Goal: Task Accomplishment & Management: Manage account settings

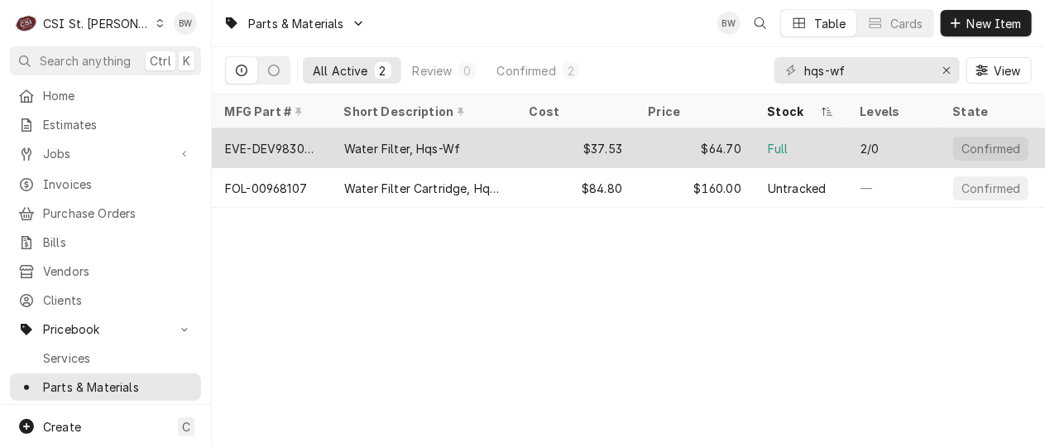
click at [305, 146] on div "EVE-DEV9830-01" at bounding box center [271, 148] width 93 height 17
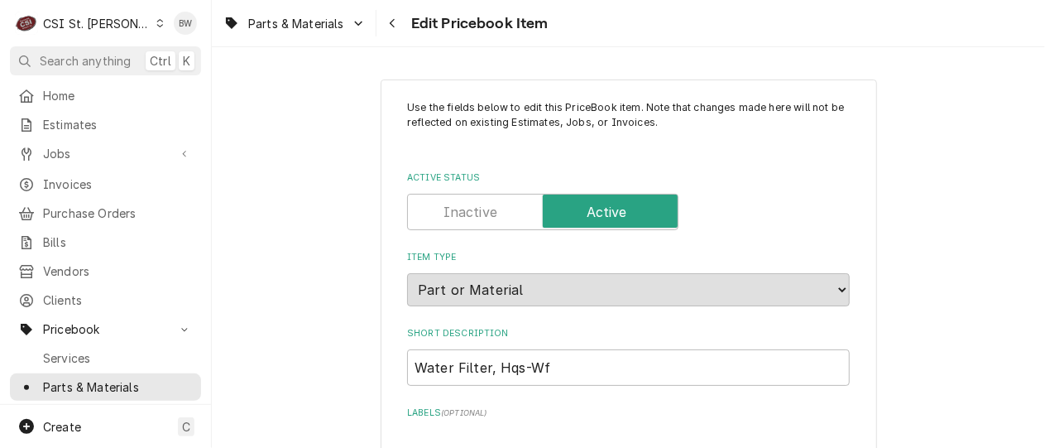
type textarea "x"
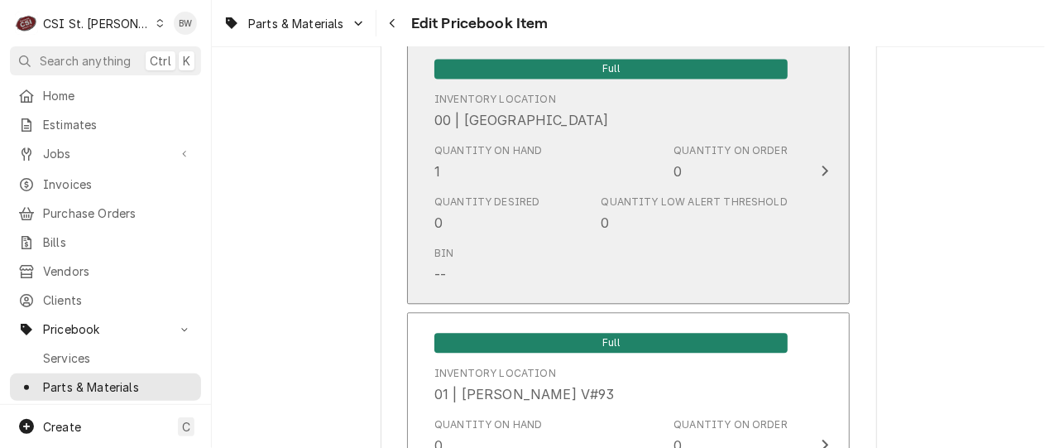
click at [597, 161] on div "Quantity on Hand 1 Quantity on Order 0" at bounding box center [610, 162] width 353 height 51
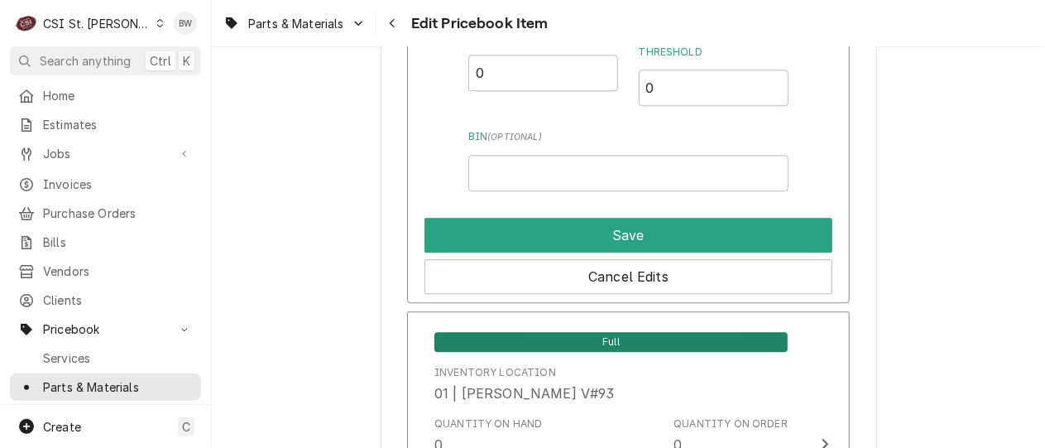
scroll to position [1655, 0]
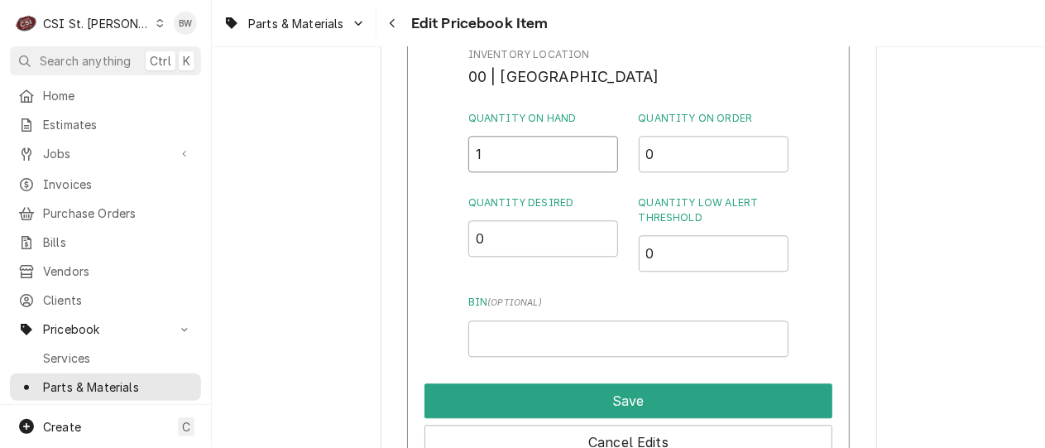
drag, startPoint x: 506, startPoint y: 150, endPoint x: 443, endPoint y: 154, distance: 63.9
click at [444, 154] on div "Inventory Location 00 | STL WAREHOUSE Quantity on Hand 1 Quantity on Order 0 Qu…" at bounding box center [628, 253] width 443 height 430
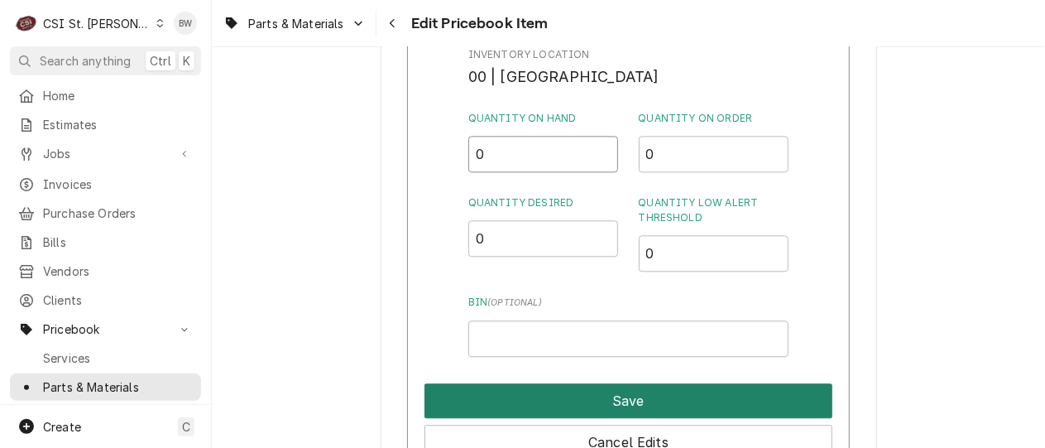
type input "0"
click at [611, 401] on button "Save" at bounding box center [629, 400] width 408 height 35
type textarea "x"
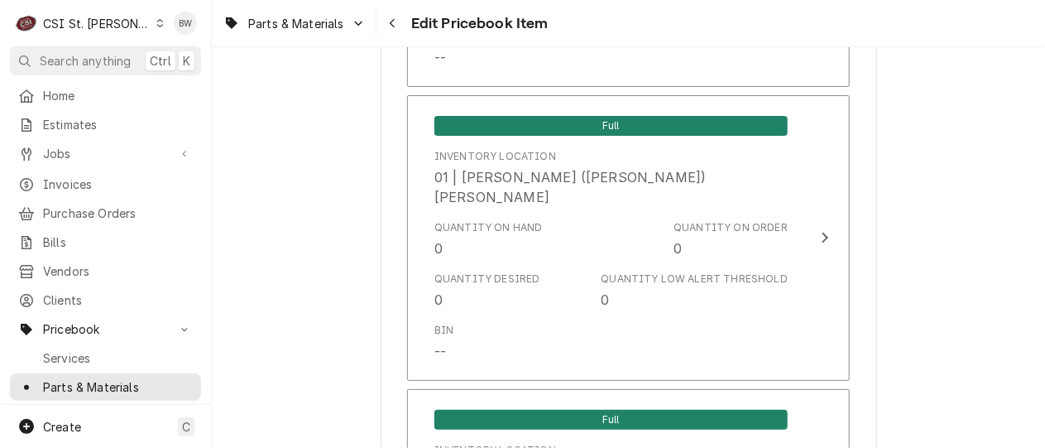
scroll to position [4965, 0]
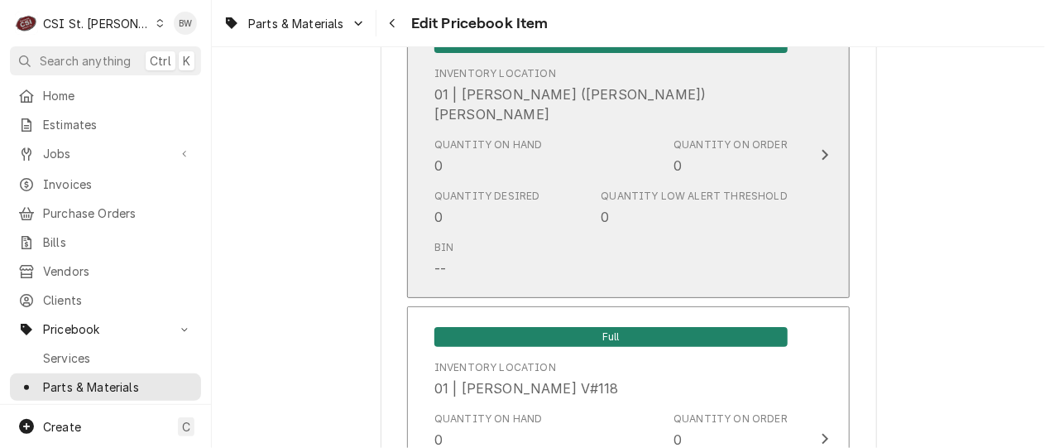
click at [516, 189] on div "Quantity Desired" at bounding box center [487, 196] width 106 height 15
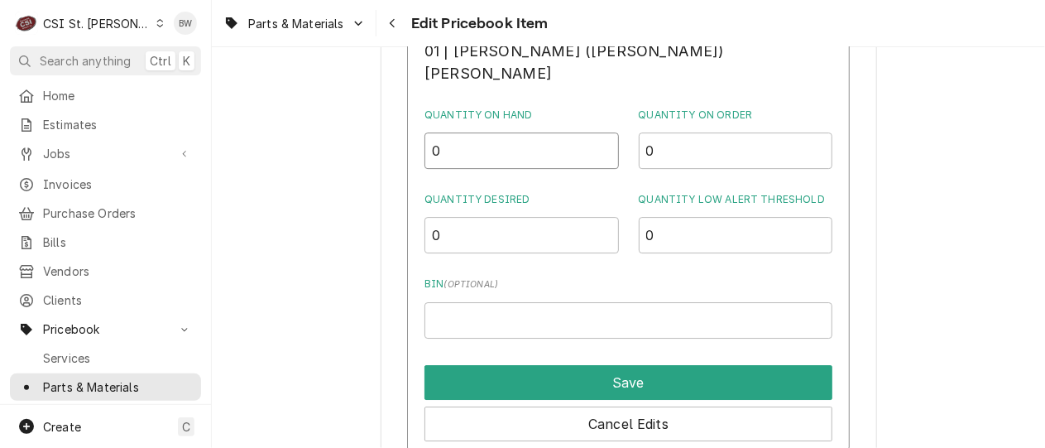
drag, startPoint x: 496, startPoint y: 139, endPoint x: 473, endPoint y: 138, distance: 23.2
click at [473, 138] on input "0" at bounding box center [522, 150] width 194 height 36
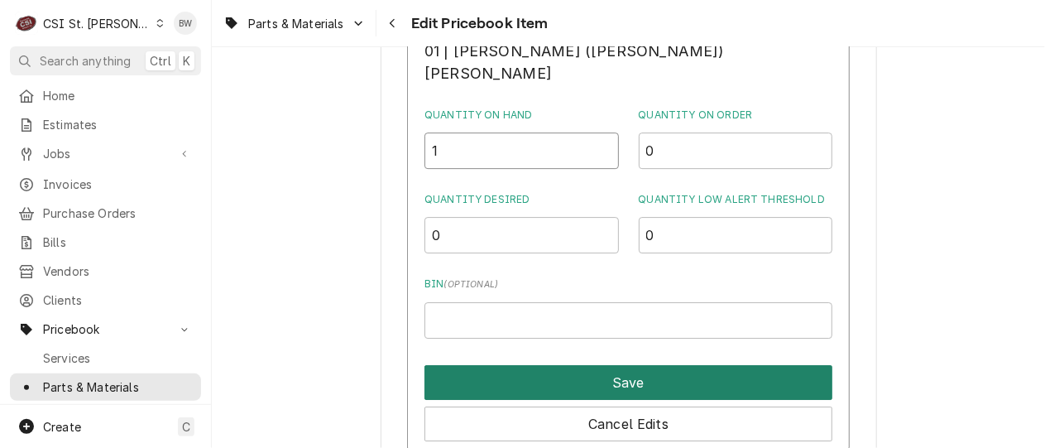
type input "1"
click at [612, 377] on button "Save" at bounding box center [629, 382] width 408 height 35
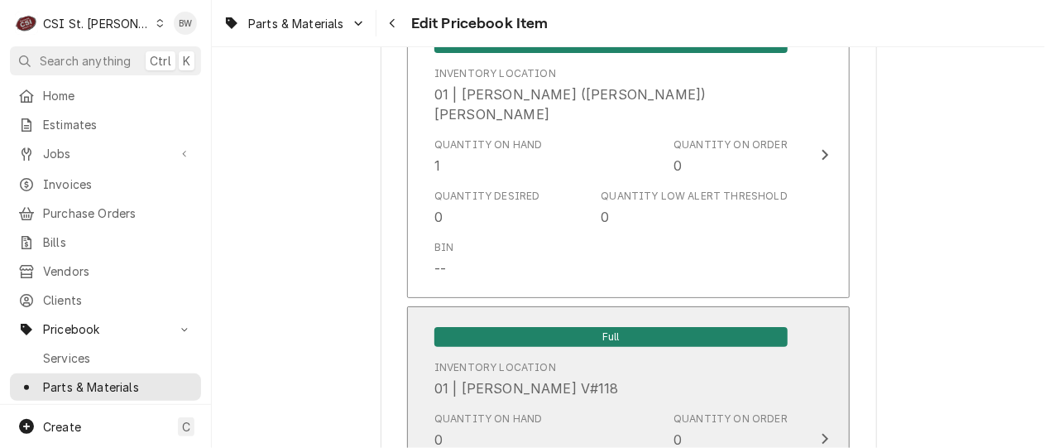
scroll to position [14477, 0]
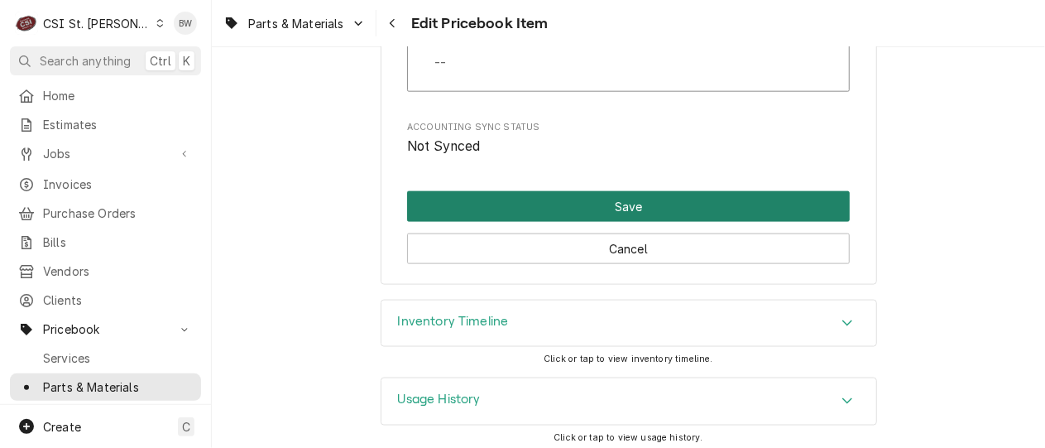
click at [607, 198] on button "Save" at bounding box center [628, 206] width 443 height 31
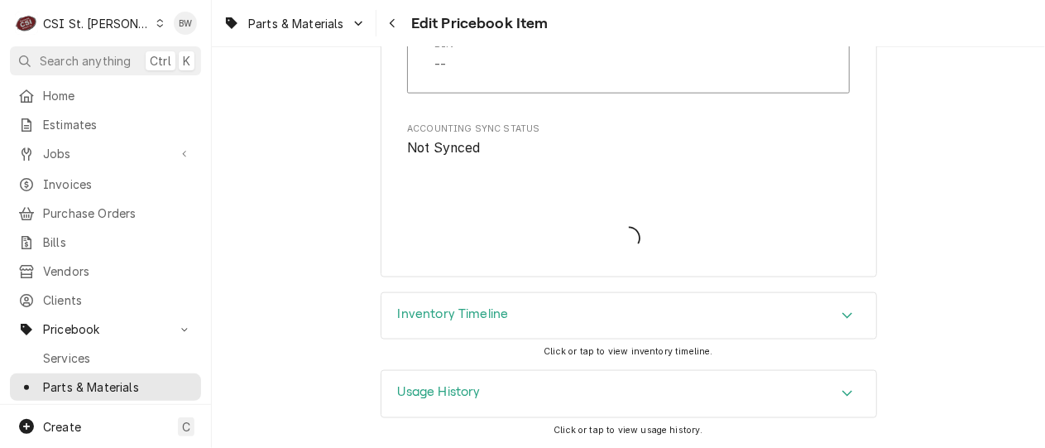
scroll to position [14468, 0]
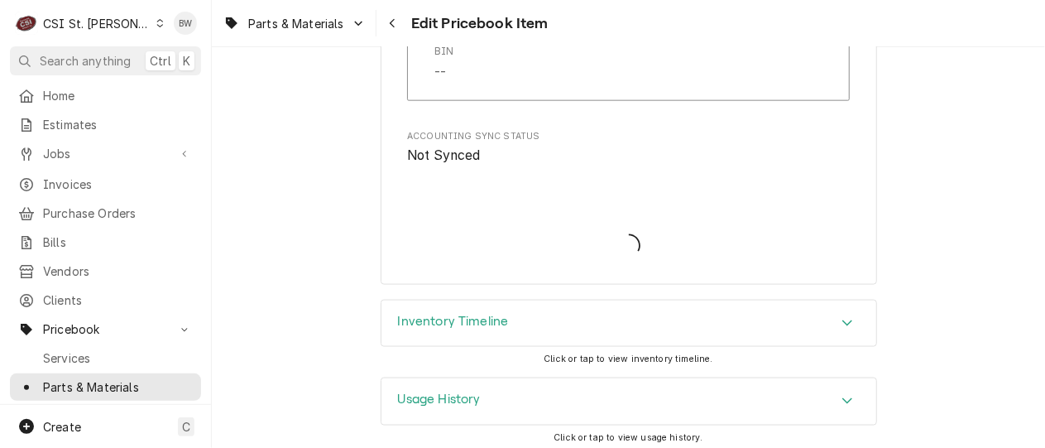
type textarea "x"
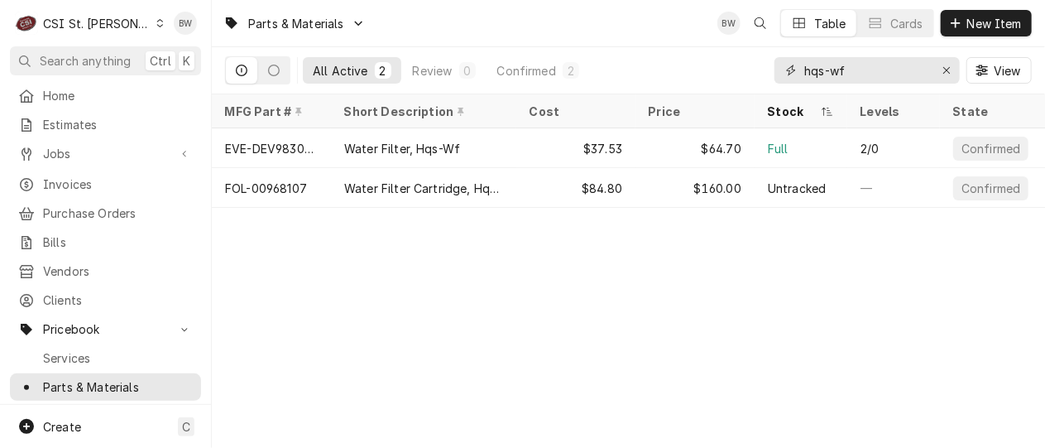
drag, startPoint x: 852, startPoint y: 77, endPoint x: 787, endPoint y: 75, distance: 64.6
click at [787, 75] on div "hqs-wf" at bounding box center [867, 70] width 185 height 26
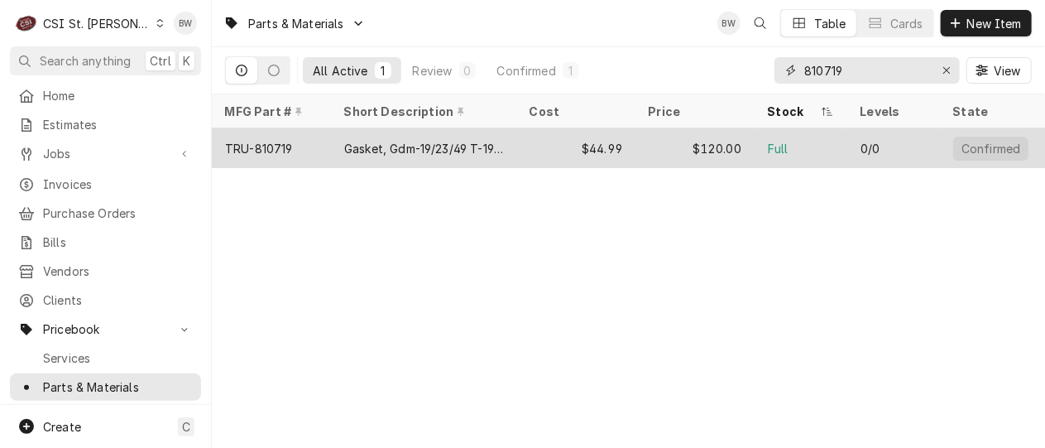
type input "810719"
click at [292, 141] on div "TRU-810719" at bounding box center [271, 148] width 119 height 40
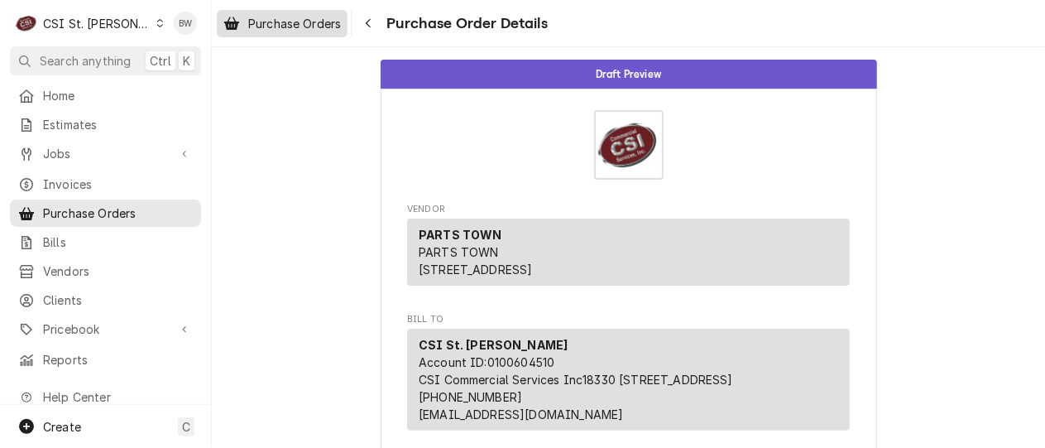
scroll to position [497, 0]
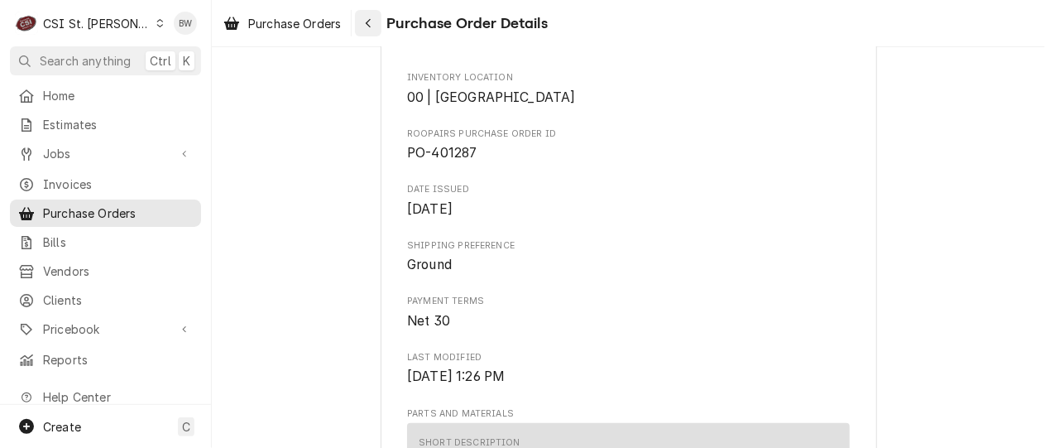
click at [366, 22] on icon "Navigate back" at bounding box center [368, 23] width 7 height 12
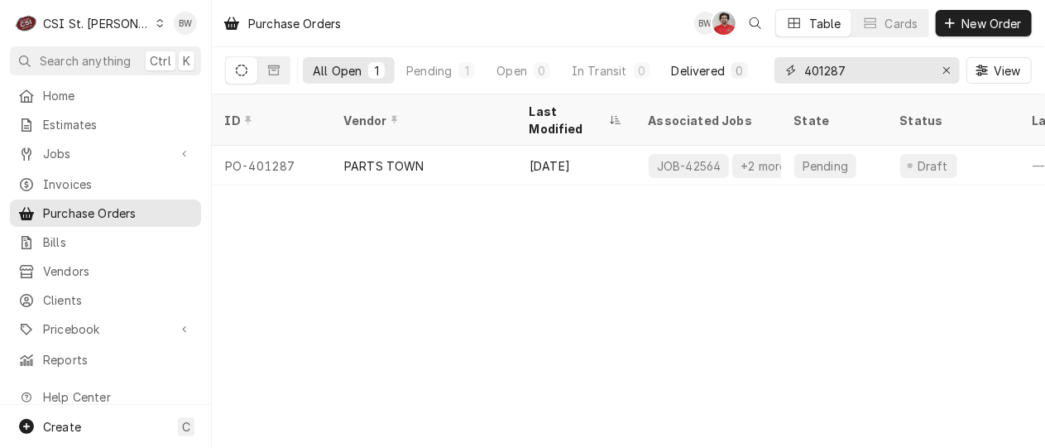
drag, startPoint x: 876, startPoint y: 70, endPoint x: 756, endPoint y: 68, distance: 120.0
click at [756, 68] on div "All Open 1 Pending 1 Open 0 In Transit 0 Delivered 0 Stocked 0 401287 View" at bounding box center [628, 70] width 807 height 46
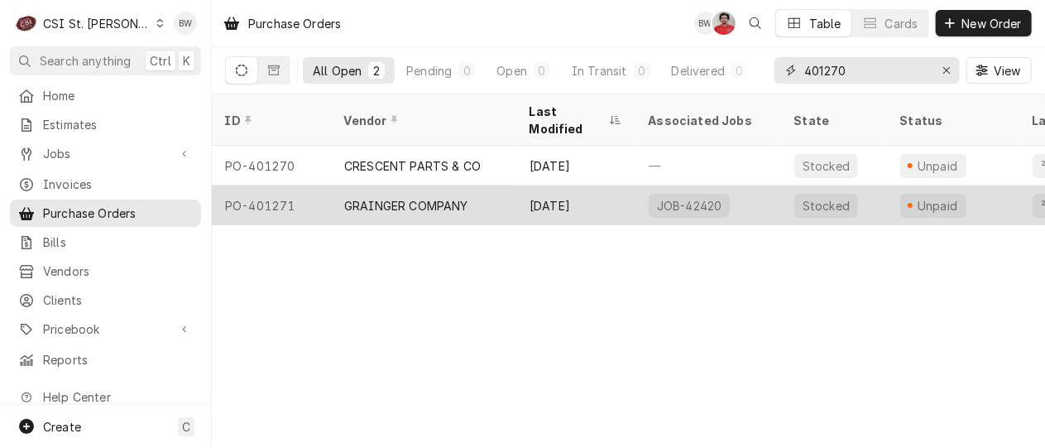
type input "401270"
click at [408, 197] on div "GRAINGER COMPANY" at bounding box center [406, 205] width 124 height 17
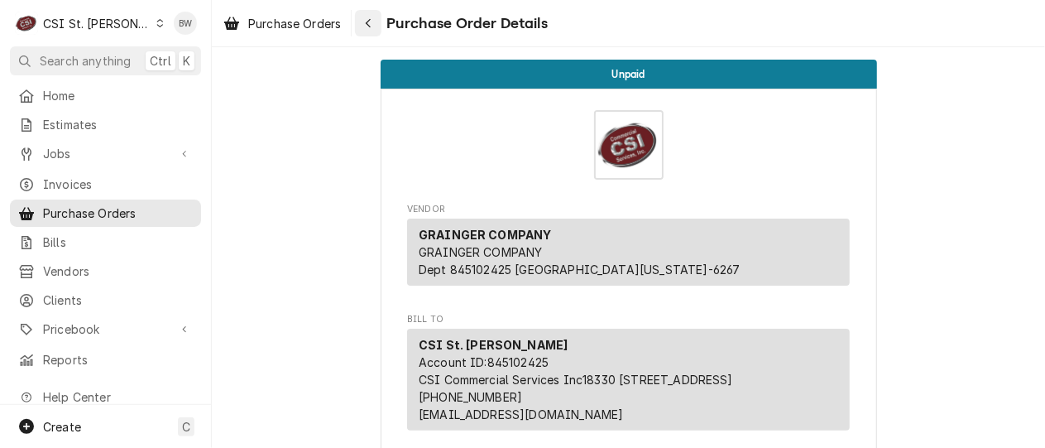
click at [374, 18] on div "Navigate back" at bounding box center [368, 23] width 17 height 17
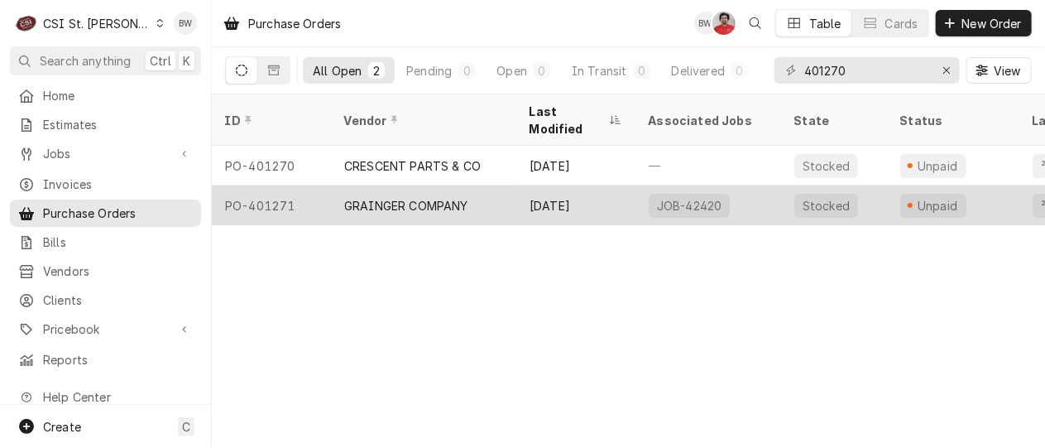
click at [290, 185] on div "PO-401271" at bounding box center [271, 205] width 119 height 40
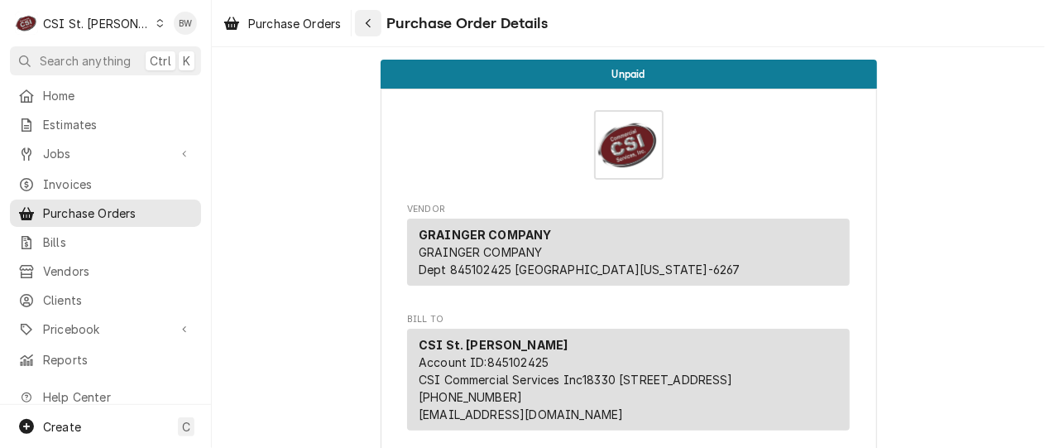
click at [375, 26] on div "Navigate back" at bounding box center [368, 23] width 17 height 17
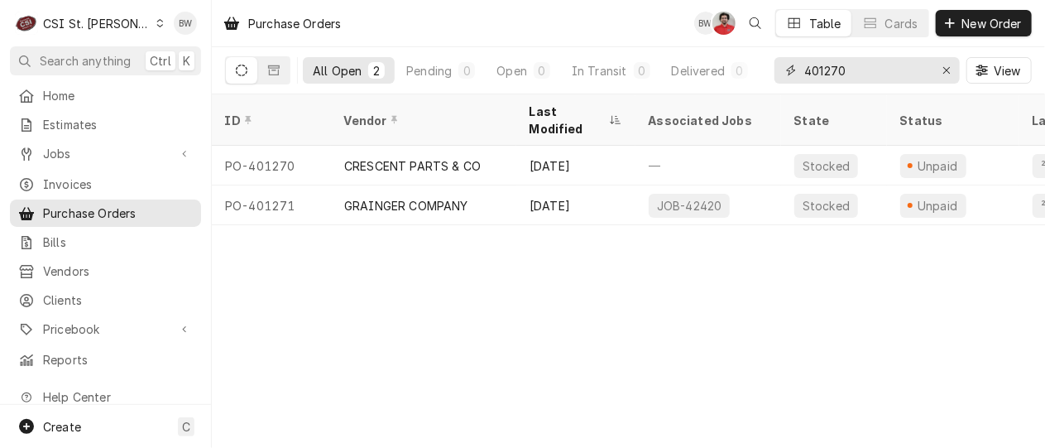
drag, startPoint x: 864, startPoint y: 73, endPoint x: 772, endPoint y: 68, distance: 92.0
click at [772, 68] on div "All Open 2 Pending 0 Open 0 In Transit 0 Delivered 0 Stocked 2 401270 View" at bounding box center [628, 70] width 807 height 46
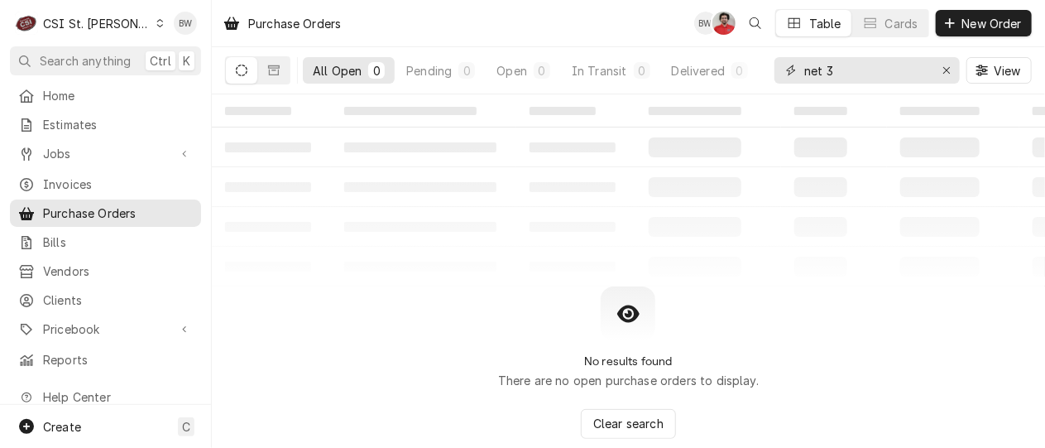
type input "net 30"
drag, startPoint x: 893, startPoint y: 72, endPoint x: 803, endPoint y: 69, distance: 90.3
click at [803, 69] on div "net 30" at bounding box center [867, 70] width 185 height 26
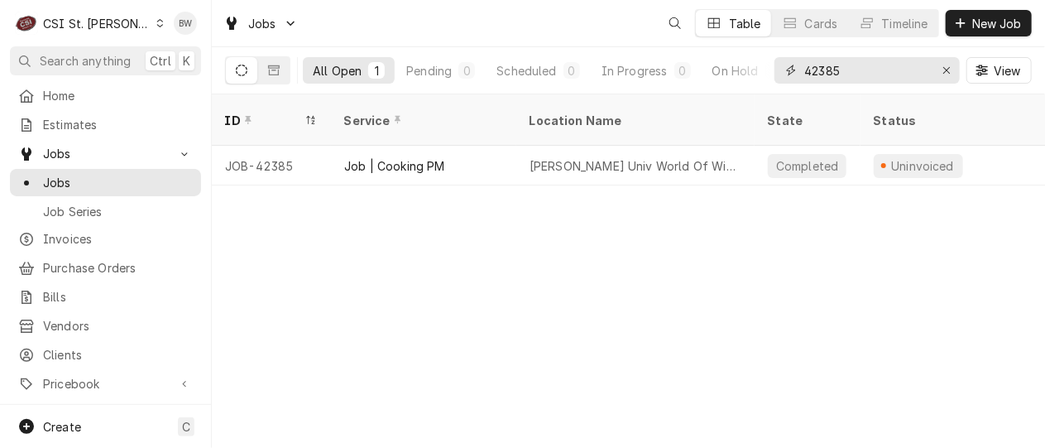
drag, startPoint x: 876, startPoint y: 73, endPoint x: 796, endPoint y: 70, distance: 79.5
click at [796, 70] on div "42385" at bounding box center [867, 70] width 185 height 26
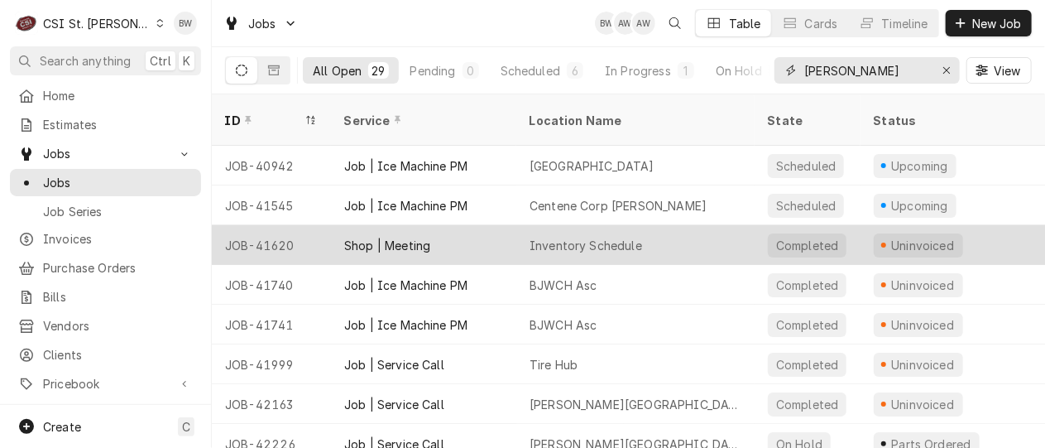
type input "[PERSON_NAME]"
click at [751, 240] on div "Inventory Schedule" at bounding box center [635, 245] width 238 height 40
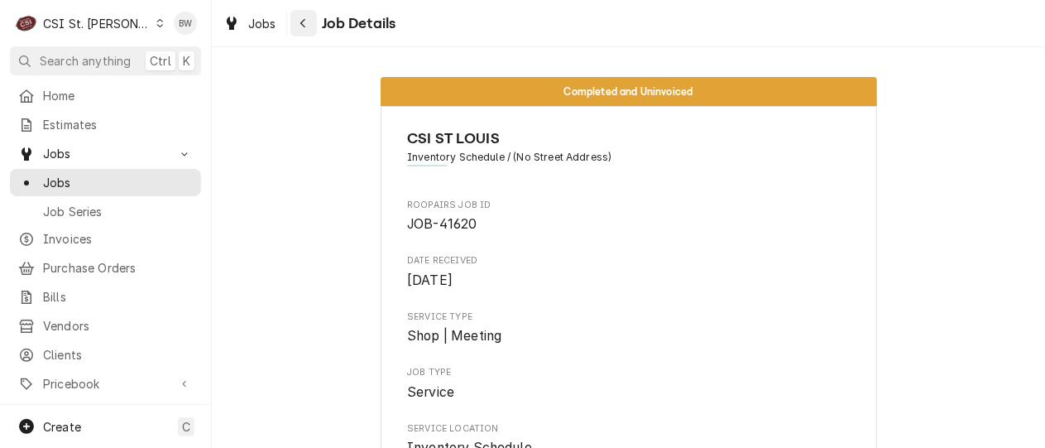
click at [293, 26] on button "Navigate back" at bounding box center [303, 23] width 26 height 26
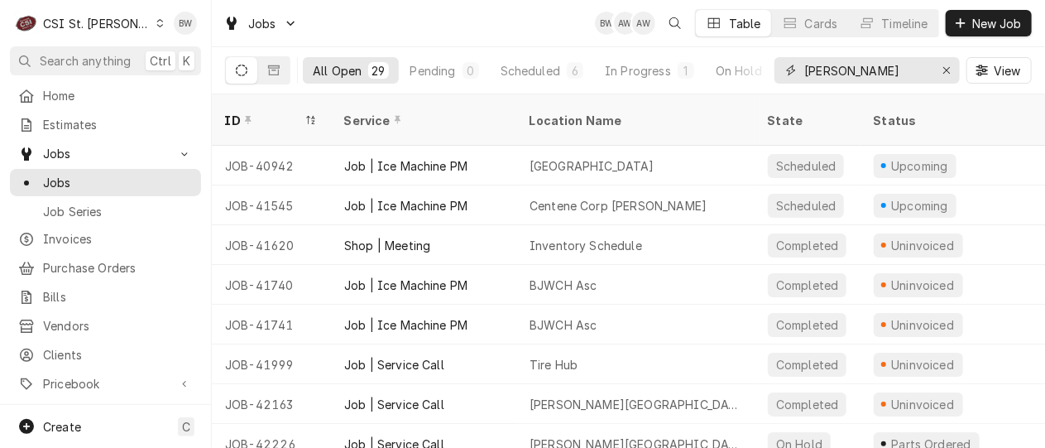
drag, startPoint x: 871, startPoint y: 72, endPoint x: 789, endPoint y: 74, distance: 81.1
click at [789, 74] on div "brad cope" at bounding box center [867, 70] width 185 height 26
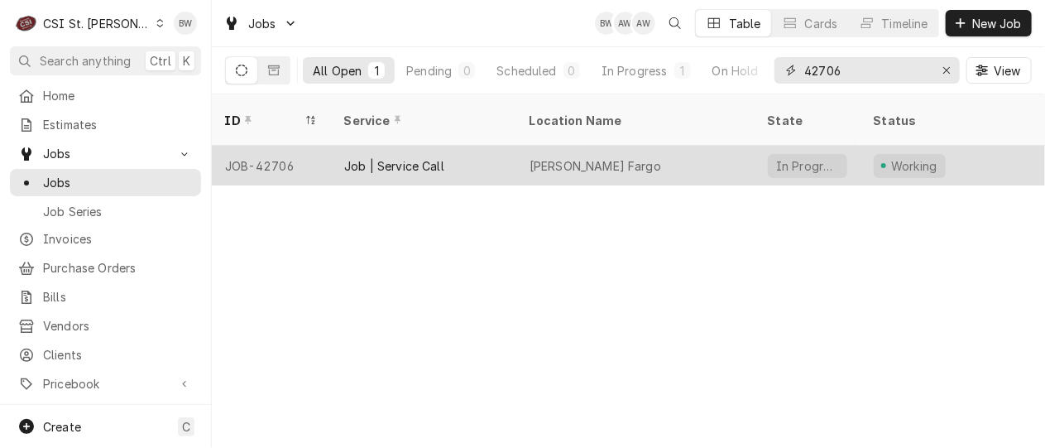
type input "42706"
click at [285, 149] on div "JOB-42706" at bounding box center [271, 166] width 119 height 40
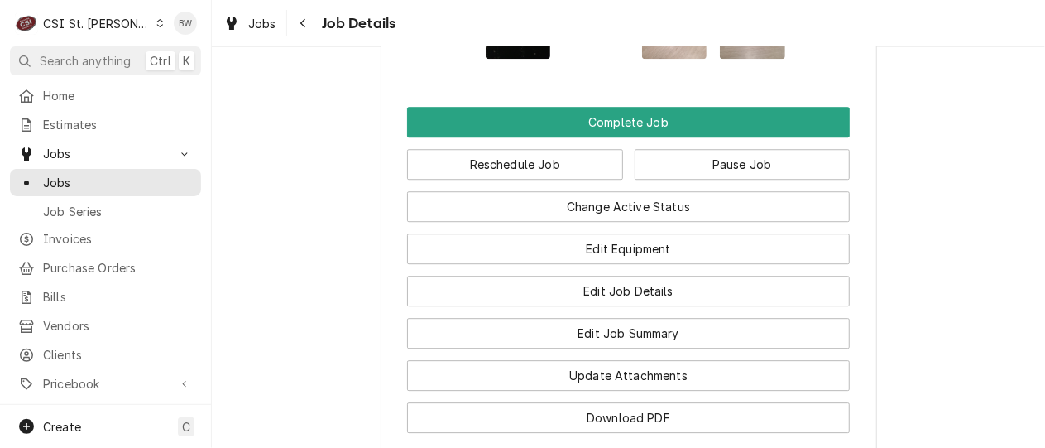
scroll to position [1934, 0]
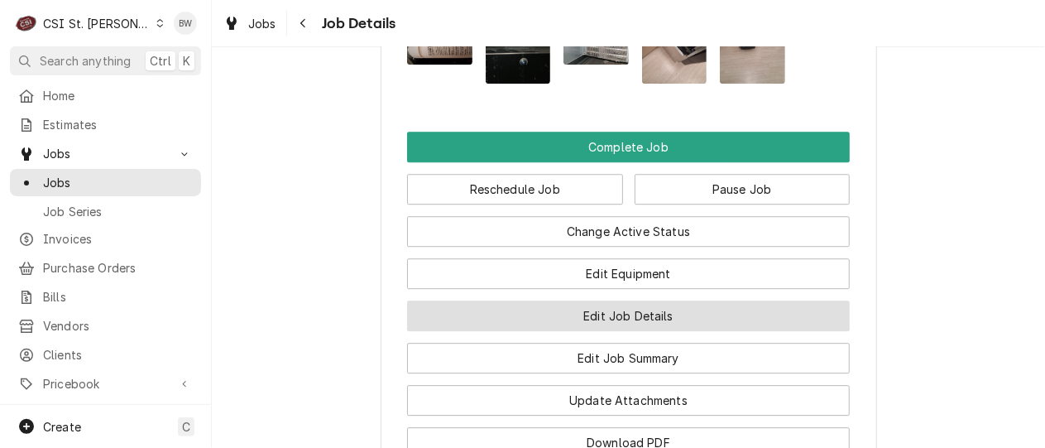
click at [455, 300] on button "Edit Job Details" at bounding box center [628, 315] width 443 height 31
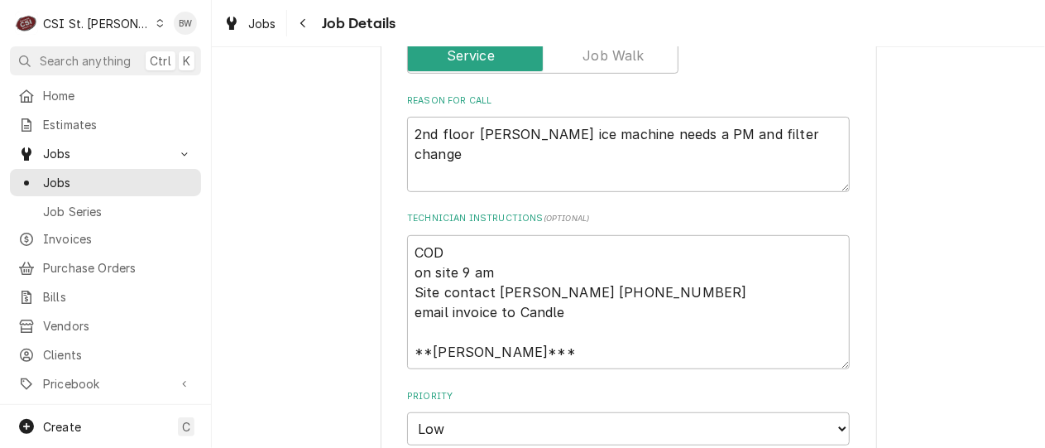
scroll to position [331, 0]
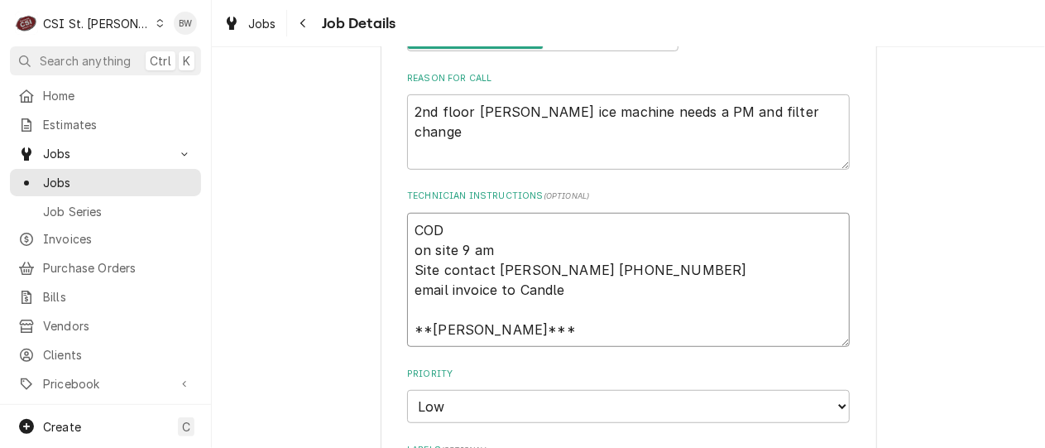
click at [407, 230] on textarea "COD on site 9 am Site contact [PERSON_NAME] [PHONE_NUMBER] email invoice to Can…" at bounding box center [628, 280] width 443 height 134
type textarea "x"
type textarea "ECOD on site 9 am Site contact [PERSON_NAME] [PHONE_NUMBER] email invoice to Ca…"
type textarea "x"
type textarea "EVCOD on site 9 am Site contact [PERSON_NAME] [PHONE_NUMBER] email invoice to C…"
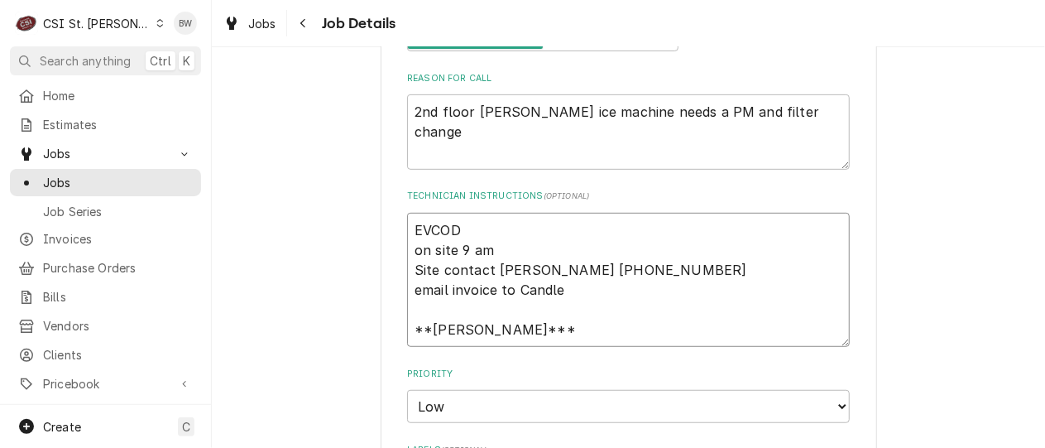
type textarea "x"
type textarea "EVECOD on site 9 am Site contact [PERSON_NAME] [PHONE_NUMBER] email invoice to …"
type textarea "x"
type textarea "EVE-COD on site 9 am Site contact [PERSON_NAME] [PHONE_NUMBER] email invoice to…"
type textarea "x"
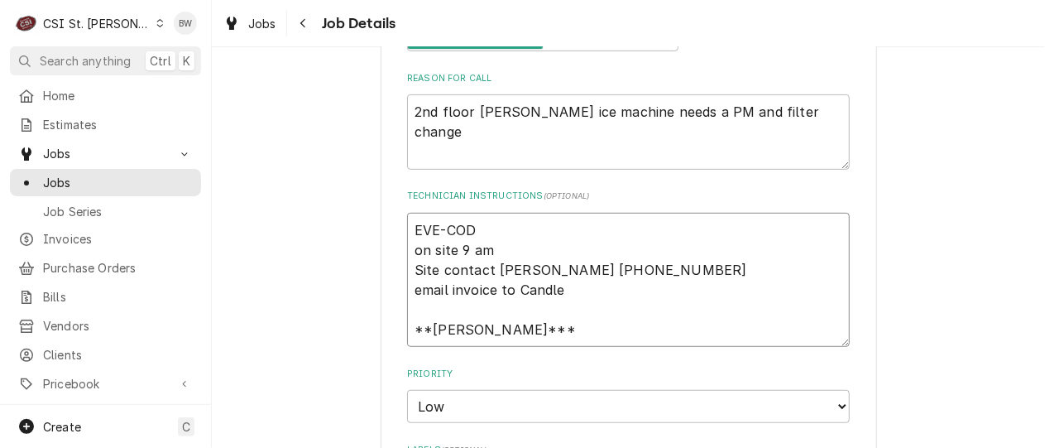
type textarea "EVE-DCOD on site 9 am Site contact [PERSON_NAME] [PHONE_NUMBER] email invoice t…"
type textarea "x"
type textarea "EVE-DECOD on site 9 am Site contact [PERSON_NAME] [PHONE_NUMBER] email invoice …"
type textarea "x"
type textarea "EVE-DEVCOD on site 9 am Site contact [PERSON_NAME] [PHONE_NUMBER] email invoice…"
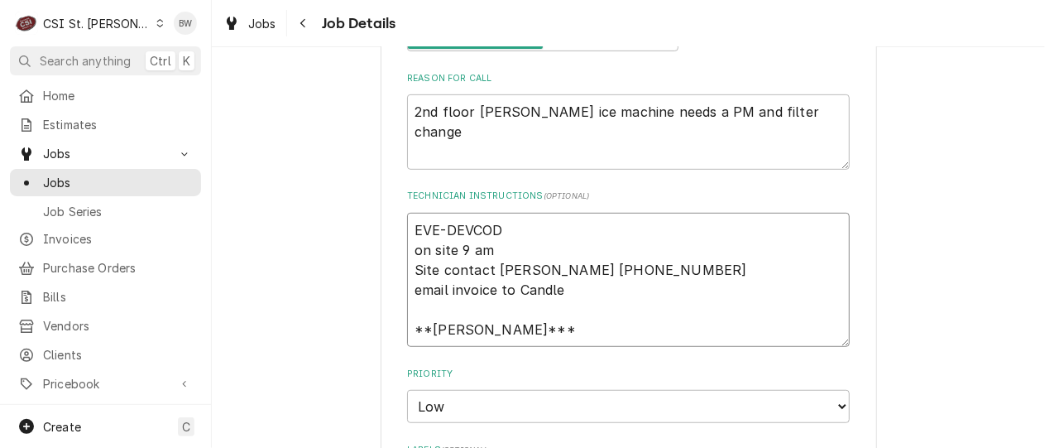
type textarea "x"
type textarea "EVE-DEV9COD on site 9 am Site contact [PERSON_NAME] [PHONE_NUMBER] email invoic…"
type textarea "x"
type textarea "EVE-DEV98COD on site 9 am Site contact [PERSON_NAME] [PHONE_NUMBER] email invoi…"
type textarea "x"
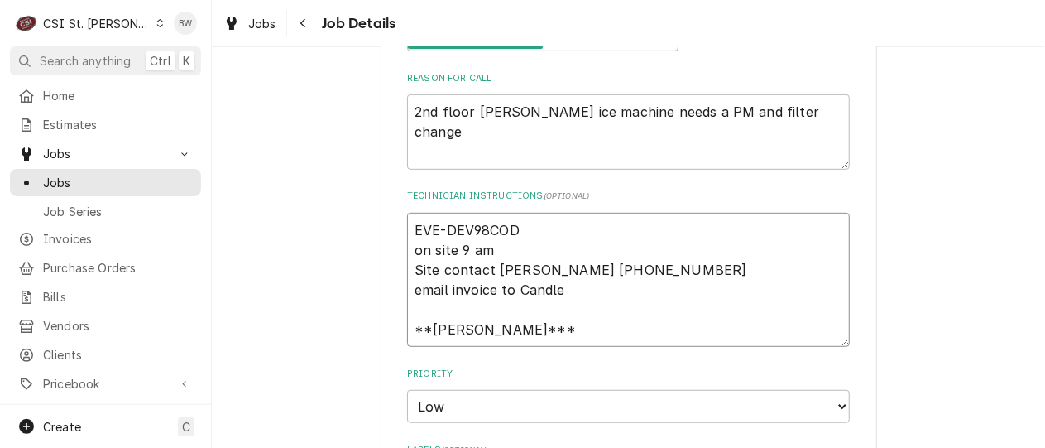
type textarea "EVE-DEV983COD on site 9 am Site contact Gina 636-530-3234 email invoice to Cand…"
type textarea "x"
type textarea "EVE-DEV9830COD on site 9 am Site contact Gina 636-530-3234 email invoice to Can…"
type textarea "x"
type textarea "EVE-DEV9830-COD on site 9 am Site contact Gina 636-530-3234 email invoice to Ca…"
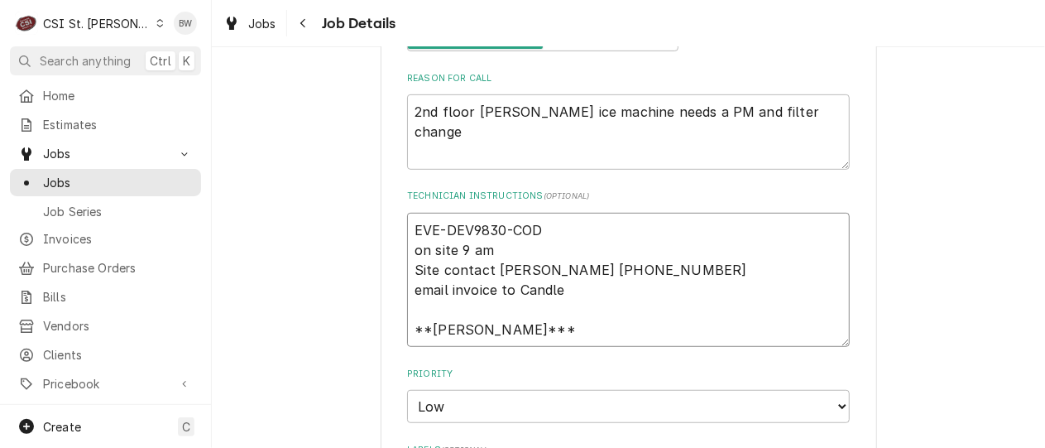
type textarea "x"
type textarea "EVE-DEV9830-0COD on site 9 am Site contact Gina 636-530-3234 email invoice to C…"
type textarea "x"
type textarea "EVE-DEV9830-01COD on site 9 am Site contact Gina 636-530-3234 email invoice to …"
type textarea "x"
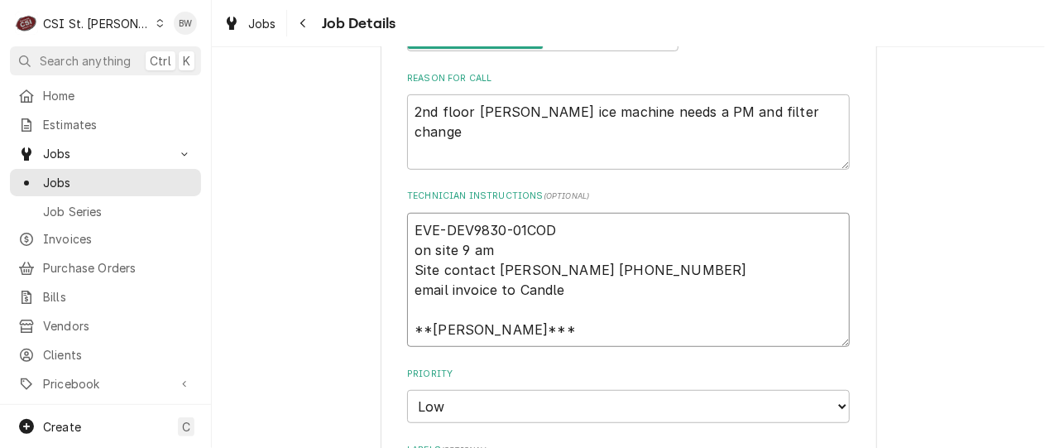
type textarea "EVE-DEV9830-01 COD on site 9 am Site contact Gina 636-530-3234 email invoice to…"
type textarea "x"
type textarea "EVE-DEV9830-01 frCOD on site 9 am Site contact Gina 636-530-3234 email invoice …"
type textarea "x"
type textarea "EVE-DEV9830-01 froCOD on site 9 am Site contact Gina 636-530-3234 email invoice…"
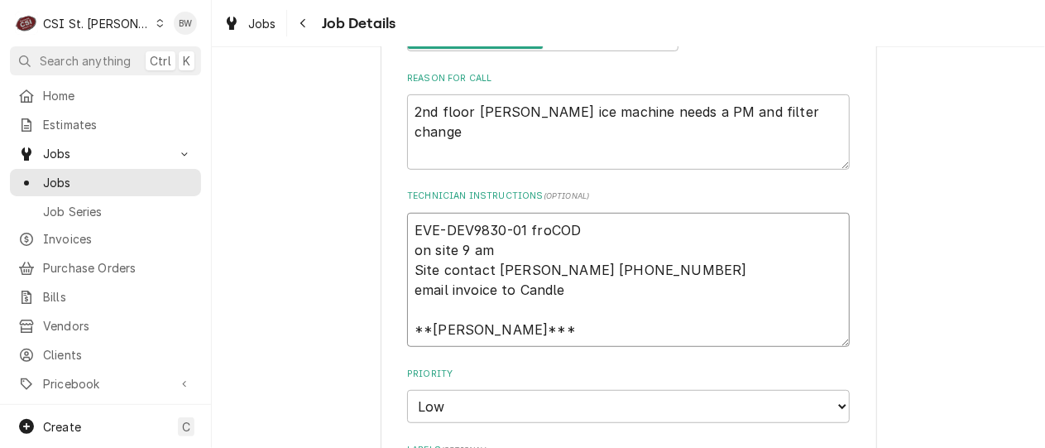
type textarea "x"
type textarea "EVE-DEV9830-01 fromCOD on site 9 am Site contact Gina 636-530-3234 email invoic…"
type textarea "x"
type textarea "EVE-DEV9830-01 from COD on site 9 am Site contact Gina 636-530-3234 email invoi…"
type textarea "x"
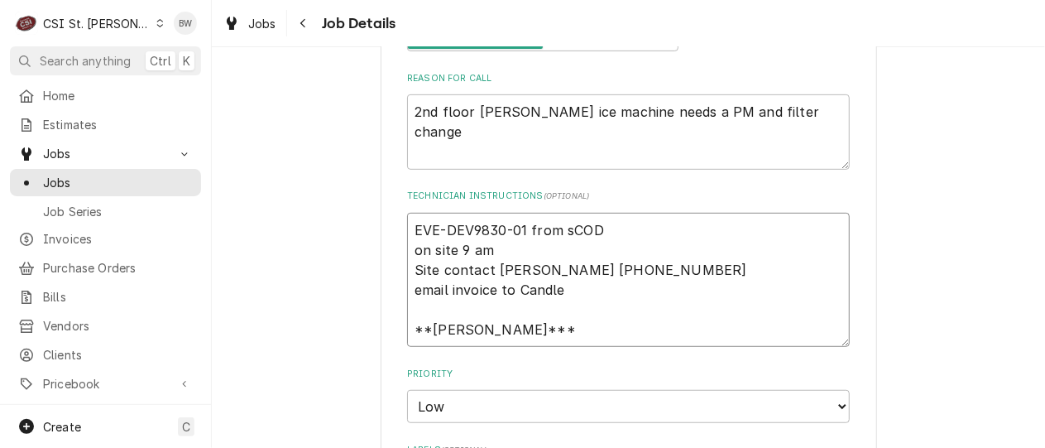
type textarea "EVE-DEV9830-01 from stCOD on site 9 am Site contact Gina 636-530-3234 email inv…"
type textarea "x"
type textarea "EVE-DEV9830-01 from stoCOD on site 9 am Site contact Gina 636-530-3234 email in…"
type textarea "x"
type textarea "EVE-DEV9830-01 from stocCOD on site 9 am Site contact Gina 636-530-3234 email i…"
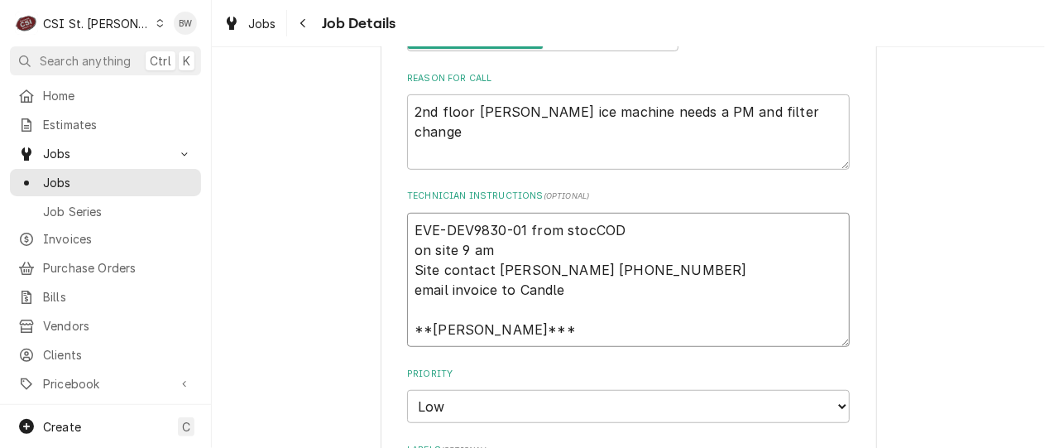
type textarea "x"
type textarea "EVE-DEV9830-01 from stockCOD on site 9 am Site contact Gina 636-530-3234 email …"
type textarea "x"
type textarea "EVE-DEV9830-01 from stock COD on site 9 am Site contact Gina 636-530-3234 email…"
type textarea "x"
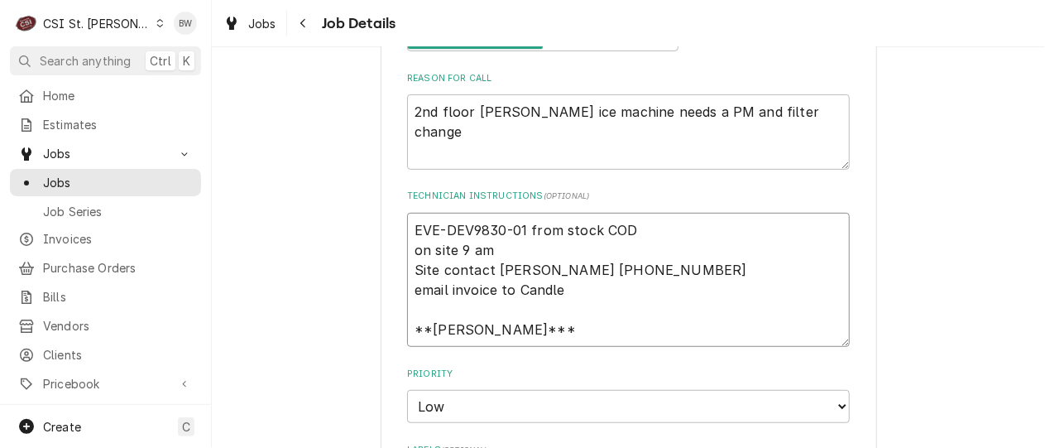
type textarea "EVE-DEV9830-01 from stock gCOD on site 9 am Site contact Gina 636-530-3234 emai…"
type textarea "x"
type textarea "EVE-DEV9830-01 from stock giCOD on site 9 am Site contact Gina 636-530-3234 ema…"
type textarea "x"
type textarea "EVE-DEV9830-01 from stock givnCOD on site 9 am Site contact Gina 636-530-3234 e…"
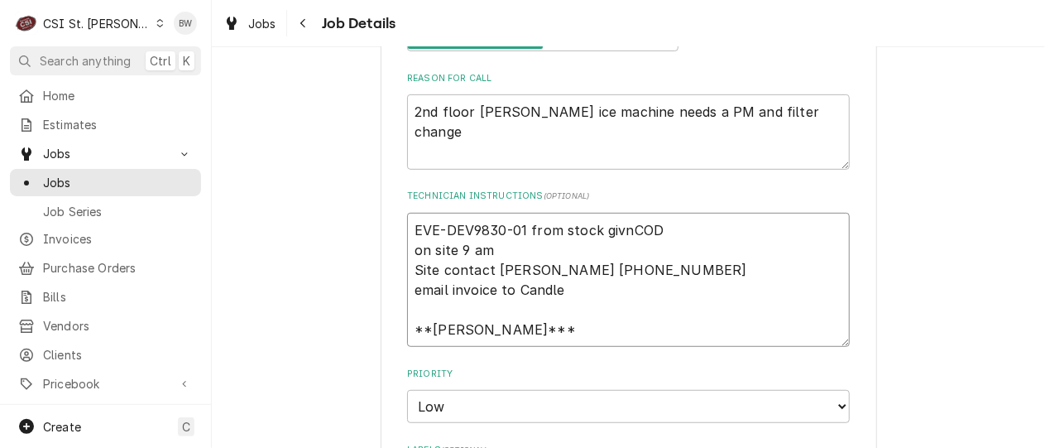
type textarea "x"
type textarea "EVE-DEV9830-01 from stock givneCOD on site 9 am Site contact Gina 636-530-3234 …"
type textarea "x"
type textarea "EVE-DEV9830-01 from stock givnetCOD on site 9 am Site contact Gina 636-530-3234…"
type textarea "x"
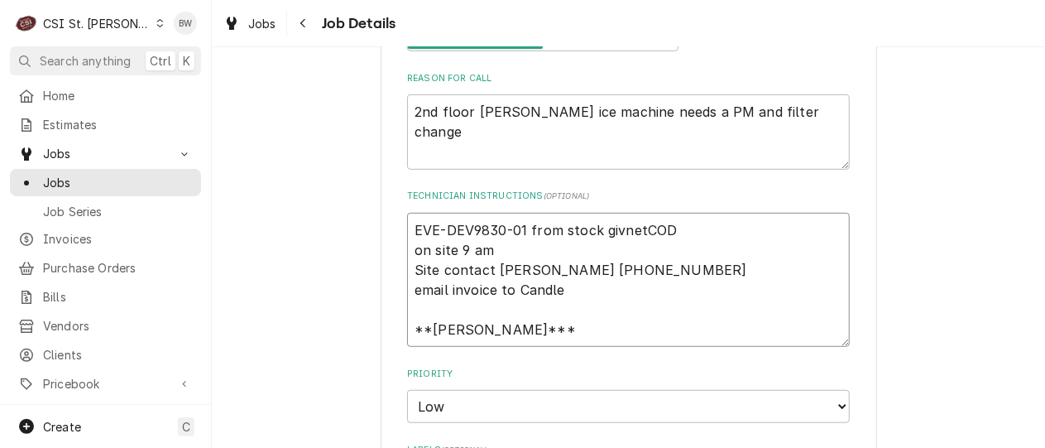
type textarea "EVE-DEV9830-01 from stock givnet COD on site 9 am Site contact Gina 636-530-323…"
type textarea "x"
type textarea "EVE-DEV9830-01 from stock givnet oCOD on site 9 am Site contact Gina 636-530-32…"
type textarea "x"
type textarea "EVE-DEV9830-01 from stock givnet o COD on site 9 am Site contact Gina 636-530-3…"
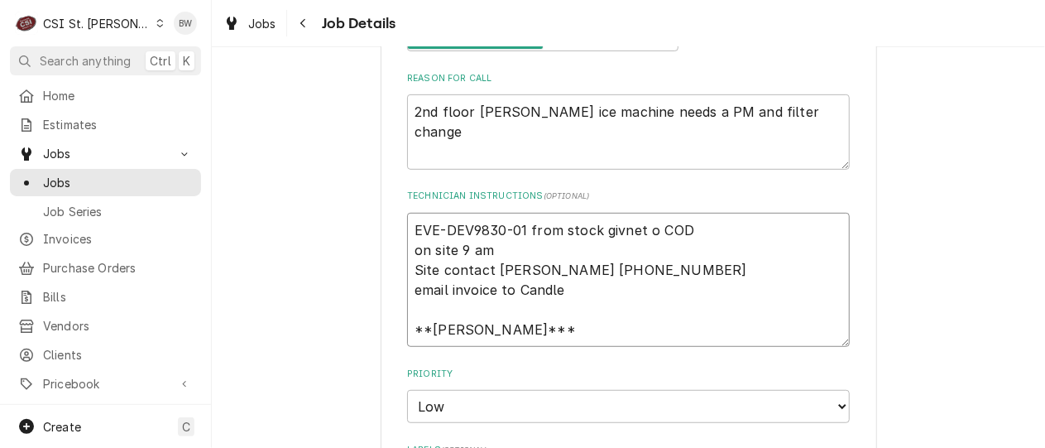
type textarea "x"
type textarea "EVE-DEV9830-01 from stock givnet o BCOD on site 9 am Site contact Gina 636-530-…"
type textarea "x"
type textarea "EVE-DEV9830-01 from stock givnet o BrCOD on site 9 am Site contact Gina 636-530…"
type textarea "x"
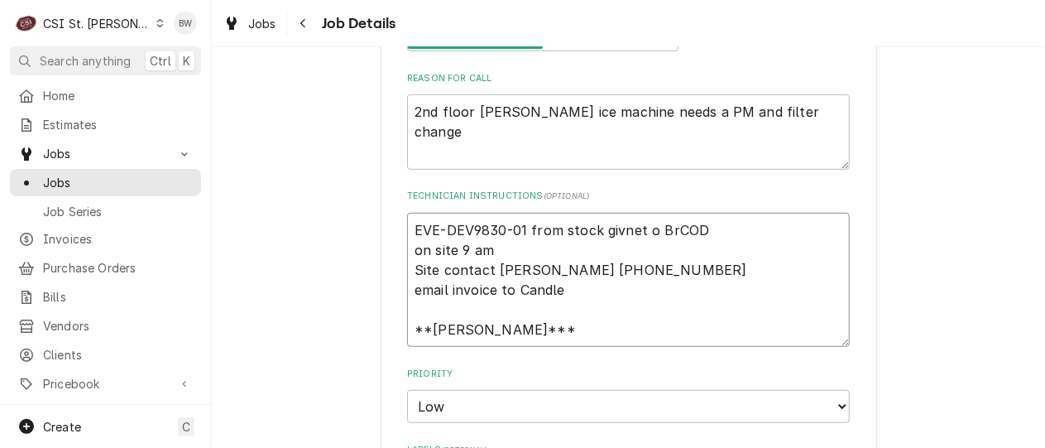
type textarea "EVE-DEV9830-01 from stock givnet o BraCOD on site 9 am Site contact Gina 636-53…"
type textarea "x"
type textarea "EVE-DEV9830-01 from stock givnet o BradCOD on site 9 am Site contact Gina 636-5…"
type textarea "x"
type textarea "EVE-DEV9830-01 from stock givnet o Brad COD on site 9 am Site contact Gina 636-…"
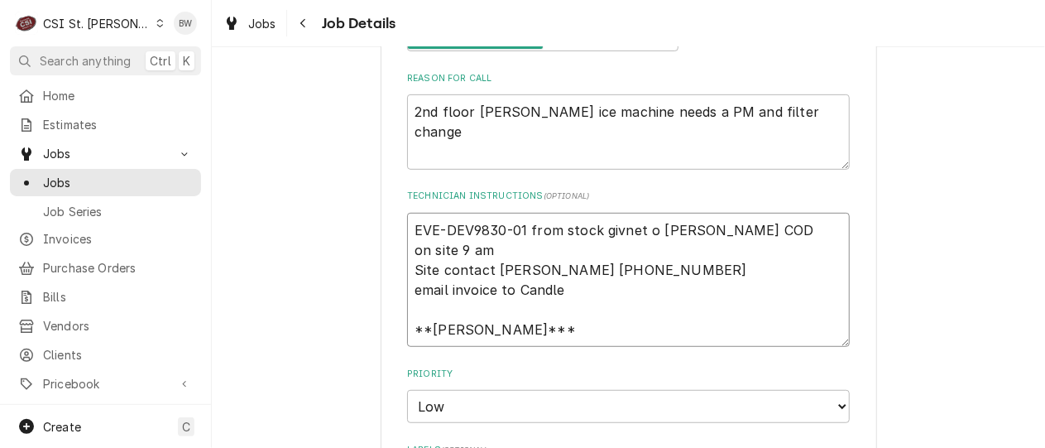
type textarea "x"
type textarea "EVE-DEV9830-01 from stock givnet o Brad CCOD on site 9 am Site contact Gina 636…"
type textarea "x"
type textarea "EVE-DEV9830-01 from stock givnet o Brad C COD on site 9 am Site contact Gina 63…"
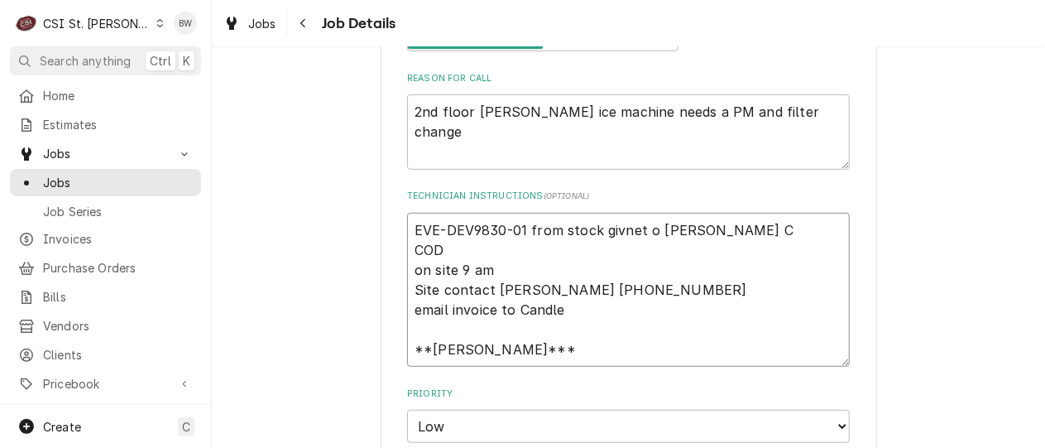
type textarea "x"
type textarea "EVE-DEV9830-01 from stock givet o Brad C COD on site 9 am Site contact Gina 636…"
type textarea "x"
type textarea "EVE-DEV9830-01 from stock givent o Brad C COD on site 9 am Site contact Gina 63…"
type textarea "x"
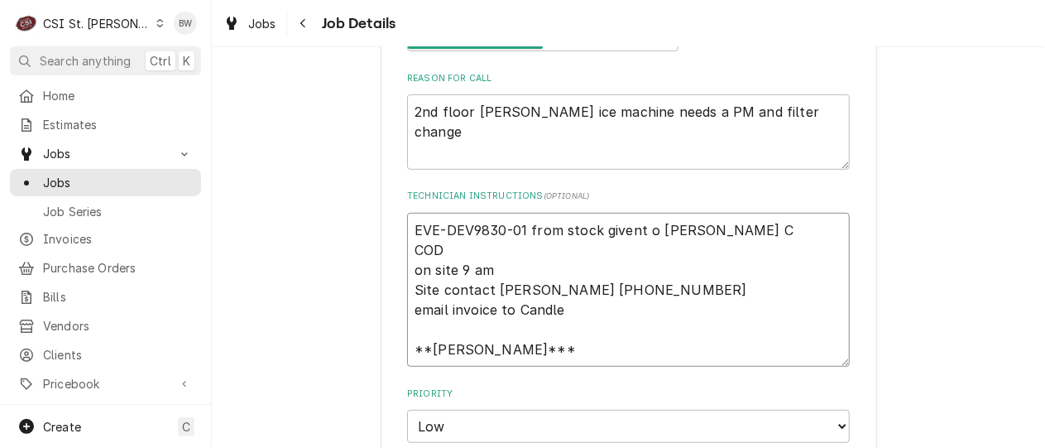
type textarea "EVE-DEV9830-01 from stock givent o Brad C COD on site 9 am Site contact Gina 63…"
type textarea "x"
type textarea "EVE-DEV9830-01 from stock given t o Brad C COD on site 9 am Site contact Gina 6…"
type textarea "x"
type textarea "EVE-DEV9830-01 from stock given t o Brad C COD on site 9 am Site contact Gina 6…"
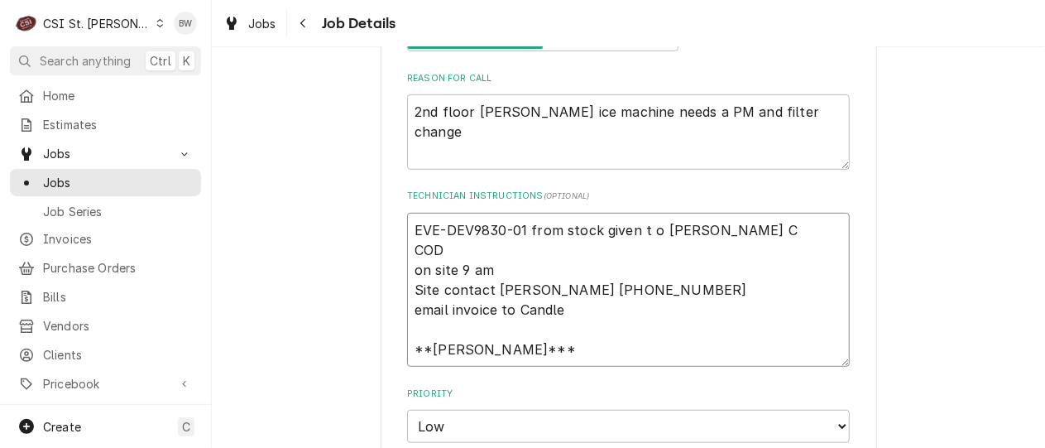
type textarea "x"
type textarea "EVE-DEV9830-01 from stock given to Brad C COD on site 9 am Site contact Gina 63…"
type textarea "x"
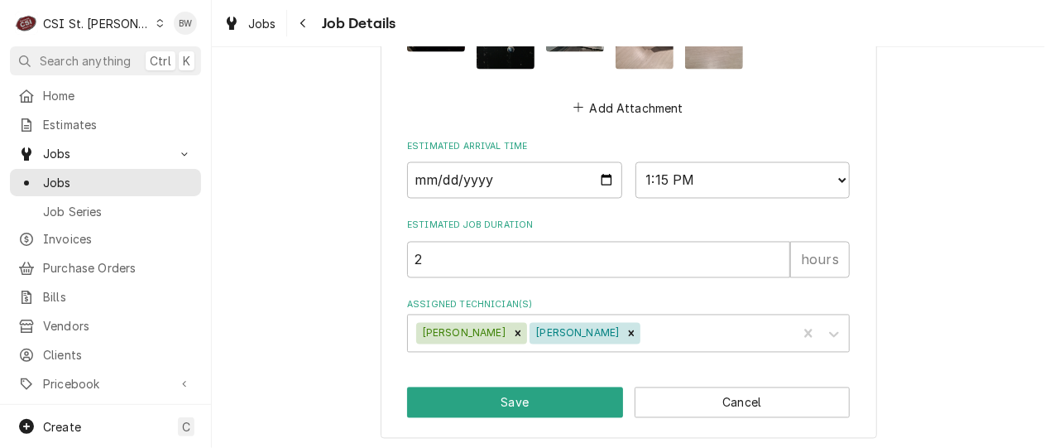
scroll to position [1245, 0]
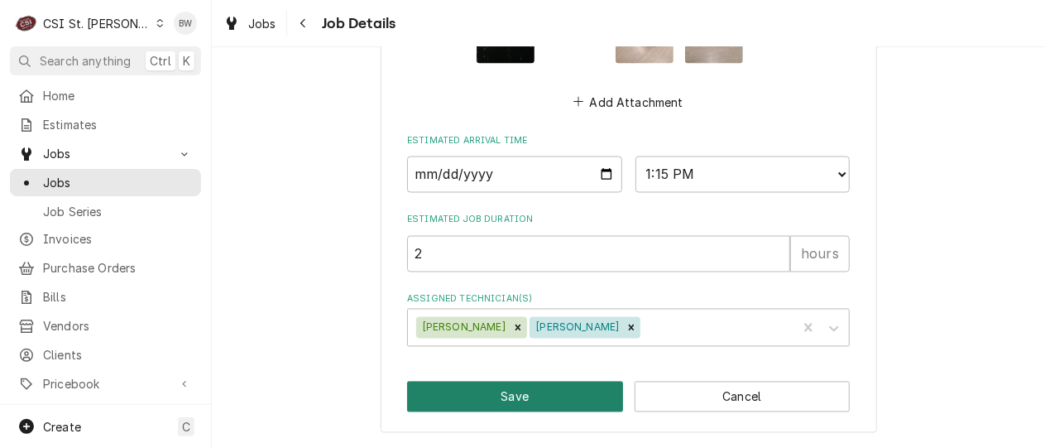
type textarea "EVE-DEV9830-01 from stock given to Brad C COD on site 9 am Site contact Gina 63…"
click at [492, 398] on button "Save" at bounding box center [515, 397] width 216 height 31
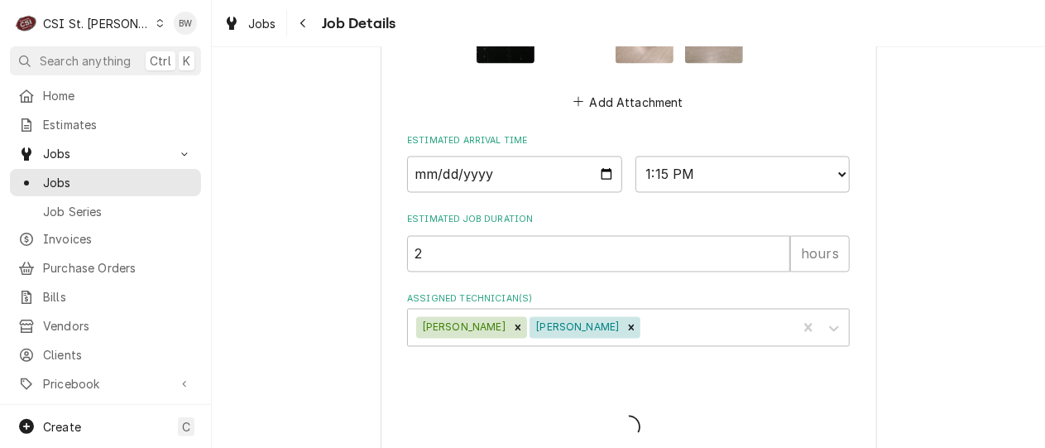
type textarea "x"
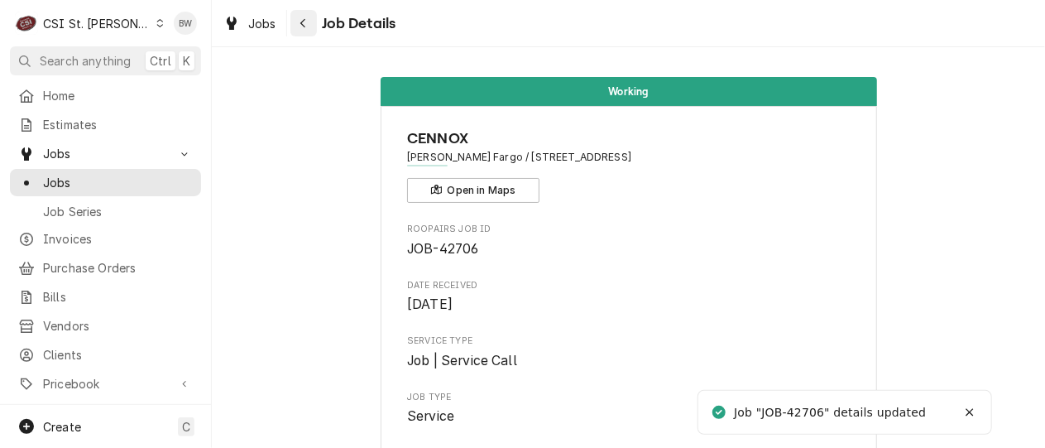
click at [307, 17] on div "Navigate back" at bounding box center [303, 23] width 17 height 17
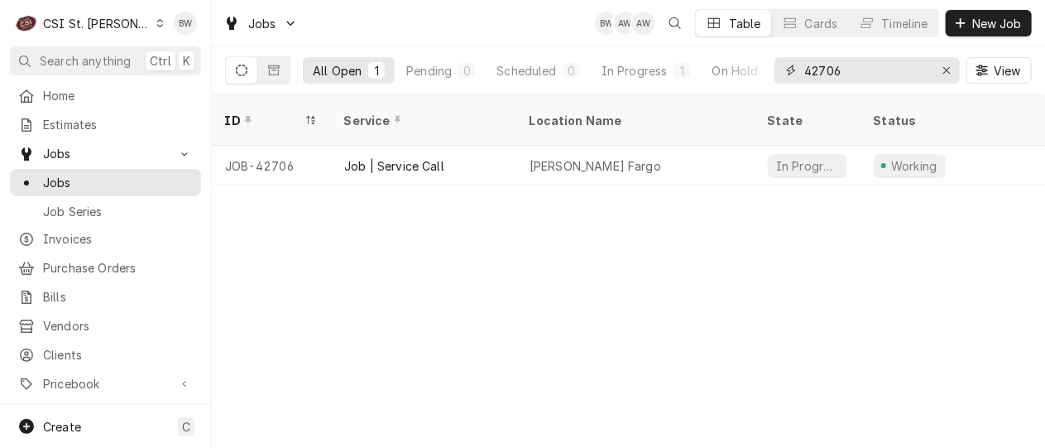
click at [861, 63] on input "42706" at bounding box center [866, 70] width 124 height 26
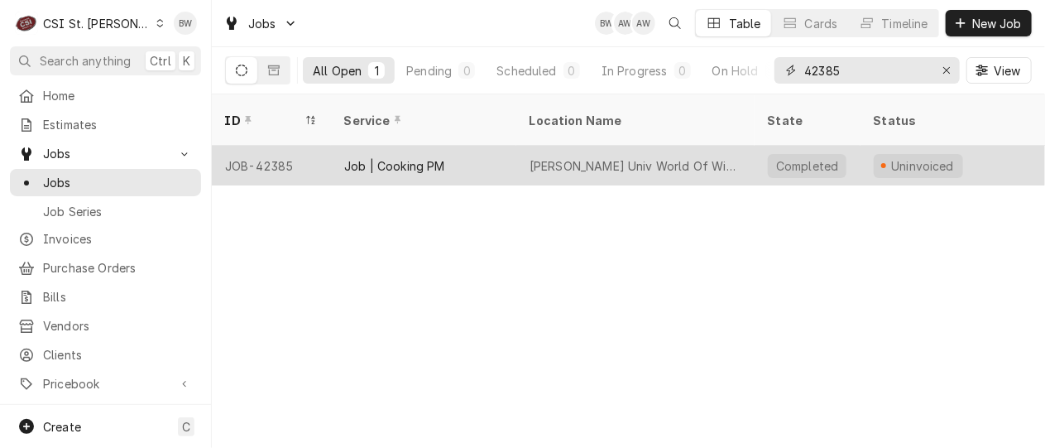
type input "42385"
click at [290, 146] on div "JOB-42385" at bounding box center [271, 166] width 119 height 40
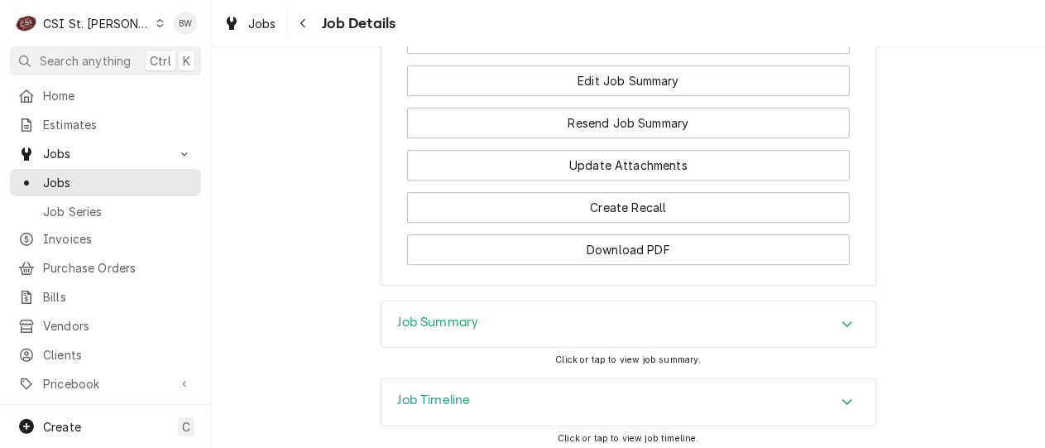
scroll to position [2035, 0]
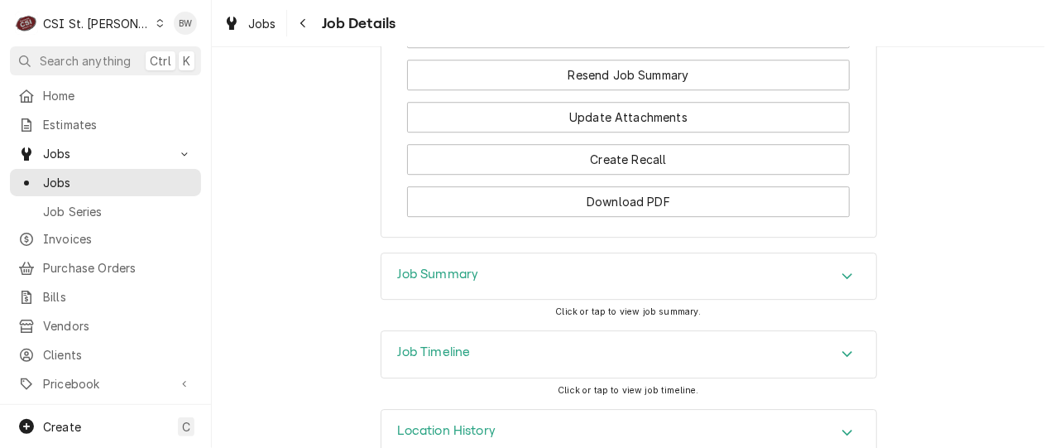
click at [405, 266] on h3 "Job Summary" at bounding box center [438, 274] width 81 height 16
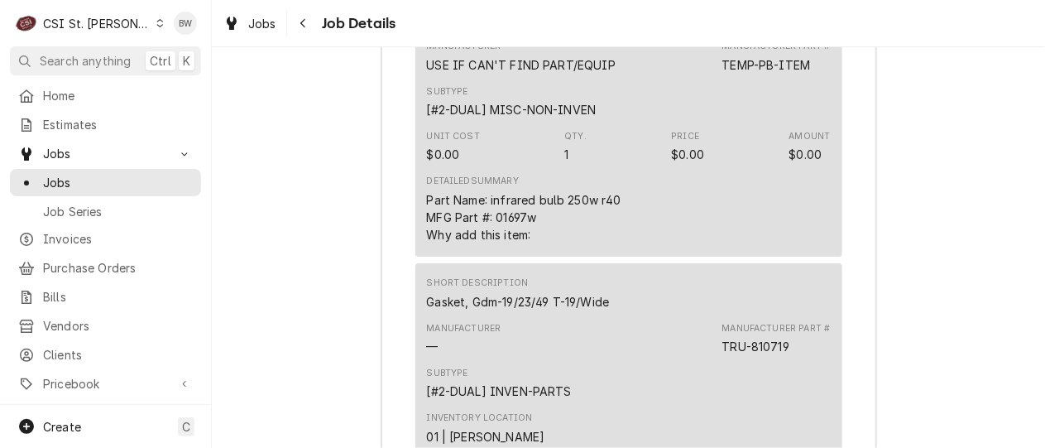
scroll to position [6007, 0]
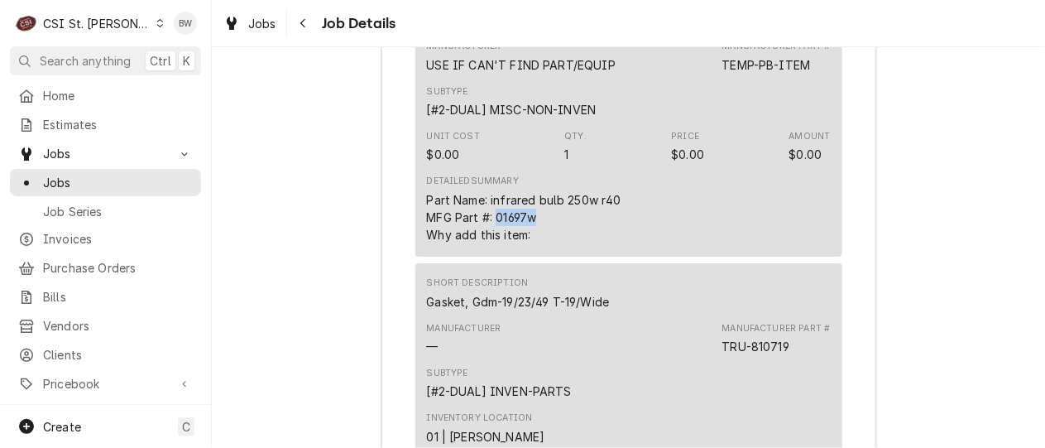
drag, startPoint x: 533, startPoint y: 198, endPoint x: 490, endPoint y: 199, distance: 43.0
click at [490, 199] on div "Part Name: infrared bulb 250w r40 MFG Part #: 01697w Why add this item:" at bounding box center [524, 217] width 194 height 52
copy div "01697w"
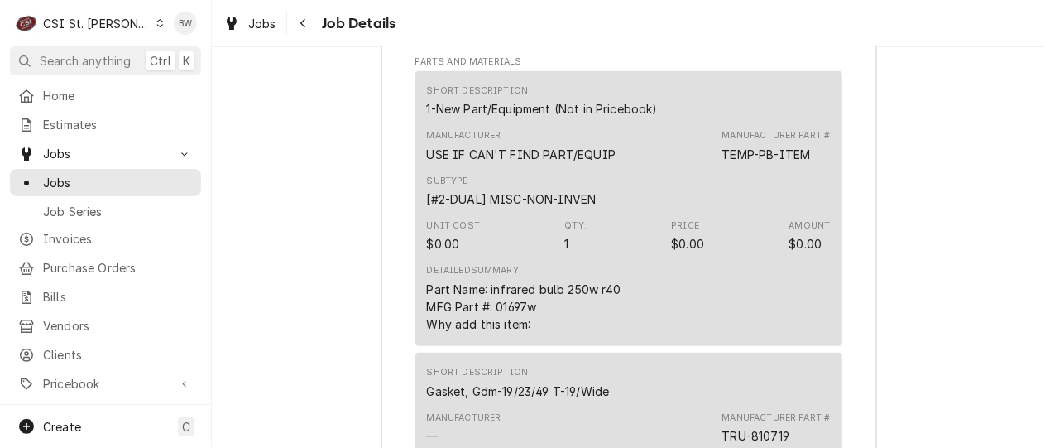
scroll to position [5792, 0]
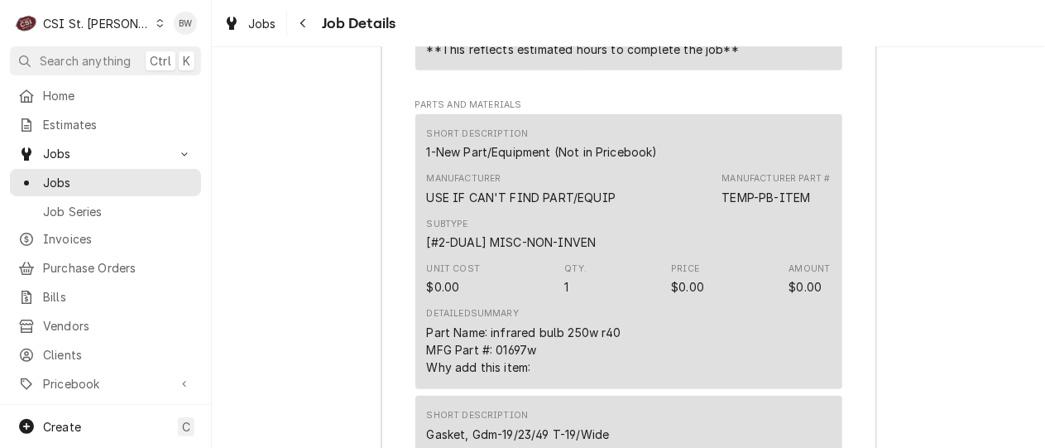
drag, startPoint x: 468, startPoint y: 24, endPoint x: 476, endPoint y: 2, distance: 23.6
click at [468, 24] on div "Jobs Job Details" at bounding box center [628, 23] width 833 height 46
click at [271, 23] on span "Jobs" at bounding box center [262, 23] width 28 height 17
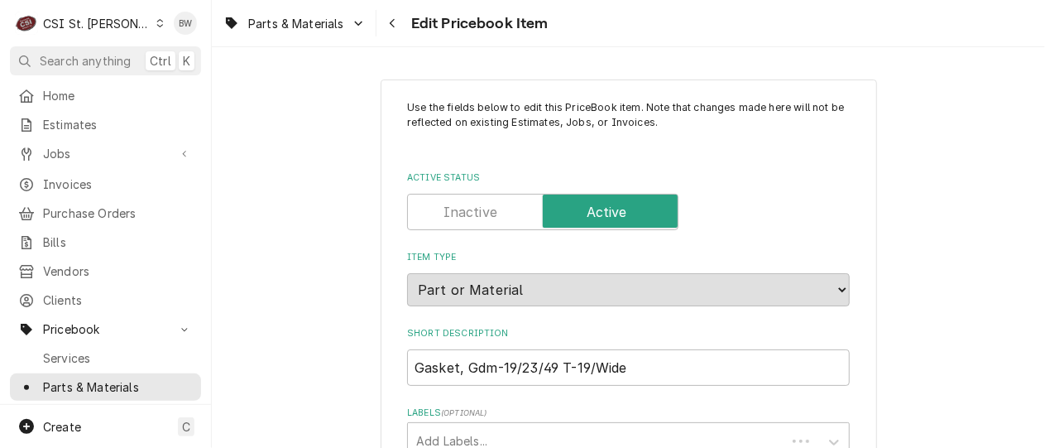
type textarea "x"
click at [387, 25] on div "Navigate back" at bounding box center [393, 23] width 17 height 17
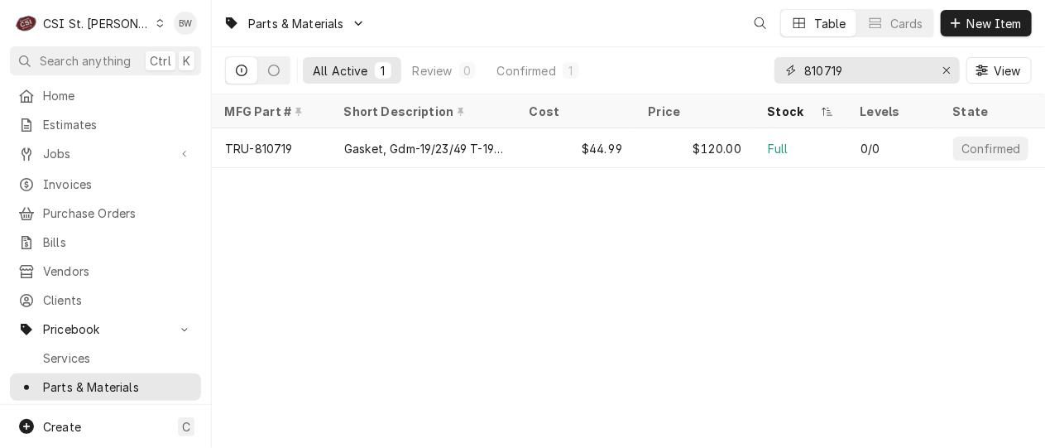
drag, startPoint x: 841, startPoint y: 73, endPoint x: 781, endPoint y: 69, distance: 59.7
click at [781, 69] on div "810719" at bounding box center [867, 70] width 185 height 26
paste input "01697w"
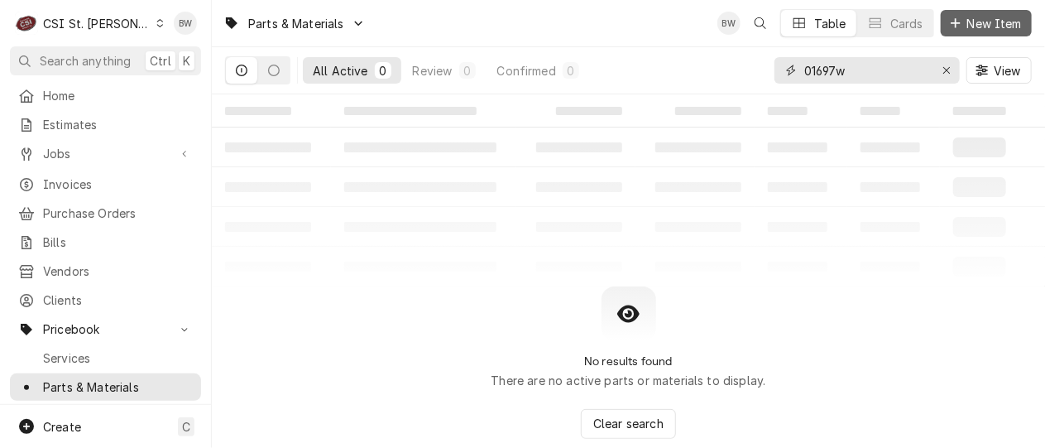
type input "01697w"
click at [981, 19] on span "New Item" at bounding box center [994, 23] width 61 height 17
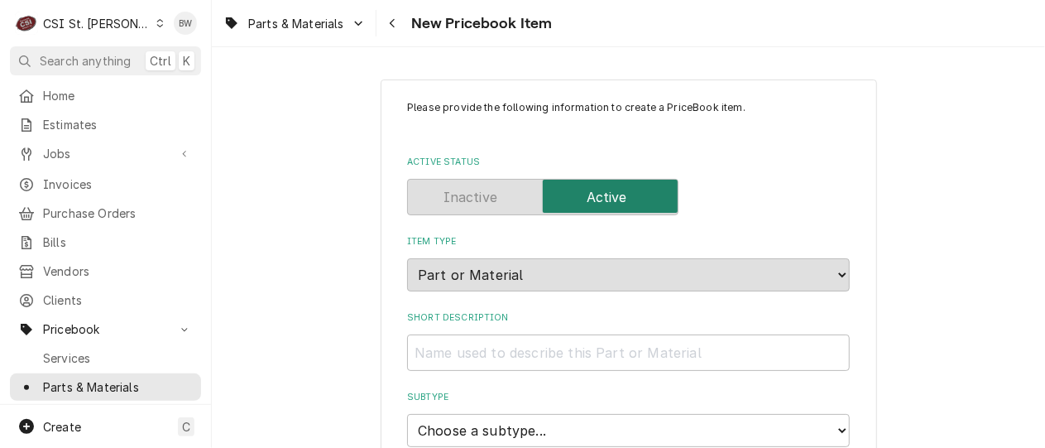
click at [437, 352] on input "Short Description" at bounding box center [628, 352] width 443 height 36
paste input "Shat R Shield 50W HEAT LAMP BULB"
type textarea "x"
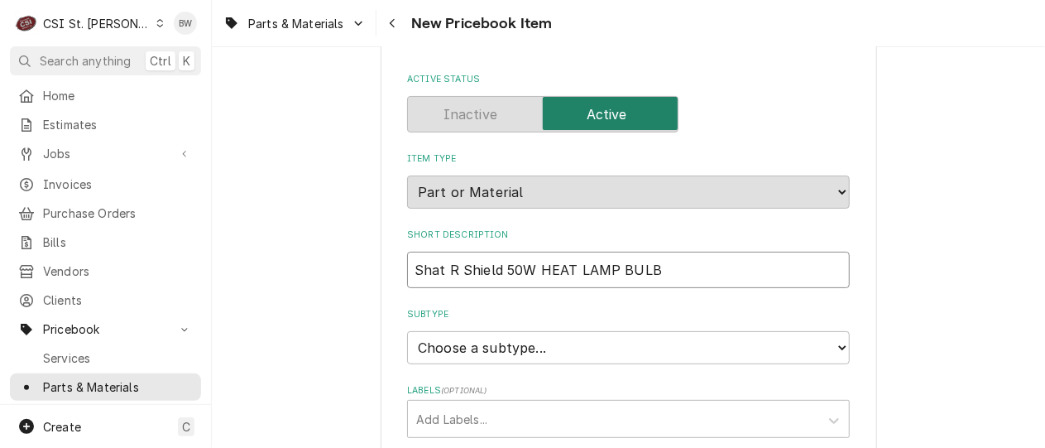
scroll to position [166, 0]
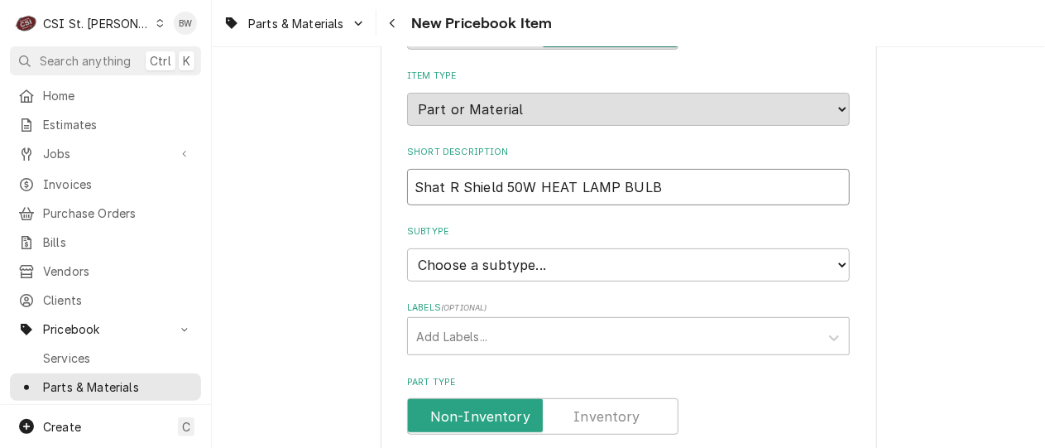
type input "Shat R Shield 50W HEAT LAMP BULB"
click at [468, 262] on select "Choose a subtype... [#2-DUAL] AFTERHRS-WH-CHG-2 [#2-DUAL] [PERSON_NAME]-EQUIP […" at bounding box center [628, 264] width 443 height 33
select select "1"
click at [407, 248] on select "Choose a subtype... [#2-DUAL] AFTERHRS-WH-CHG-2 [#2-DUAL] [PERSON_NAME]-EQUIP […" at bounding box center [628, 264] width 443 height 33
type textarea "x"
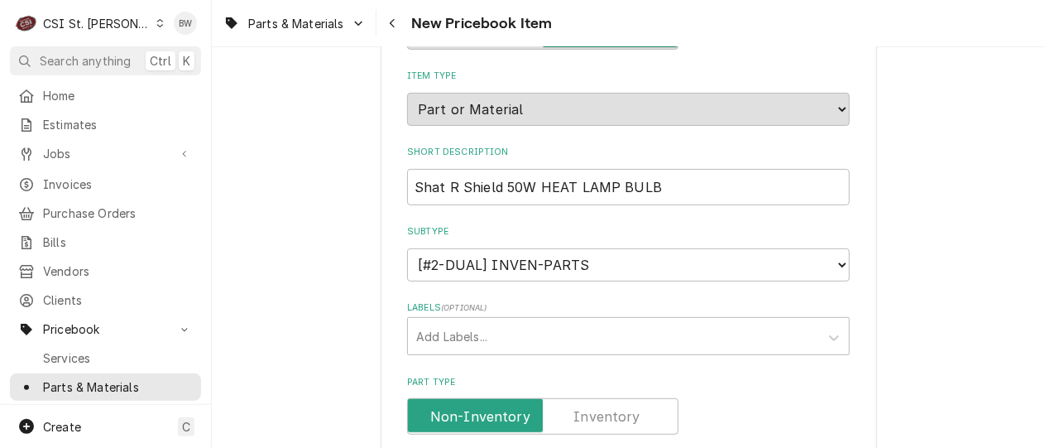
click at [597, 408] on label "Part Type" at bounding box center [542, 416] width 271 height 36
click at [597, 408] on input "Part Type" at bounding box center [543, 416] width 257 height 36
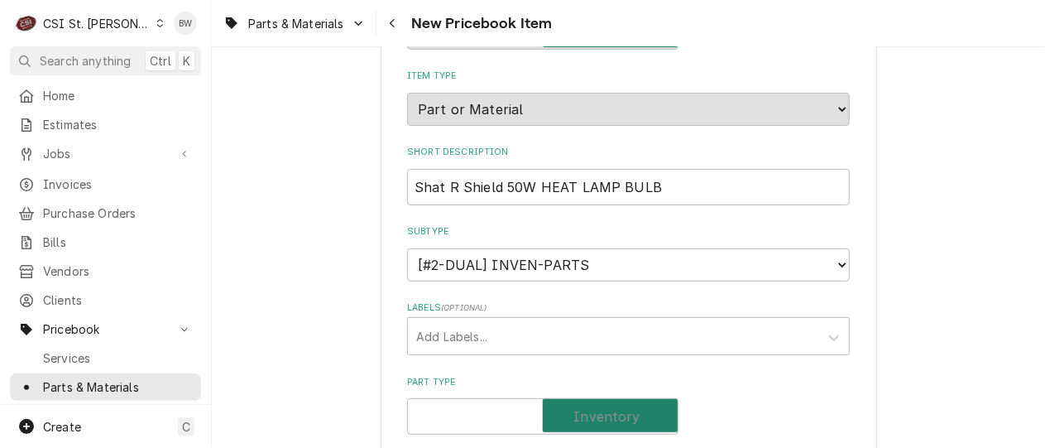
checkbox input "true"
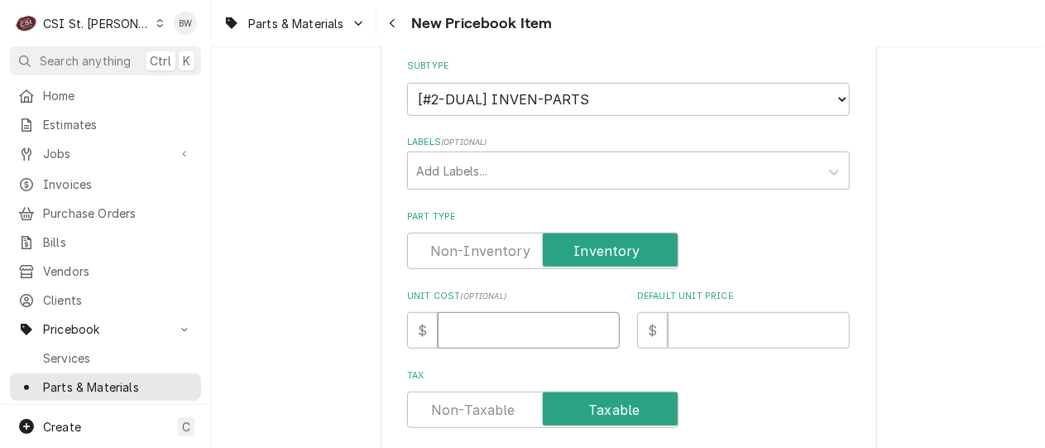
click at [478, 331] on input "Unit Cost ( optional )" at bounding box center [529, 330] width 182 height 36
type textarea "x"
type input "3"
type textarea "x"
type input "31"
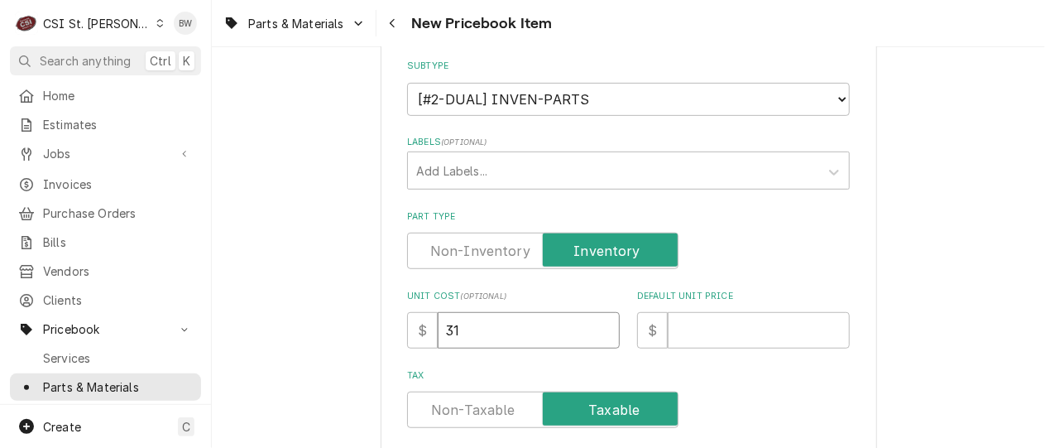
type textarea "x"
type input "31.05"
type textarea "x"
type input "31.05"
click at [684, 330] on input "Default Unit Price" at bounding box center [759, 330] width 182 height 36
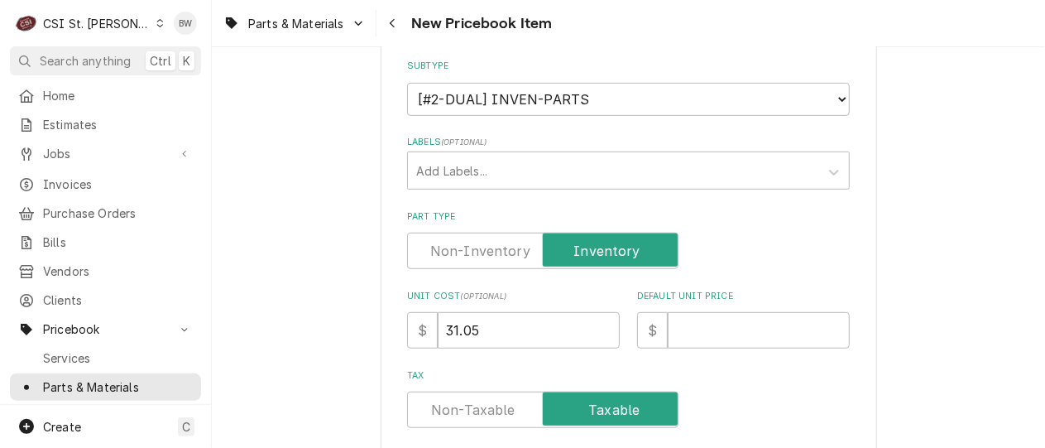
click at [684, 330] on input "Default Unit Price" at bounding box center [759, 330] width 182 height 36
type textarea "x"
type input "4"
type textarea "x"
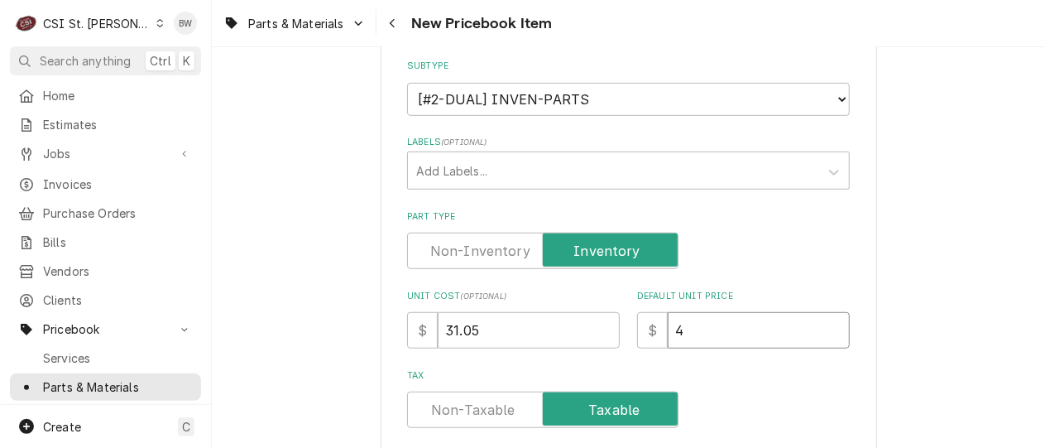
type input "40"
type textarea "x"
type input "40.0"
type textarea "x"
type input "40.00"
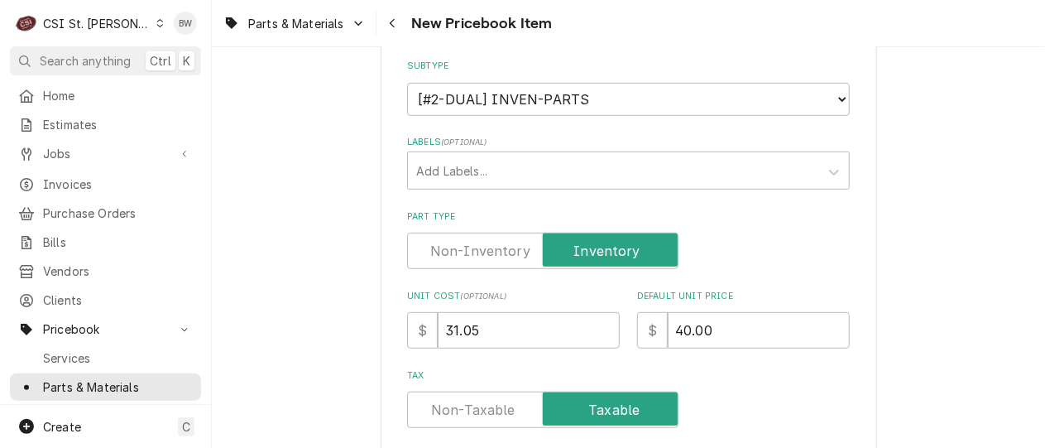
click at [761, 295] on label "Default Unit Price" at bounding box center [743, 296] width 213 height 13
click at [761, 312] on input "40.00" at bounding box center [759, 330] width 182 height 36
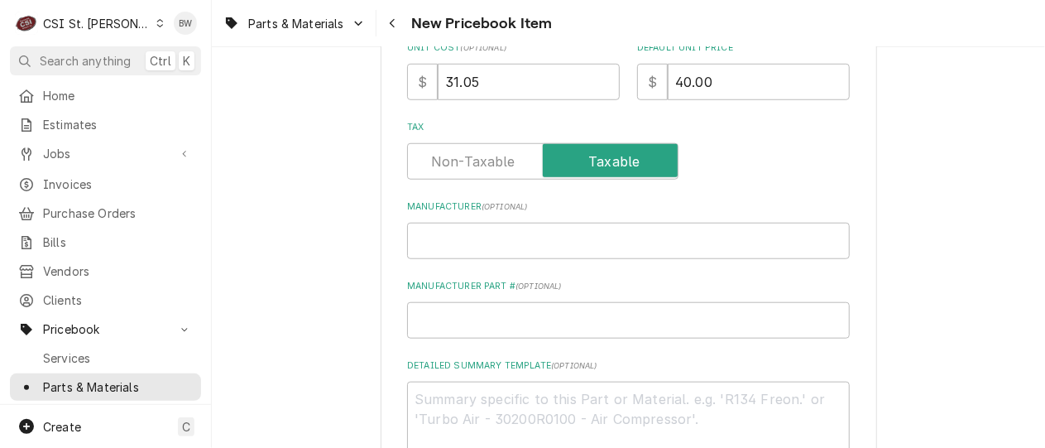
scroll to position [662, 0]
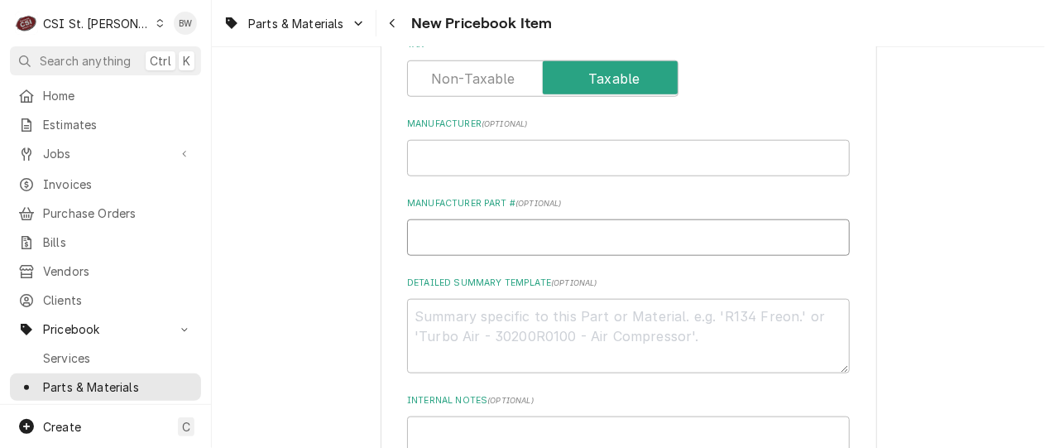
click at [463, 234] on input "Manufacturer Part # ( optional )" at bounding box center [628, 237] width 443 height 36
paste input "Shat R Shield 50W HEAT LAMP BULB"
type textarea "x"
type input "Shat R Shield 50W HEAT LAMP BULB"
drag, startPoint x: 667, startPoint y: 234, endPoint x: 322, endPoint y: 251, distance: 345.5
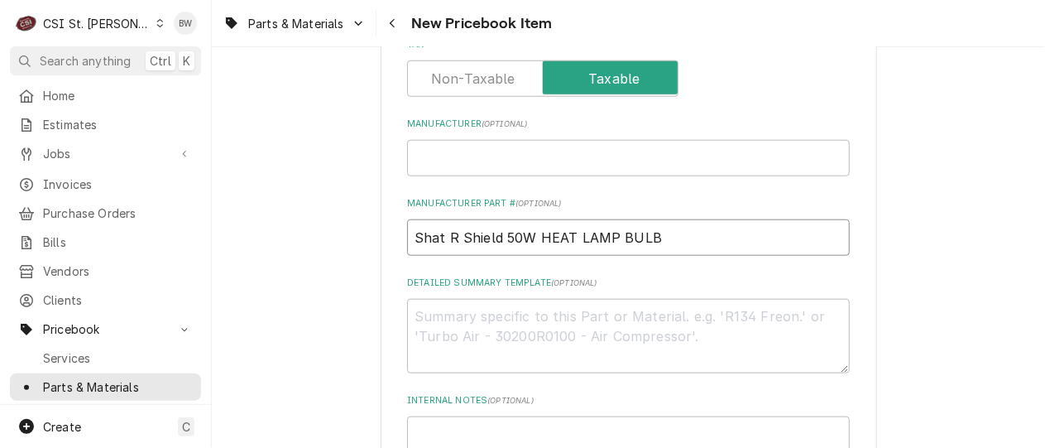
type textarea "x"
click at [444, 247] on input "Manufacturer Part # ( optional )" at bounding box center [628, 237] width 443 height 36
paste input "01697W"
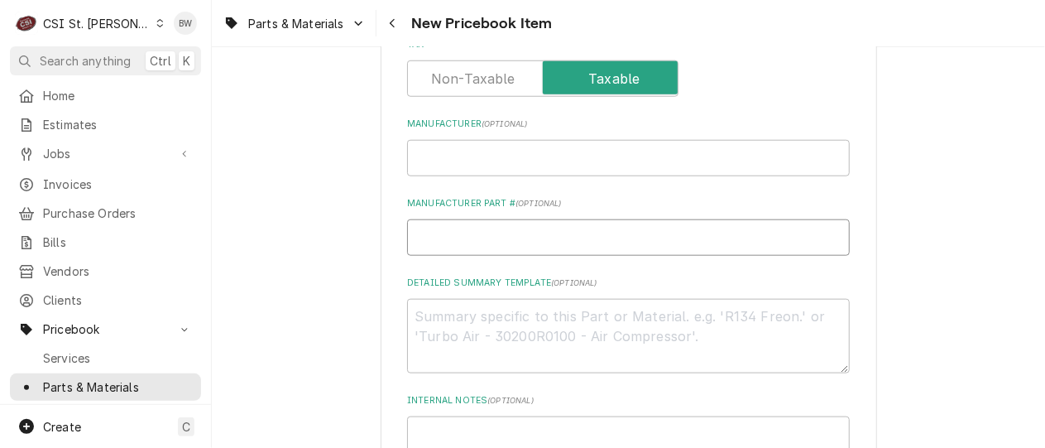
type textarea "x"
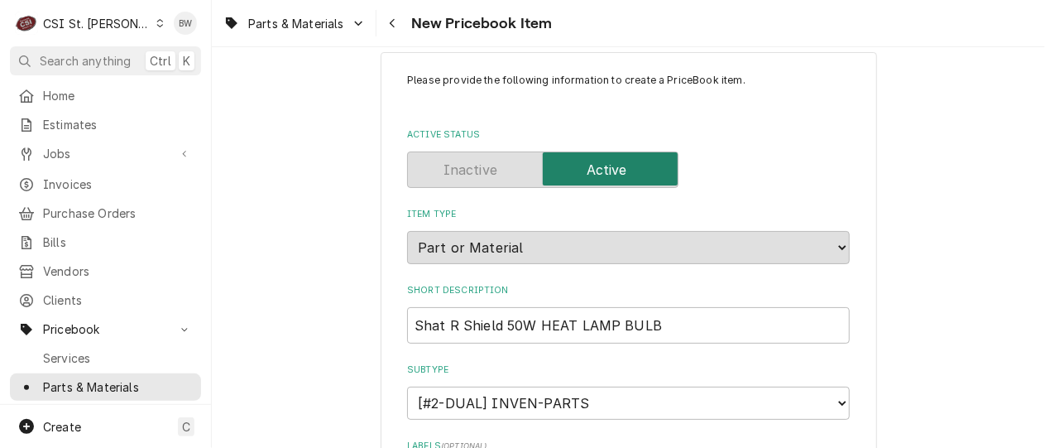
scroll to position [0, 0]
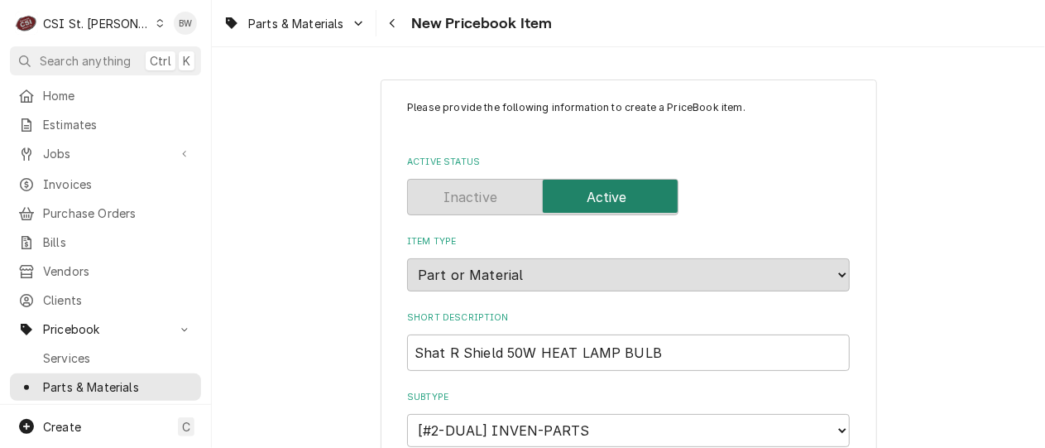
type input "01697W"
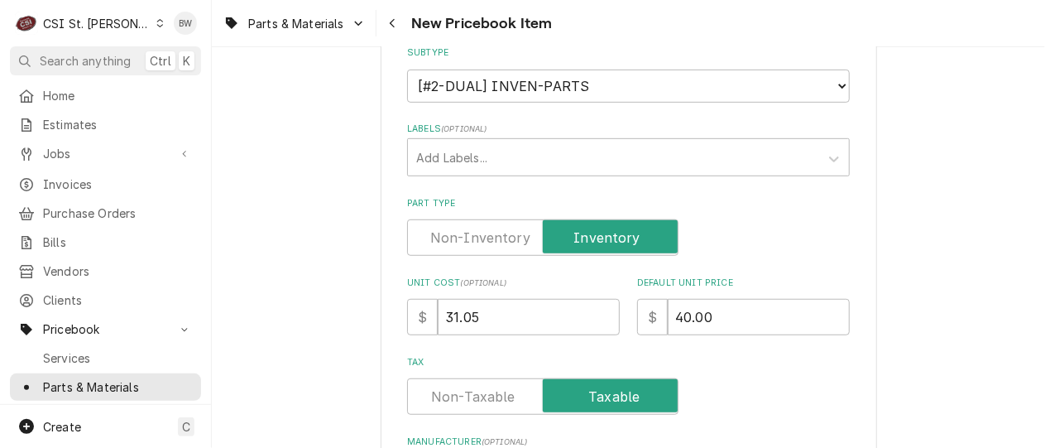
scroll to position [414, 0]
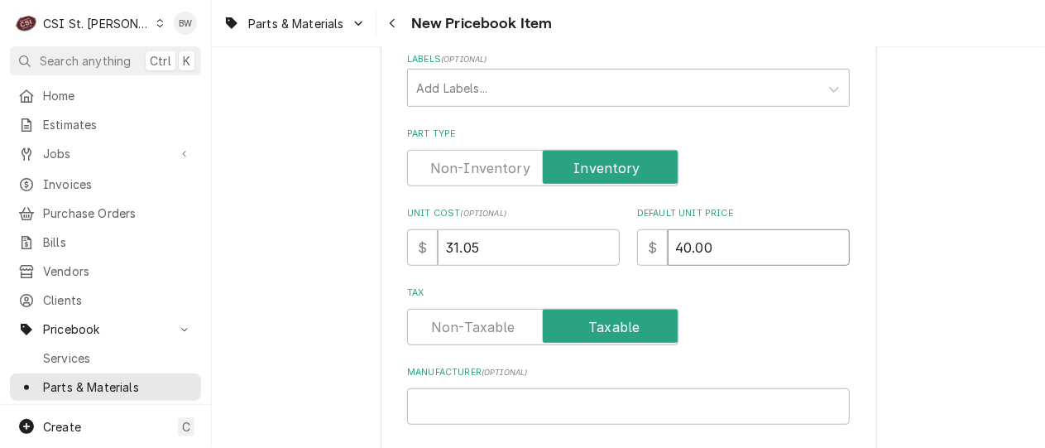
drag, startPoint x: 722, startPoint y: 248, endPoint x: 650, endPoint y: 247, distance: 72.0
click at [650, 247] on div "$ 40.00" at bounding box center [743, 247] width 213 height 36
type textarea "x"
type input "6"
type textarea "x"
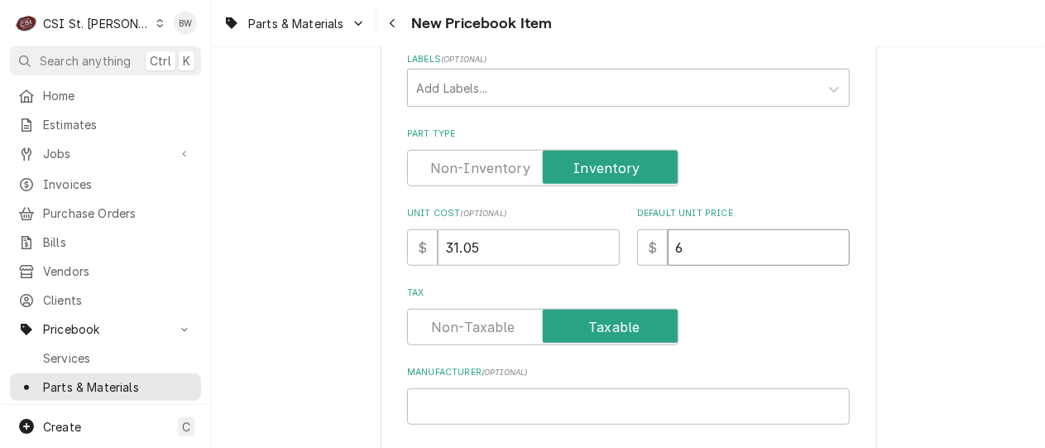
type input "62"
type textarea "x"
type input "62.1"
type textarea "x"
type input "62.10"
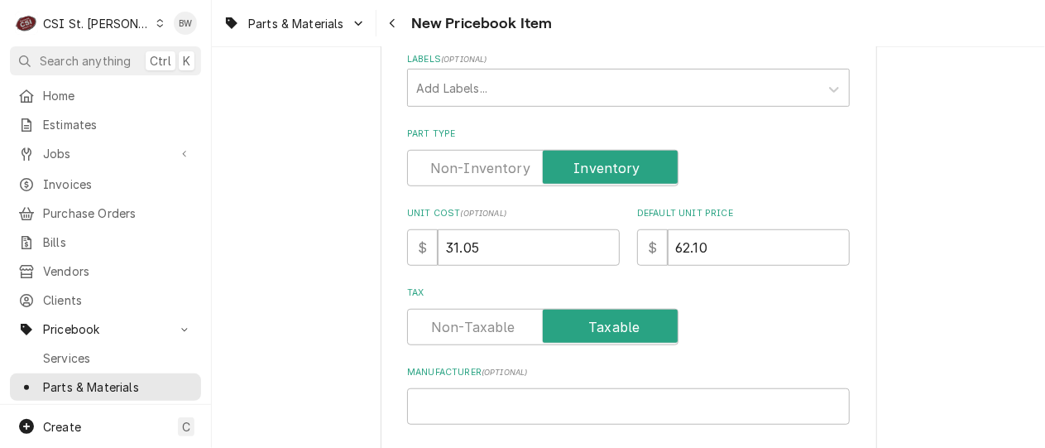
click at [697, 301] on div "Tax" at bounding box center [628, 315] width 443 height 59
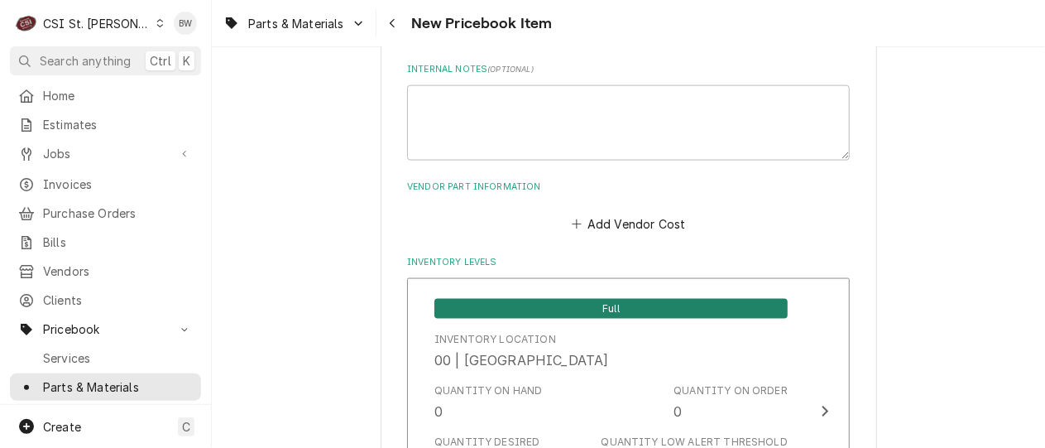
scroll to position [13802, 0]
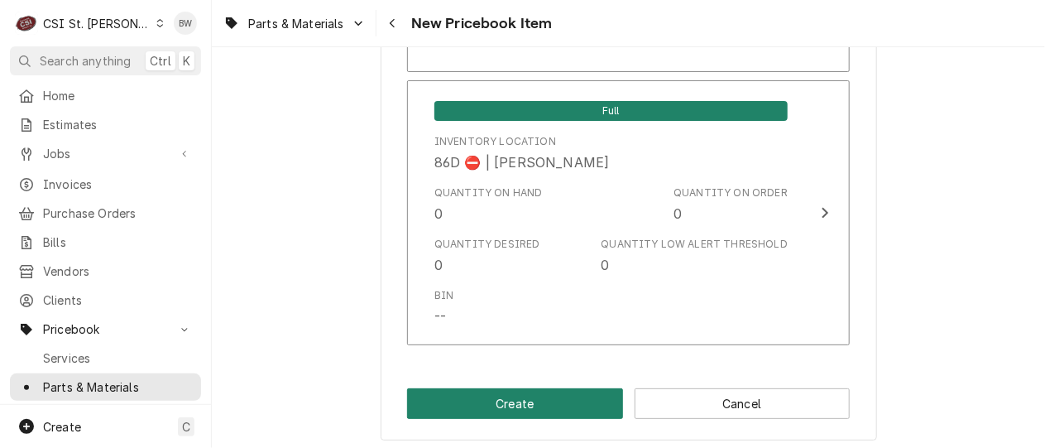
click at [502, 391] on button "Create" at bounding box center [515, 403] width 216 height 31
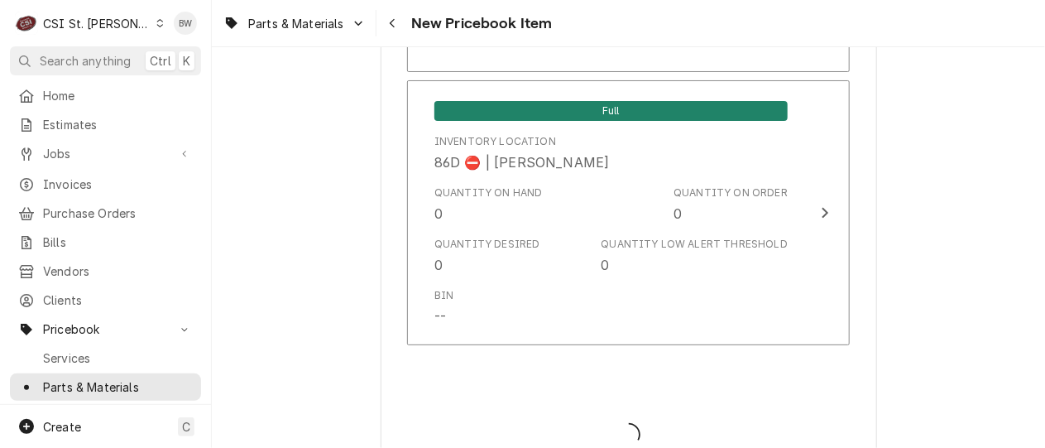
type textarea "x"
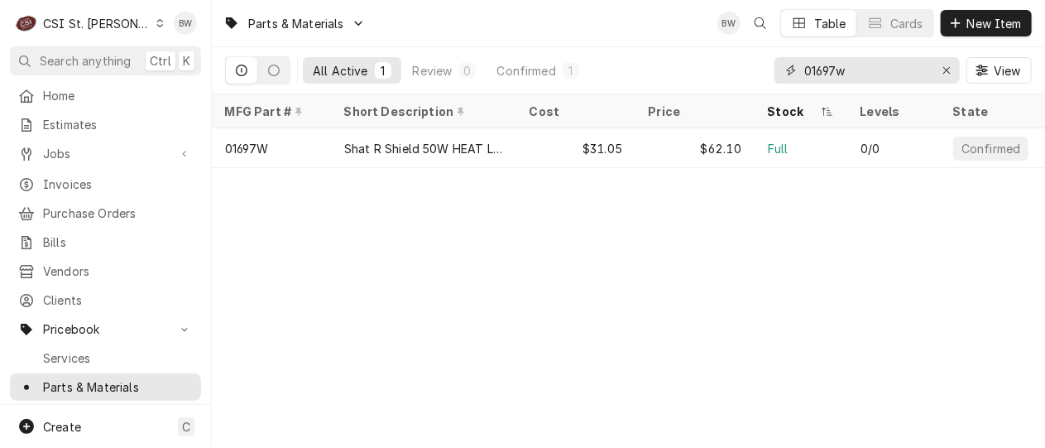
drag, startPoint x: 861, startPoint y: 70, endPoint x: 800, endPoint y: 68, distance: 61.3
click at [800, 68] on div "01697w" at bounding box center [867, 70] width 185 height 26
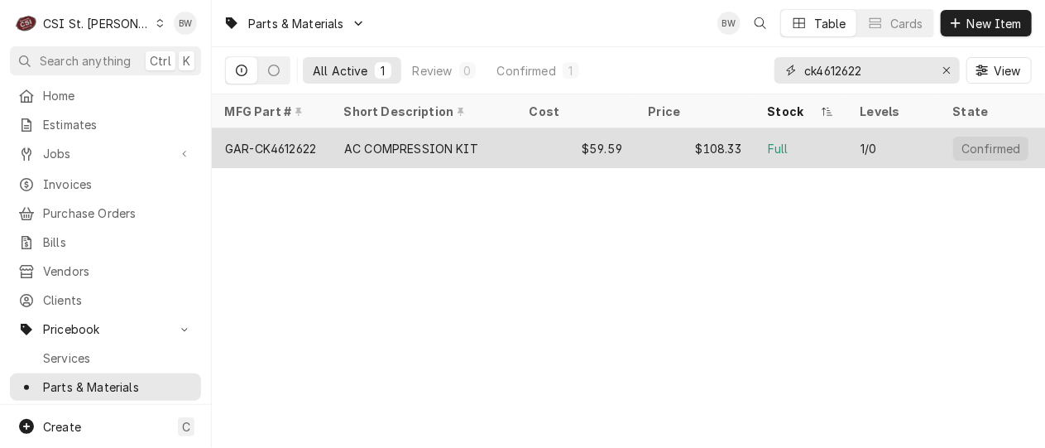
type input "ck4612622"
click at [319, 148] on div "GAR-CK4612622" at bounding box center [271, 148] width 119 height 40
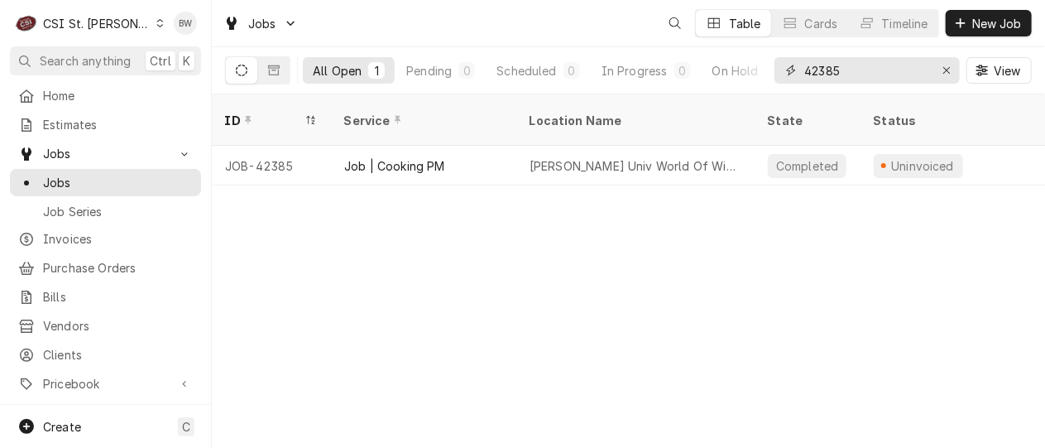
drag, startPoint x: 850, startPoint y: 76, endPoint x: 785, endPoint y: 70, distance: 64.9
click at [785, 70] on div "42385" at bounding box center [867, 70] width 185 height 26
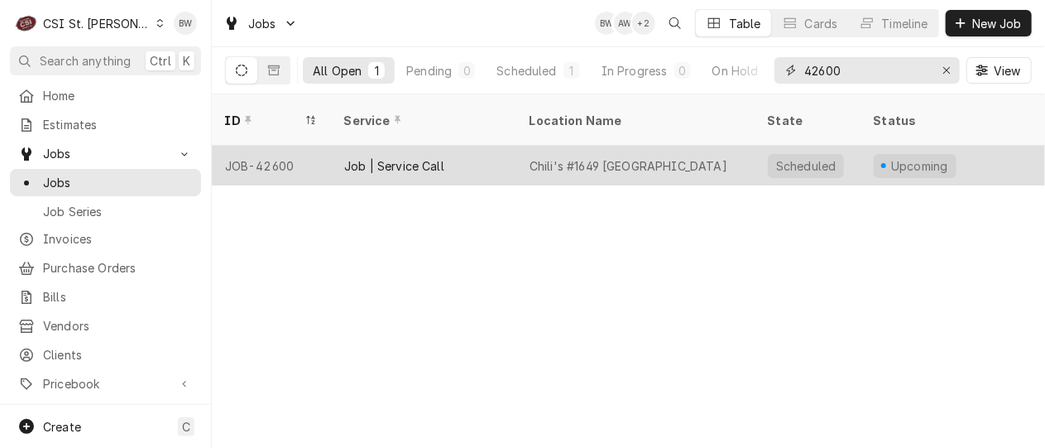
type input "42600"
click at [313, 147] on div "JOB-42600" at bounding box center [271, 166] width 119 height 40
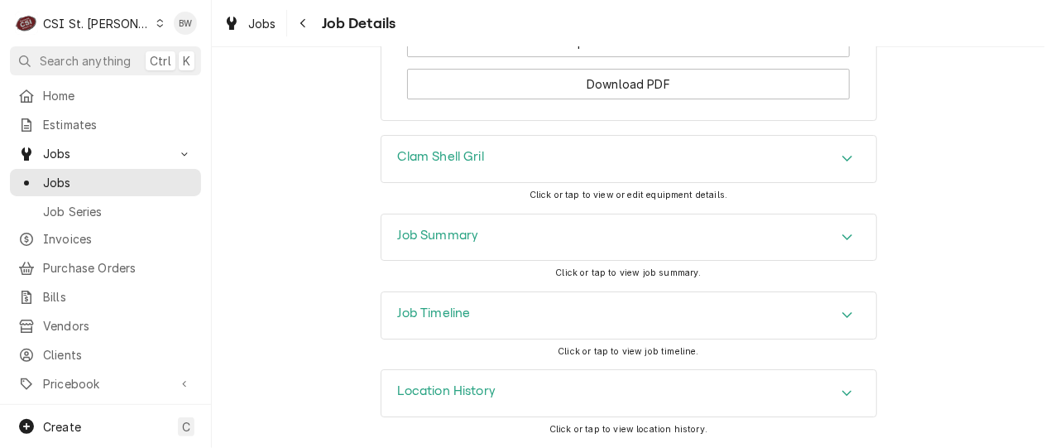
scroll to position [2500, 0]
click at [430, 313] on h3 "Job Timeline" at bounding box center [434, 313] width 73 height 16
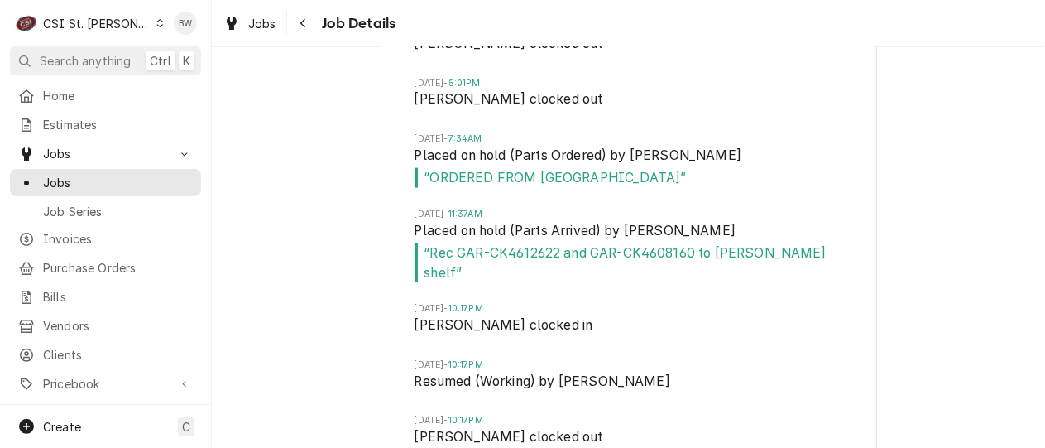
scroll to position [3534, 0]
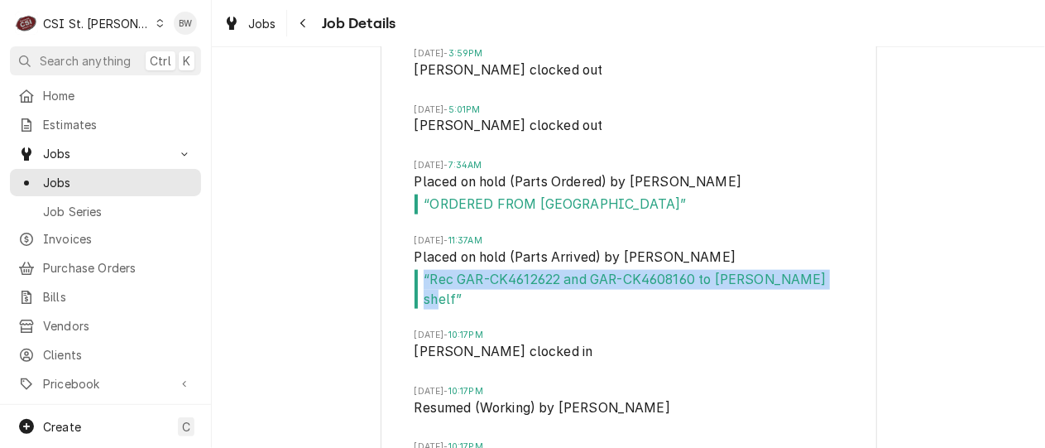
drag, startPoint x: 816, startPoint y: 298, endPoint x: 410, endPoint y: 299, distance: 405.5
click at [415, 299] on span "“ Rec GAR-CK4612622 and GAR-CK4608160 to [PERSON_NAME] shelf ”" at bounding box center [629, 289] width 429 height 39
drag, startPoint x: 410, startPoint y: 299, endPoint x: 445, endPoint y: 300, distance: 34.8
copy span "“ Rec GAR-CK4612622 and GAR-CK4608160 to [PERSON_NAME] shelf"
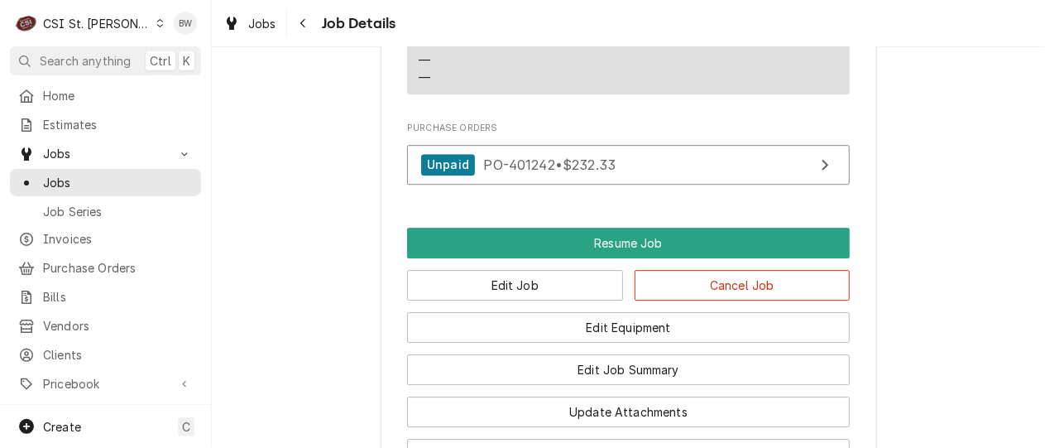
scroll to position [2210, 0]
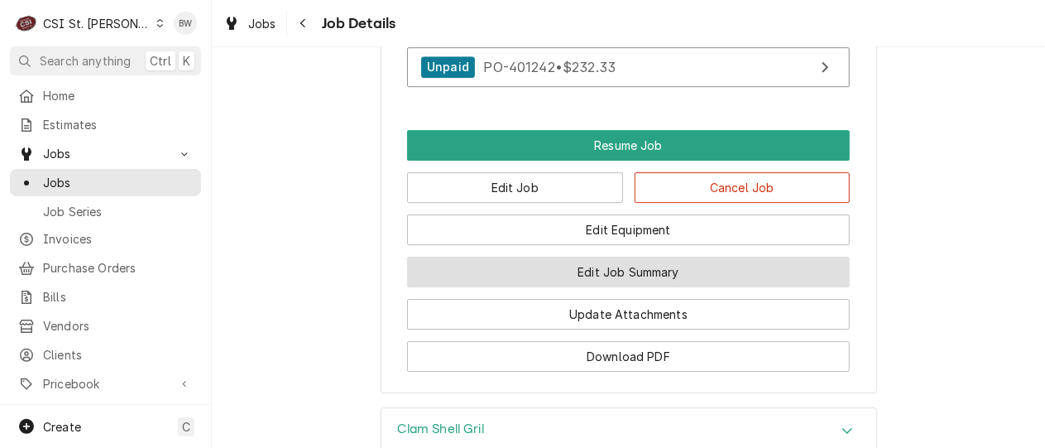
click at [469, 285] on button "Edit Job Summary" at bounding box center [628, 272] width 443 height 31
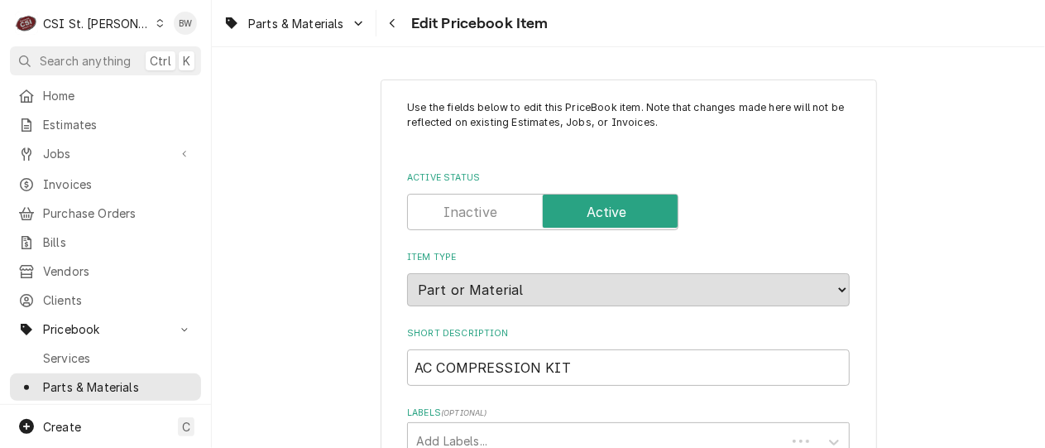
type textarea "x"
click at [617, 31] on div "Parts & Materials Edit Pricebook Item" at bounding box center [628, 23] width 833 height 46
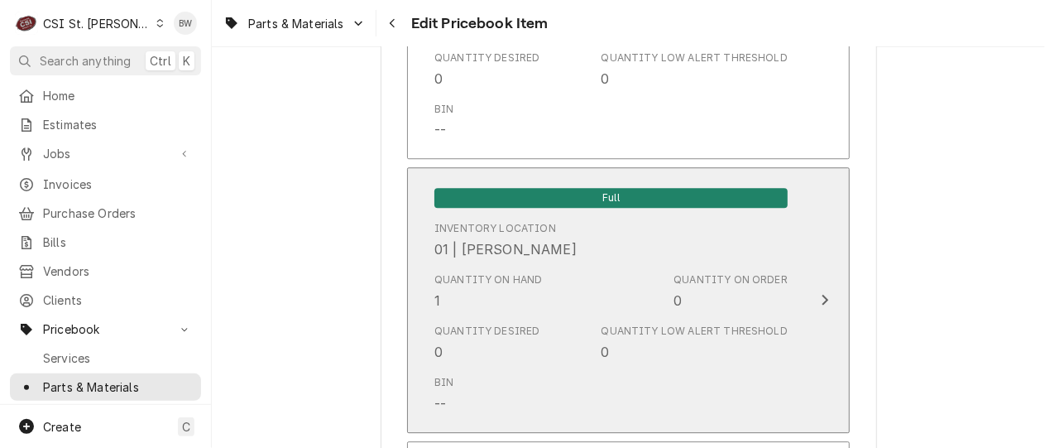
click at [487, 291] on div "Quantity on Hand 1" at bounding box center [488, 291] width 108 height 38
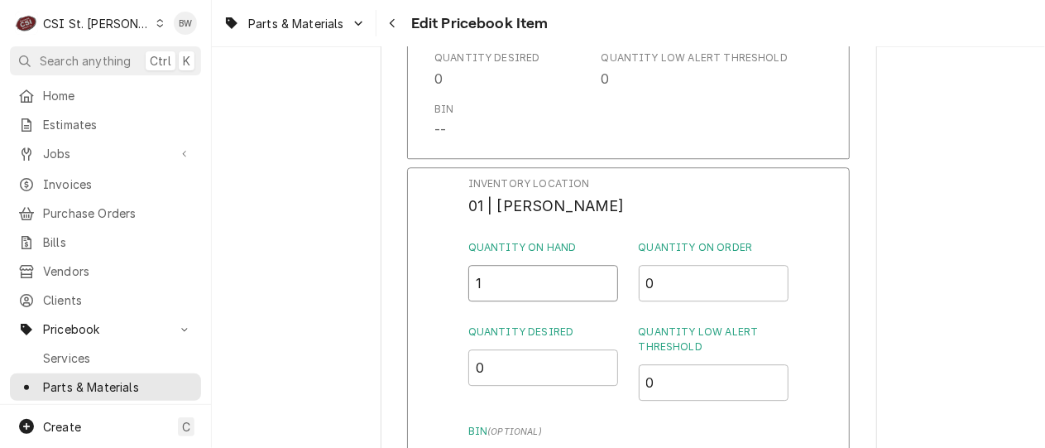
drag, startPoint x: 491, startPoint y: 282, endPoint x: 477, endPoint y: 280, distance: 14.3
click at [477, 280] on input "1" at bounding box center [543, 283] width 151 height 36
type input "0"
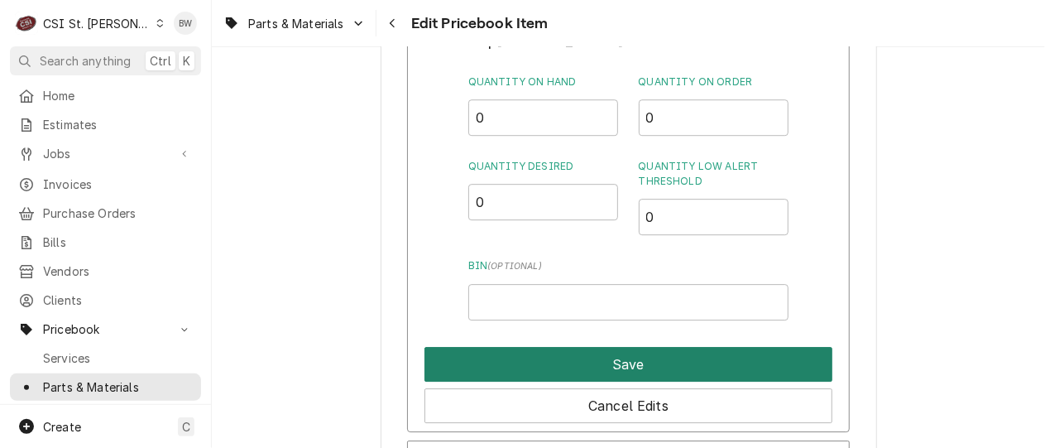
click at [602, 358] on button "Save" at bounding box center [629, 364] width 408 height 35
type textarea "x"
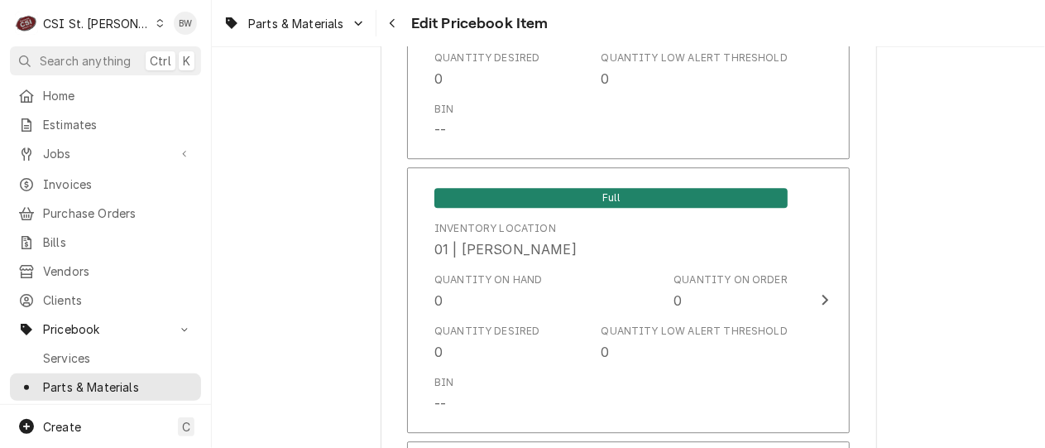
scroll to position [3582, 0]
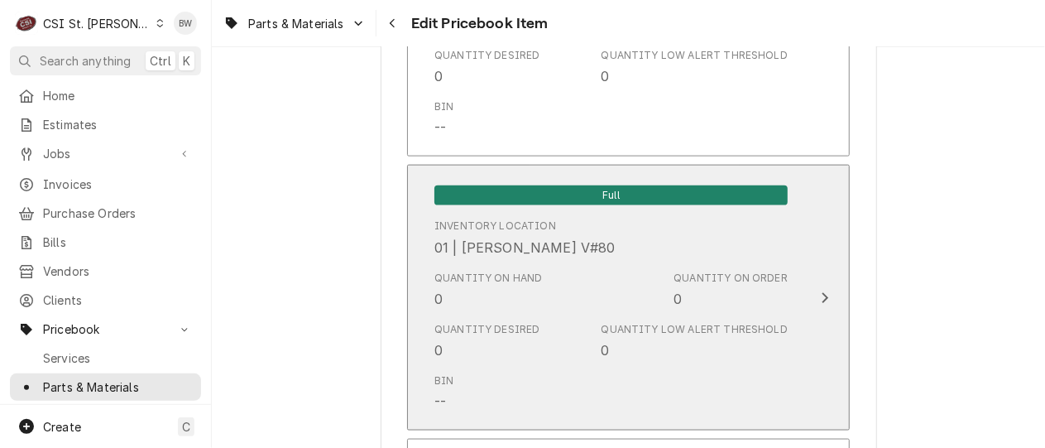
click at [462, 298] on div "Quantity on Hand 0" at bounding box center [488, 290] width 108 height 38
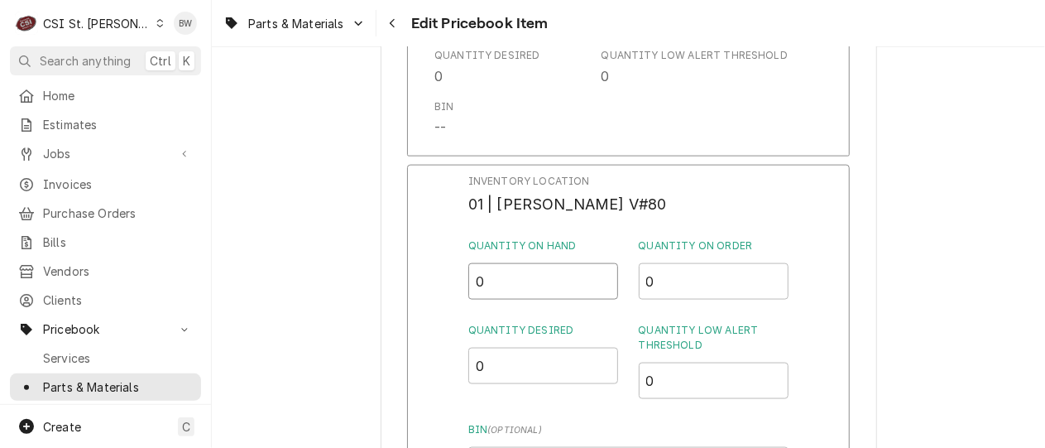
drag, startPoint x: 497, startPoint y: 285, endPoint x: 447, endPoint y: 282, distance: 49.7
click at [447, 282] on div "Inventory Location 01 | KEVIN FLOYD V#80 Quantity on Hand 0 Quantity on Order 0…" at bounding box center [628, 380] width 443 height 430
type input "1"
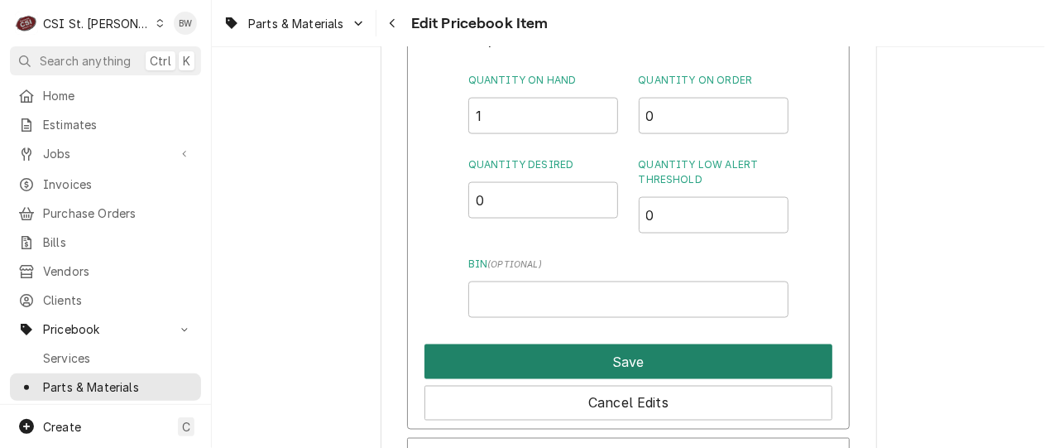
click at [566, 356] on button "Save" at bounding box center [629, 361] width 408 height 35
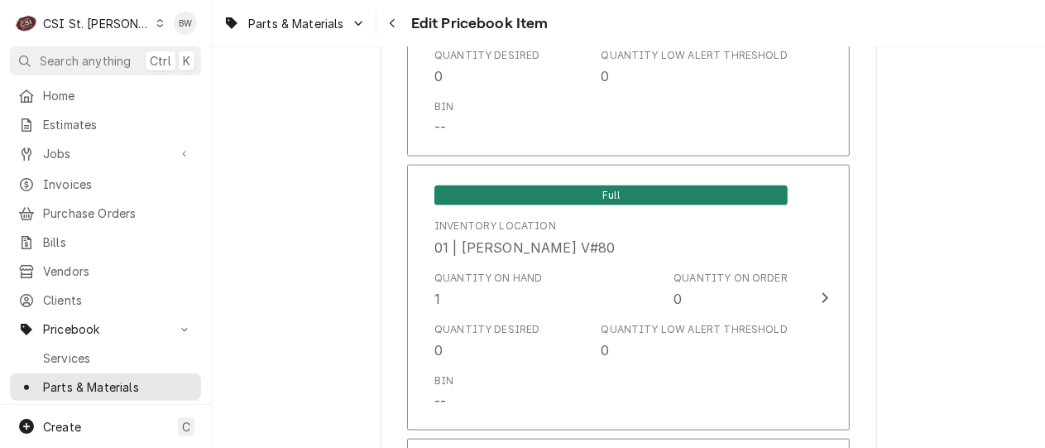
scroll to position [14341, 0]
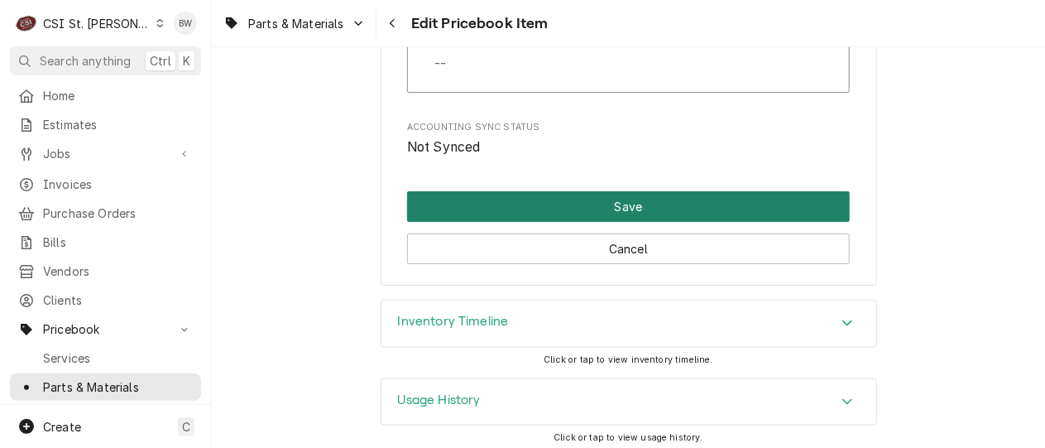
click at [587, 201] on button "Save" at bounding box center [628, 206] width 443 height 31
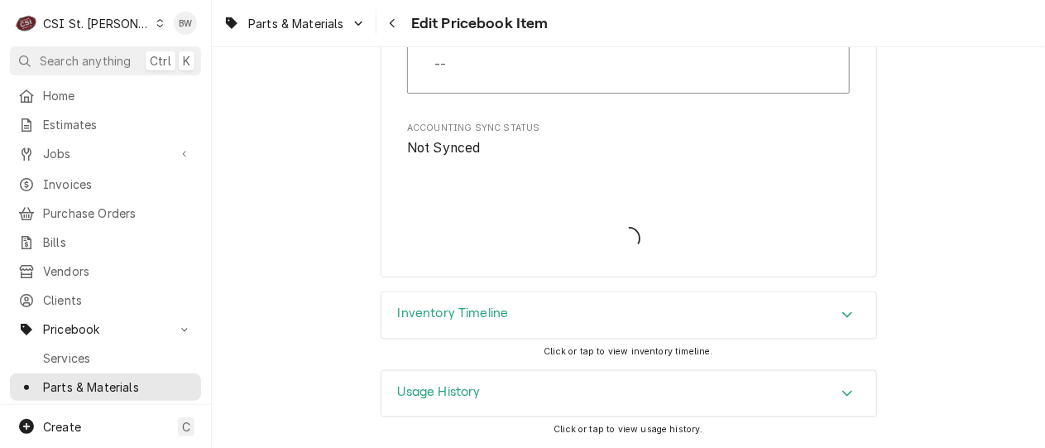
scroll to position [14332, 0]
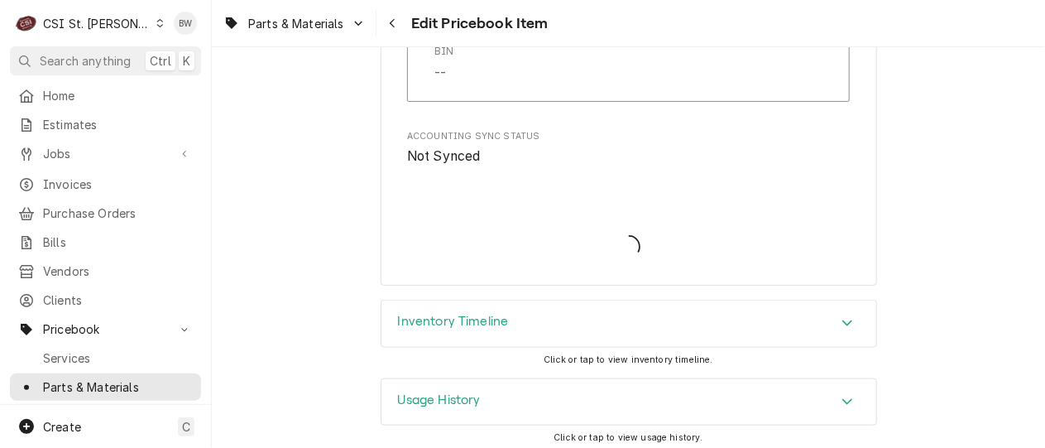
type textarea "x"
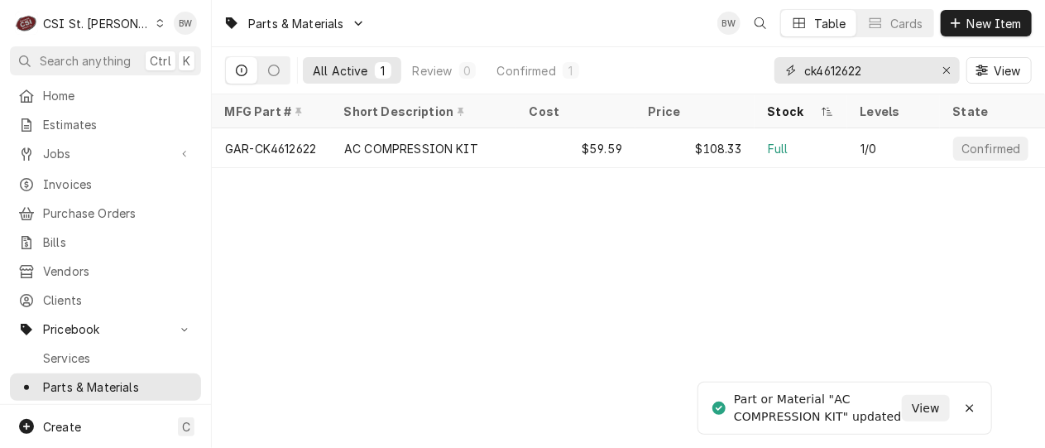
drag, startPoint x: 871, startPoint y: 72, endPoint x: 781, endPoint y: 75, distance: 90.3
click at [781, 75] on div "ck4612622" at bounding box center [867, 70] width 185 height 26
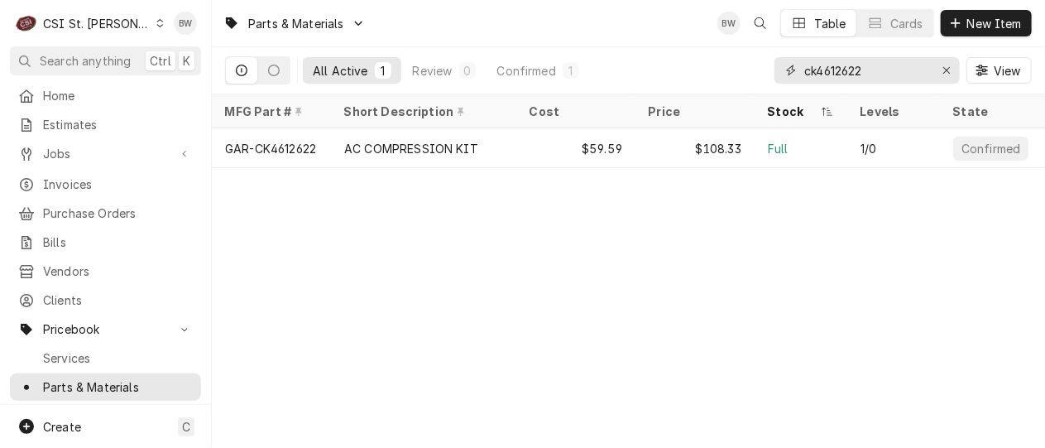
type input "c"
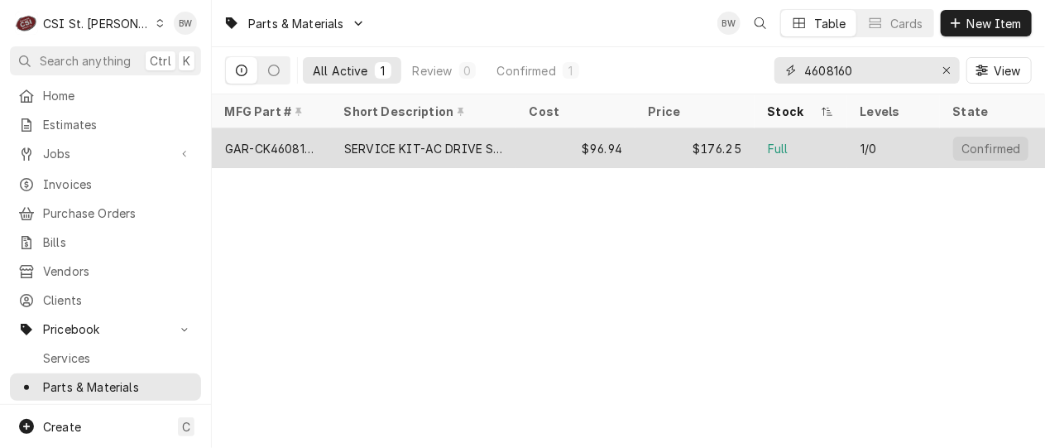
type input "4608160"
click at [295, 148] on div "GAR-CK4608160" at bounding box center [271, 148] width 93 height 17
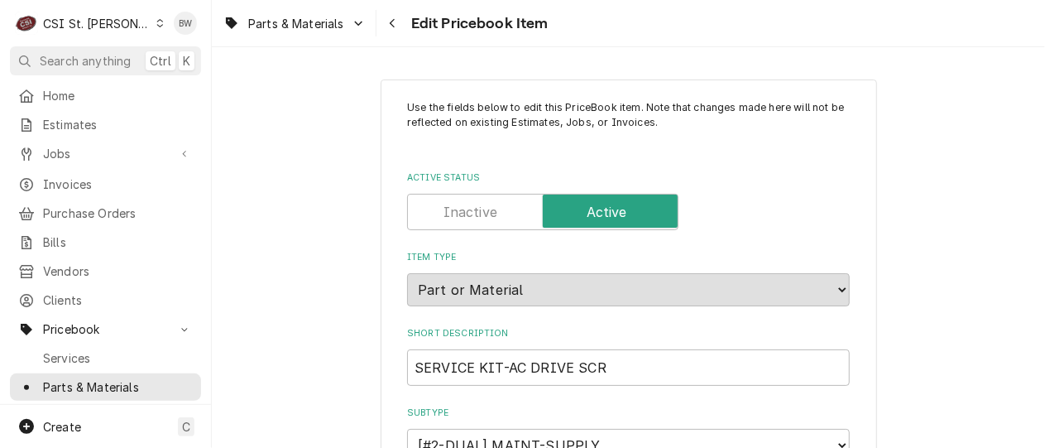
click at [630, 46] on div "Parts & Materials Edit Pricebook Item" at bounding box center [628, 23] width 833 height 46
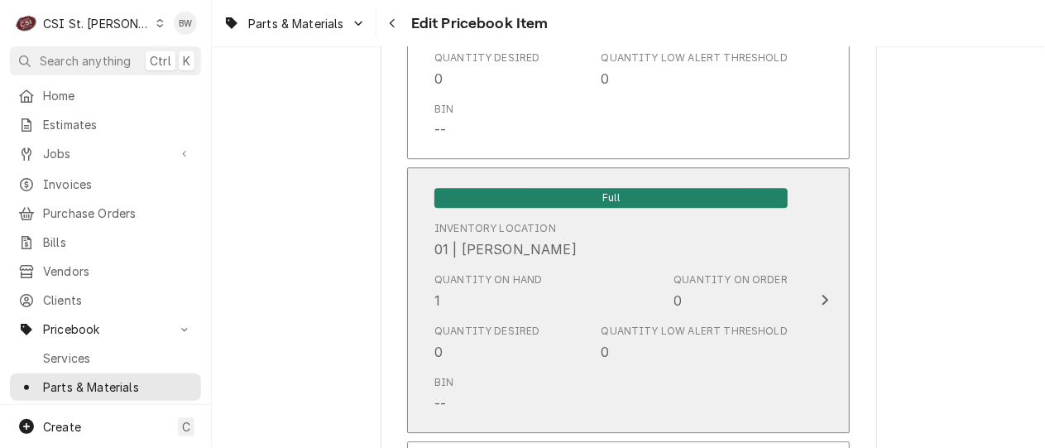
click at [484, 297] on div "Quantity on Hand 1" at bounding box center [488, 291] width 108 height 38
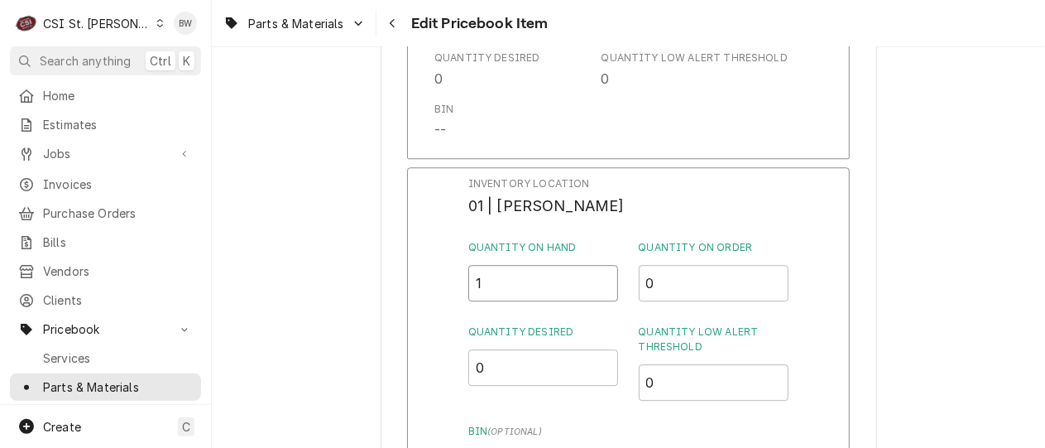
drag, startPoint x: 487, startPoint y: 287, endPoint x: 465, endPoint y: 284, distance: 21.8
click at [465, 284] on div "Inventory Location 01 | COURTNEY WILLIFORD Quantity on Hand 1 Quantity on Order…" at bounding box center [628, 382] width 443 height 430
type input "0"
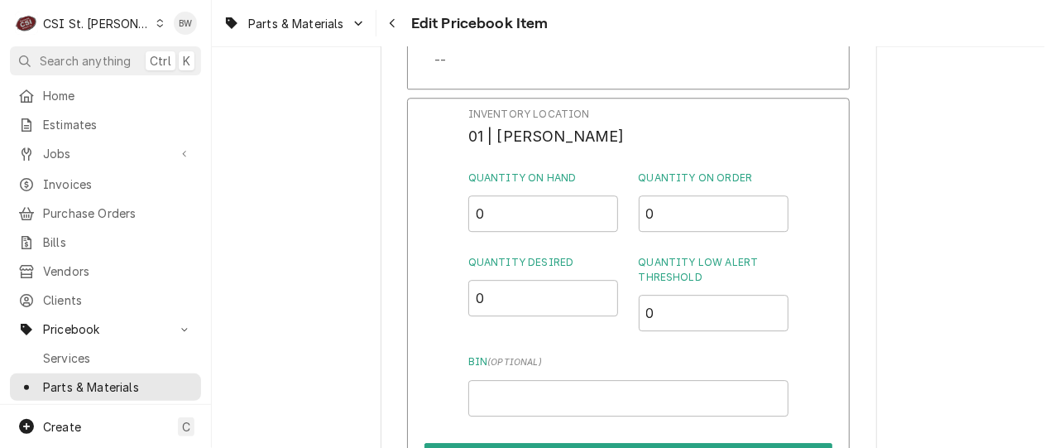
scroll to position [2020, 0]
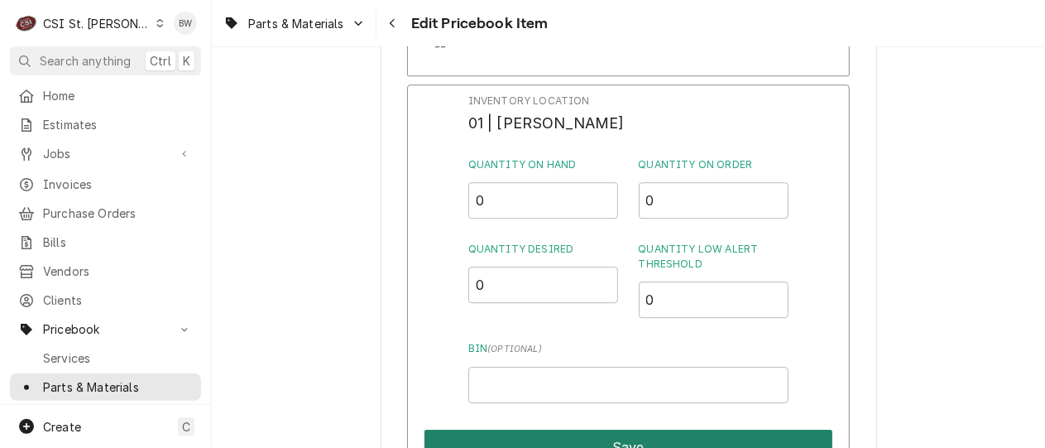
click at [612, 430] on button "Save" at bounding box center [629, 447] width 408 height 35
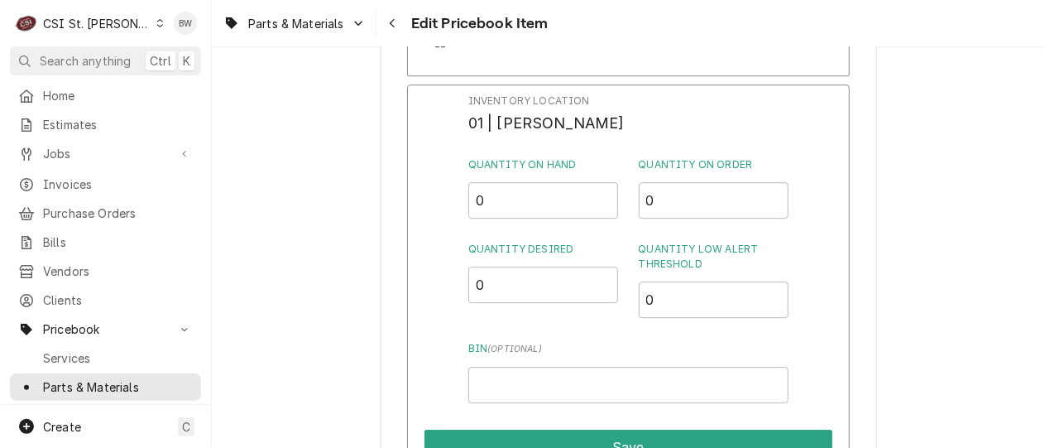
type textarea "x"
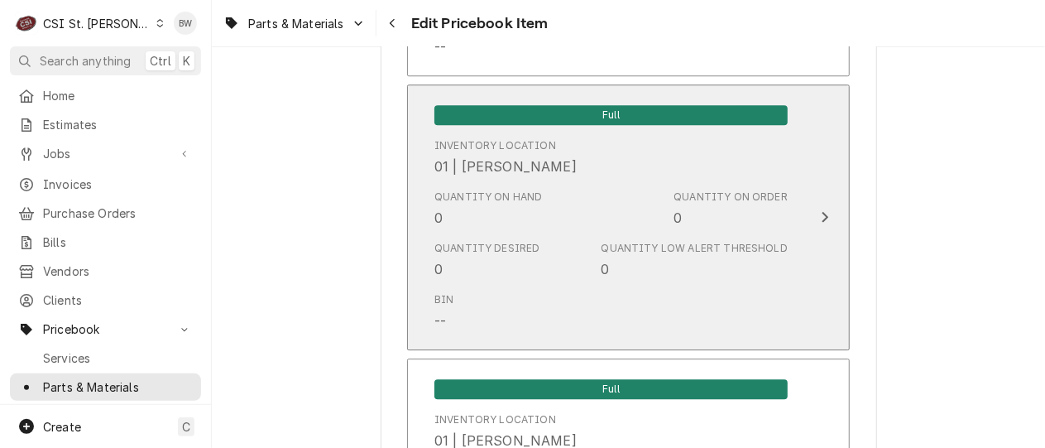
scroll to position [3582, 0]
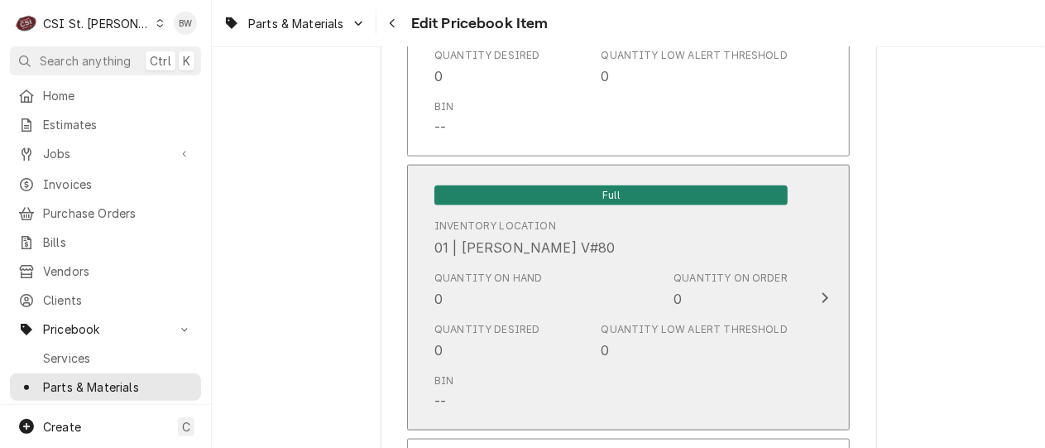
click at [503, 290] on div "Quantity on Hand 0" at bounding box center [488, 290] width 108 height 38
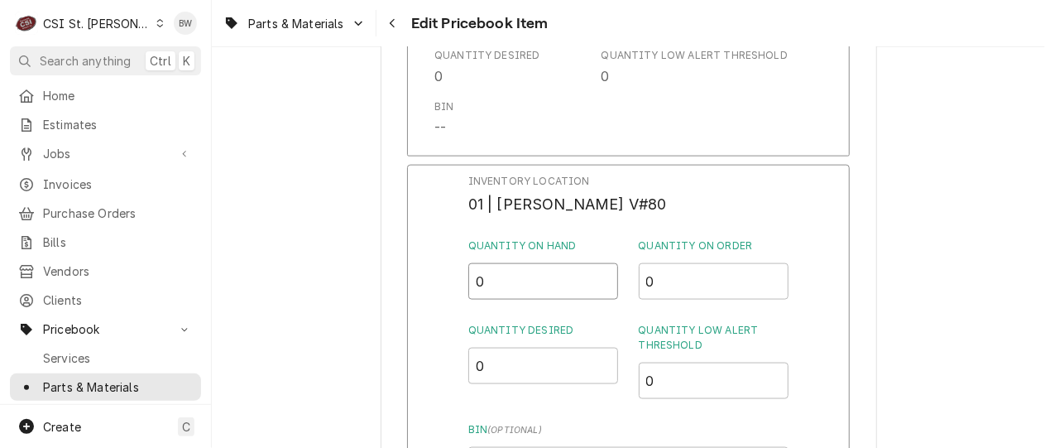
drag, startPoint x: 476, startPoint y: 286, endPoint x: 457, endPoint y: 286, distance: 19.0
click at [457, 286] on div "Inventory Location 01 | KEVIN FLOYD V#80 Quantity on Hand 0 Quantity on Order 0…" at bounding box center [628, 380] width 443 height 430
type input "1"
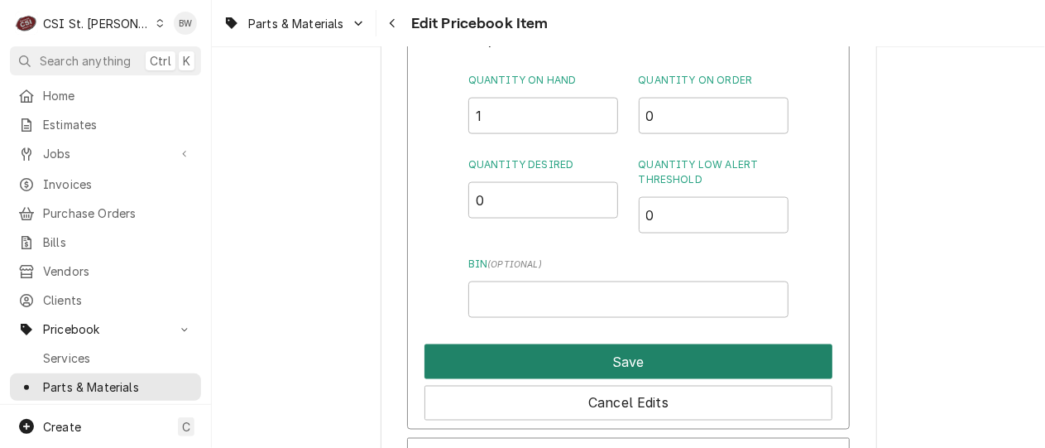
click at [615, 364] on button "Save" at bounding box center [629, 361] width 408 height 35
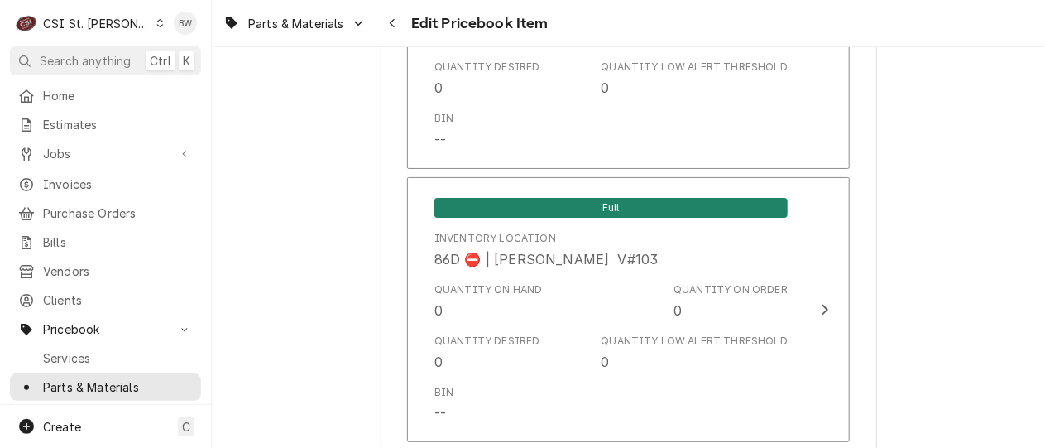
scroll to position [14341, 0]
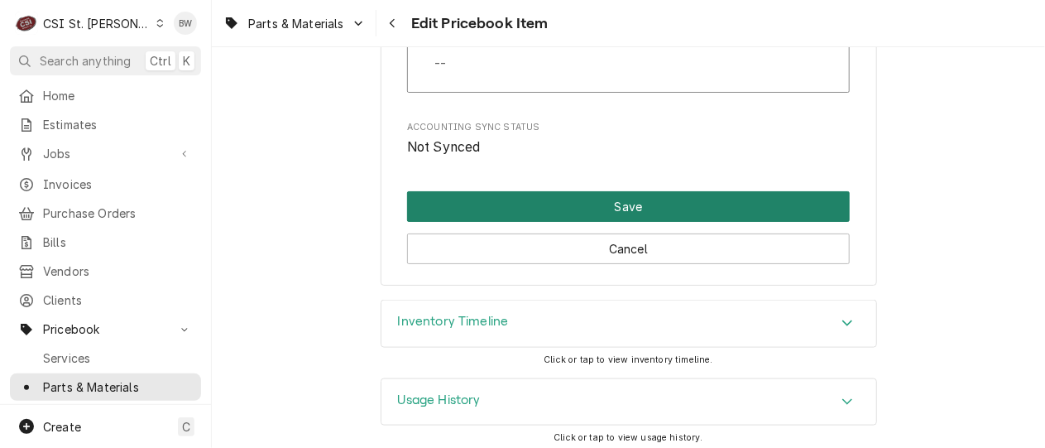
click at [573, 205] on button "Save" at bounding box center [628, 206] width 443 height 31
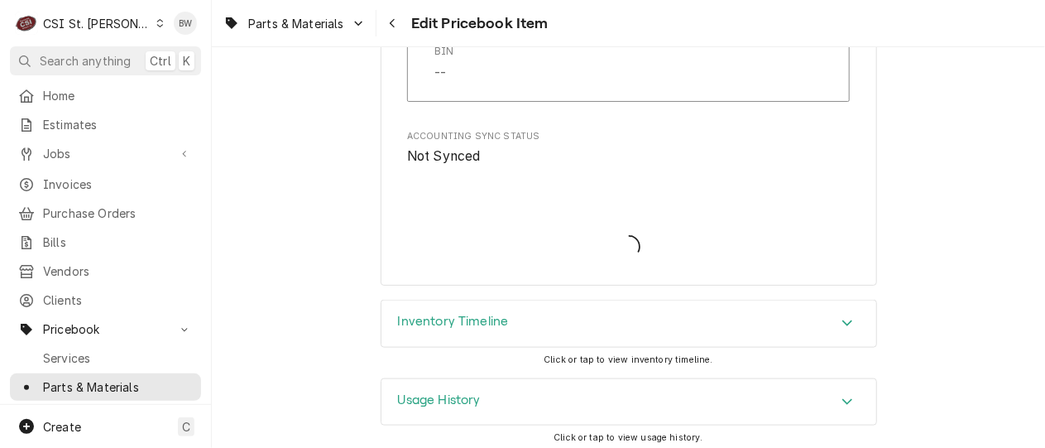
type textarea "x"
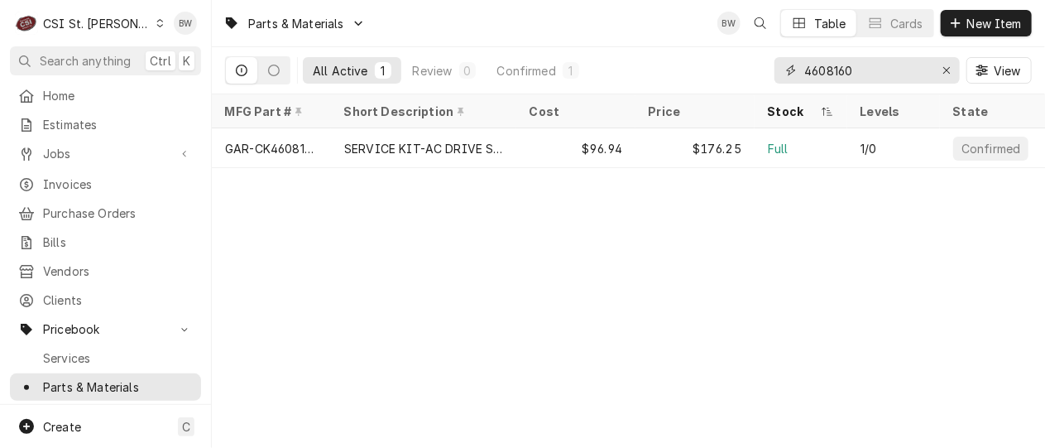
drag, startPoint x: 880, startPoint y: 79, endPoint x: 765, endPoint y: 70, distance: 115.4
click at [765, 70] on div "All Active 1 Review 0 Confirmed 1 4608160 View" at bounding box center [628, 70] width 807 height 46
paste input "R02.01.273.0"
click at [443, 227] on div "Parts & Materials BW Table Cards New Item All Active 1 Review 0 Confirmed 1 R02…" at bounding box center [628, 224] width 833 height 448
click at [445, 252] on div "Parts & Materials BW Table Cards New Item All Active 1 Review 0 Confirmed 1 R02…" at bounding box center [628, 224] width 833 height 448
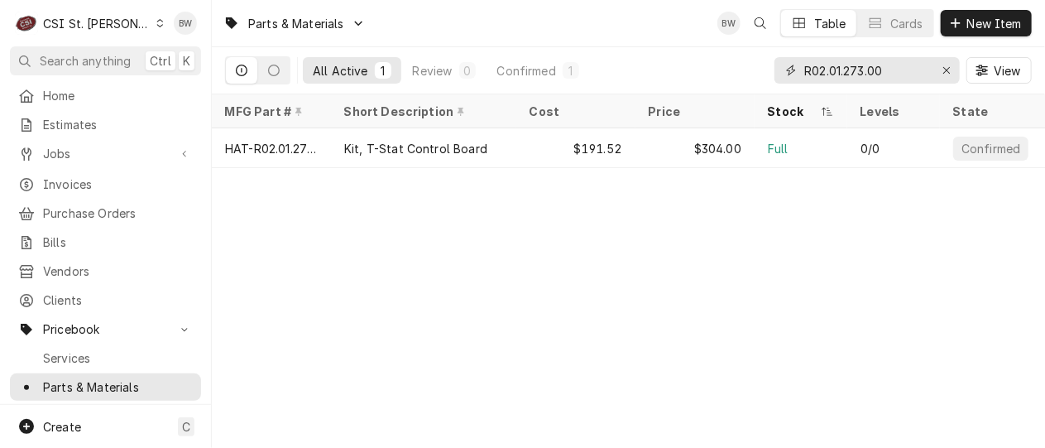
drag, startPoint x: 888, startPoint y: 72, endPoint x: 730, endPoint y: 66, distance: 158.2
click at [730, 66] on div "All Active 1 Review 0 Confirmed 1 R02.01.273.00 View" at bounding box center [628, 70] width 807 height 46
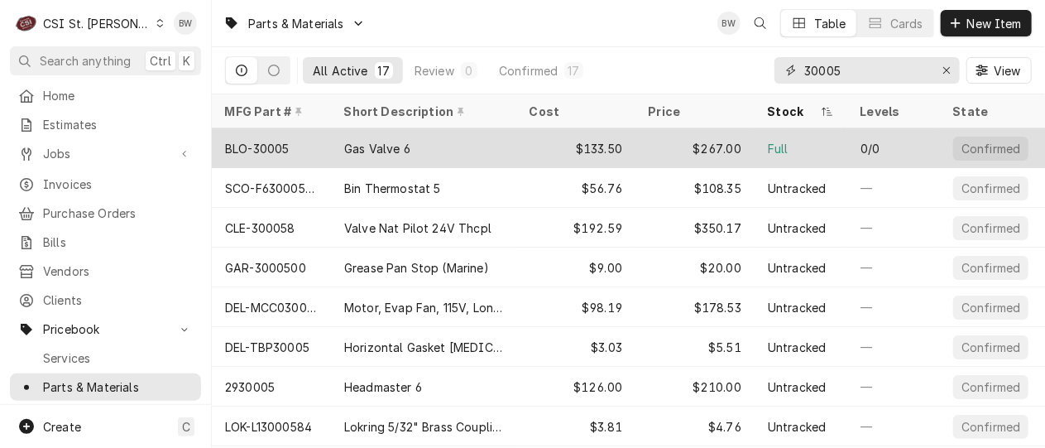
type input "30005"
click at [309, 141] on div "BLO-30005" at bounding box center [271, 148] width 119 height 40
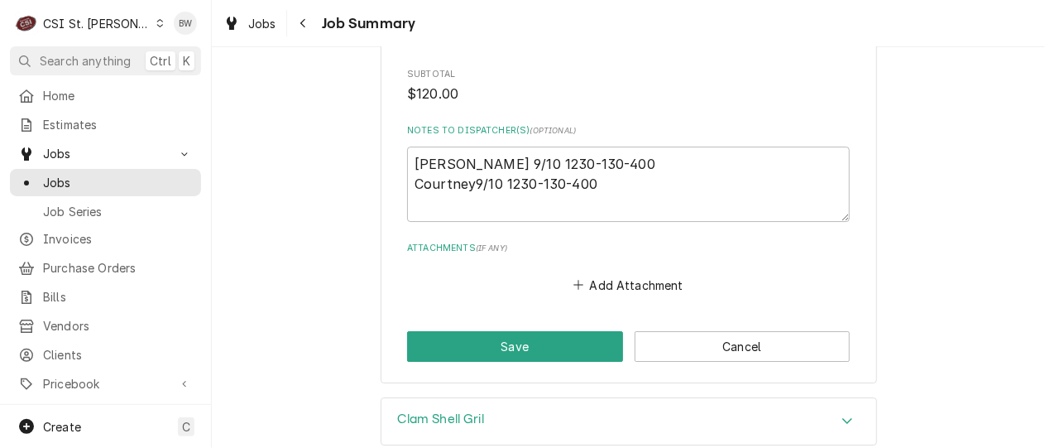
scroll to position [2450, 0]
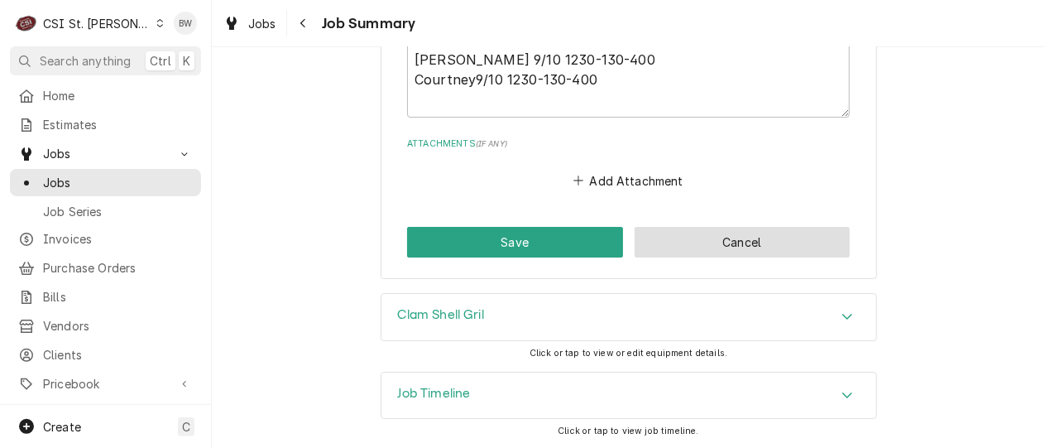
click at [686, 245] on button "Cancel" at bounding box center [743, 242] width 216 height 31
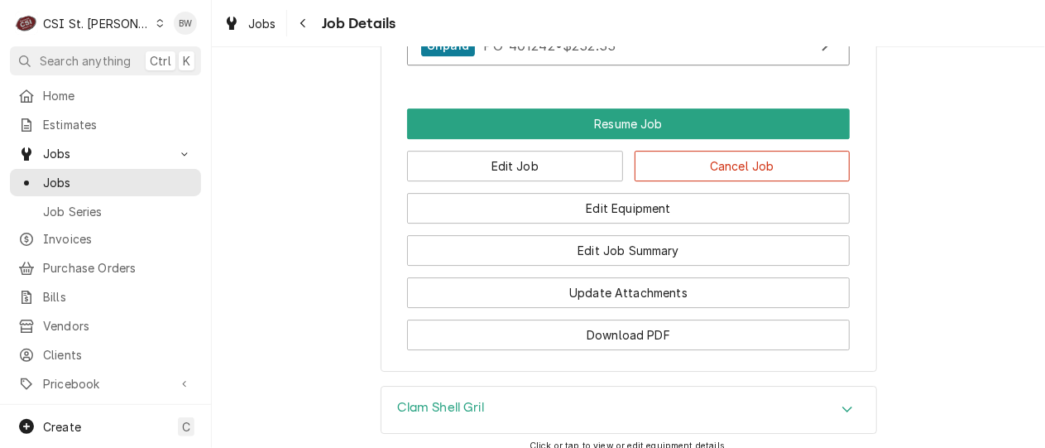
scroll to position [2234, 0]
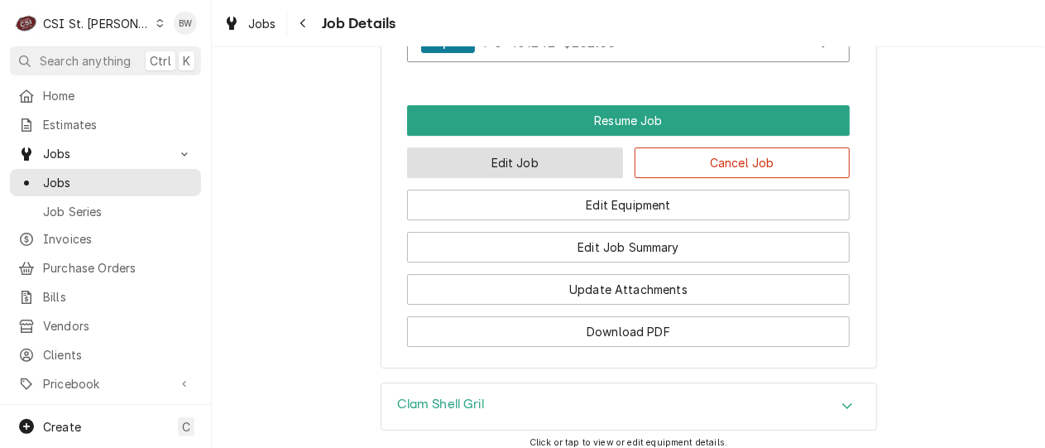
click at [497, 178] on button "Edit Job" at bounding box center [515, 162] width 216 height 31
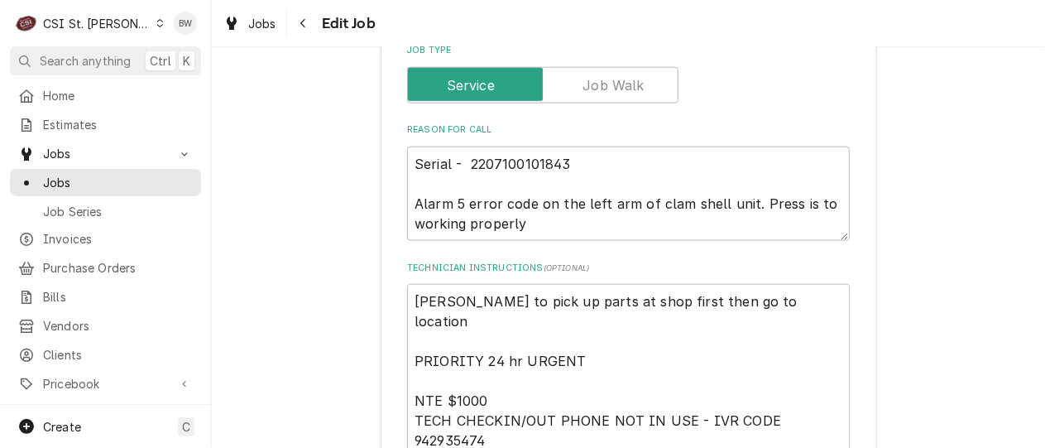
scroll to position [828, 0]
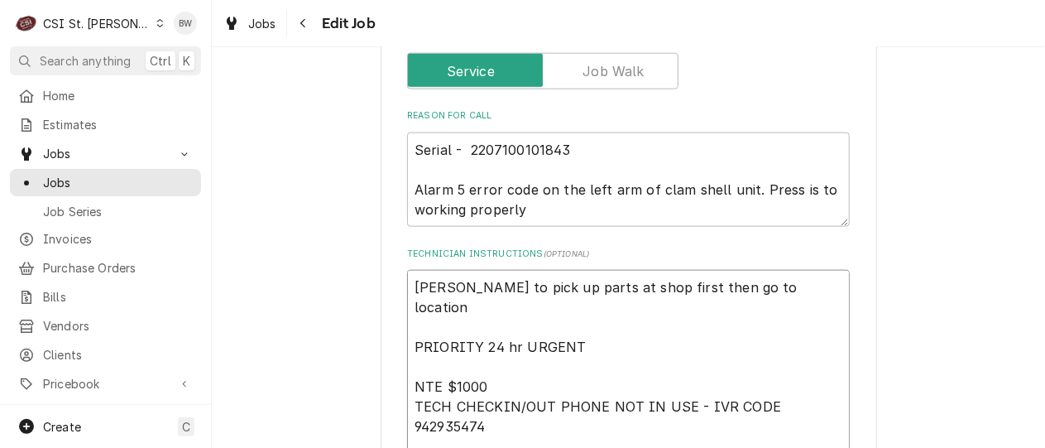
click at [410, 286] on textarea "[PERSON_NAME] to pick up parts at shop first then go to location PRIORITY 24 hr…" at bounding box center [628, 426] width 443 height 313
type textarea "x"
type textarea "[PERSON_NAME] to pick up parts at shop first then go to location PRIORITY 24 hr…"
paste textarea "“Rec GAR-CK4612622 and GAR-CK4608160 to [PERSON_NAME] shelf"
type textarea "x"
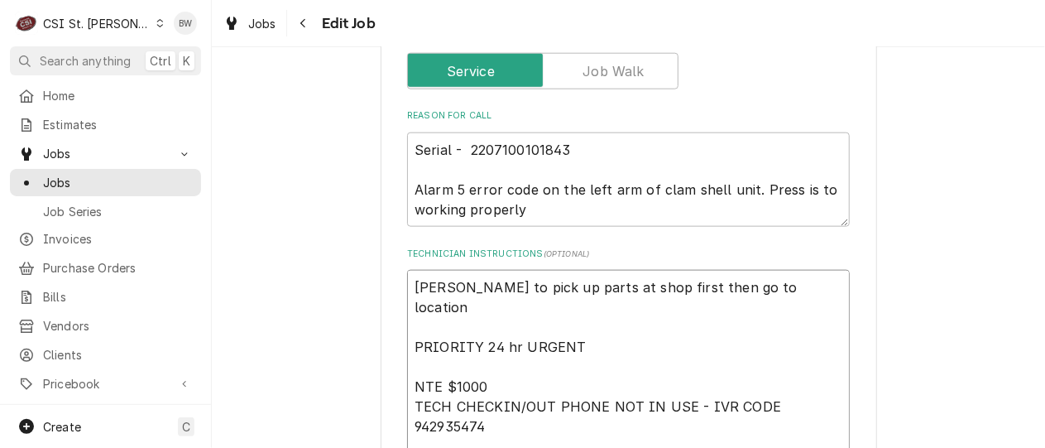
type textarea "“Rec GAR-CK4612622 and GAR-CK4608160 to [PERSON_NAME] shelf [PERSON_NAME] to pi…"
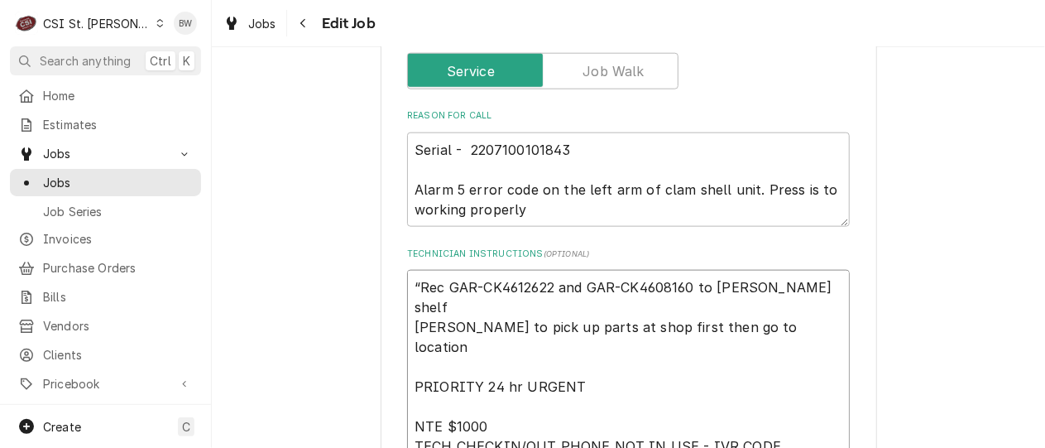
drag, startPoint x: 442, startPoint y: 291, endPoint x: 407, endPoint y: 291, distance: 34.8
click at [407, 291] on textarea "“Rec GAR-CK4612622 and GAR-CK4608160 to [PERSON_NAME] shelf [PERSON_NAME] to pi…" at bounding box center [628, 436] width 443 height 333
type textarea "x"
type textarea "MGAR-CK4612622 and GAR-CK4608160 to Courtney's shelf kevin to pick up parts at …"
type textarea "x"
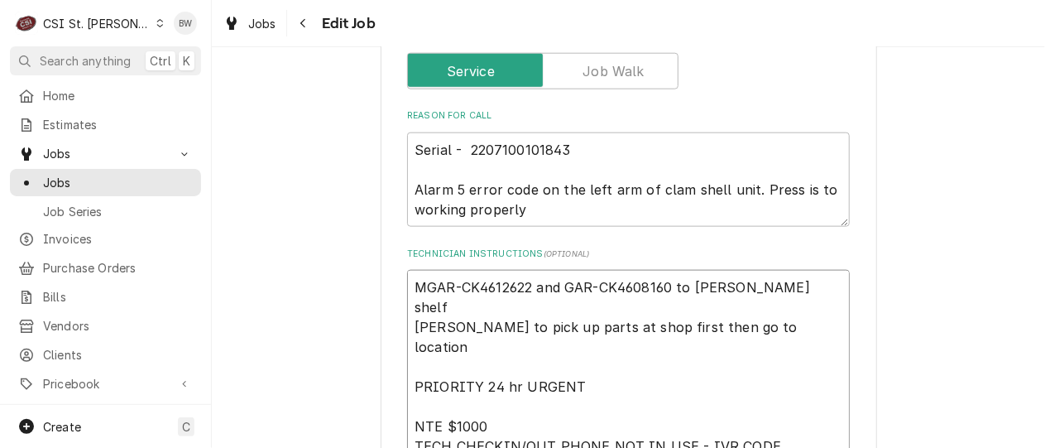
type textarea "MoGAR-CK4612622 and GAR-CK4608160 to Courtney's shelf kevin to pick up parts at…"
type textarea "x"
type textarea "MovGAR-CK4612622 and GAR-CK4608160 to Courtney's shelf kevin to pick up parts a…"
type textarea "x"
type textarea "MoveGAR-CK4612622 and GAR-CK4608160 to Courtney's shelf kevin to pick up parts …"
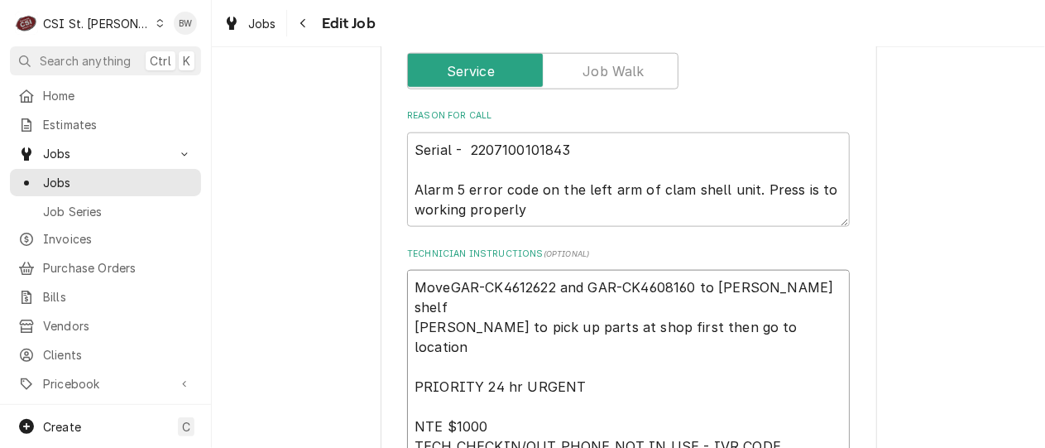
type textarea "x"
type textarea "MovedGAR-CK4612622 and GAR-CK4608160 to Courtney's shelf kevin to pick up parts…"
type textarea "x"
type textarea "Moved GAR-CK4612622 and GAR-CK4608160 to Courtney's shelf kevin to pick up part…"
drag, startPoint x: 781, startPoint y: 286, endPoint x: 725, endPoint y: 290, distance: 56.4
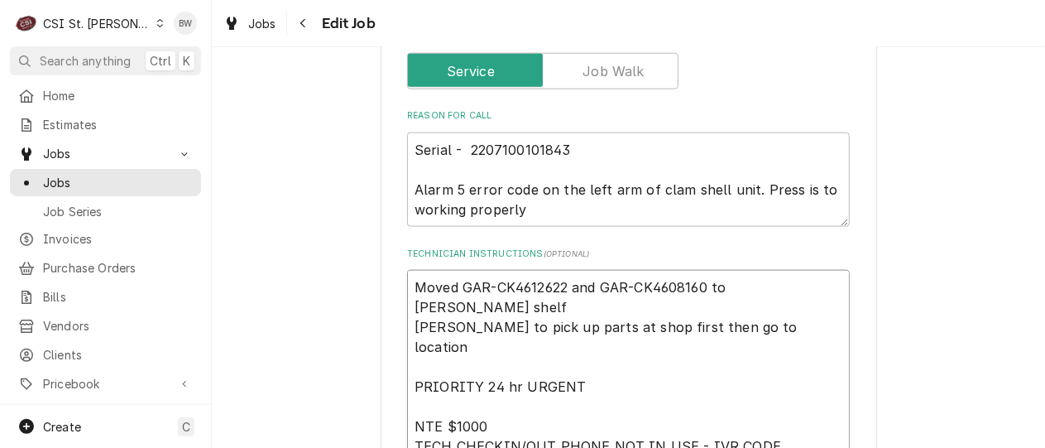
click at [725, 290] on textarea "Moved GAR-CK4612622 and GAR-CK4608160 to Courtney's shelf kevin to pick up part…" at bounding box center [628, 436] width 443 height 333
type textarea "x"
type textarea "Moved GAR-CK4612622 and GAR-CK4608160 to K's shelf kevin to pick up parts at sh…"
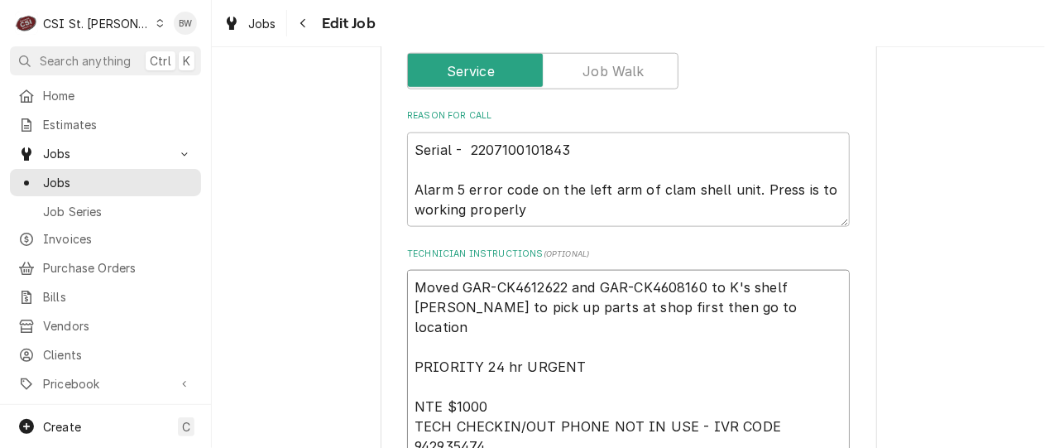
type textarea "x"
type textarea "Moved GAR-CK4612622 and GAR-CK4608160 to Ke's shelf kevin to pick up parts at s…"
type textarea "x"
type textarea "Moved GAR-CK4612622 and GAR-CK4608160 to Kev's shelf kevin to pick up parts at …"
type textarea "x"
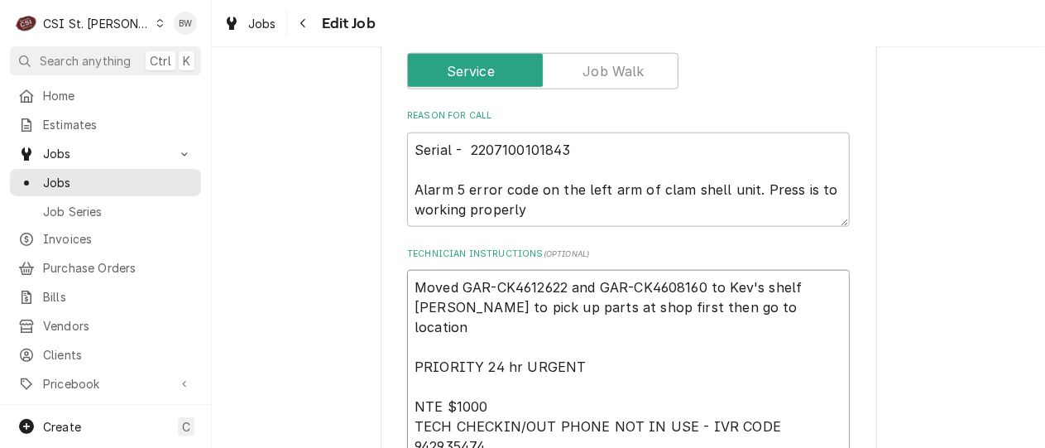
type textarea "Moved GAR-CK4612622 and GAR-CK4608160 to Kevi's shelf kevin to pick up parts at…"
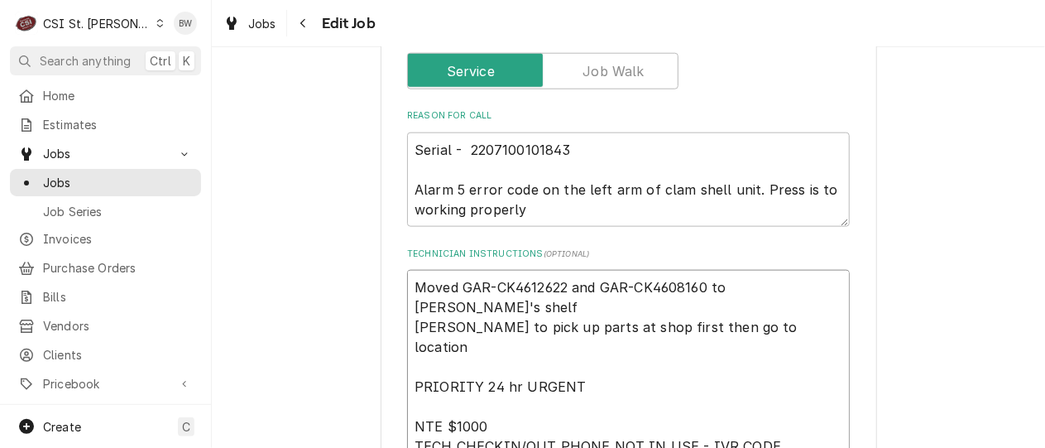
type textarea "x"
type textarea "Moved GAR-CK4612622 and GAR-CK4608160 to Kevin's shelf kevin to pick up parts a…"
type textarea "x"
type textarea "Moved GAR-CK4612622 and GAR-CK4608160 to Kevin 's shelf kevin to pick up parts …"
type textarea "x"
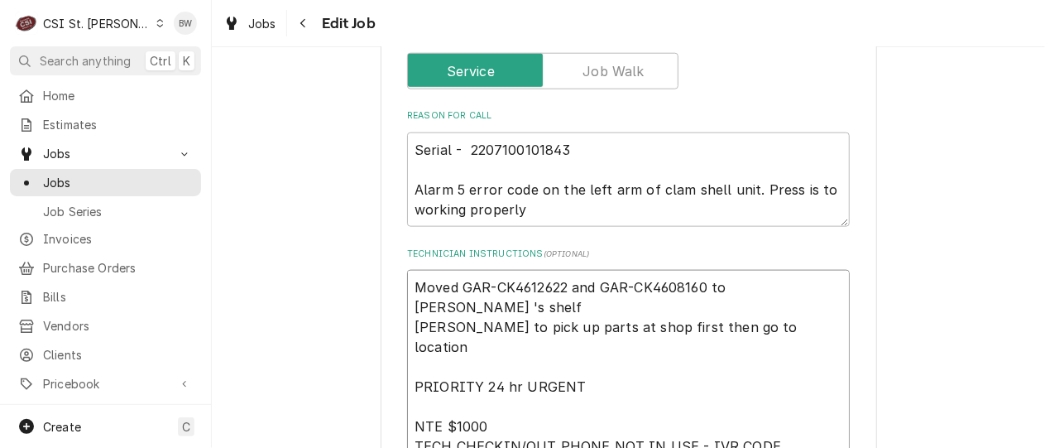
type textarea "Moved GAR-CK4612622 and GAR-CK4608160 to Kevin F's shelf kevin to pick up parts…"
type textarea "x"
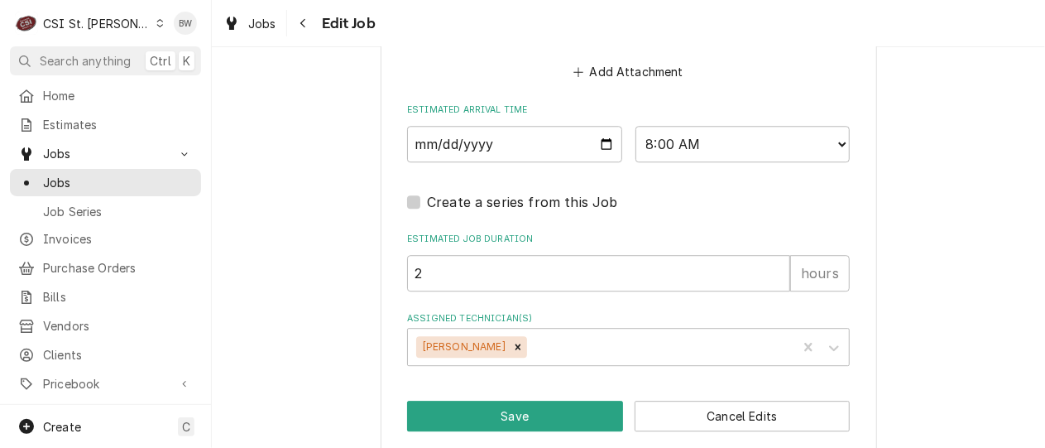
scroll to position [1927, 0]
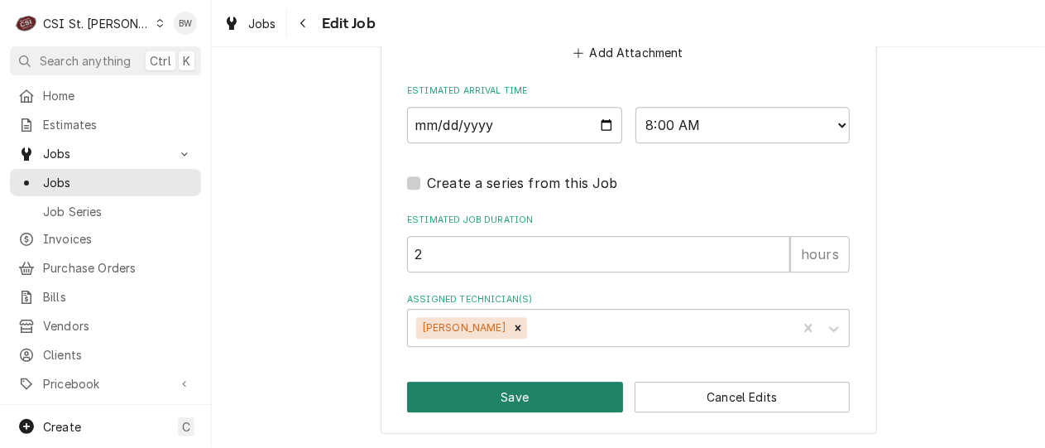
type textarea "Moved GAR-CK4612622 and GAR-CK4608160 to Kevin F's shelf kevin to pick up parts…"
click at [480, 393] on button "Save" at bounding box center [515, 397] width 216 height 31
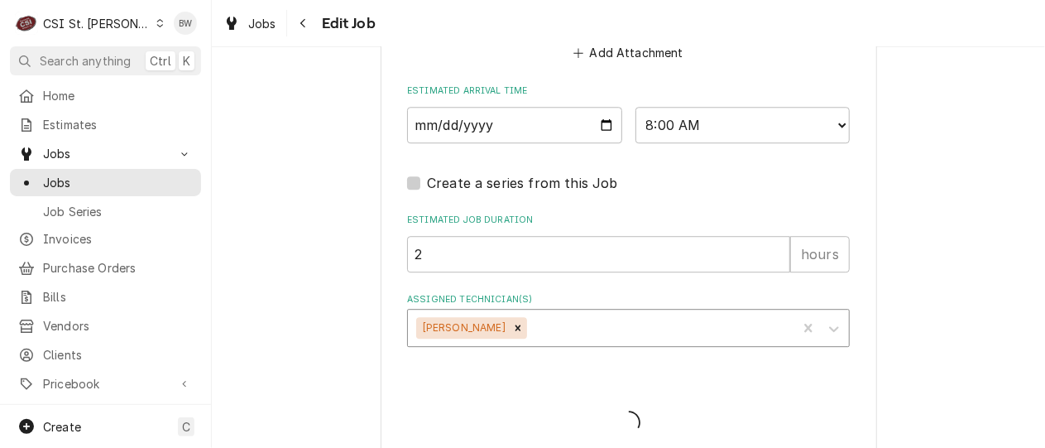
type textarea "x"
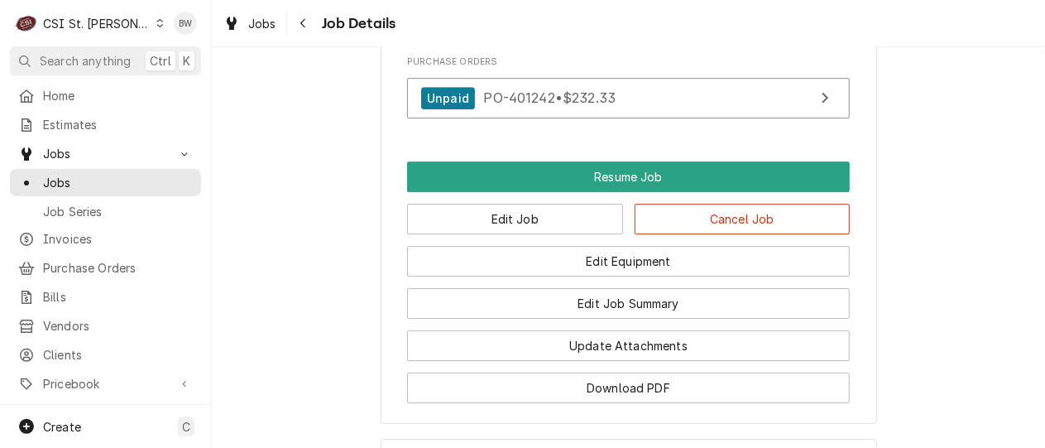
scroll to position [2188, 0]
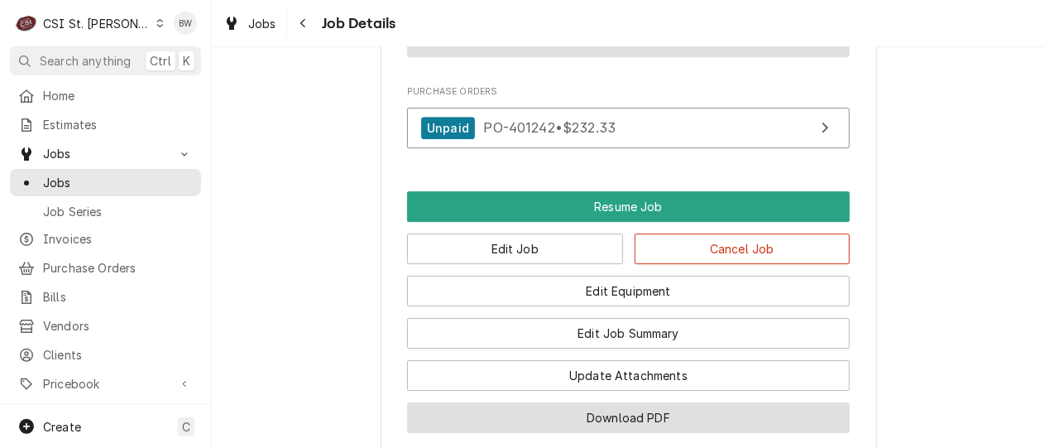
click at [534, 419] on button "Download PDF" at bounding box center [628, 417] width 443 height 31
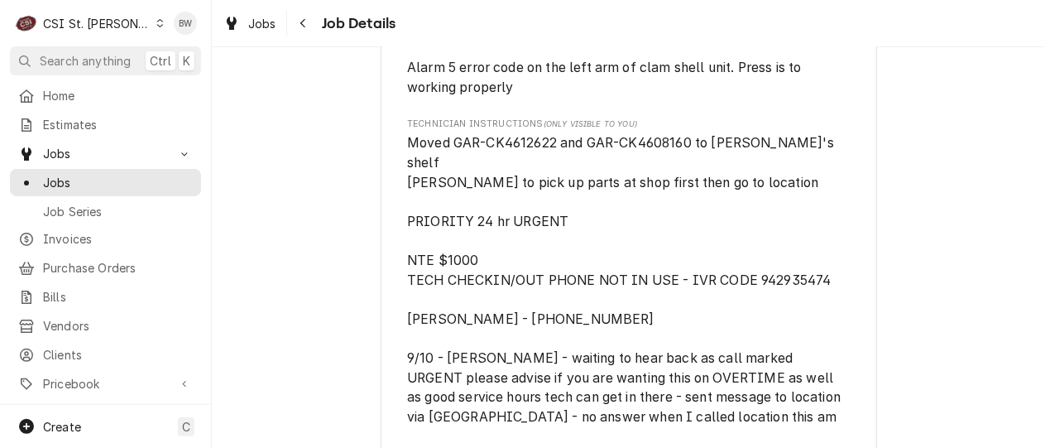
scroll to position [1279, 0]
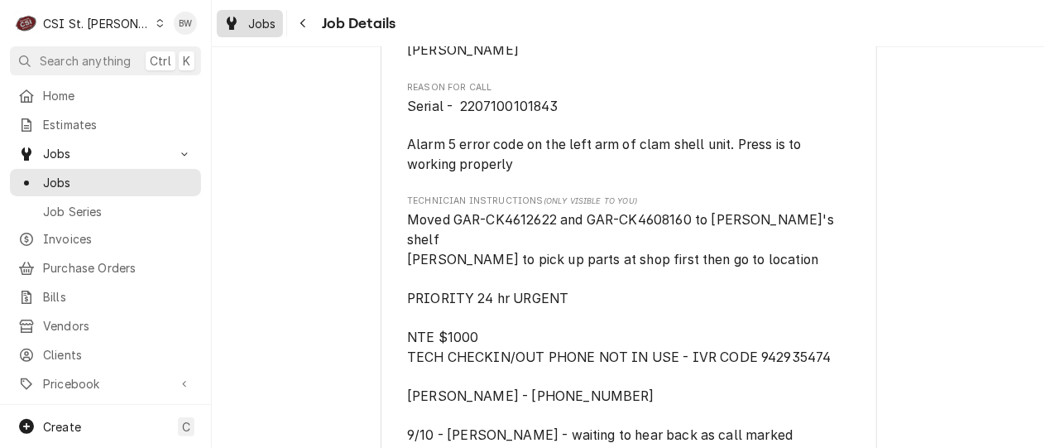
click at [266, 26] on span "Jobs" at bounding box center [262, 23] width 28 height 17
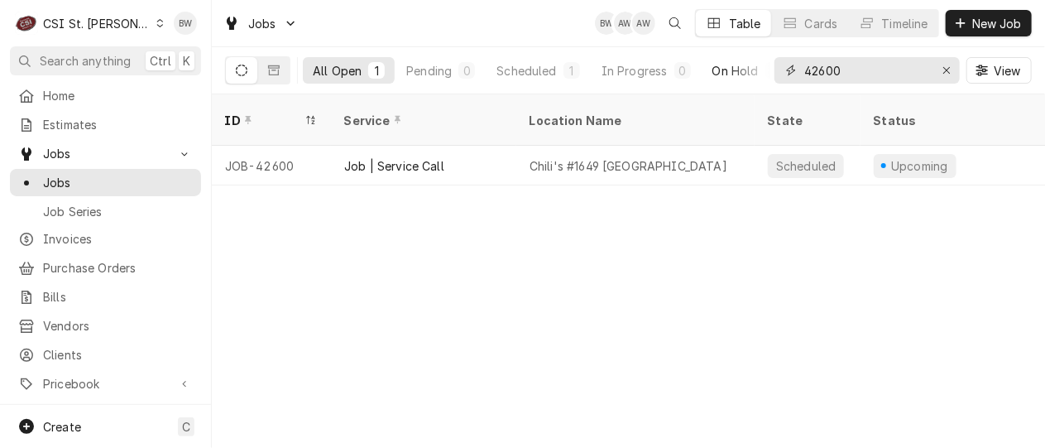
drag, startPoint x: 882, startPoint y: 74, endPoint x: 768, endPoint y: 68, distance: 114.3
click at [768, 68] on div "All Open 1 Pending 0 Scheduled 1 In Progress 0 On Hold 0 Completed 0 42600 View" at bounding box center [628, 70] width 807 height 46
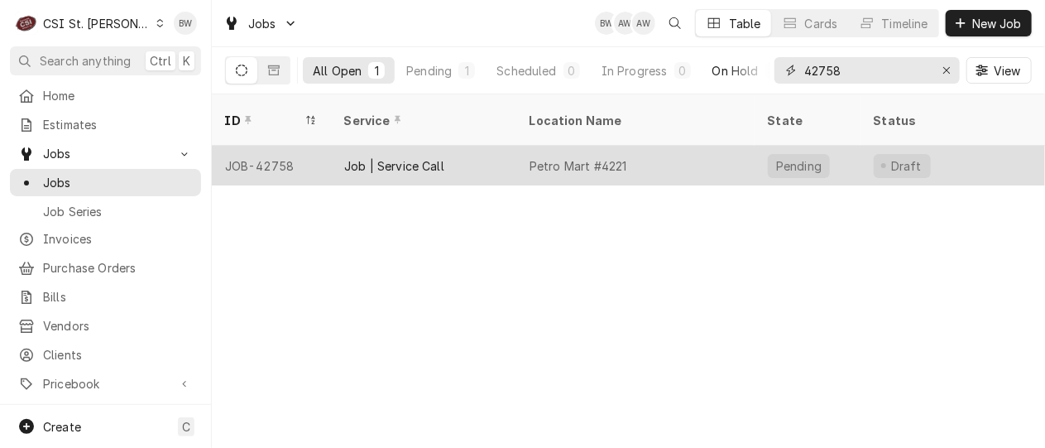
type input "42758"
click at [271, 146] on div "JOB-42758" at bounding box center [271, 166] width 119 height 40
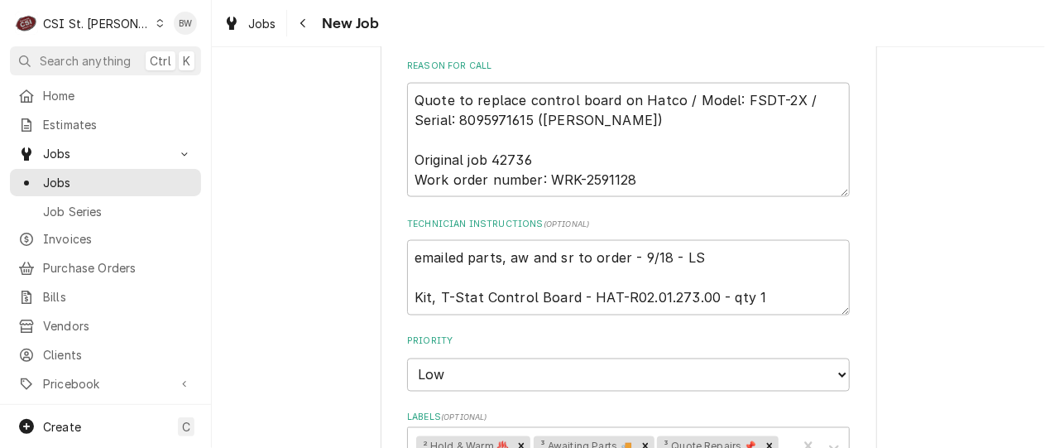
scroll to position [1159, 0]
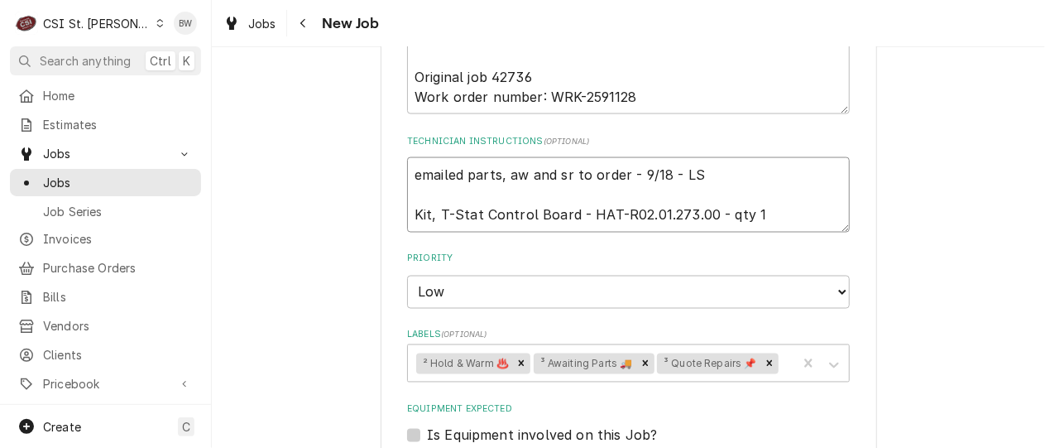
drag, startPoint x: 701, startPoint y: 219, endPoint x: 612, endPoint y: 220, distance: 88.6
click at [612, 220] on textarea "emailed parts, aw and sr to order - 9/18 - LS Kit, T-Stat Control Board - HAT-R…" at bounding box center [628, 194] width 443 height 74
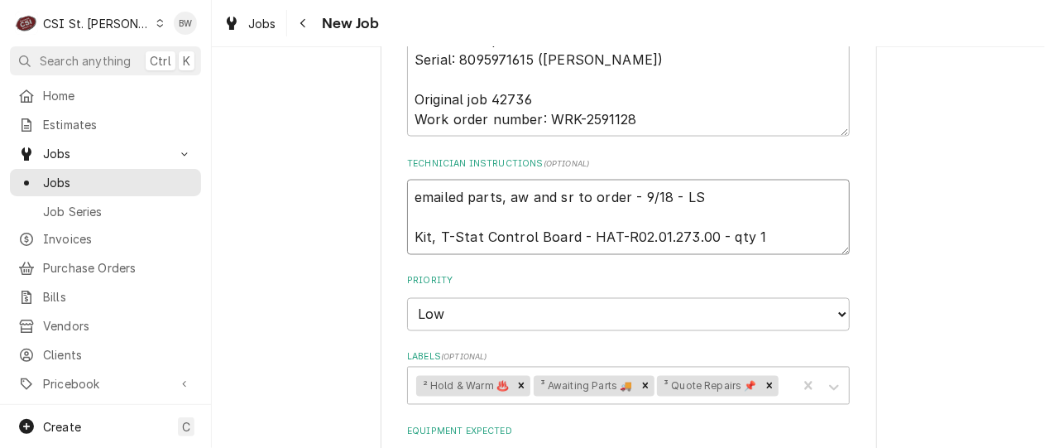
scroll to position [1054, 0]
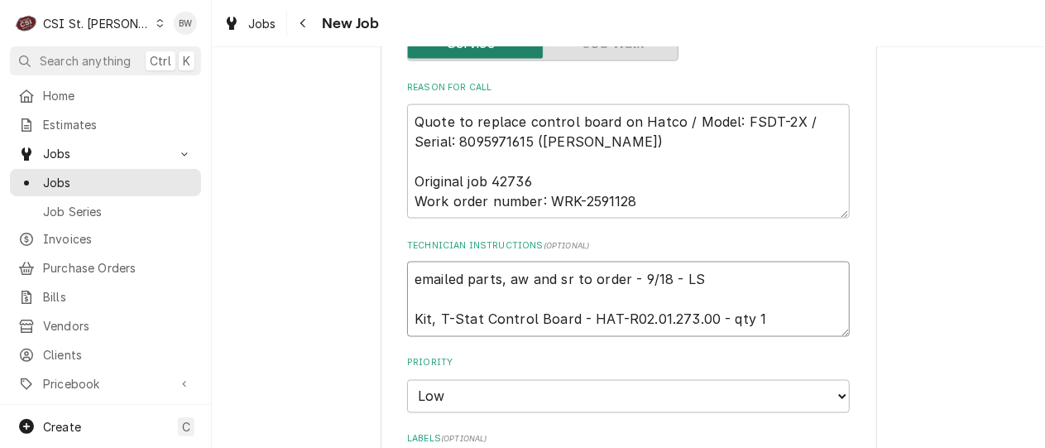
click at [409, 277] on textarea "emailed parts, aw and sr to order - 9/18 - LS Kit, T-Stat Control Board - HAT-R…" at bounding box center [628, 299] width 443 height 74
type textarea "x"
type textarea "emailed parts, aw and sr to order - 9/18 - LS Kit, T-Stat Control Board - HAT-R…"
type textarea "x"
type textarea "emailed parts, aw and sr to order - 9/18 - LS Kit, T-Stat Control Board - HAT-R…"
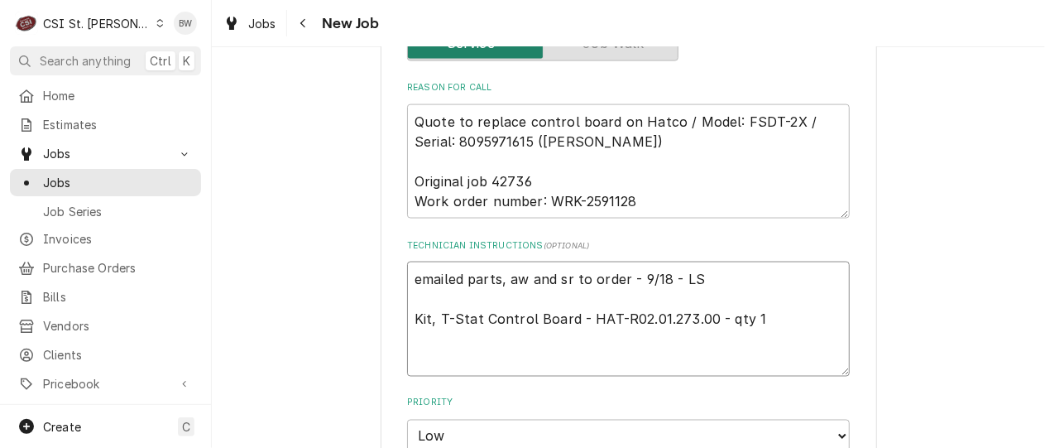
paste textarea "R02.01.273.00"
type textarea "x"
type textarea "R02.01.273.00 emailed parts, aw and sr to order - 9/18 - LS Kit, T-Stat Control…"
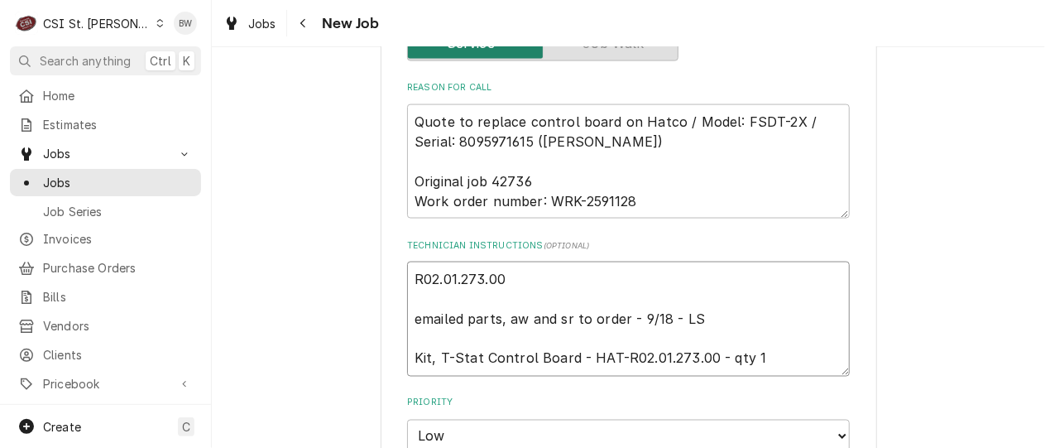
type textarea "x"
type textarea "R02.01.273.00o emailed parts, aw and sr to order - 9/18 - LS Kit, T-Stat Contro…"
type textarea "x"
type textarea "R02.01.273.00or emailed parts, aw and sr to order - 9/18 - LS Kit, T-Stat Contr…"
type textarea "x"
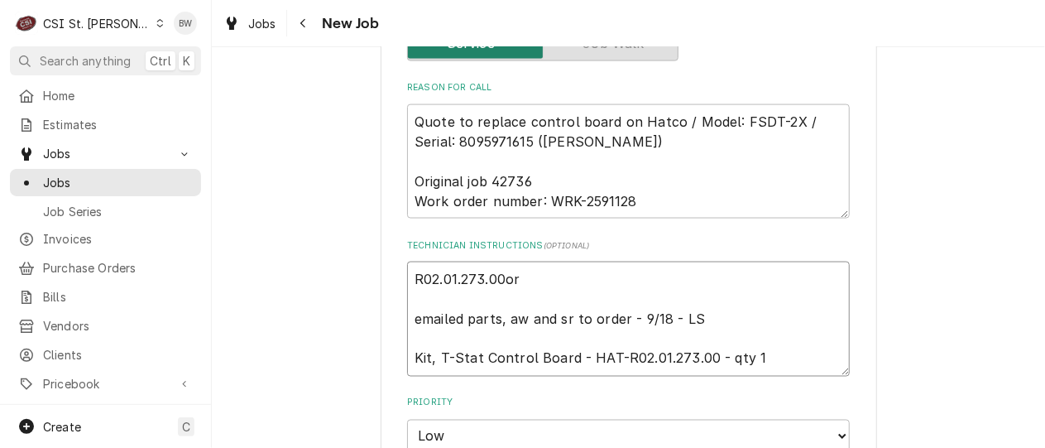
type textarea "R02.01.273.00ord emailed parts, aw and sr to order - 9/18 - LS Kit, T-Stat Cont…"
type textarea "x"
type textarea "R02.01.273.00ord emailed parts, aw and sr to order - 9/18 - LS Kit, T-Stat Cont…"
type textarea "x"
type textarea "R02.01.273.00ord 4 emailed parts, aw and sr to order - 9/18 - LS Kit, T-Stat Co…"
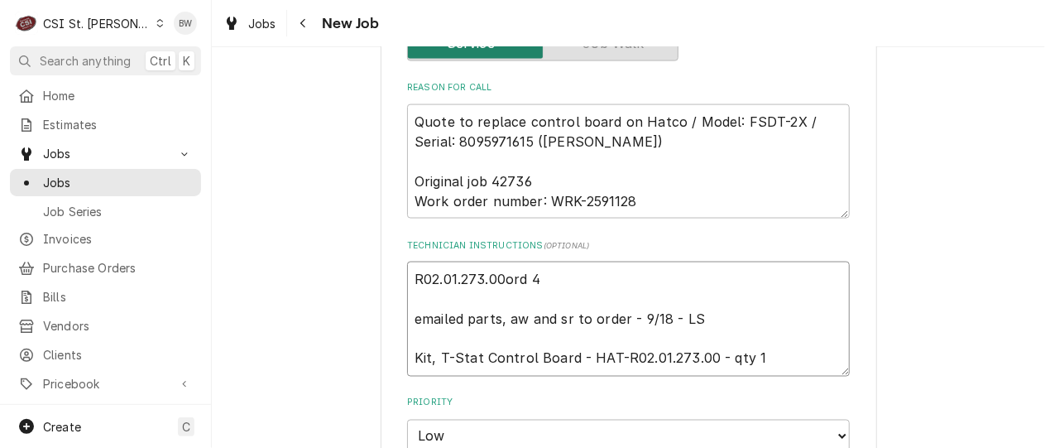
type textarea "x"
type textarea "R02.01.273.00ord 40 emailed parts, aw and sr to order - 9/18 - LS Kit, T-Stat C…"
type textarea "x"
type textarea "R02.01.273.00ord 4012 emailed parts, aw and sr to order - 9/18 - LS Kit, T-Stat…"
type textarea "x"
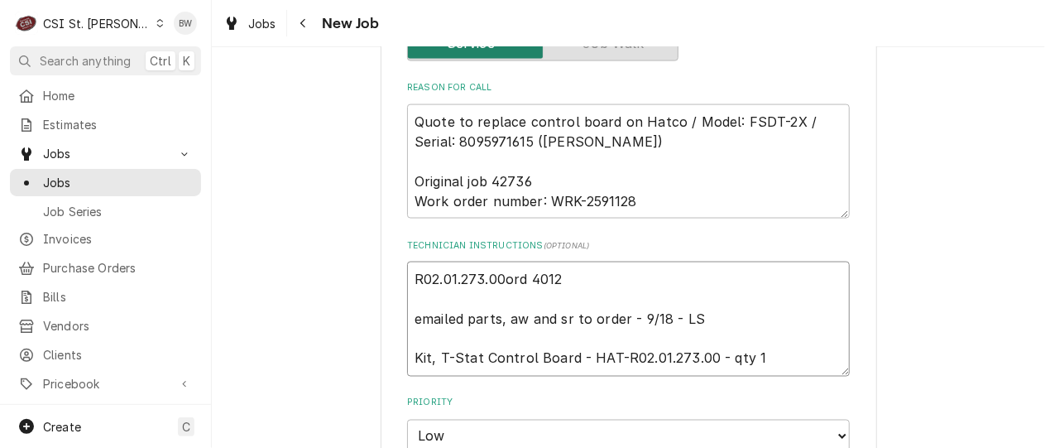
type textarea "R02.01.273.00ord 40128 emailed parts, aw and sr to order - 9/18 - LS Kit, T-Sta…"
type textarea "x"
type textarea "R02.01.273.00ord 401287 emailed parts, aw and sr to order - 9/18 - LS Kit, T-St…"
type textarea "x"
type textarea "R02.01.273.00ord 401287, emailed parts, aw and sr to order - 9/18 - LS Kit, T-S…"
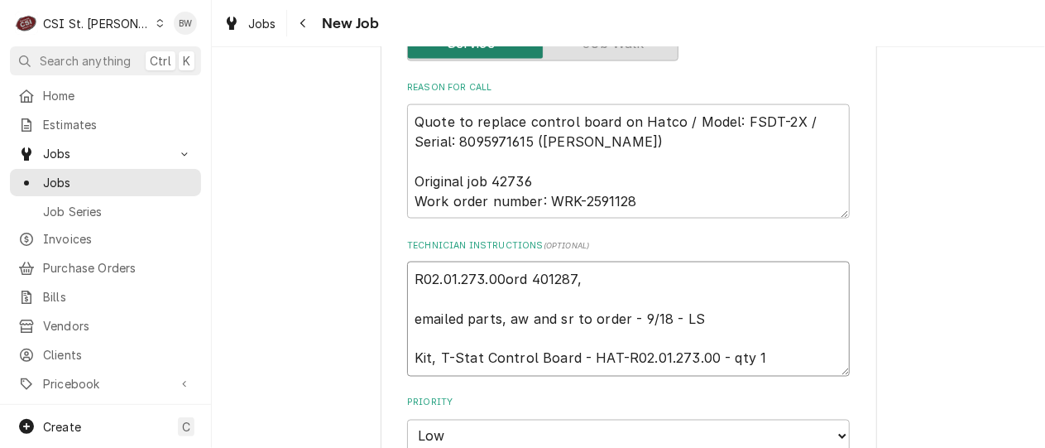
type textarea "x"
type textarea "R02.01.273.00ord 401287, emailed parts, aw and sr to order - 9/18 - LS Kit, T-S…"
type textarea "x"
type textarea "R02.01.273.00ord 401287, Pa emailed parts, aw and sr to order - 9/18 - LS Kit, …"
type textarea "x"
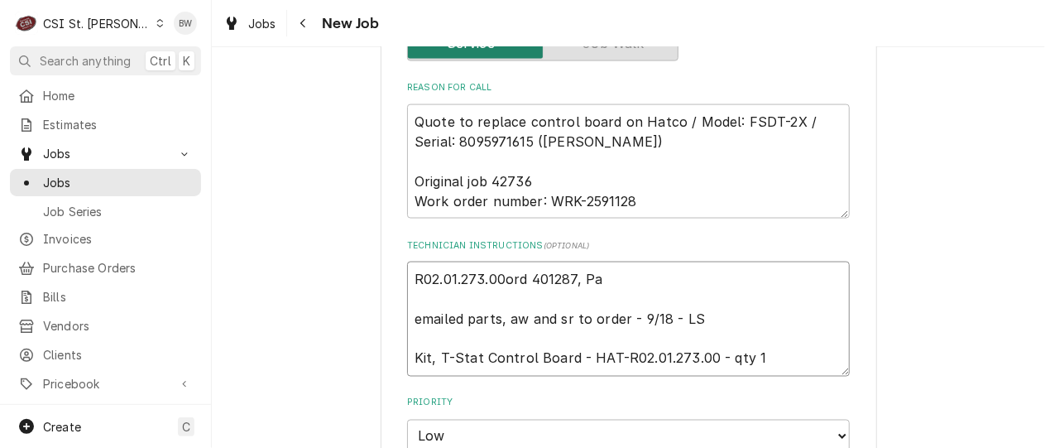
type textarea "R02.01.273.00ord 401287, Par emailed parts, aw and sr to order - 9/18 - LS Kit,…"
type textarea "x"
type textarea "R02.01.273.00ord 401287, Part emailed parts, aw and sr to order - 9/18 - LS Kit…"
type textarea "x"
type textarea "R02.01.273.00ord 401287, Partst emailed parts, aw and sr to order - 9/18 - LS K…"
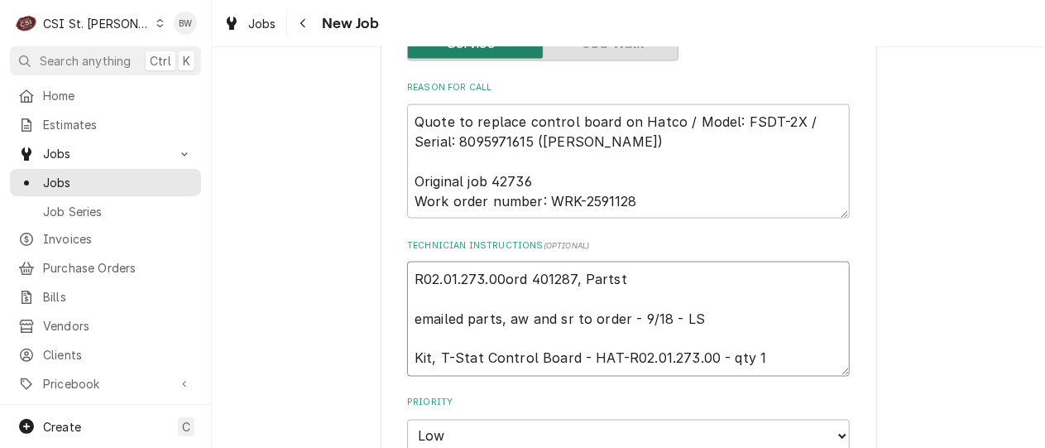
type textarea "x"
type textarea "R02.01.273.00ord 401287, Partsto emailed parts, aw and sr to order - 9/18 - LS …"
type textarea "x"
type textarea "R02.01.273.00ord 401287, Partston emailed parts, aw and sr to order - 9/18 - LS…"
type textarea "x"
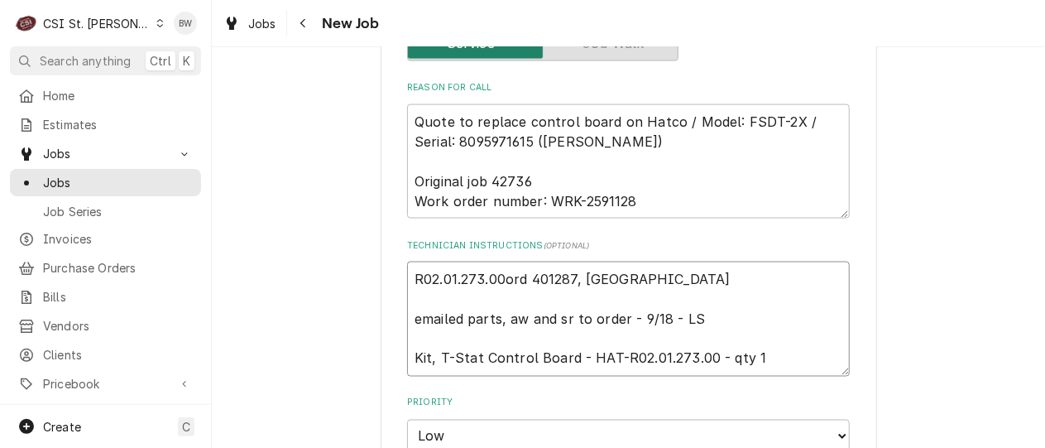
type textarea "R02.01.273.00ord 401287, Partsto emailed parts, aw and sr to order - 9/18 - LS …"
type textarea "x"
type textarea "R02.01.273.00ord 401287, Partstow emailed parts, aw and sr to order - 9/18 - LS…"
type textarea "x"
type textarea "R02.01.273.00ord 401287, Partstown emailed parts, aw and sr to order - 9/18 - L…"
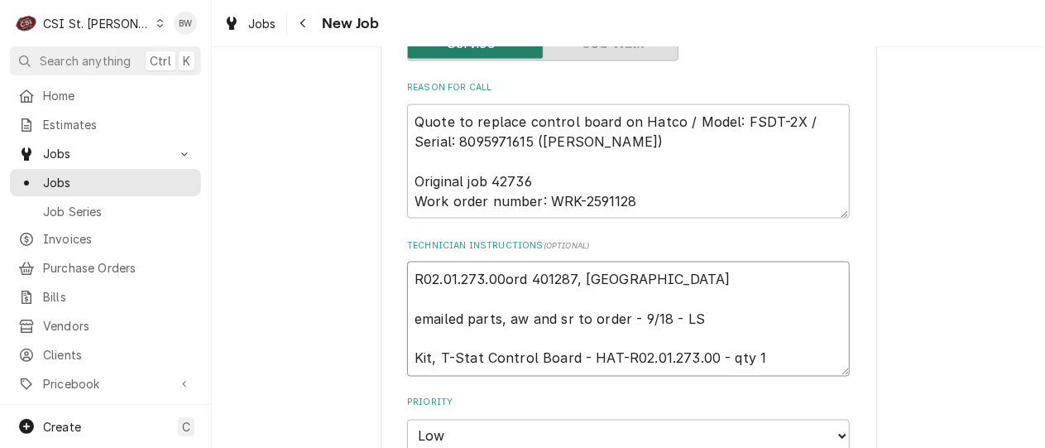
click at [525, 280] on textarea "R02.01.273.00ord 401287, Partstown emailed parts, aw and sr to order - 9/18 - L…" at bounding box center [628, 319] width 443 height 114
type textarea "x"
type textarea "R02.01.273.00ord P401287, Partstown emailed parts, aw and sr to order - 9/18 - …"
type textarea "x"
type textarea "R02.01.273.00ord PO401287, Partstown emailed parts, aw and sr to order - 9/18 -…"
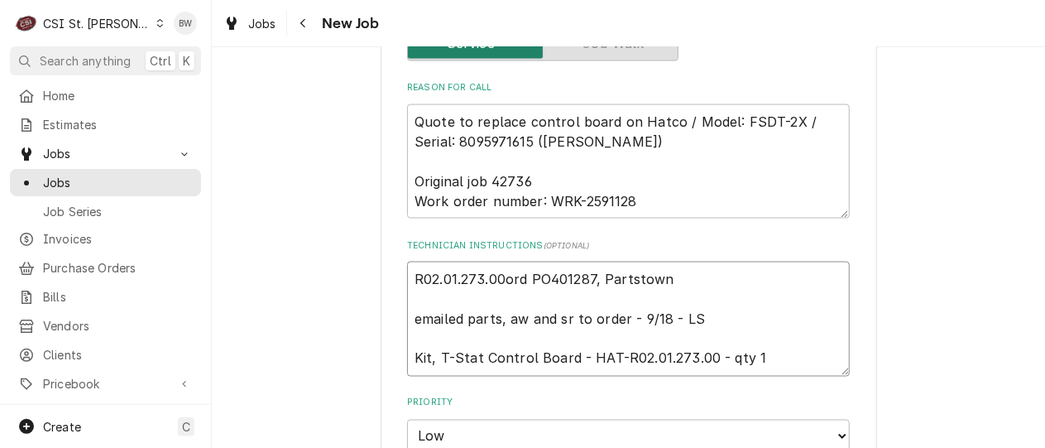
click at [500, 279] on textarea "R02.01.273.00ord PO401287, Partstown emailed parts, aw and sr to order - 9/18 -…" at bounding box center [628, 319] width 443 height 114
type textarea "x"
type textarea "R02.01.273.00,ord PO401287, Partstown emailed parts, aw and sr to order - 9/18 …"
type textarea "x"
type textarea "R02.01.273.00, ord PO401287, Partstown emailed parts, aw and sr to order - 9/18…"
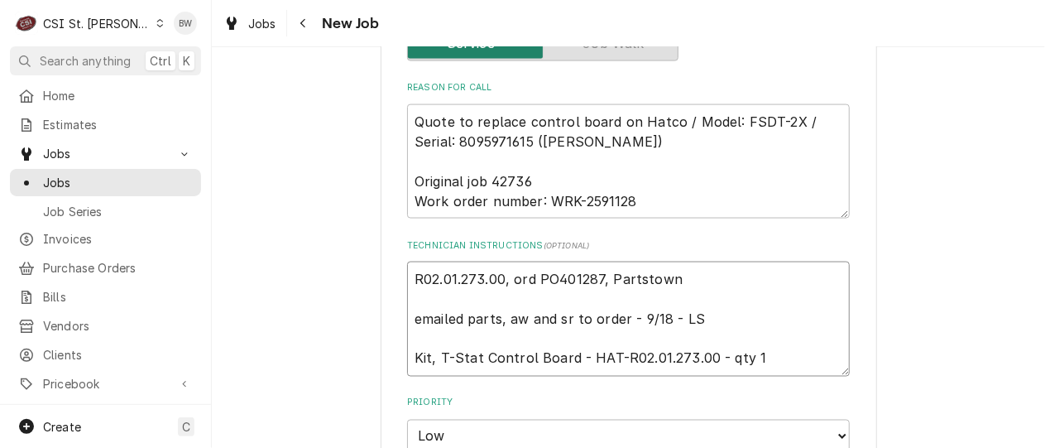
type textarea "x"
type textarea "R02.01.273.00, ord PO401287, Partstown emailed parts, aw and sr to order - 9/18…"
click at [865, 362] on div "Use the fields below to edit this job: Client Details Client United Pacific-Apr…" at bounding box center [629, 121] width 497 height 2192
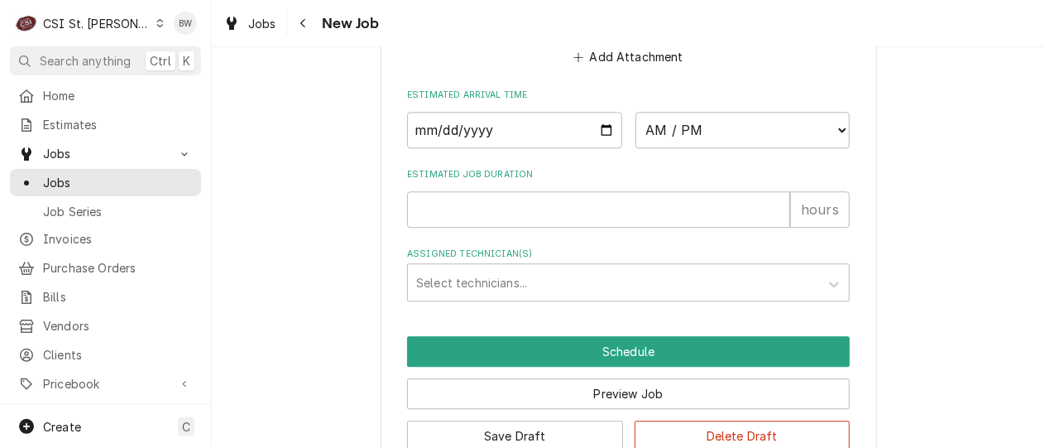
scroll to position [1839, 0]
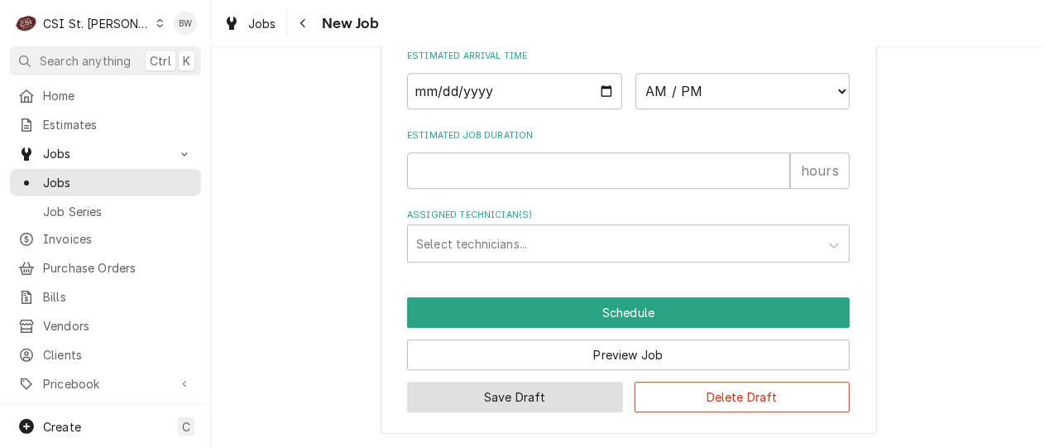
click at [481, 400] on button "Save Draft" at bounding box center [515, 397] width 216 height 31
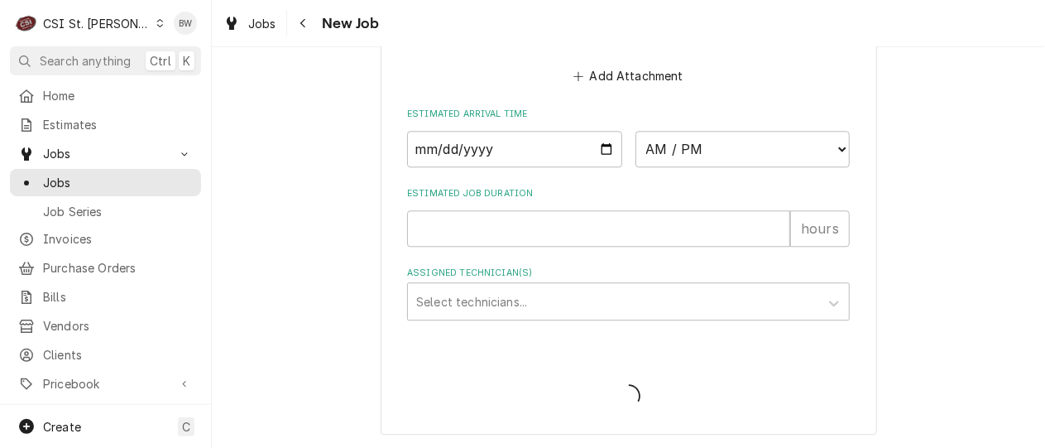
type textarea "x"
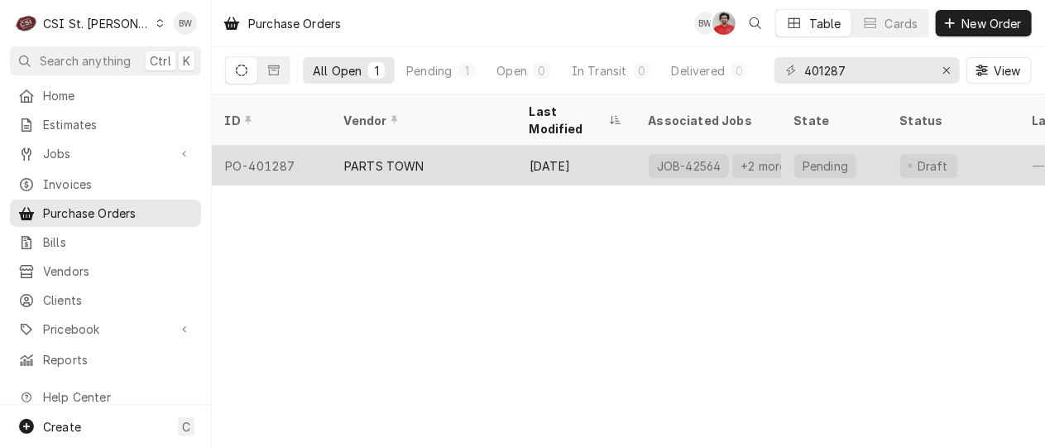
type input "401287"
click at [297, 148] on div "PO-401287" at bounding box center [271, 166] width 119 height 40
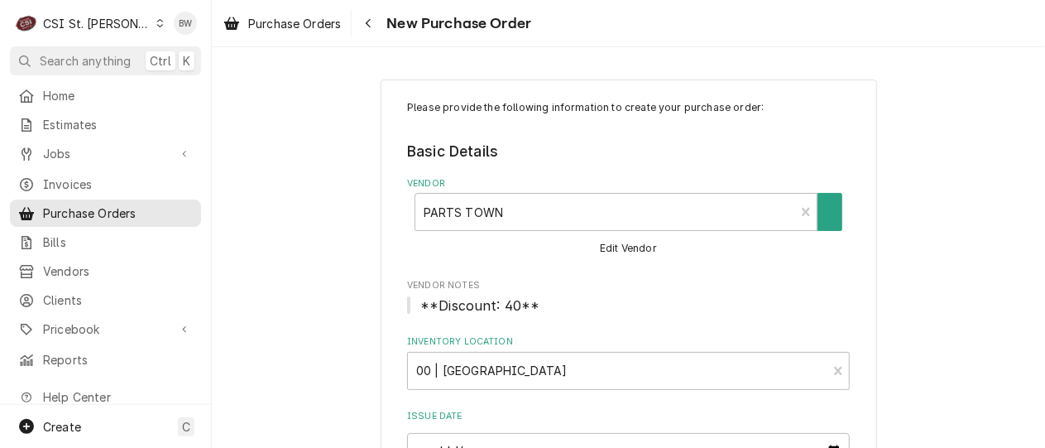
type textarea "x"
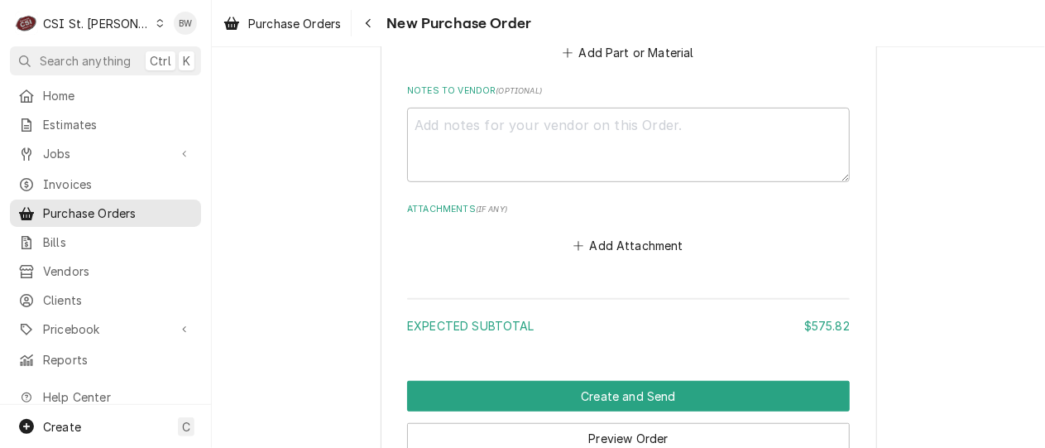
scroll to position [2896, 0]
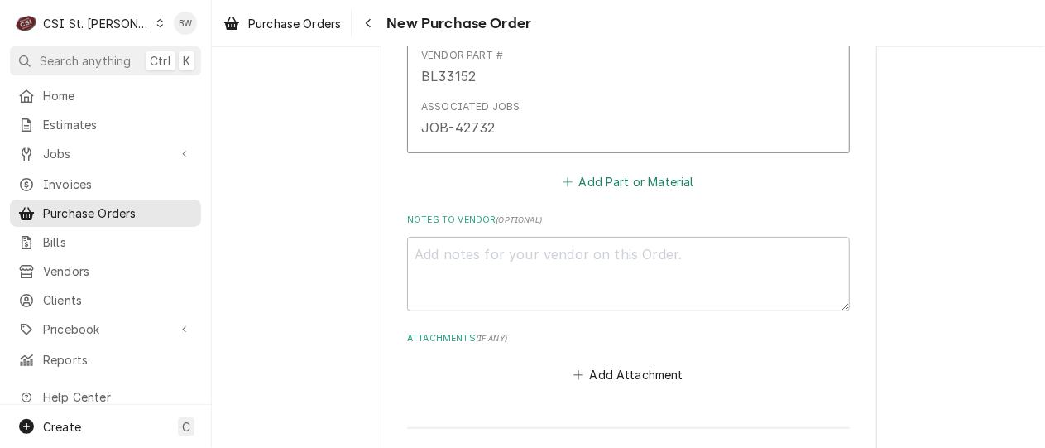
click at [622, 185] on button "Add Part or Material" at bounding box center [628, 181] width 137 height 23
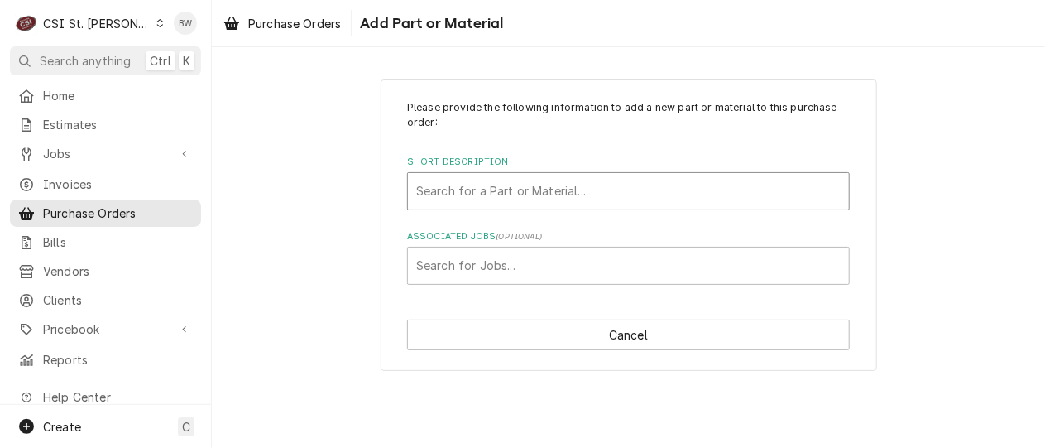
click at [454, 190] on div "Short Description" at bounding box center [628, 191] width 425 height 30
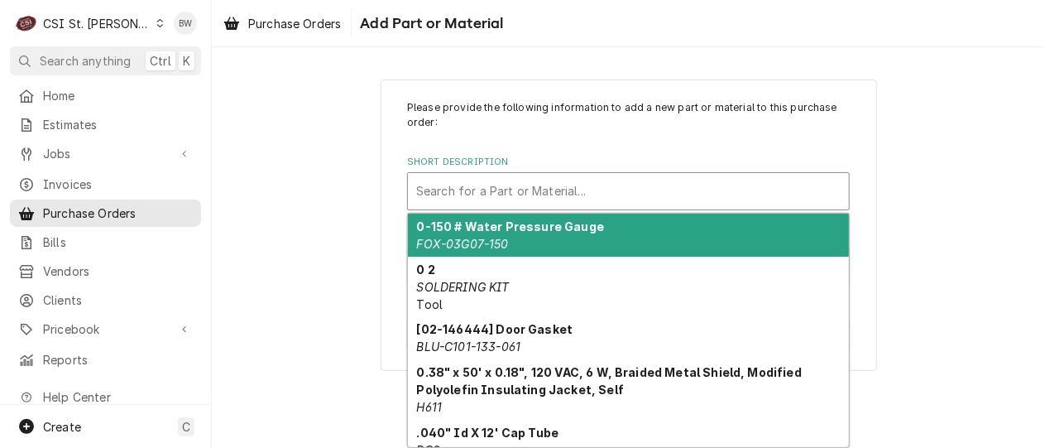
paste input "R02.01.273.00"
type input "R02.01.273.00"
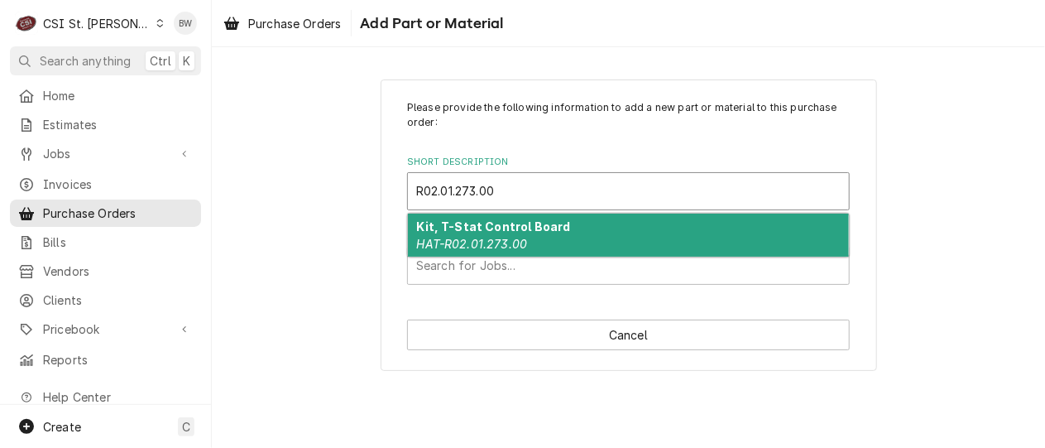
click at [477, 237] on em "HAT-R02.01.273.00" at bounding box center [472, 244] width 111 height 14
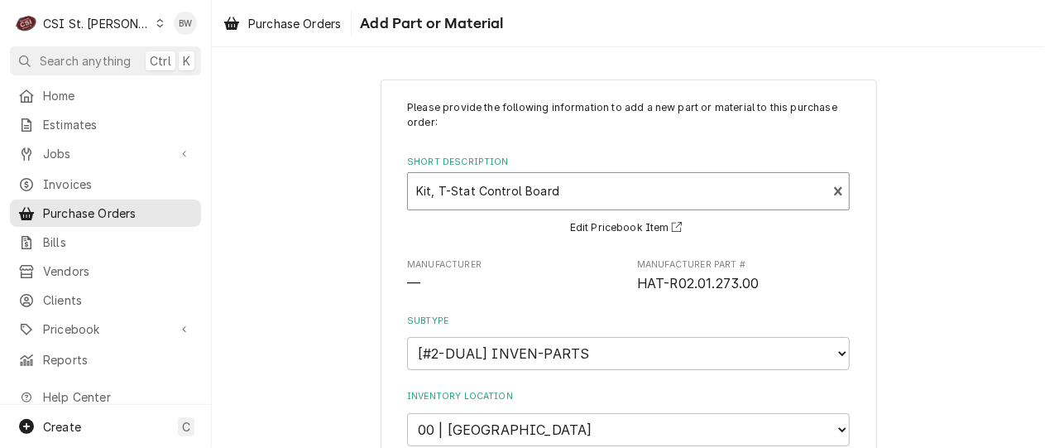
type textarea "x"
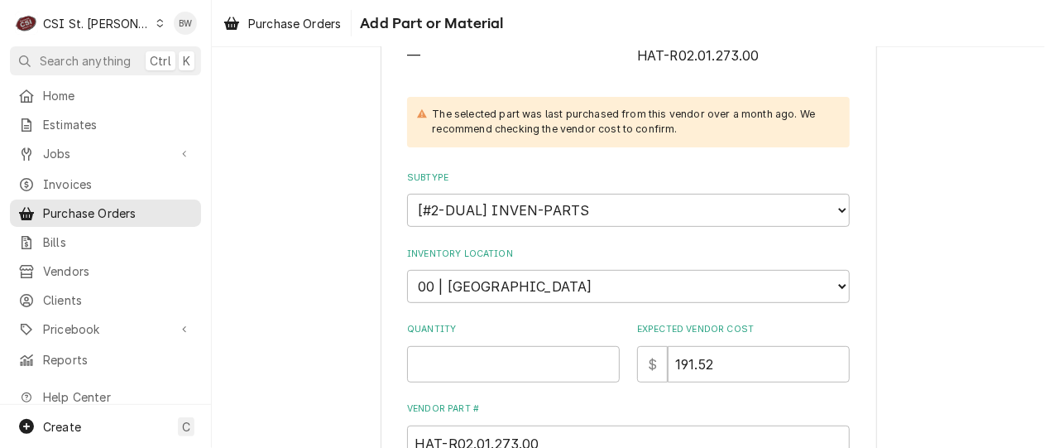
scroll to position [248, 0]
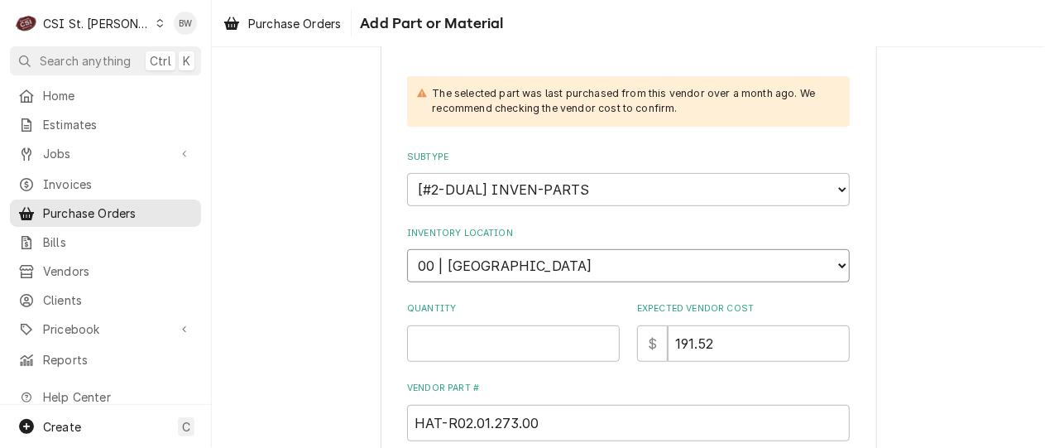
click at [454, 269] on select "Choose a location... 00 | STL WAREHOUSE 01 | CHUCK WAMBOLDT V#93 01 | COURTNEY …" at bounding box center [628, 265] width 443 height 33
select select "1532"
click at [407, 249] on select "Choose a location... 00 | STL WAREHOUSE 01 | CHUCK WAMBOLDT V#93 01 | COURTNEY …" at bounding box center [628, 265] width 443 height 33
click at [449, 348] on input "Quantity" at bounding box center [513, 343] width 213 height 36
type textarea "x"
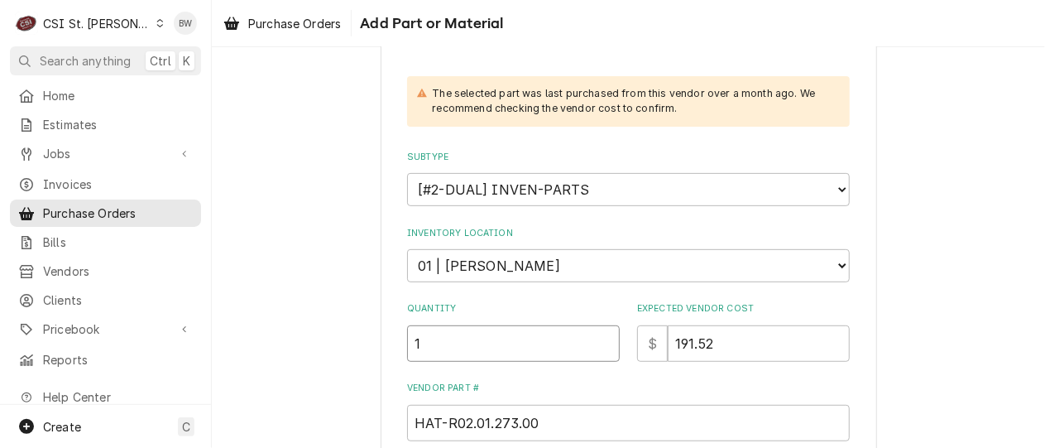
type input "1"
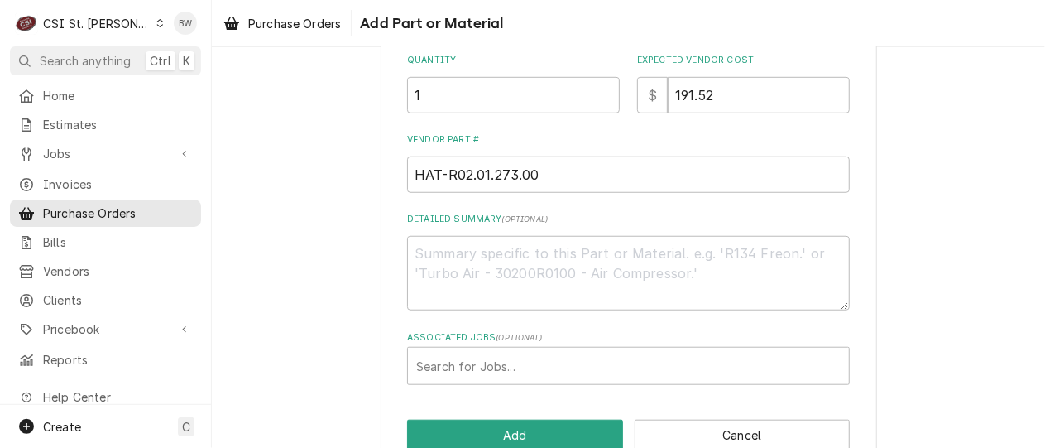
scroll to position [532, 0]
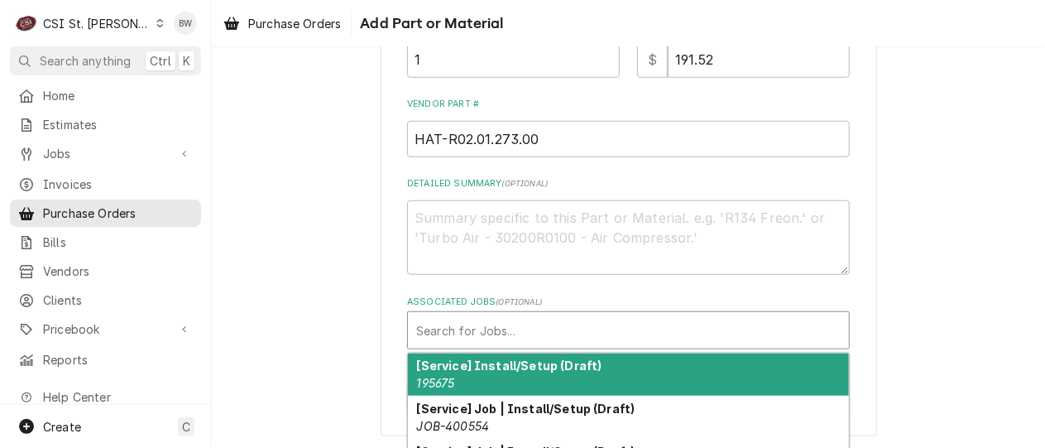
click at [478, 324] on div "Associated Jobs" at bounding box center [628, 330] width 425 height 30
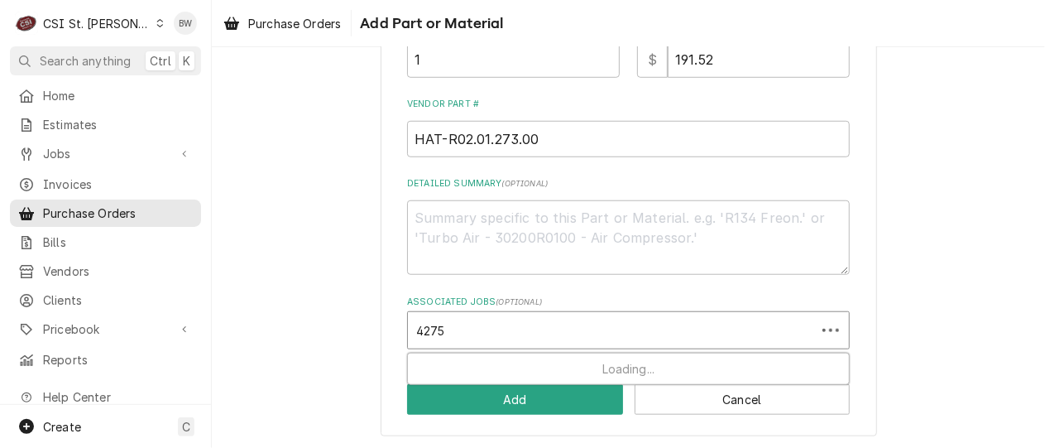
type input "42758"
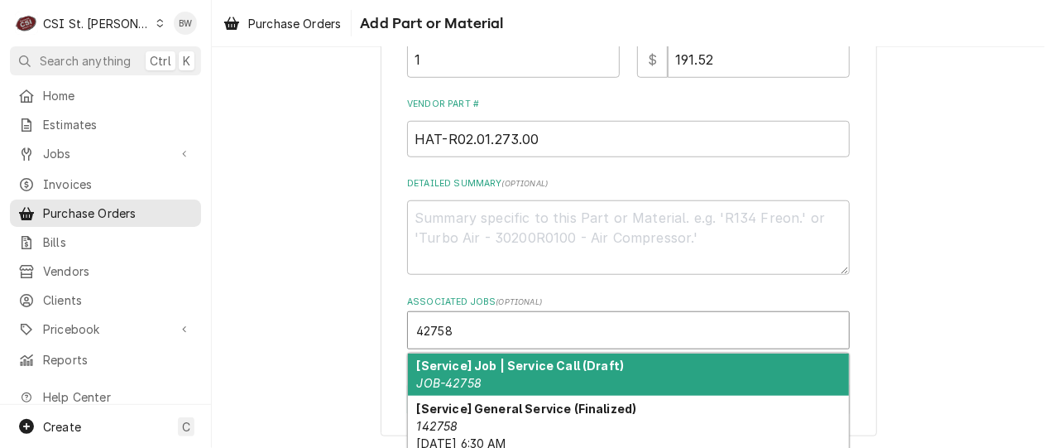
click at [507, 358] on strong "[Service] Job | Service Call (Draft)" at bounding box center [521, 365] width 208 height 14
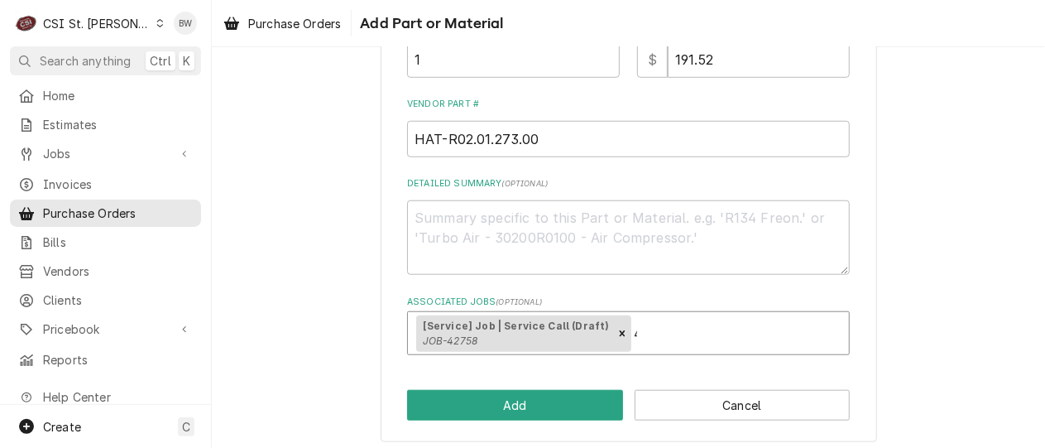
type textarea "x"
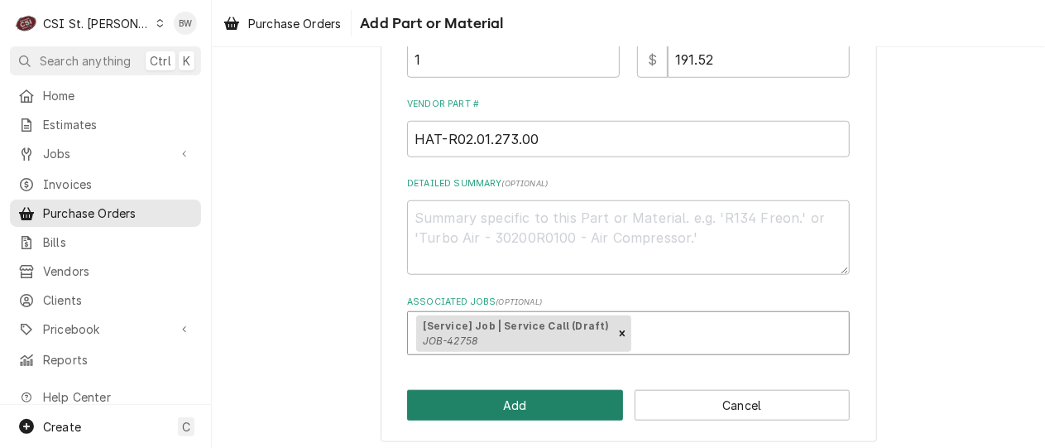
click at [500, 399] on button "Add" at bounding box center [515, 405] width 216 height 31
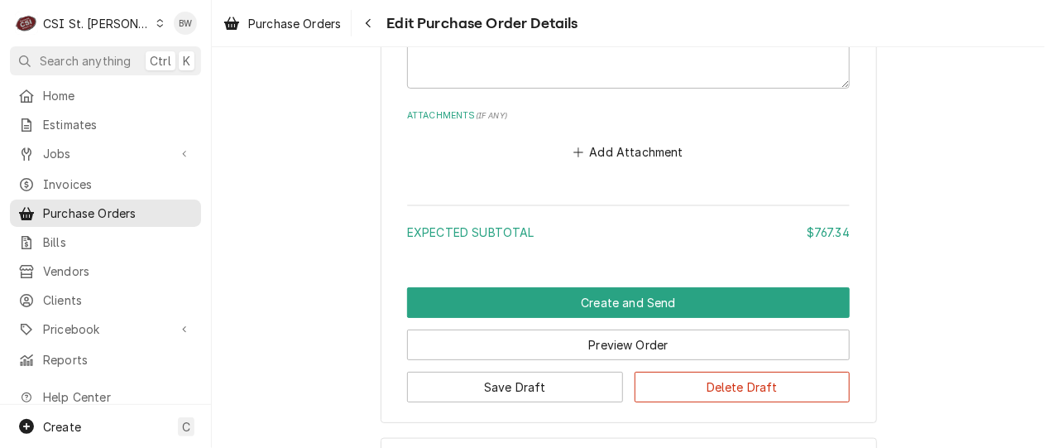
scroll to position [3491, 0]
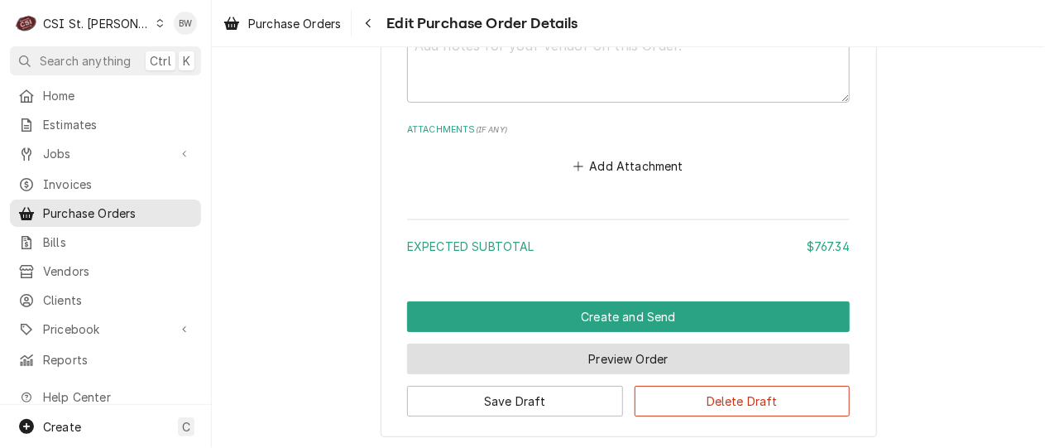
click at [511, 367] on button "Preview Order" at bounding box center [628, 358] width 443 height 31
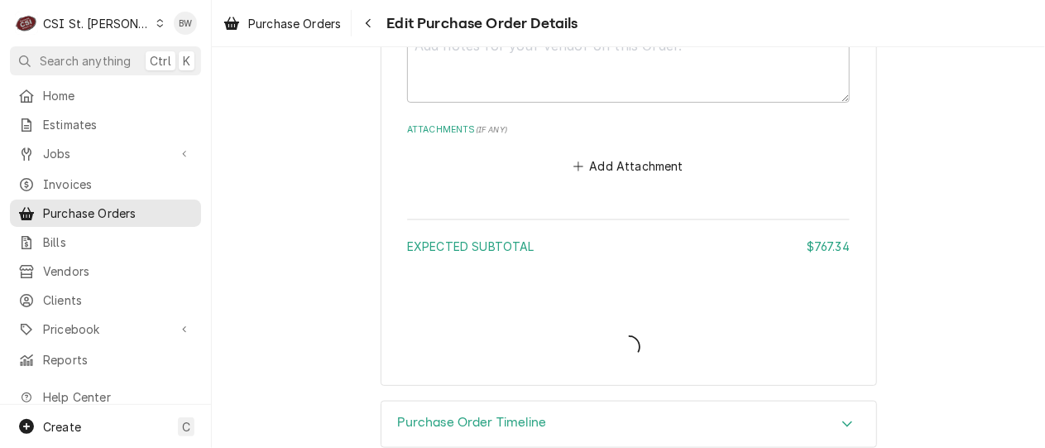
type textarea "x"
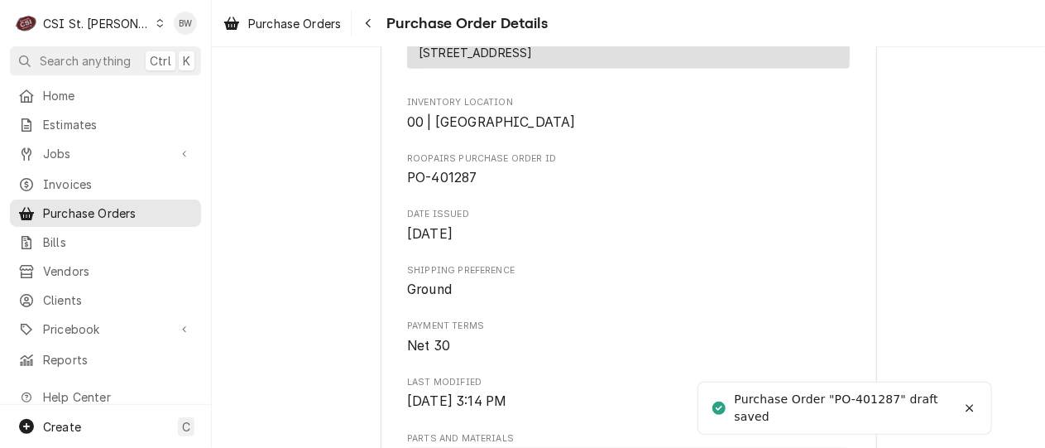
scroll to position [497, 0]
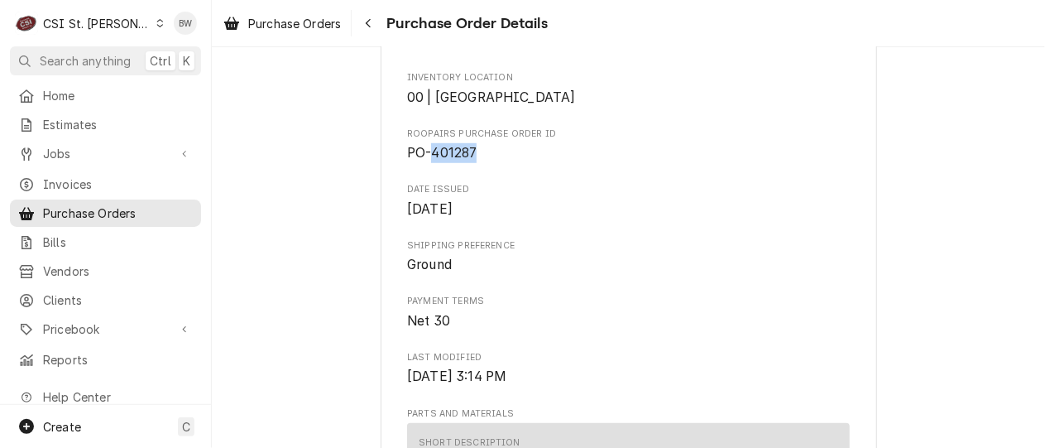
drag, startPoint x: 492, startPoint y: 199, endPoint x: 430, endPoint y: 205, distance: 62.3
click at [430, 163] on span "PO-401287" at bounding box center [628, 153] width 443 height 20
drag, startPoint x: 433, startPoint y: 206, endPoint x: 354, endPoint y: 231, distance: 82.4
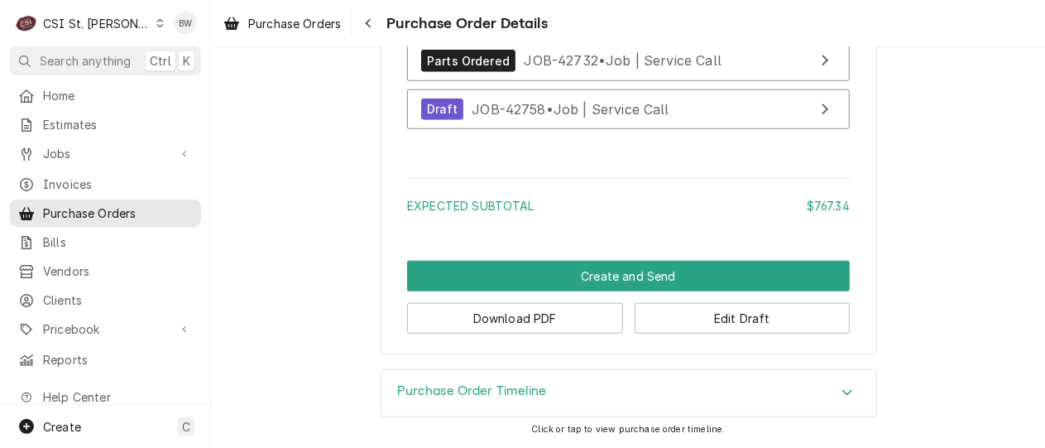
scroll to position [3384, 0]
click at [712, 314] on button "Edit Draft" at bounding box center [743, 318] width 216 height 31
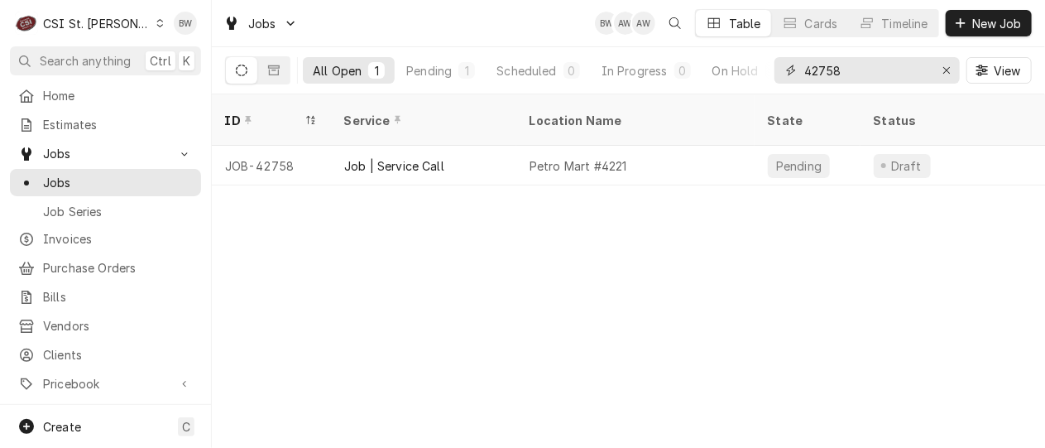
click at [854, 74] on input "42758" at bounding box center [866, 70] width 124 height 26
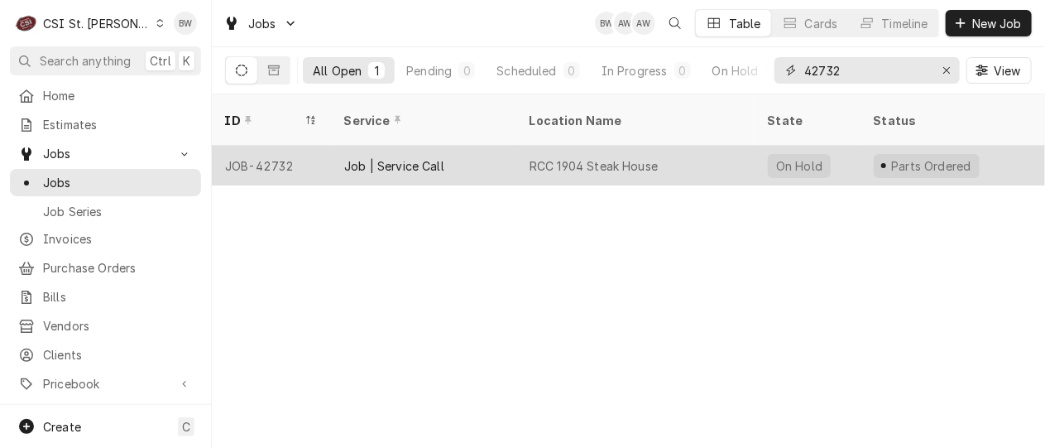
type input "42732"
click at [275, 146] on div "JOB-42732" at bounding box center [271, 166] width 119 height 40
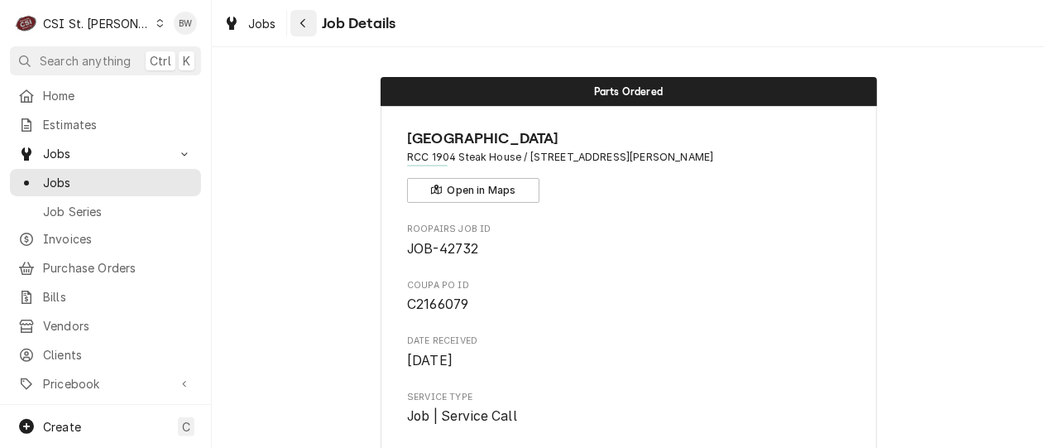
click at [302, 23] on icon "Navigate back" at bounding box center [303, 23] width 7 height 12
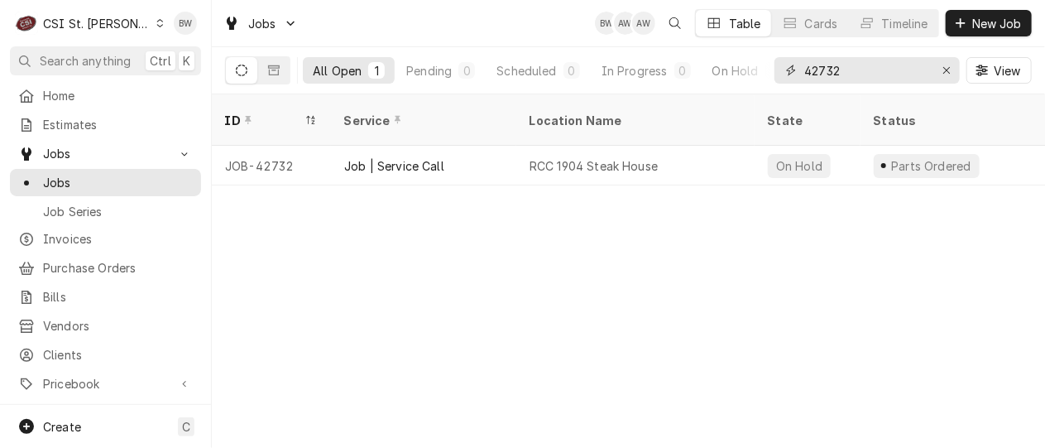
click at [852, 70] on input "42732" at bounding box center [866, 70] width 124 height 26
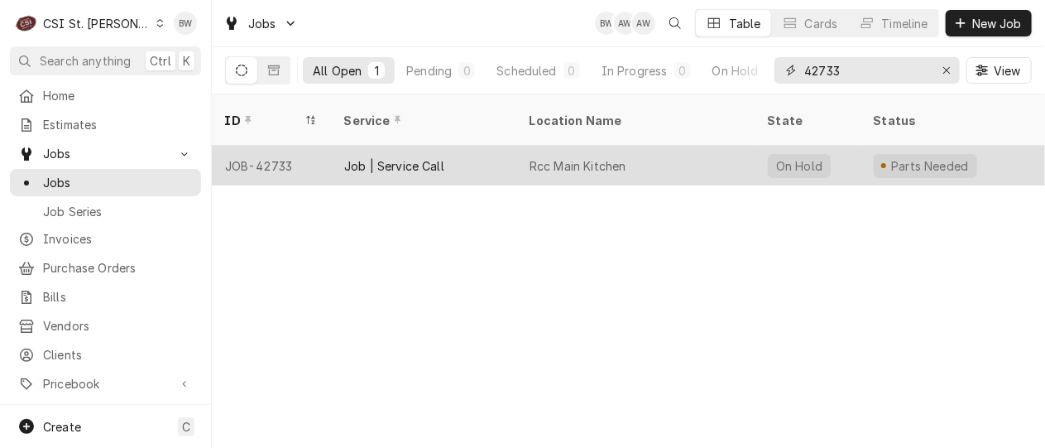
type input "42733"
click at [277, 146] on div "JOB-42733" at bounding box center [271, 166] width 119 height 40
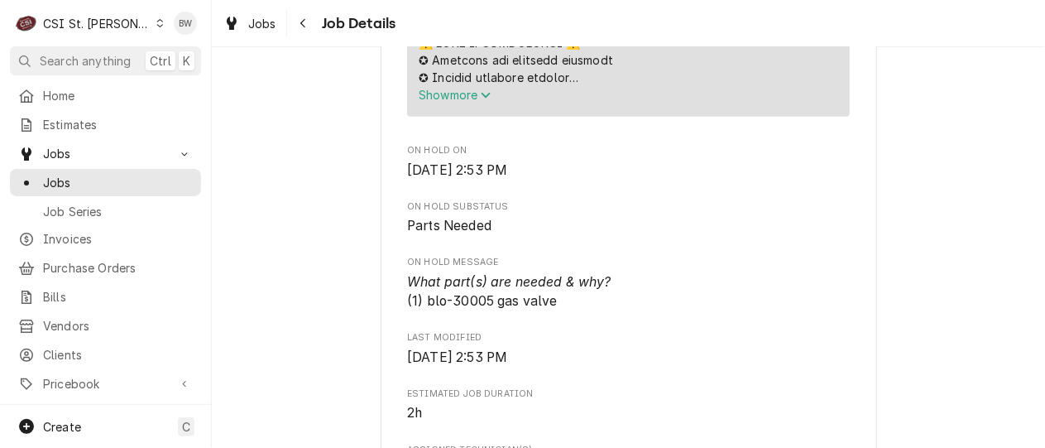
scroll to position [993, 0]
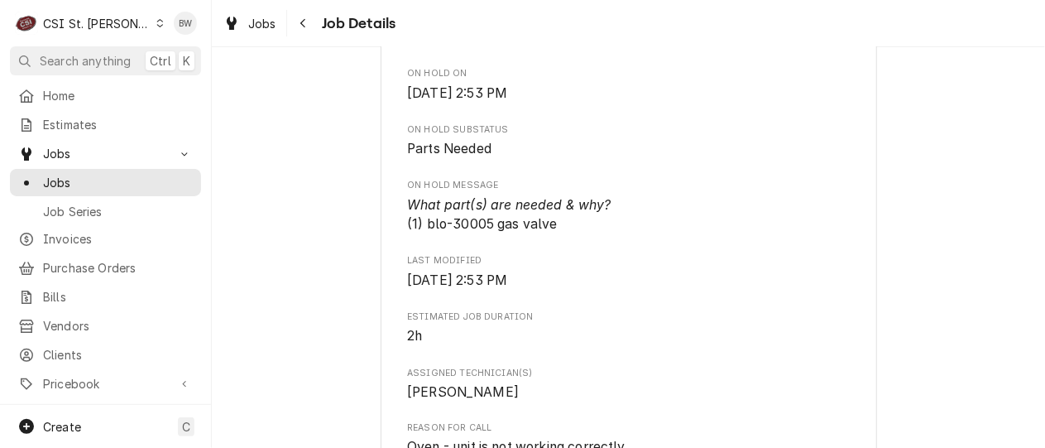
click at [342, 230] on div "Parts Needed River City Casino Rcc Main Kitchen / 777 River City Casino Blvd, S…" at bounding box center [628, 447] width 833 height 2753
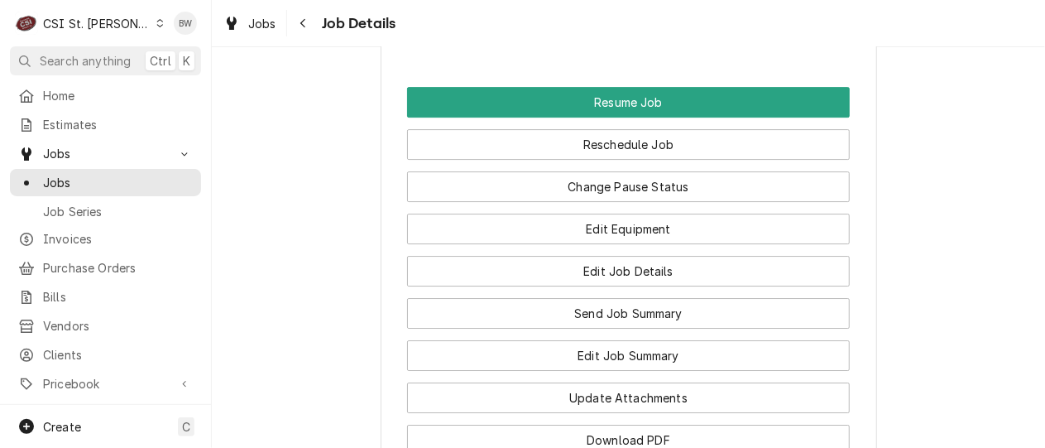
scroll to position [2400, 0]
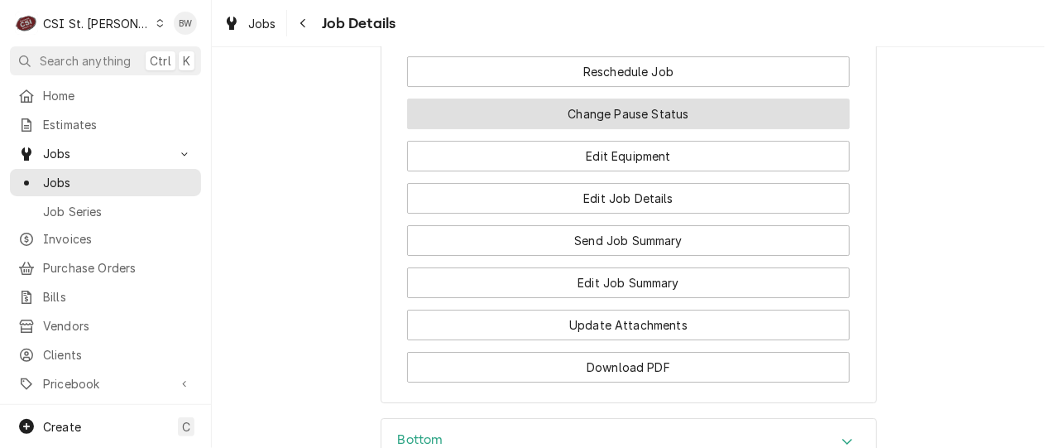
click at [644, 98] on button "Change Pause Status" at bounding box center [628, 113] width 443 height 31
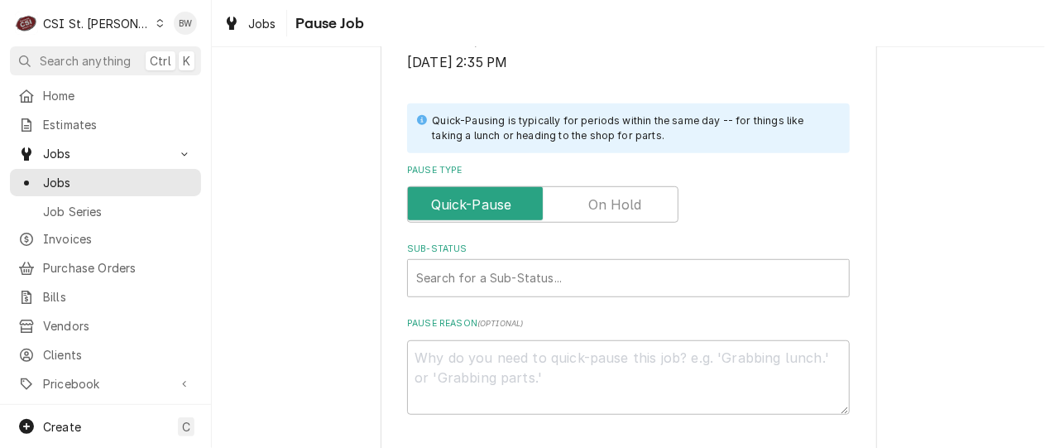
scroll to position [414, 0]
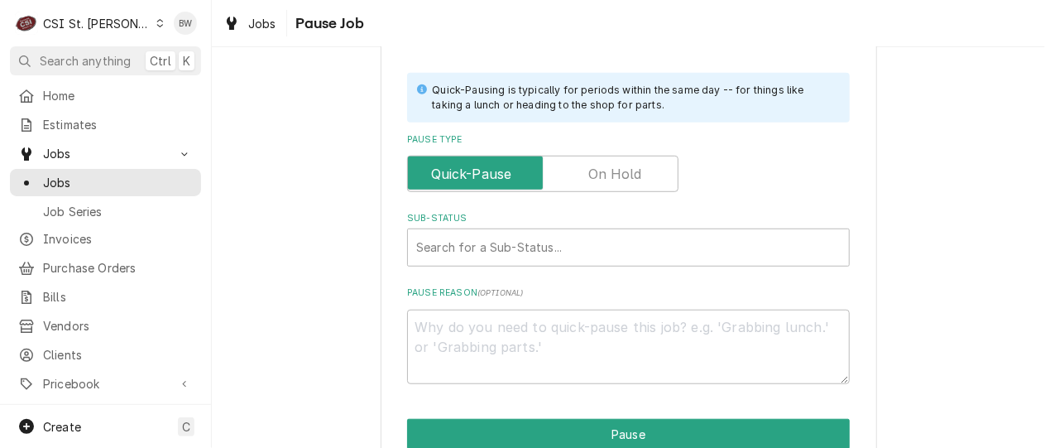
click at [608, 180] on label "Pause Type" at bounding box center [542, 174] width 271 height 36
click at [608, 180] on input "Pause Type" at bounding box center [543, 174] width 257 height 36
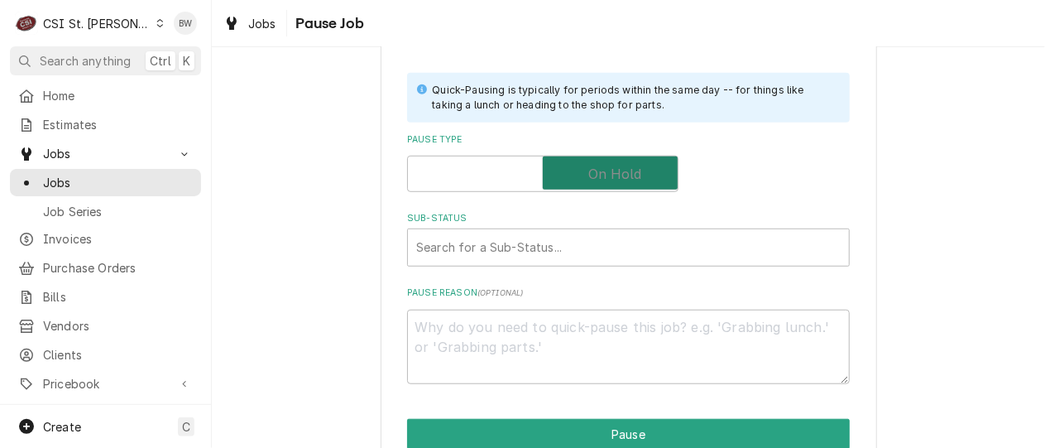
checkbox input "true"
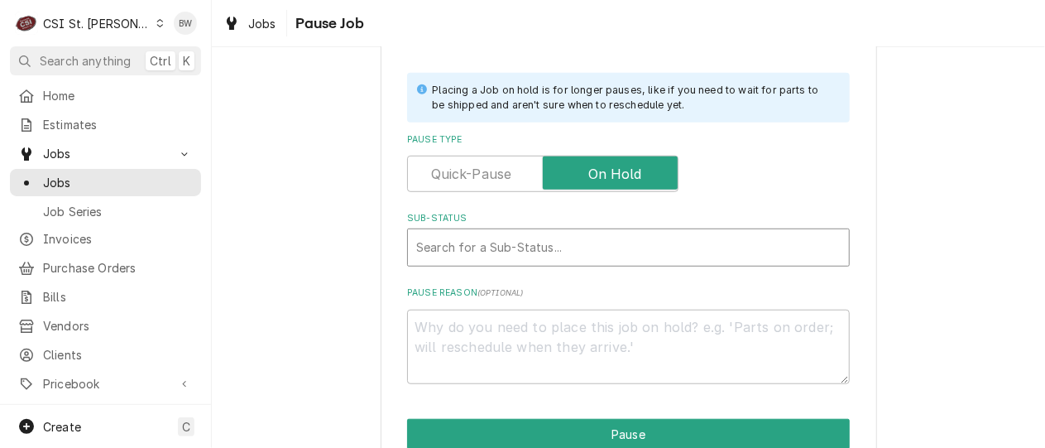
click at [501, 238] on div "Sub-Status" at bounding box center [628, 248] width 425 height 30
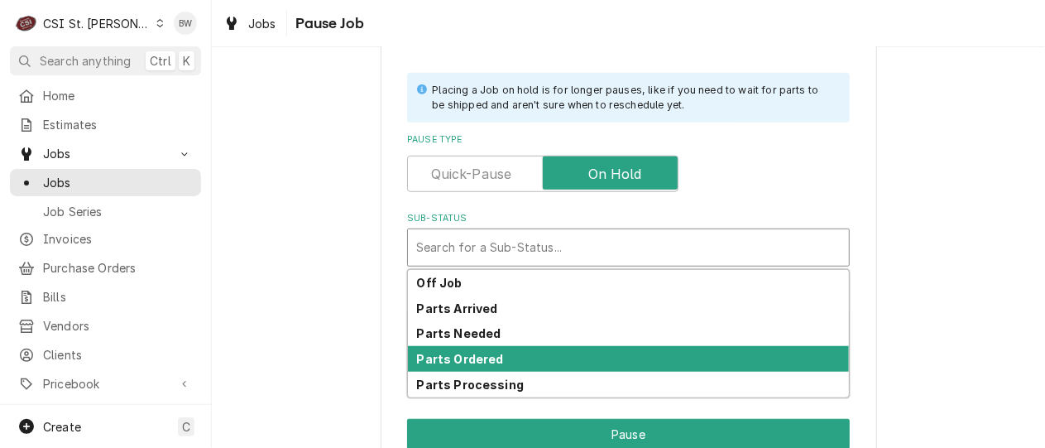
click at [476, 358] on strong "Parts Ordered" at bounding box center [460, 359] width 87 height 14
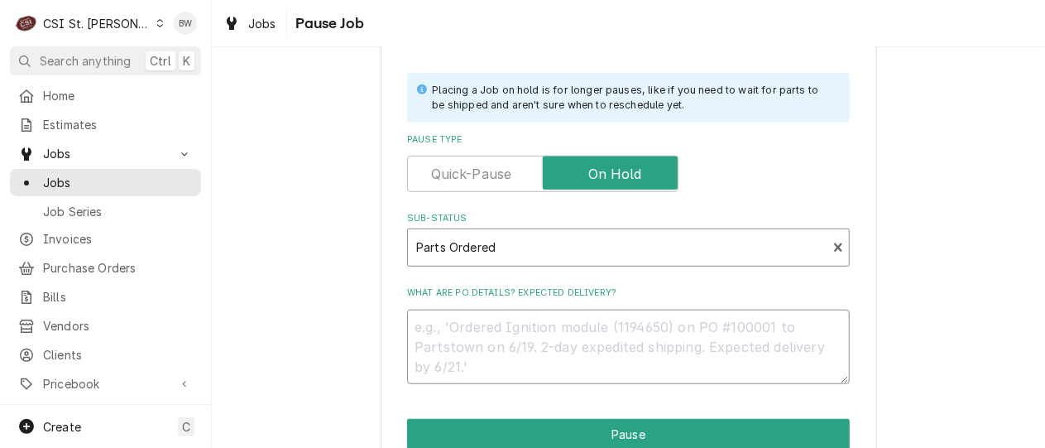
click at [459, 325] on textarea "What are PO details? Expected delivery?" at bounding box center [628, 347] width 443 height 74
type textarea "x"
type textarea "P"
type textarea "x"
type textarea "PO"
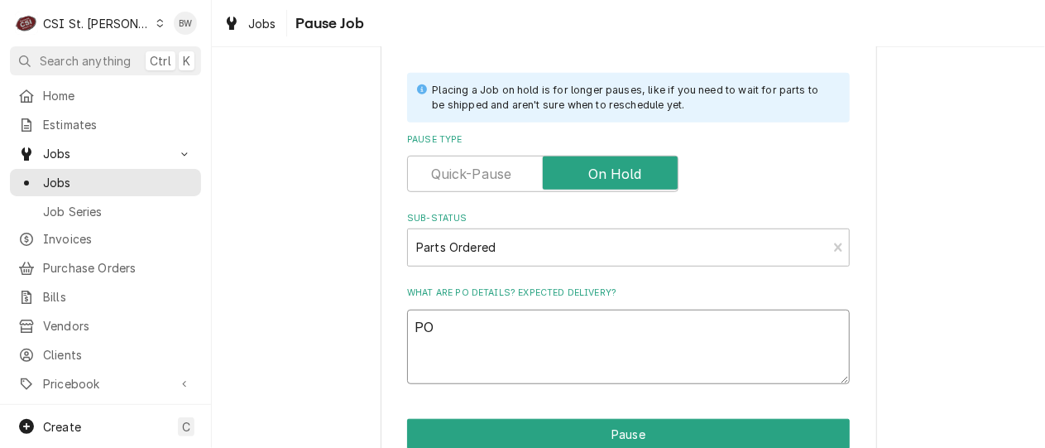
type textarea "x"
type textarea "PO"
type textarea "x"
type textarea "PO 1"
type textarea "x"
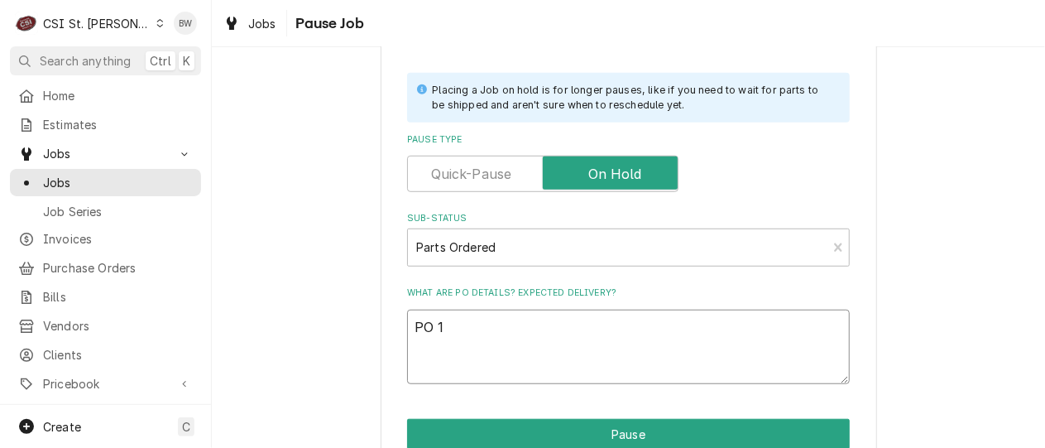
type textarea "PO"
type textarea "x"
type textarea "PO 4"
type textarea "x"
type textarea "PO 40"
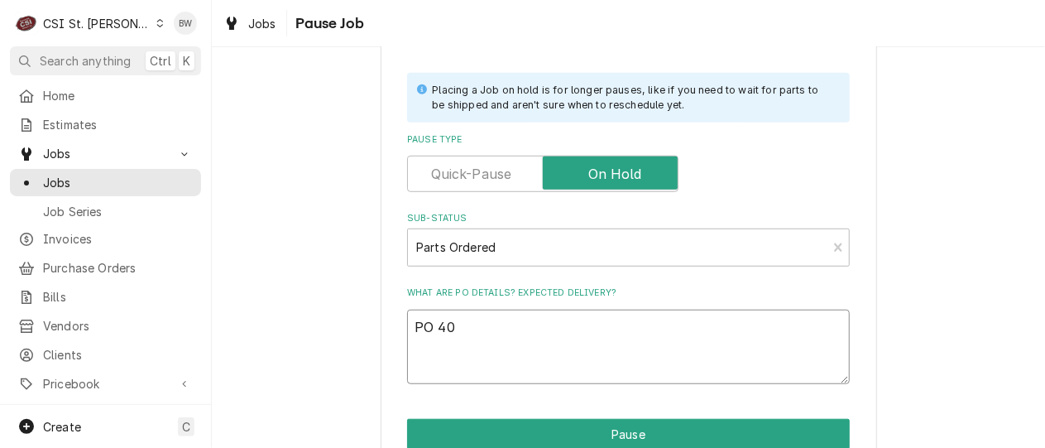
type textarea "x"
type textarea "PO 401"
type textarea "x"
type textarea "PO 4012"
type textarea "x"
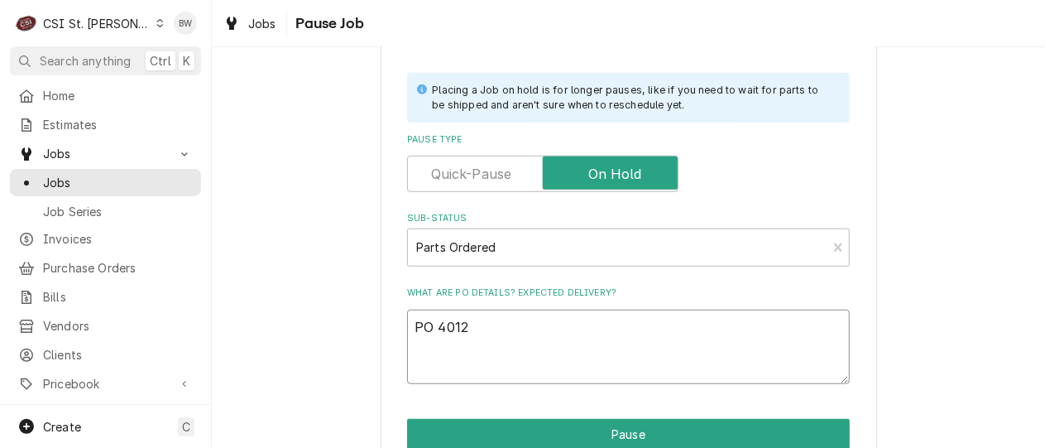
type textarea "PO 40128"
type textarea "x"
type textarea "PO 401287"
type textarea "x"
type textarea "PO 401287.P"
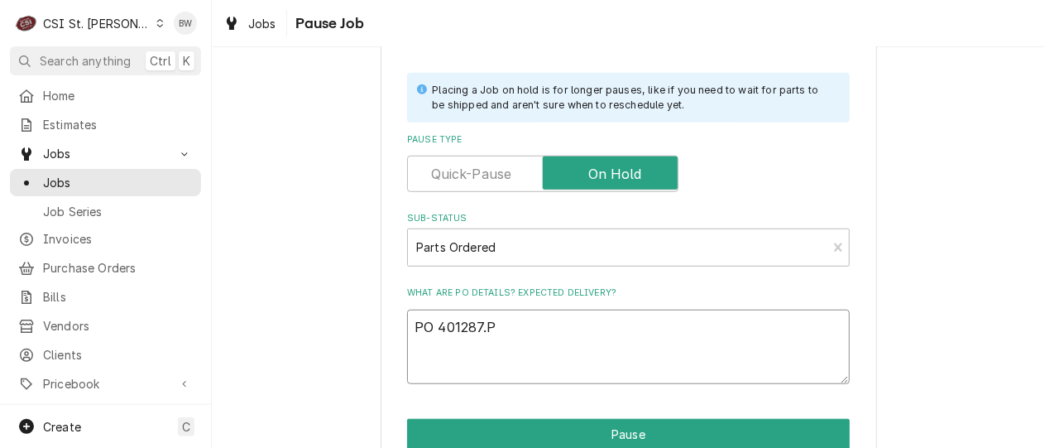
type textarea "x"
type textarea "PO 401287.Pa"
type textarea "x"
type textarea "PO 401287.Par"
type textarea "x"
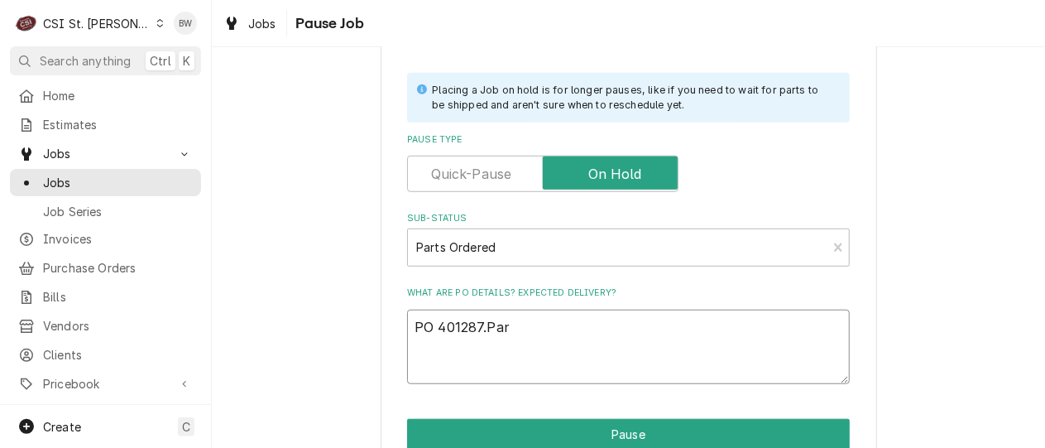
type textarea "PO 401287.Part"
type textarea "x"
type textarea "PO 401287.Parts"
type textarea "x"
type textarea "PO 401287.Partst"
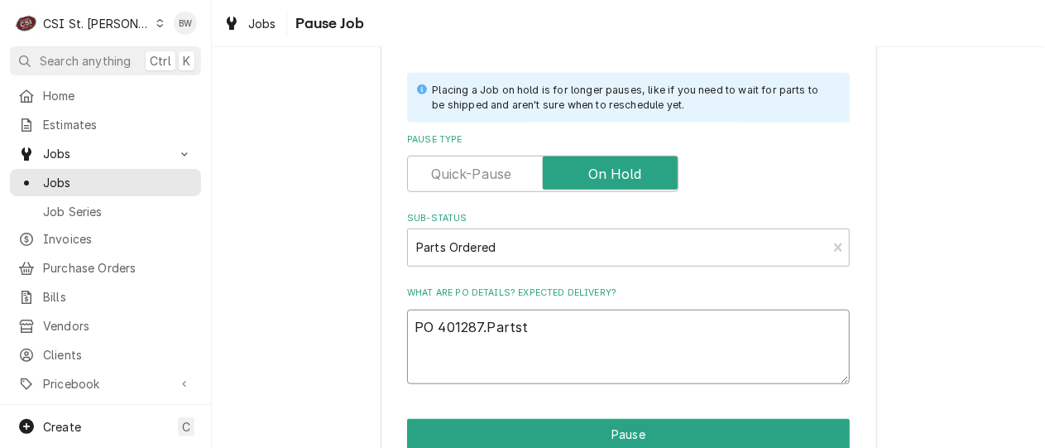
type textarea "x"
type textarea "PO 401287.Partsto"
type textarea "x"
type textarea "PO 401287.Partstow"
type textarea "x"
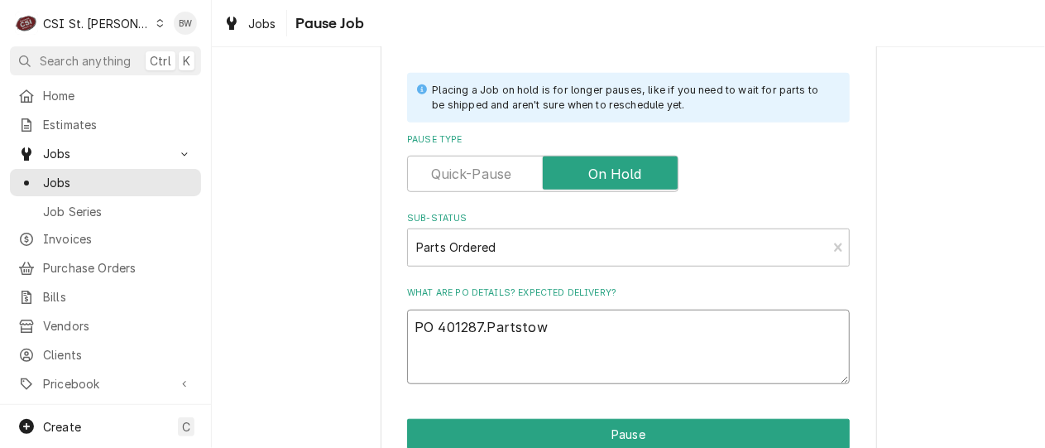
type textarea "PO 401287.Partstown"
type textarea "x"
type textarea "PO 401287.Partstown,"
type textarea "x"
type textarea "PO 401287.Partstown,"
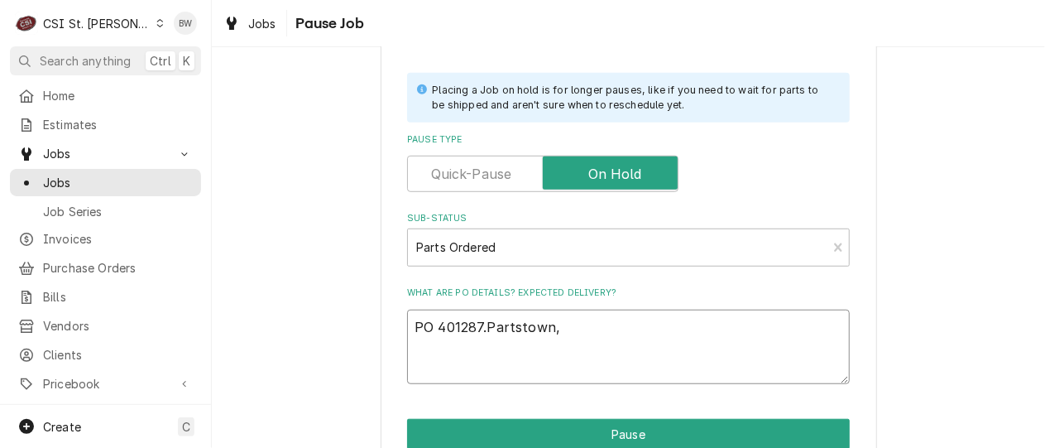
paste textarea "BLO-30005"
type textarea "x"
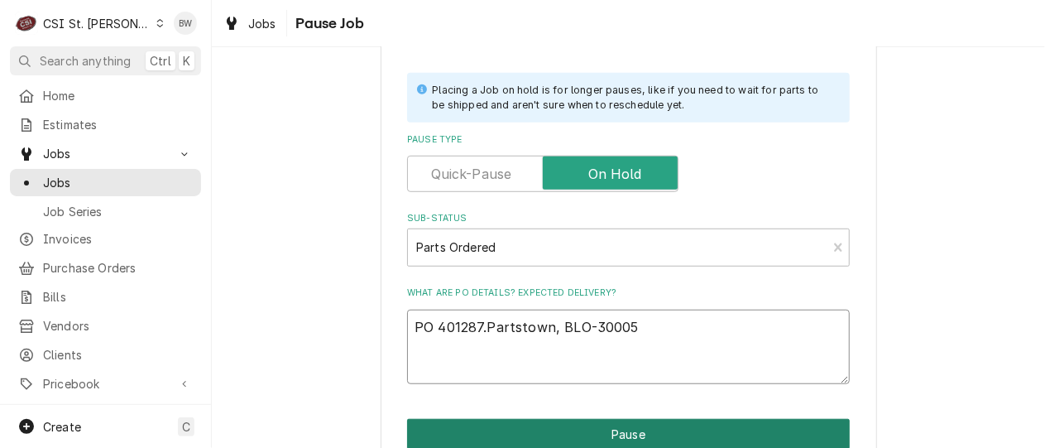
type textarea "PO 401287.Partstown, BLO-30005"
click at [552, 429] on button "Pause" at bounding box center [628, 434] width 443 height 31
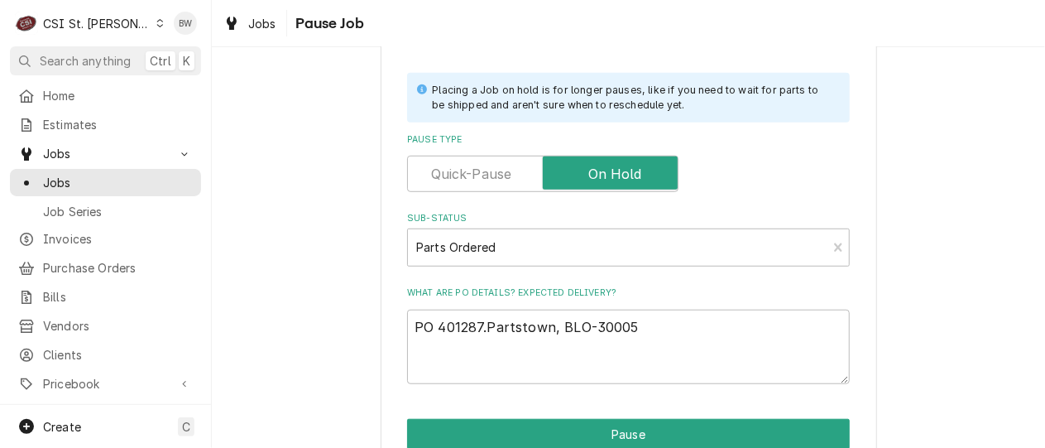
type textarea "x"
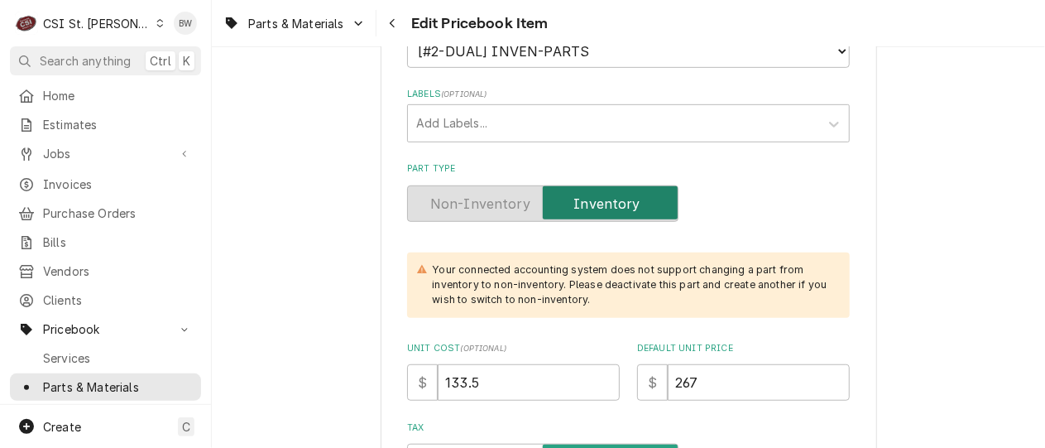
scroll to position [497, 0]
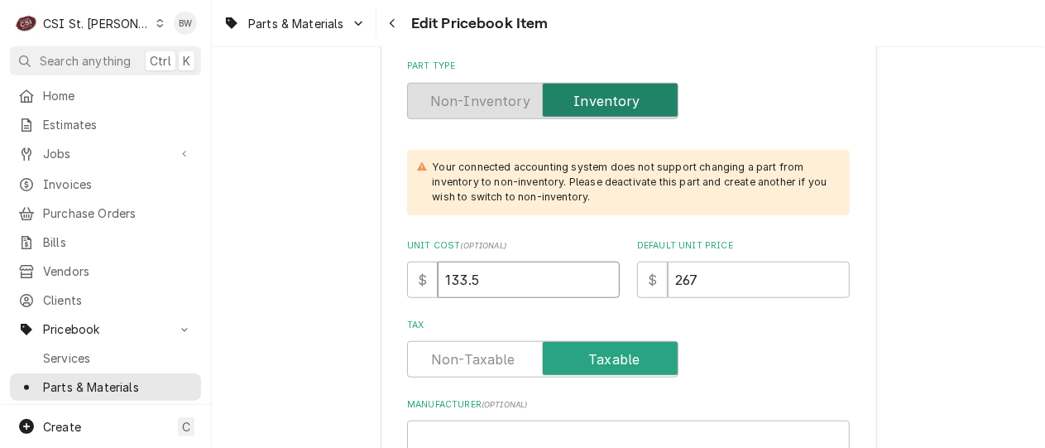
drag, startPoint x: 483, startPoint y: 286, endPoint x: 414, endPoint y: 285, distance: 69.5
click at [414, 285] on div "$ 133.5" at bounding box center [513, 280] width 213 height 36
type textarea "x"
type input "1"
type textarea "x"
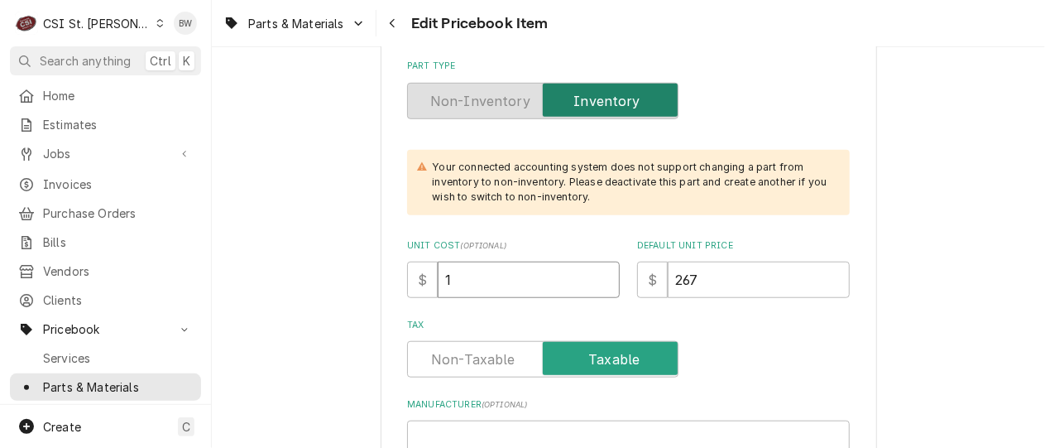
type input "14"
type textarea "x"
type input "144"
type textarea "x"
type input "144.6"
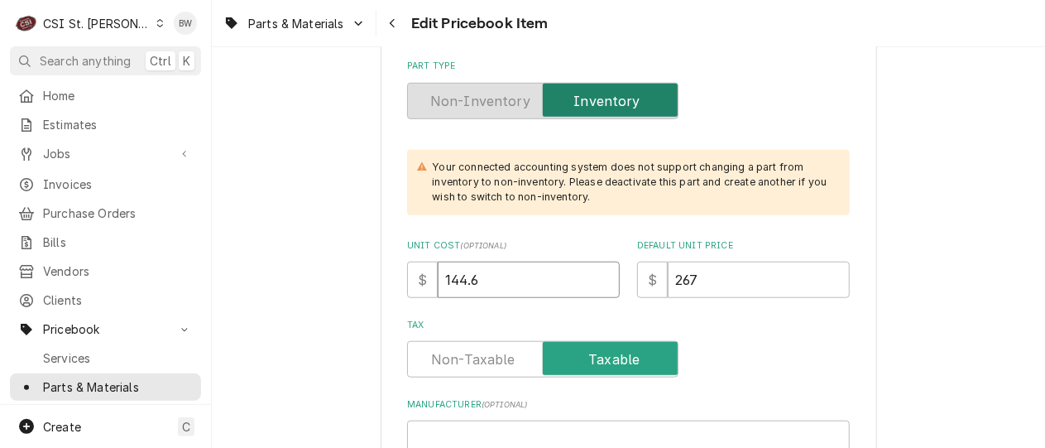
type textarea "x"
type input "144.64"
type textarea "x"
type input "144.6"
type textarea "x"
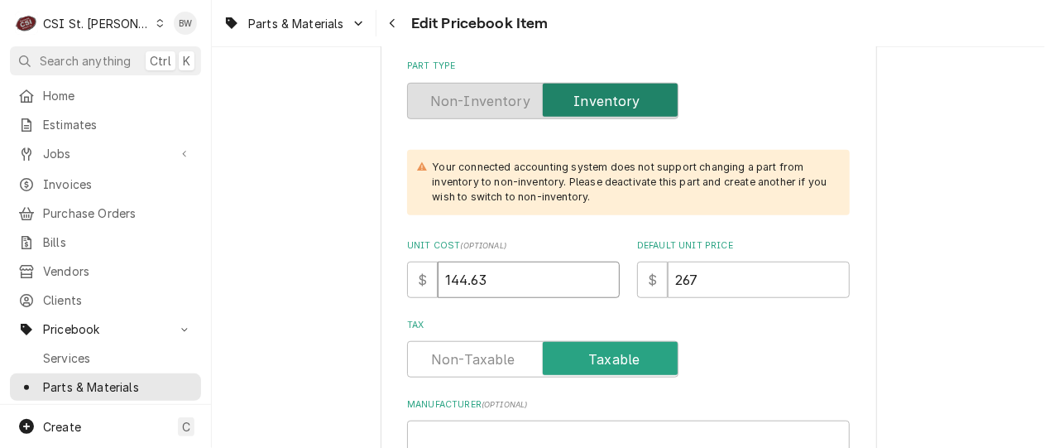
type input "144.63"
click at [449, 247] on label "Unit Cost ( optional )" at bounding box center [513, 245] width 213 height 13
click at [449, 262] on input "144.63" at bounding box center [529, 280] width 182 height 36
drag, startPoint x: 717, startPoint y: 278, endPoint x: 640, endPoint y: 277, distance: 77.8
click at [640, 277] on div "$ 267" at bounding box center [743, 280] width 213 height 36
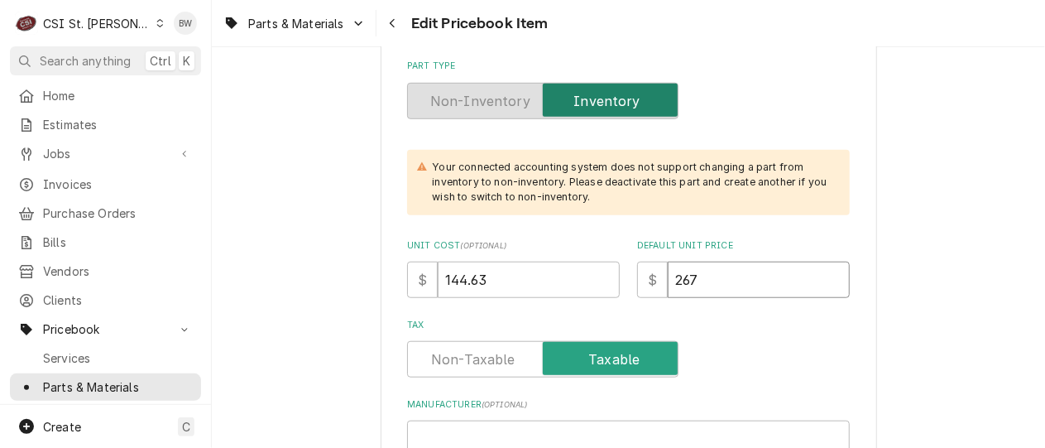
type textarea "x"
type input "2"
type textarea "x"
type input "28"
type textarea "x"
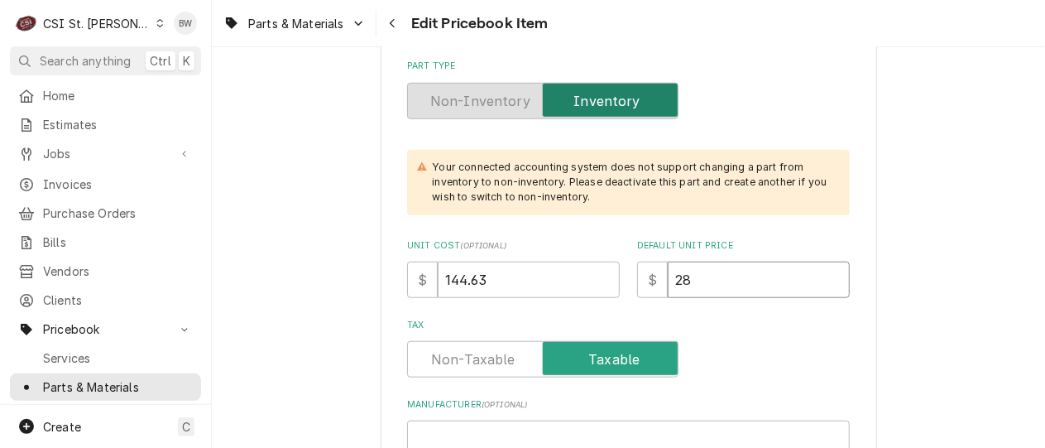
type input "289"
type textarea "x"
type input "289.2"
type textarea "x"
type input "289.25"
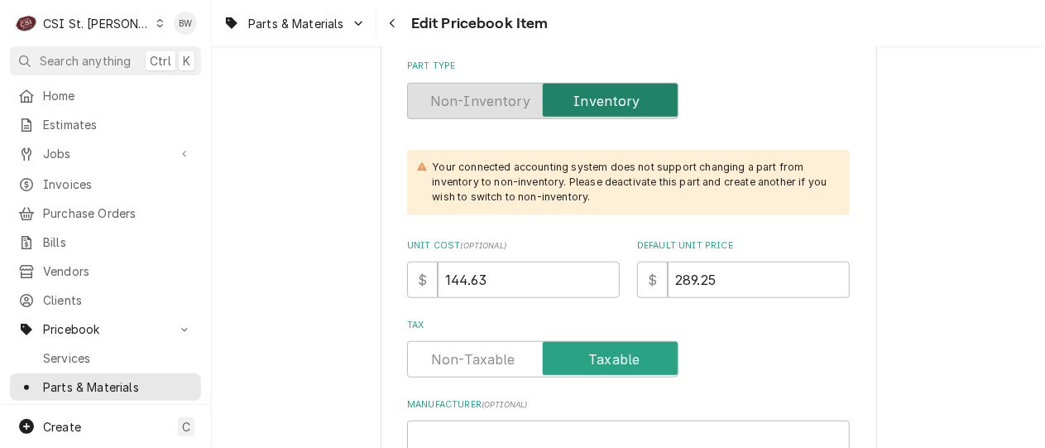
click at [694, 353] on div "Tax" at bounding box center [628, 359] width 443 height 36
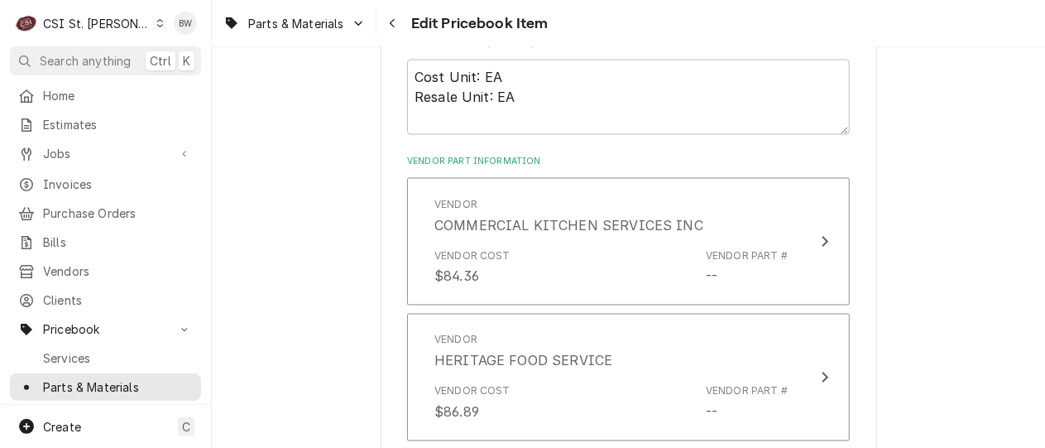
scroll to position [1159, 0]
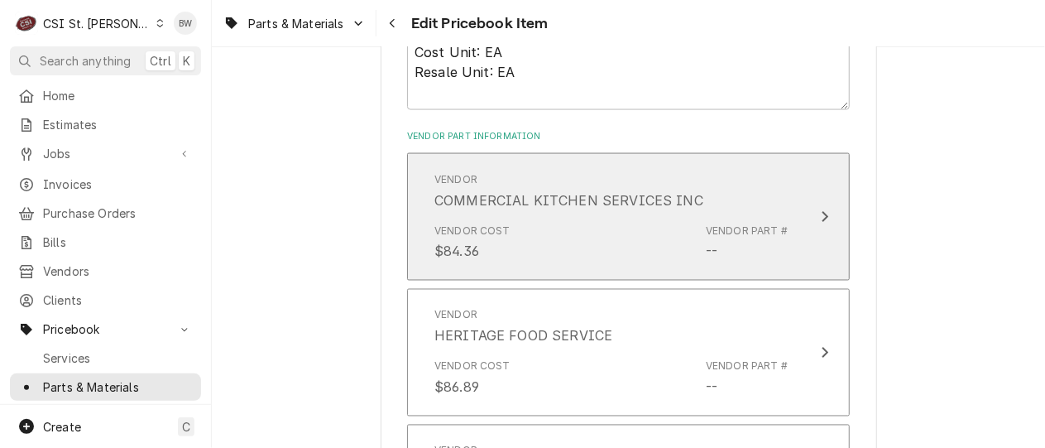
click at [624, 231] on div "Vendor Cost $84.36 Vendor Part # --" at bounding box center [610, 242] width 353 height 51
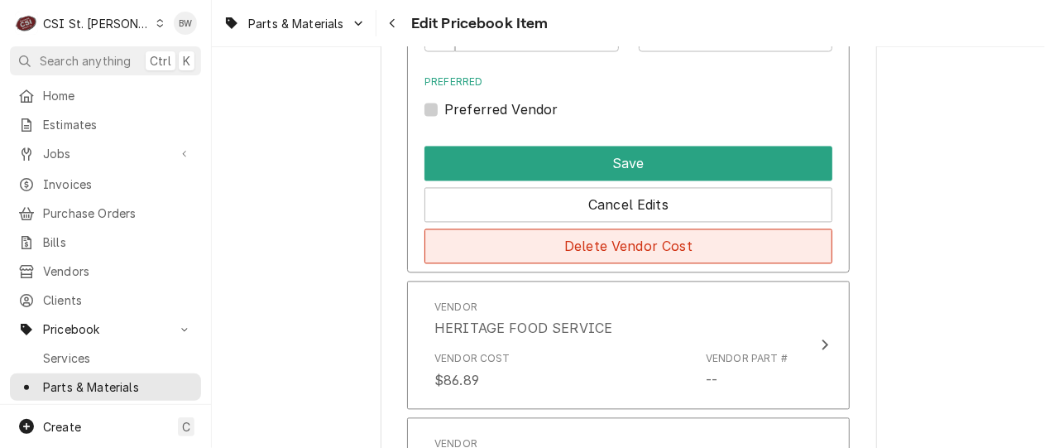
click at [617, 248] on button "Delete Vendor Cost" at bounding box center [629, 245] width 408 height 35
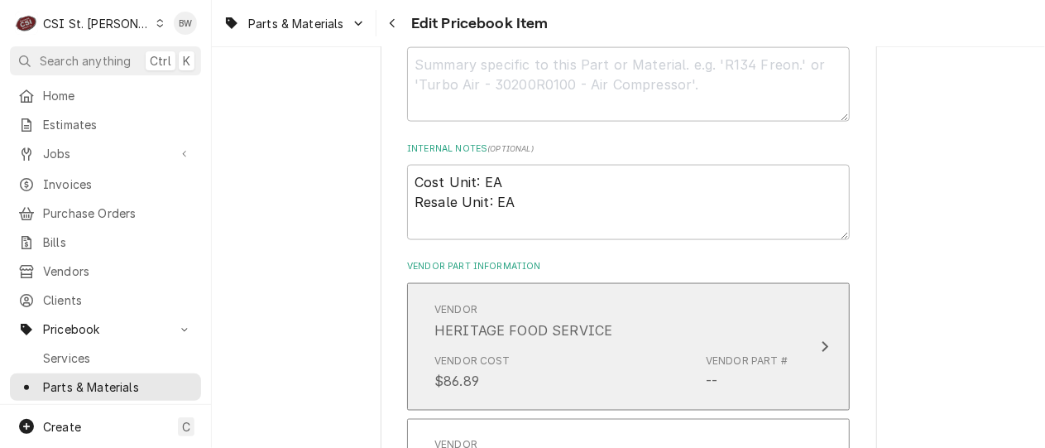
click at [622, 323] on div "Vendor HERITAGE FOOD SERVICE" at bounding box center [610, 320] width 353 height 51
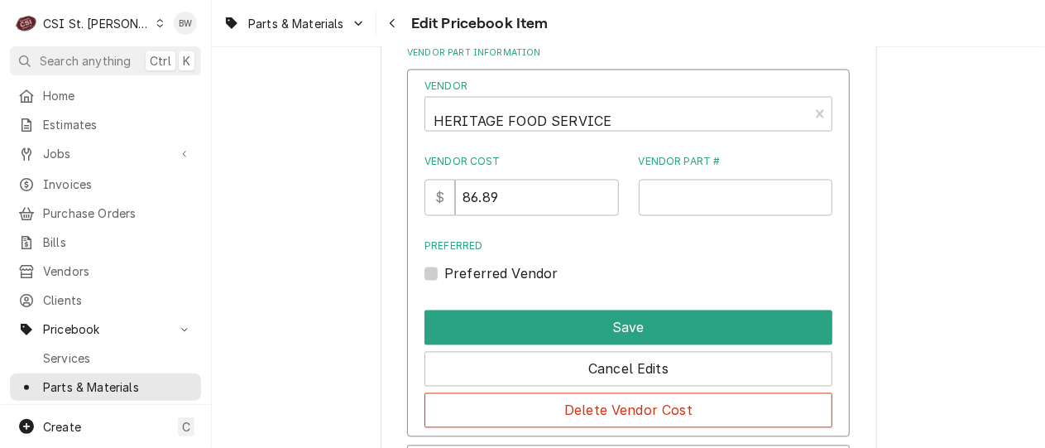
scroll to position [1277, 0]
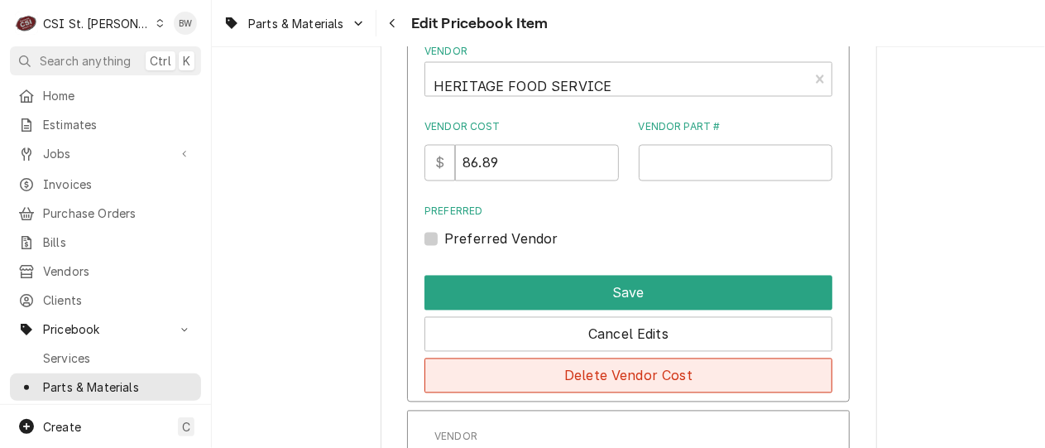
click at [605, 371] on button "Delete Vendor Cost" at bounding box center [629, 375] width 408 height 35
type textarea "x"
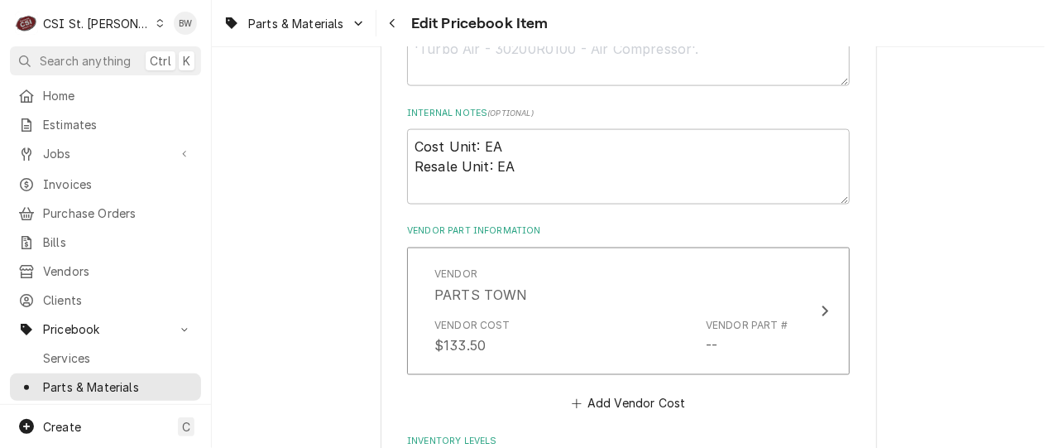
scroll to position [1147, 0]
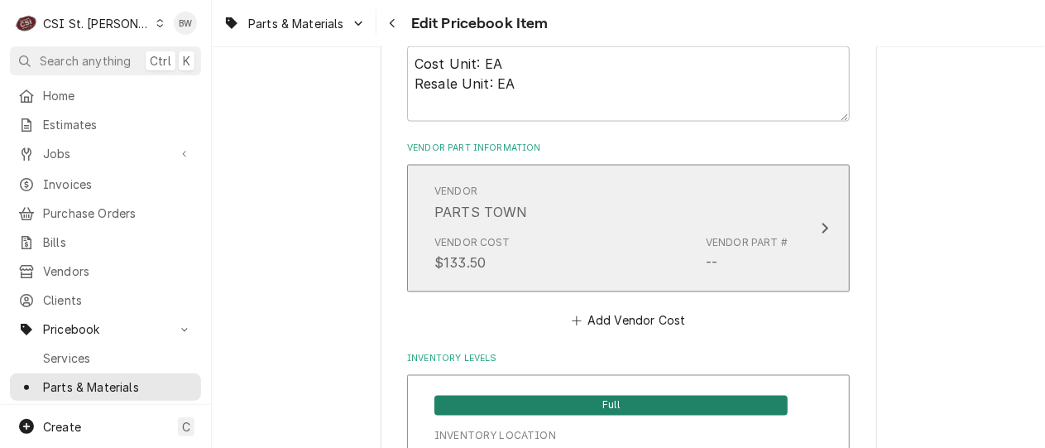
click at [617, 239] on div "Vendor Cost $133.50 Vendor Part # --" at bounding box center [610, 253] width 353 height 51
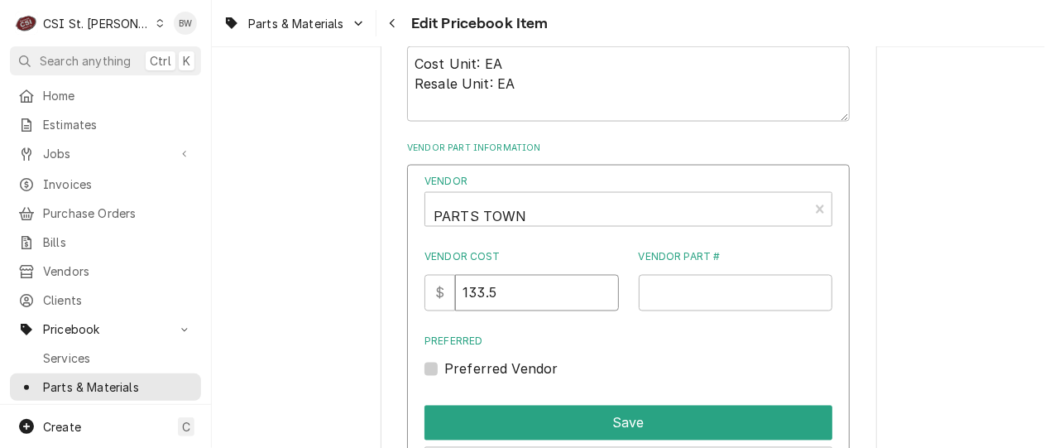
drag, startPoint x: 536, startPoint y: 285, endPoint x: 463, endPoint y: 290, distance: 73.8
click at [463, 290] on div "$ 133.5" at bounding box center [522, 293] width 194 height 36
type input "144.63"
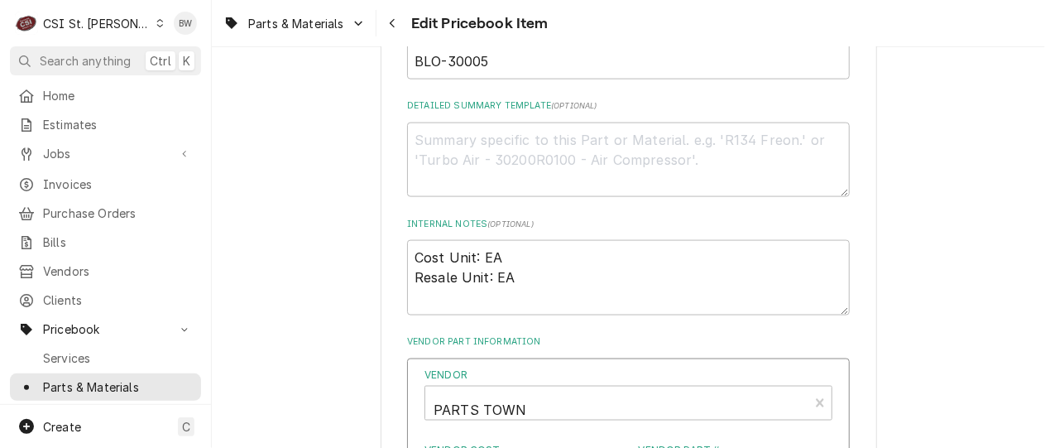
scroll to position [733, 0]
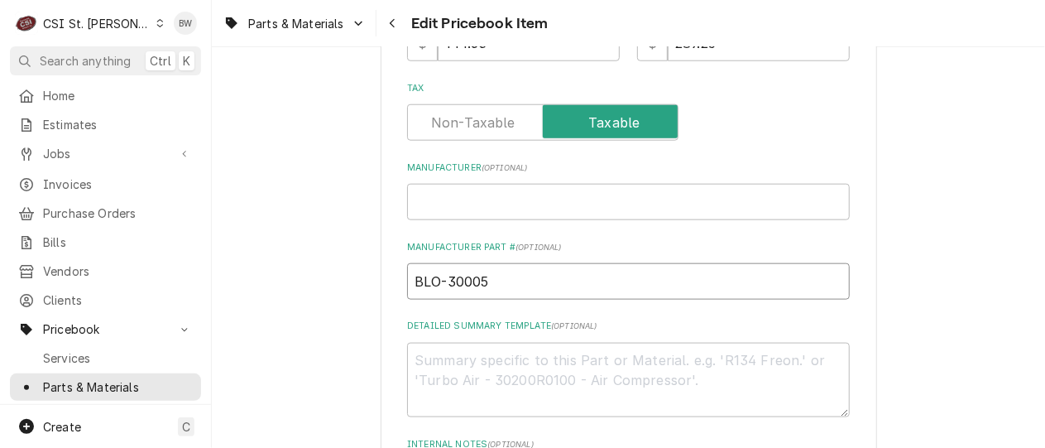
drag, startPoint x: 503, startPoint y: 280, endPoint x: 391, endPoint y: 273, distance: 111.9
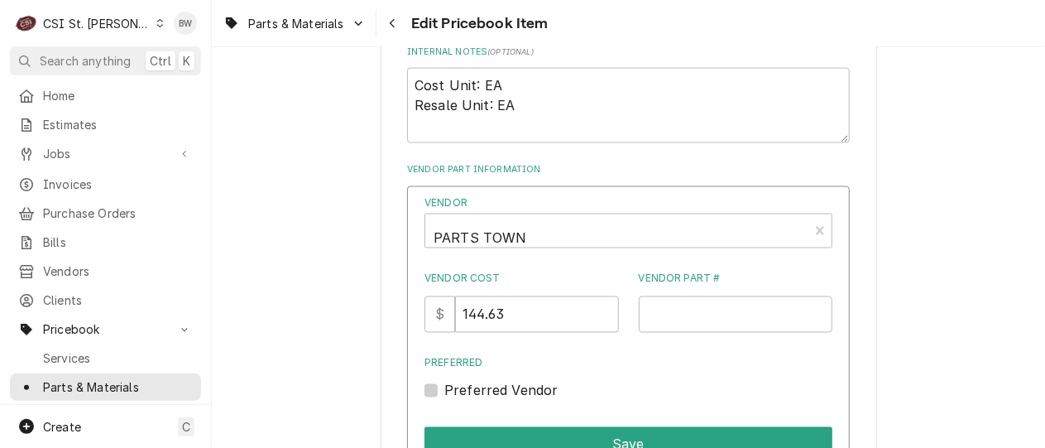
scroll to position [1147, 0]
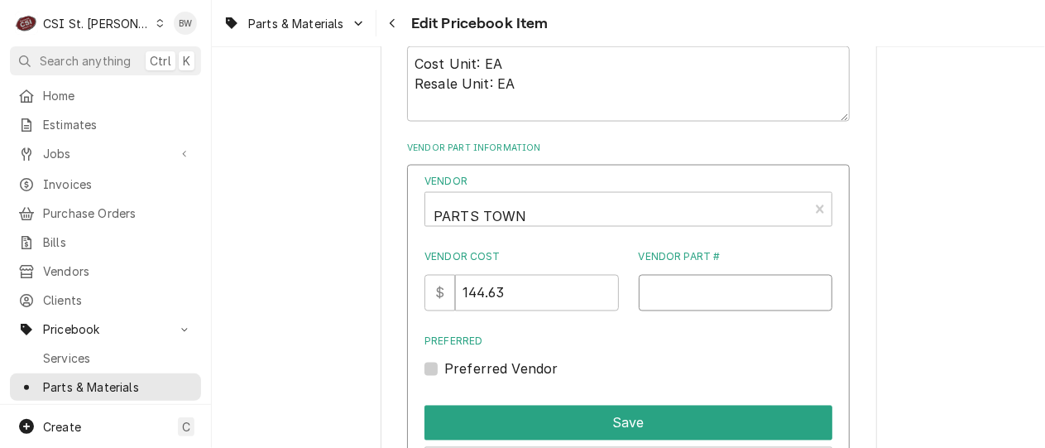
click at [666, 286] on input "Vendor Part #" at bounding box center [736, 293] width 194 height 36
paste input "BLO-30005"
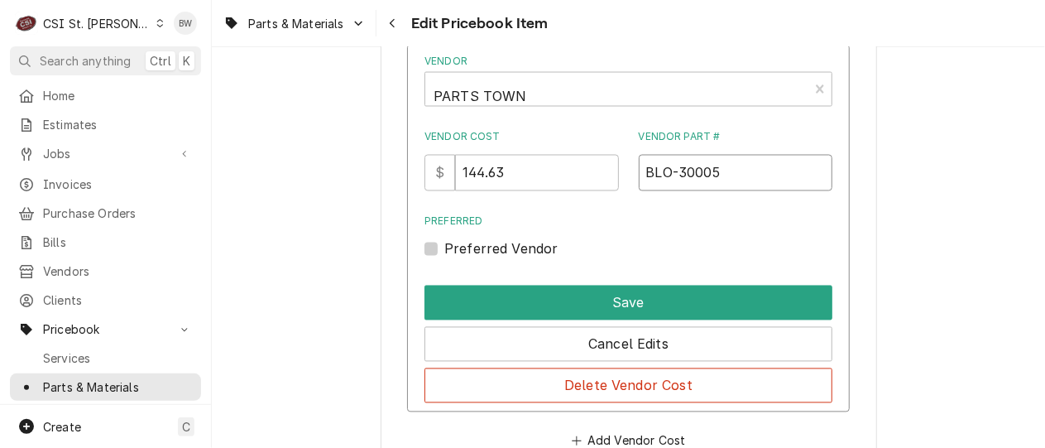
scroll to position [1313, 0]
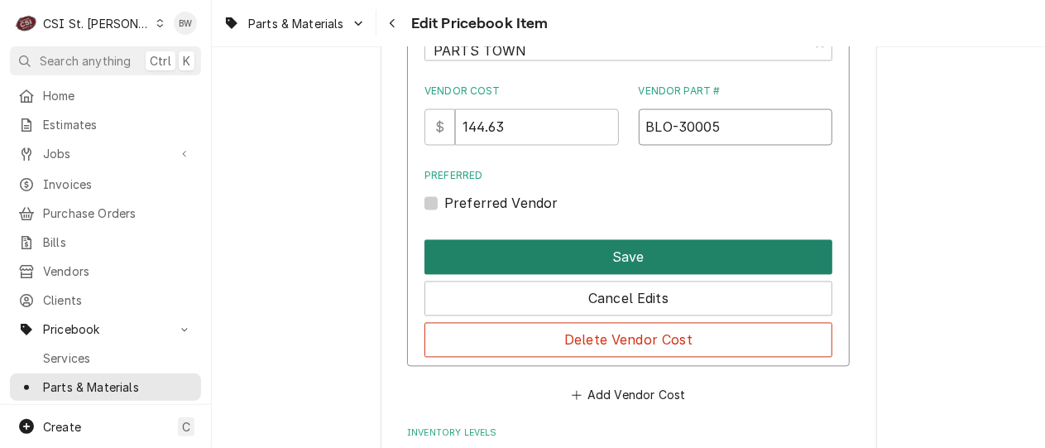
type input "BLO-30005"
click at [596, 258] on button "Save" at bounding box center [629, 257] width 408 height 35
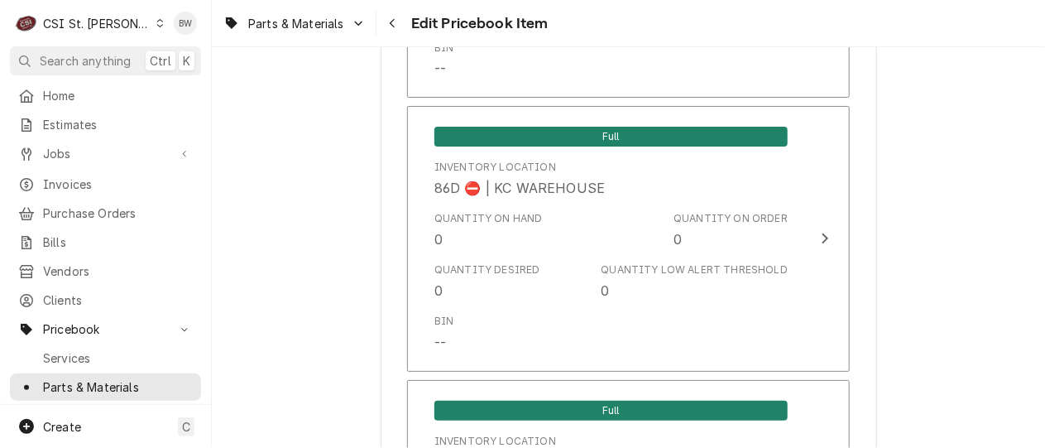
scroll to position [14307, 0]
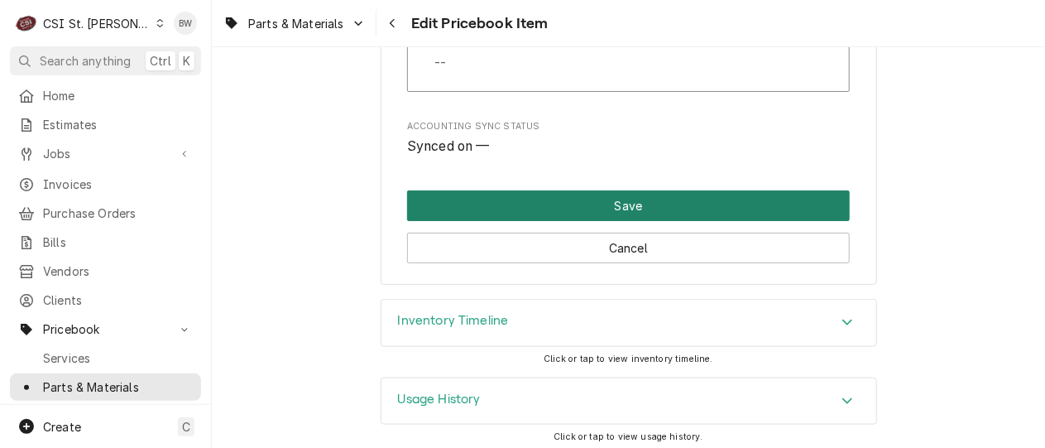
click at [619, 199] on button "Save" at bounding box center [628, 205] width 443 height 31
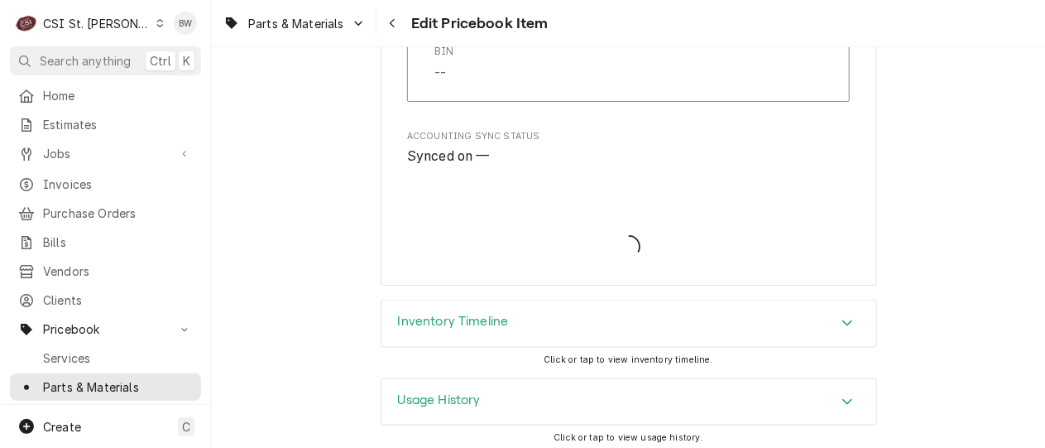
type textarea "x"
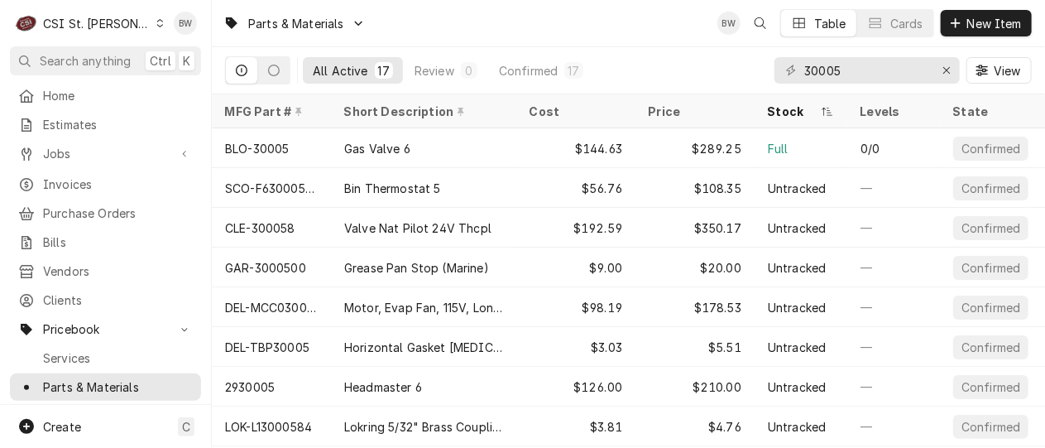
click at [415, 44] on div "Parts & Materials BW Table Cards New Item" at bounding box center [628, 23] width 833 height 46
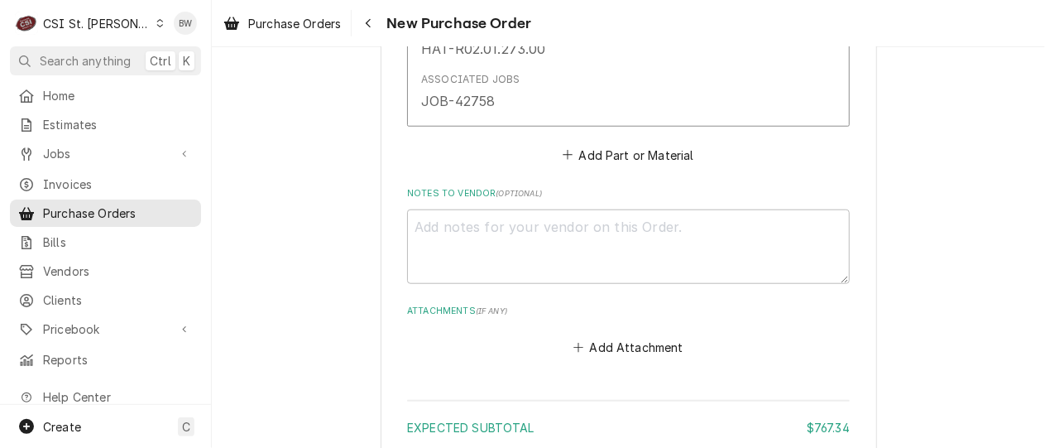
scroll to position [3310, 0]
click at [602, 155] on button "Add Part or Material" at bounding box center [628, 154] width 137 height 23
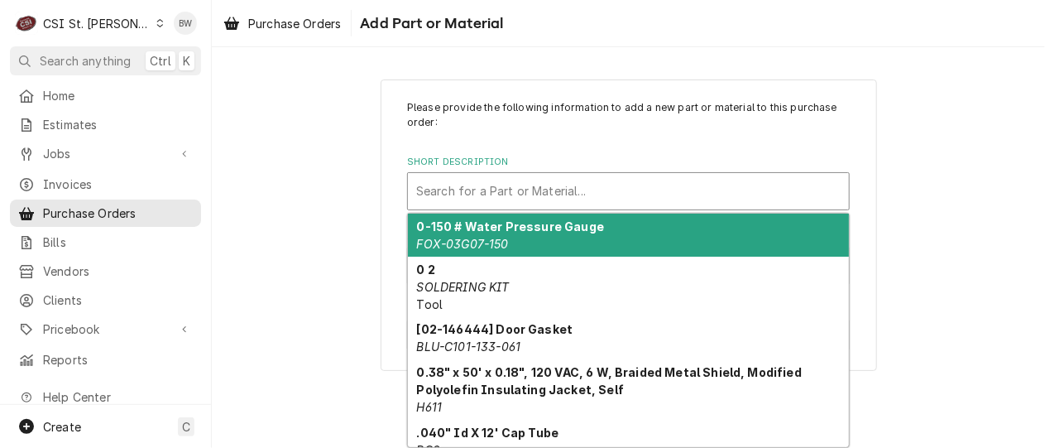
click at [437, 187] on div "Short Description" at bounding box center [628, 191] width 425 height 30
paste input "BLO-30005"
type input "BLO-30005"
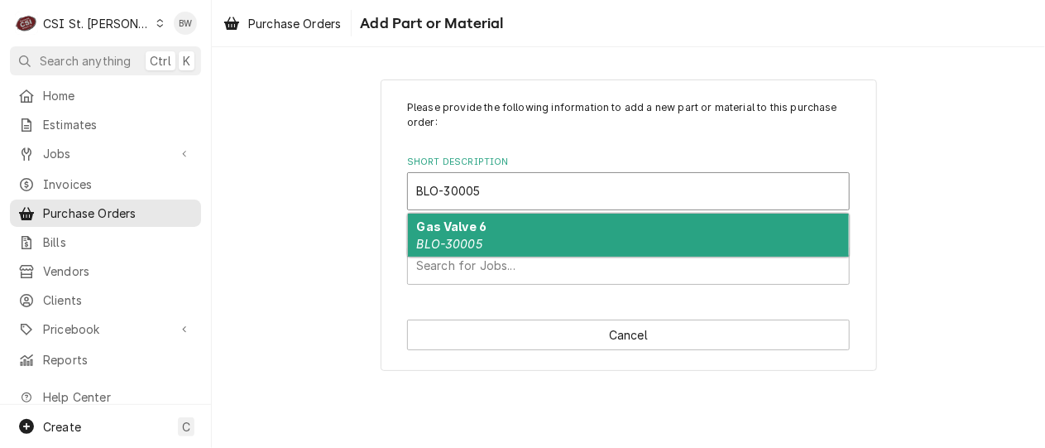
click at [446, 223] on strong "Gas Valve 6" at bounding box center [452, 226] width 70 height 14
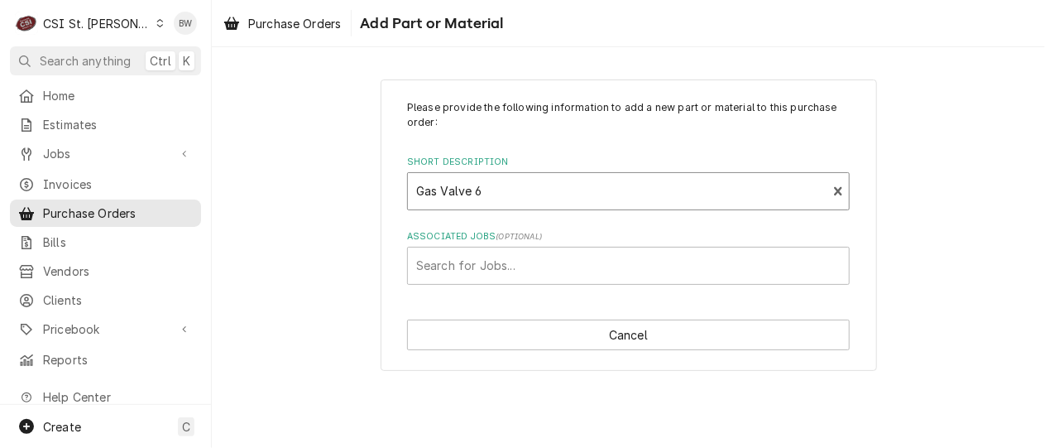
type textarea "x"
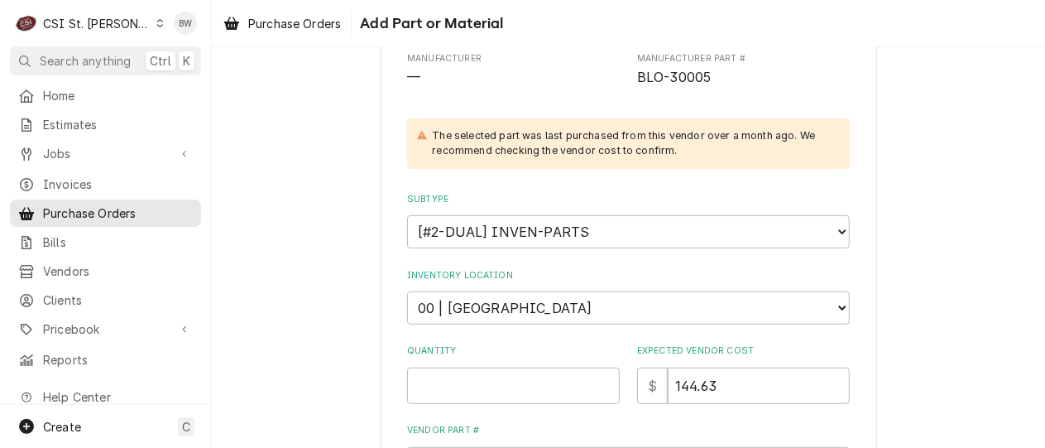
scroll to position [248, 0]
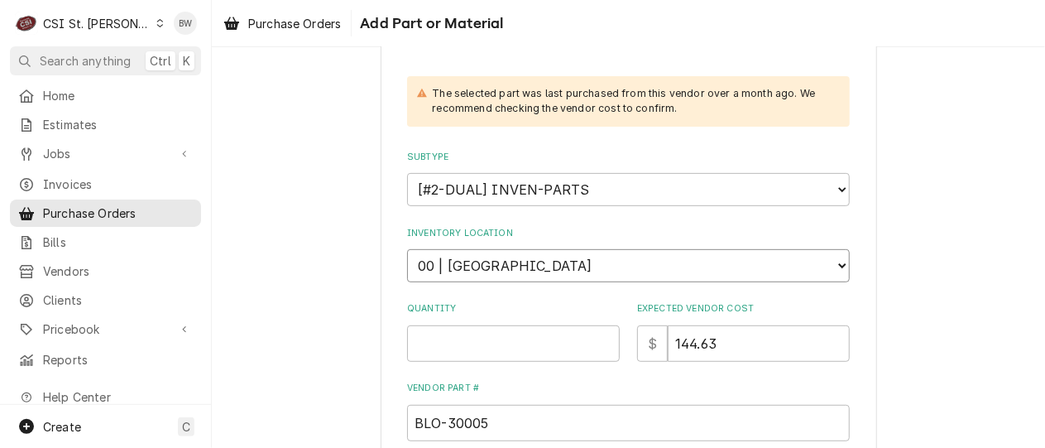
click at [483, 267] on select "Choose a location... 00 | STL WAREHOUSE 01 | CHUCK WAMBOLDT V#93 01 | COURTNEY …" at bounding box center [628, 265] width 443 height 33
select select "1466"
click at [407, 249] on select "Choose a location... 00 | STL WAREHOUSE 01 | CHUCK WAMBOLDT V#93 01 | COURTNEY …" at bounding box center [628, 265] width 443 height 33
click at [438, 334] on input "Quantity" at bounding box center [513, 343] width 213 height 36
type textarea "x"
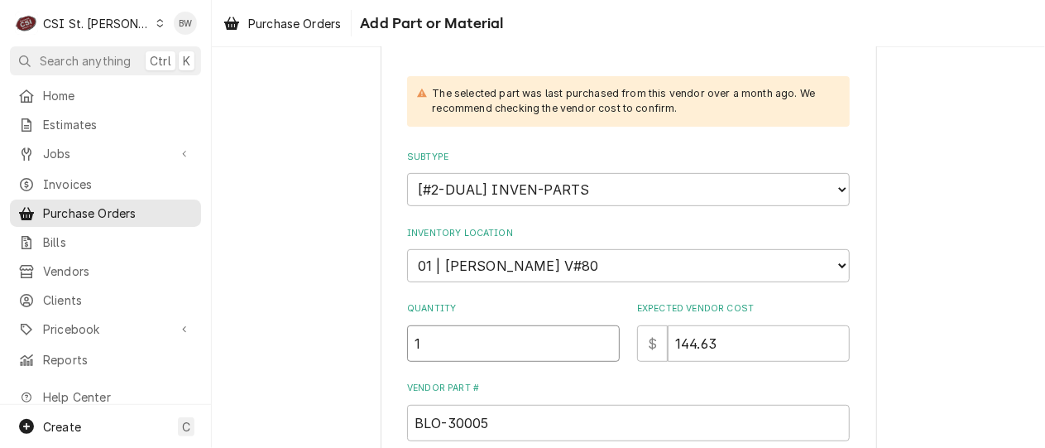
type input "1"
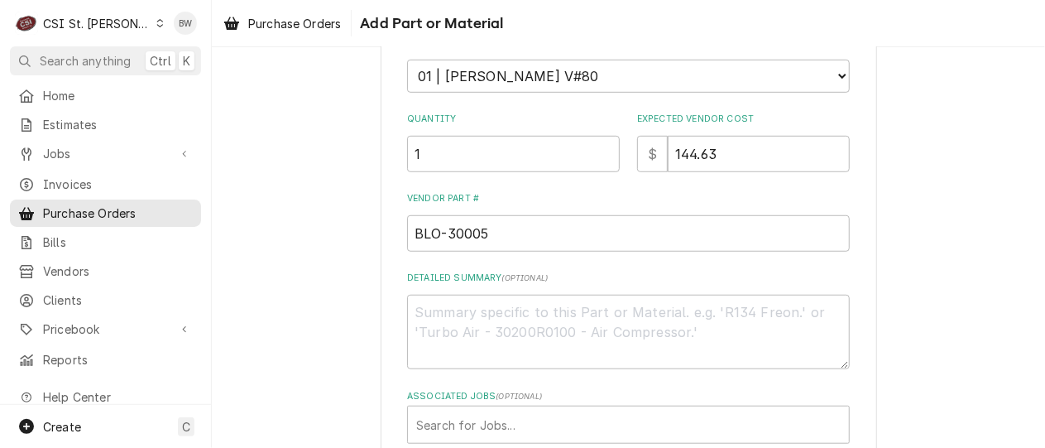
scroll to position [497, 0]
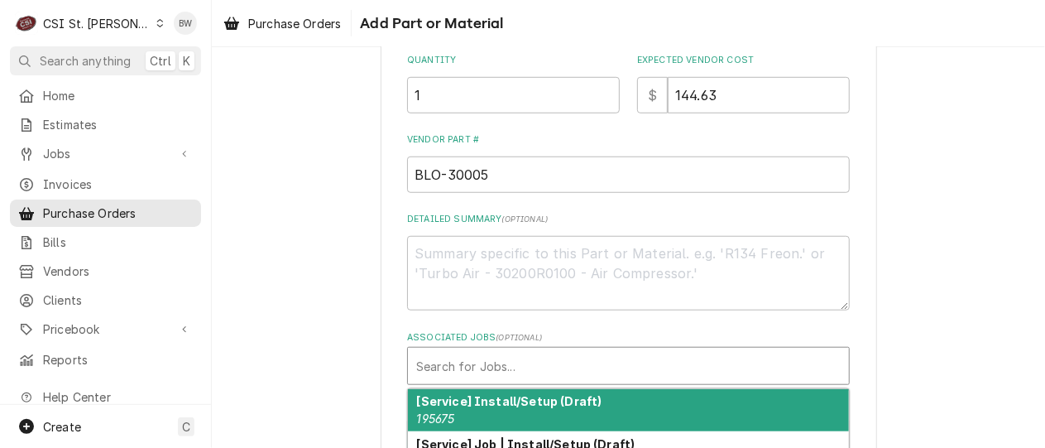
click at [447, 356] on div "Associated Jobs" at bounding box center [628, 366] width 425 height 30
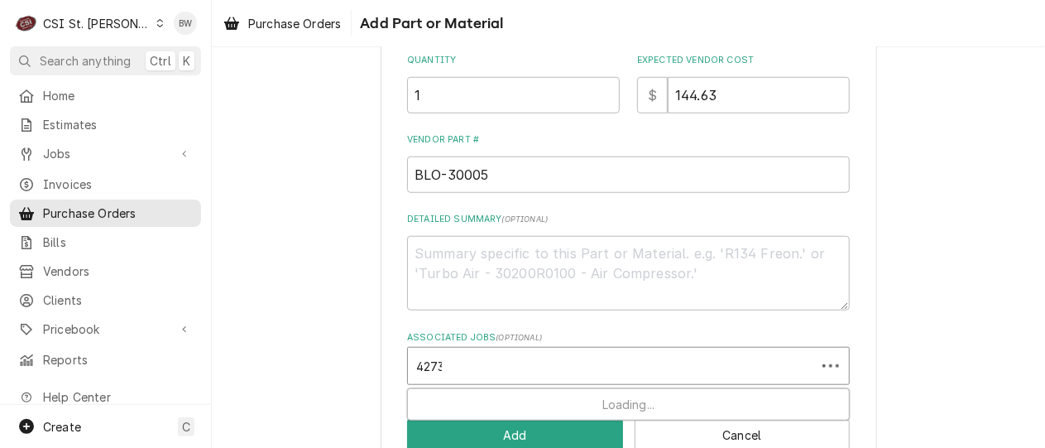
type input "42733"
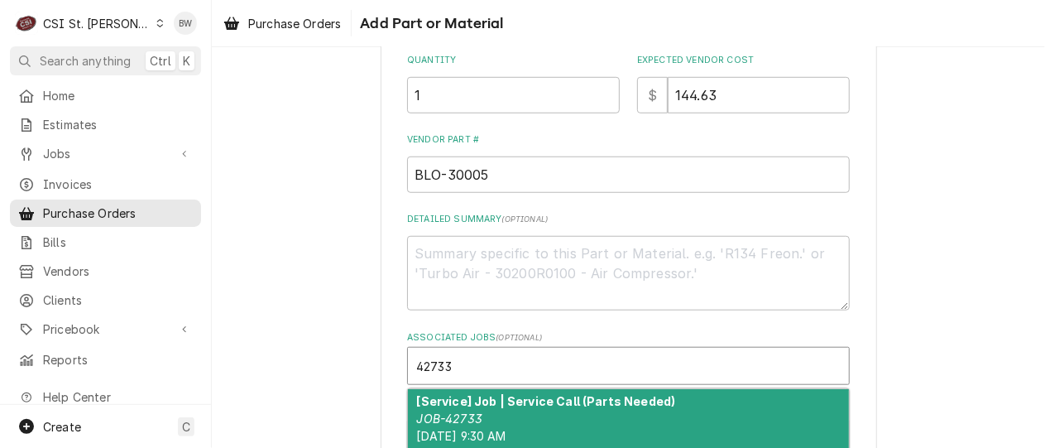
click at [497, 399] on strong "[Service] Job | Service Call (Parts Needed)" at bounding box center [546, 401] width 259 height 14
type textarea "x"
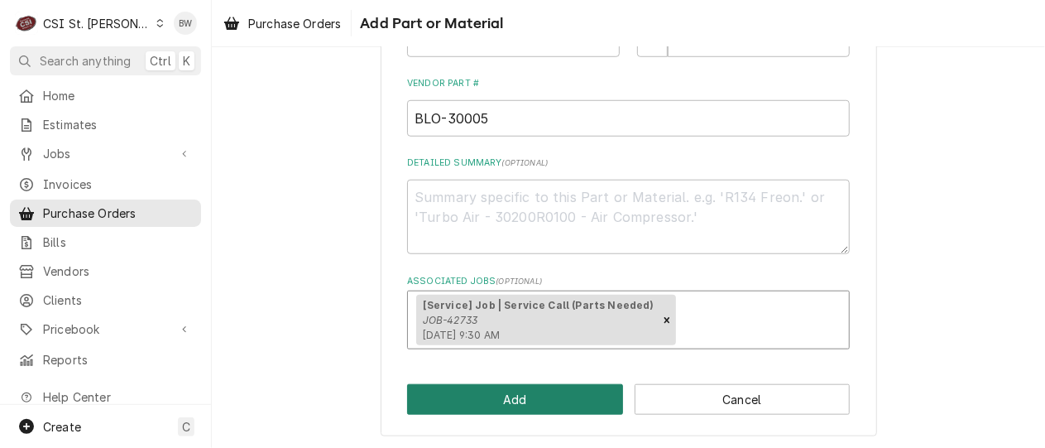
click at [497, 399] on button "Add" at bounding box center [515, 399] width 216 height 31
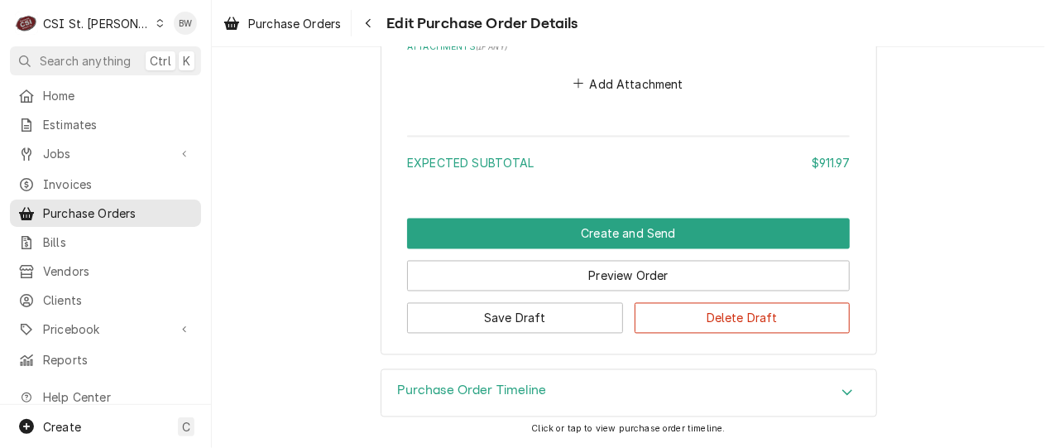
scroll to position [3962, 0]
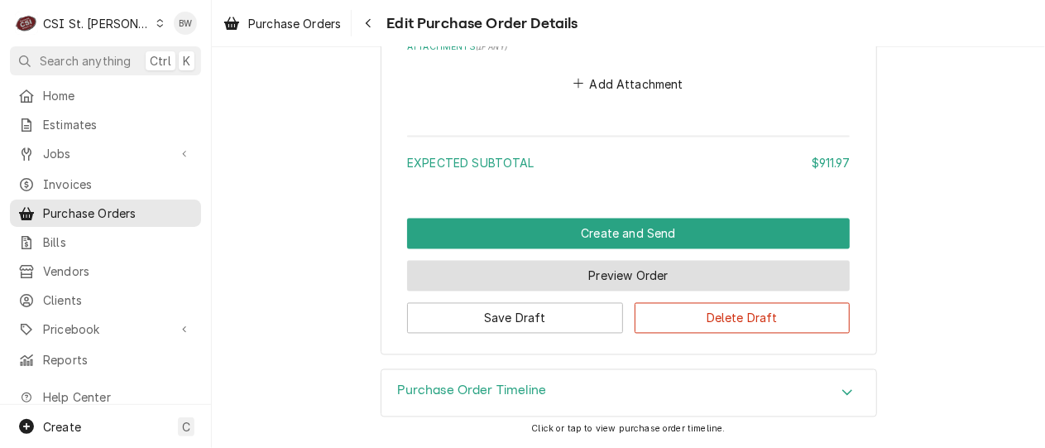
click at [497, 282] on button "Preview Order" at bounding box center [628, 276] width 443 height 31
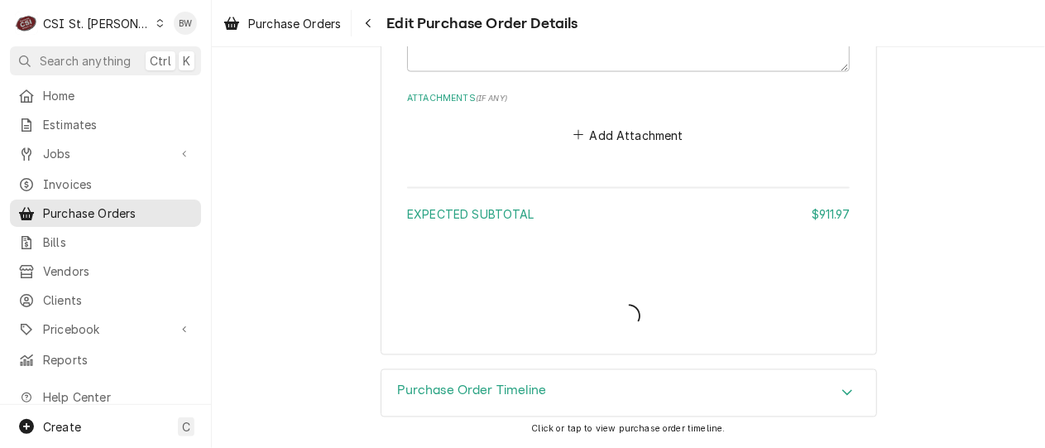
scroll to position [3909, 0]
type textarea "x"
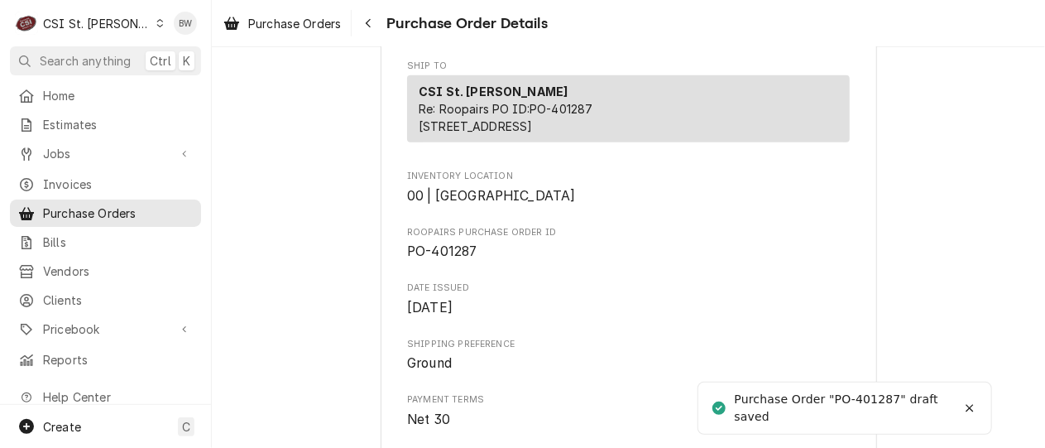
scroll to position [497, 0]
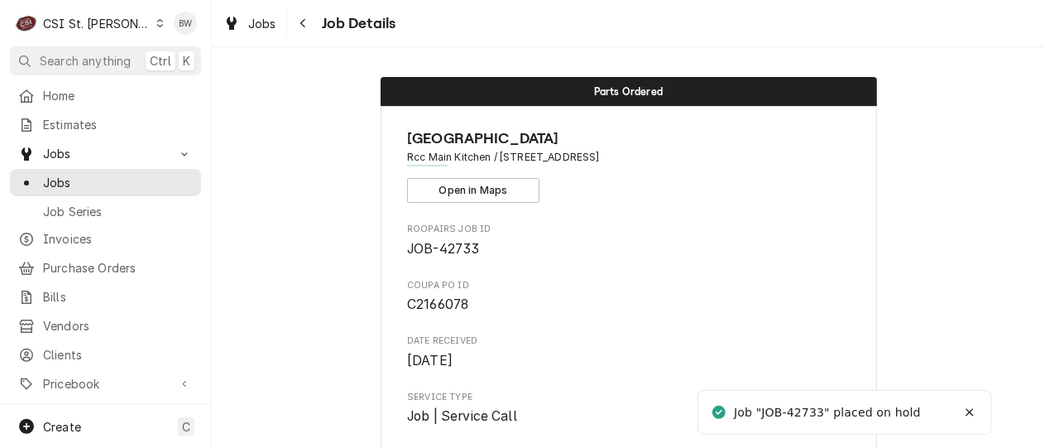
scroll to position [83, 0]
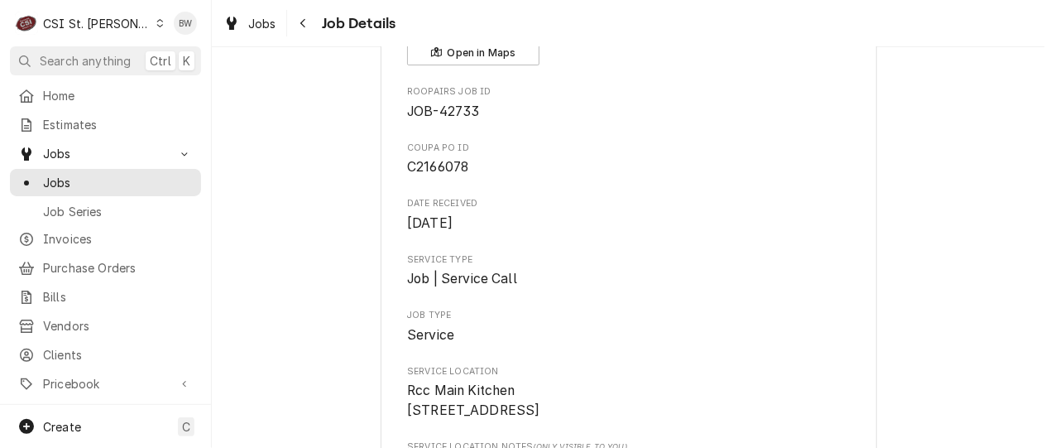
scroll to position [0, 0]
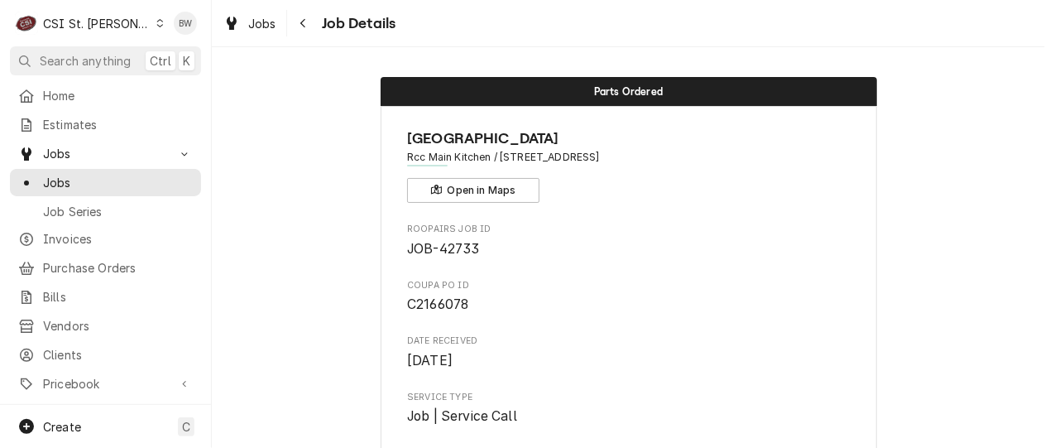
click at [156, 26] on icon "Dynamic Content Wrapper" at bounding box center [159, 23] width 7 height 8
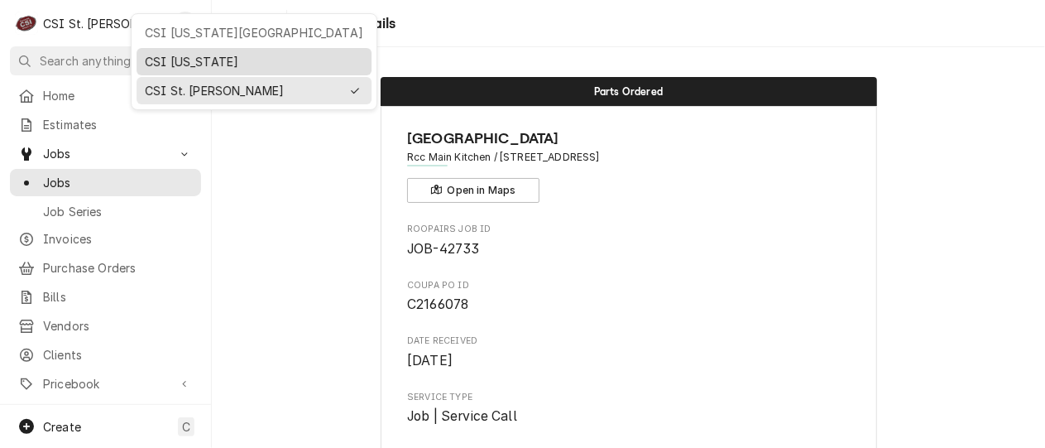
click at [159, 60] on div "CSI Kentucky" at bounding box center [254, 61] width 218 height 17
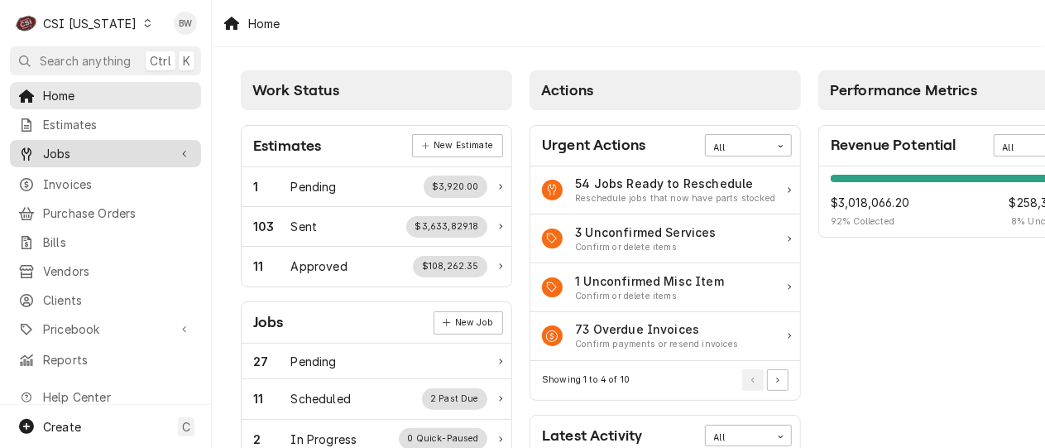
click at [72, 147] on span "Jobs" at bounding box center [105, 153] width 125 height 17
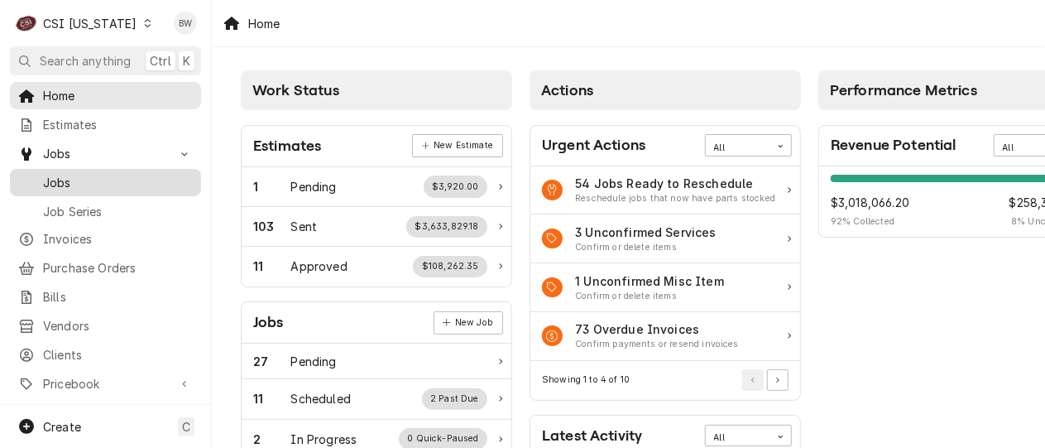
click at [70, 177] on span "Jobs" at bounding box center [118, 182] width 150 height 17
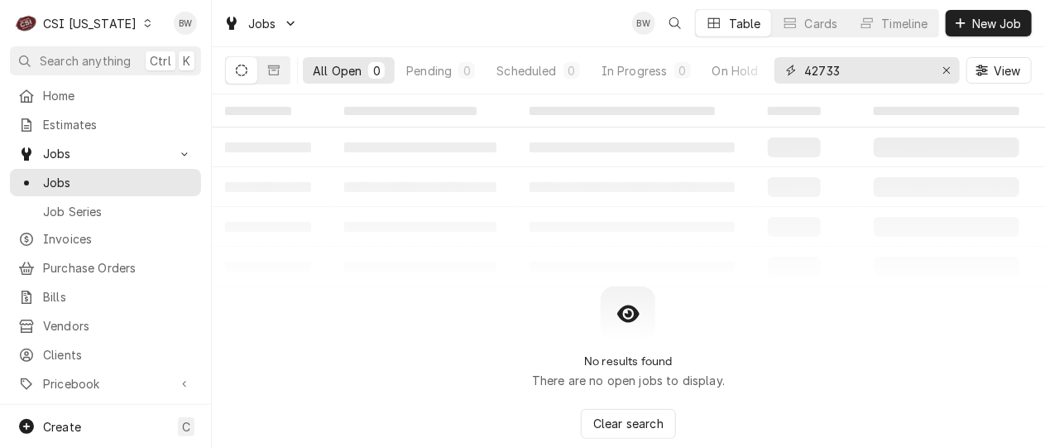
drag, startPoint x: 847, startPoint y: 70, endPoint x: 775, endPoint y: 73, distance: 72.0
click at [775, 73] on div "42733" at bounding box center [867, 70] width 185 height 26
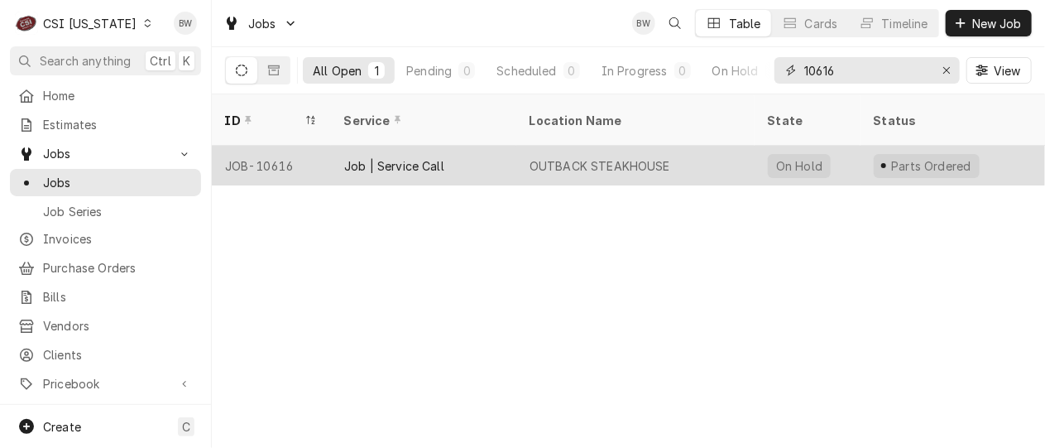
type input "10616"
click at [290, 146] on div "JOB-10616" at bounding box center [271, 166] width 119 height 40
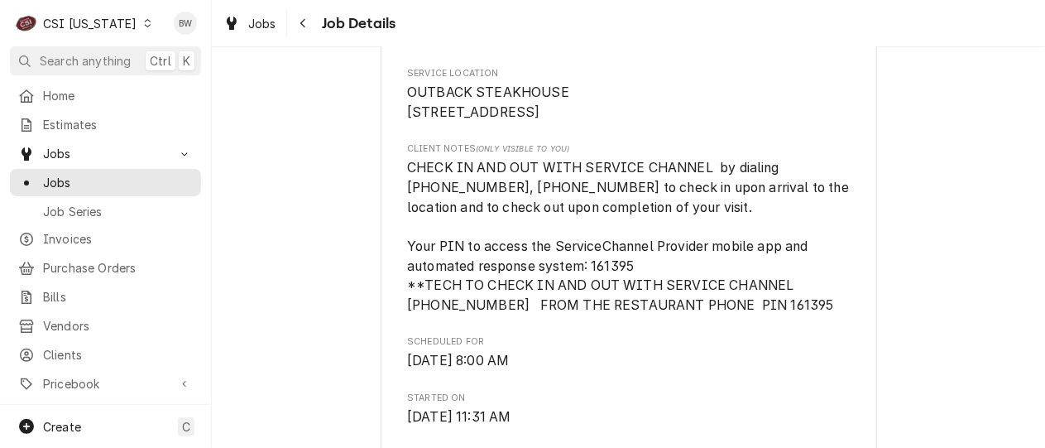
scroll to position [497, 0]
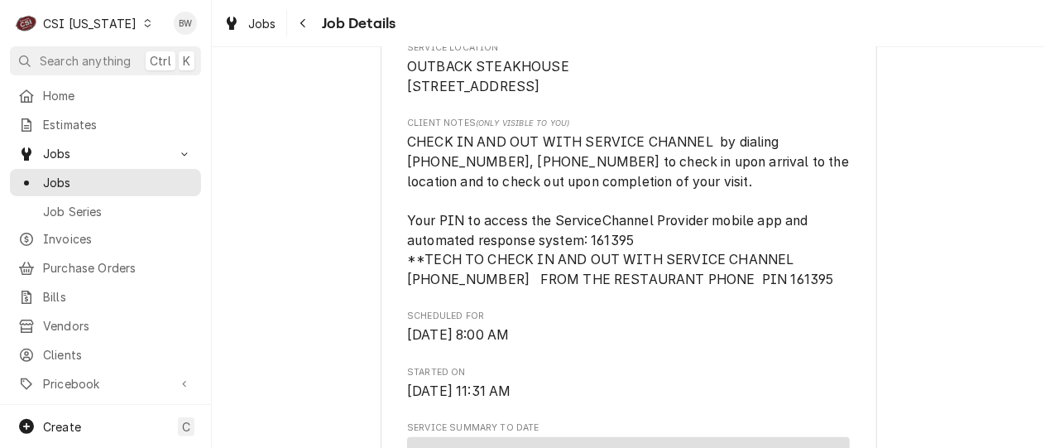
click at [260, 21] on span "Jobs" at bounding box center [262, 23] width 28 height 17
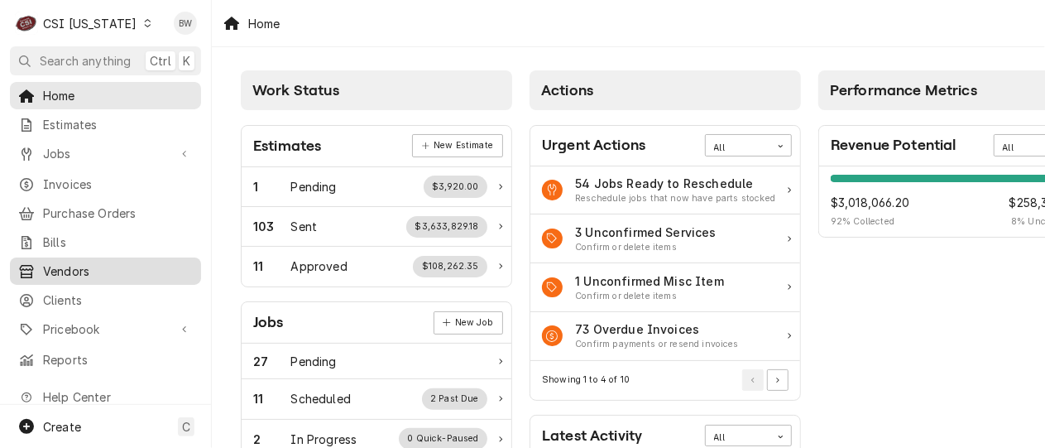
click at [86, 262] on span "Vendors" at bounding box center [118, 270] width 150 height 17
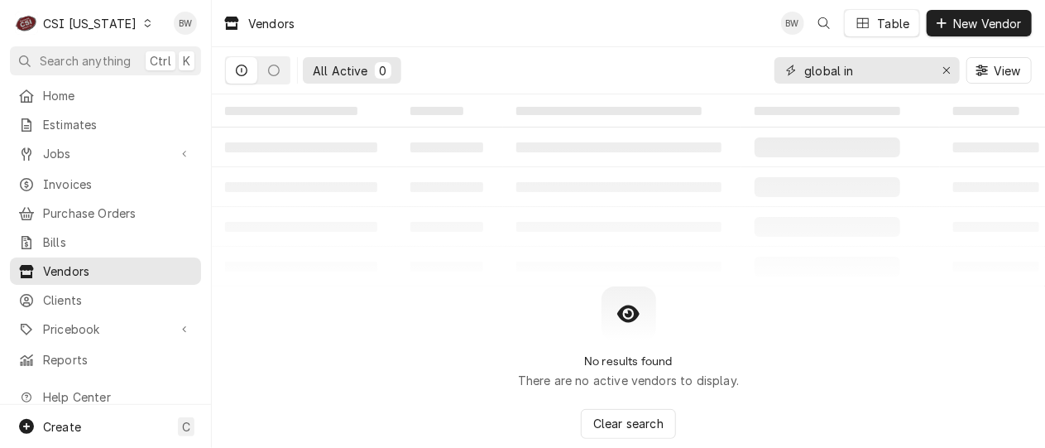
drag, startPoint x: 874, startPoint y: 70, endPoint x: 794, endPoint y: 70, distance: 80.3
click at [794, 70] on div "global in" at bounding box center [867, 70] width 185 height 26
type input "l"
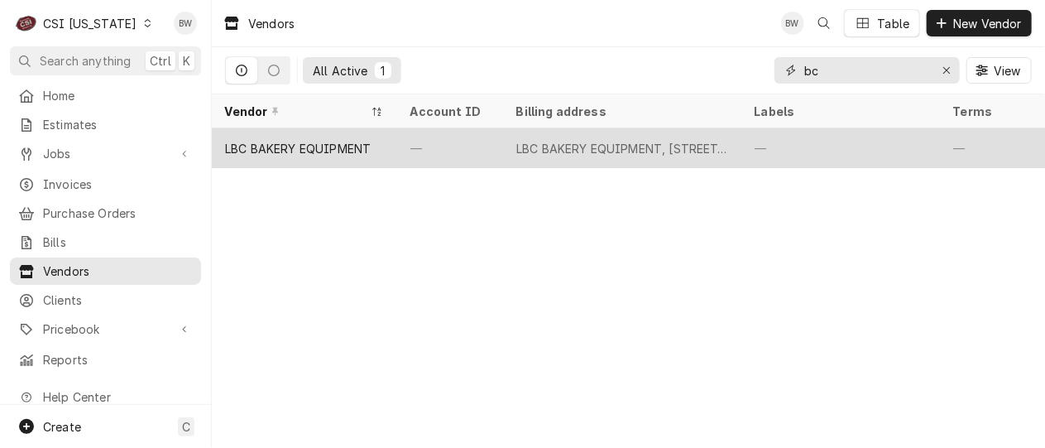
type input "bc"
click at [340, 142] on div "LBC BAKERY EQUIPMENT" at bounding box center [298, 148] width 146 height 17
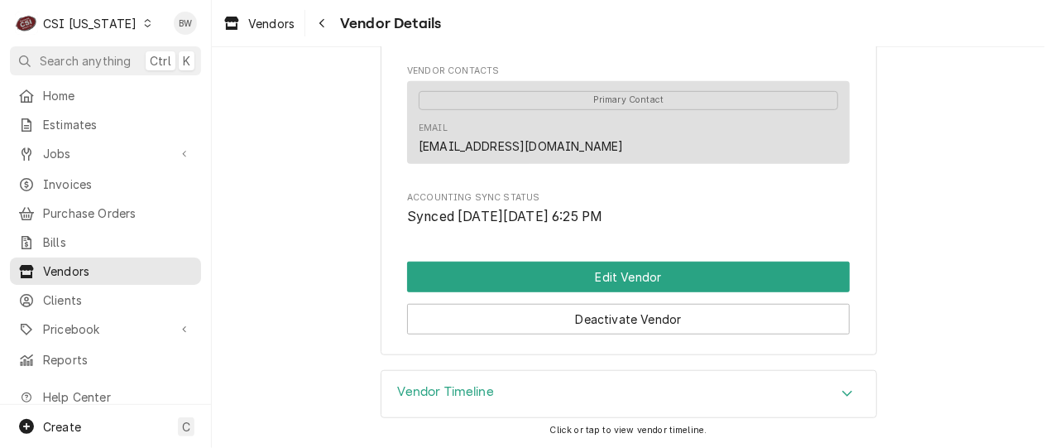
scroll to position [445, 0]
click at [92, 212] on span "Purchase Orders" at bounding box center [118, 212] width 150 height 17
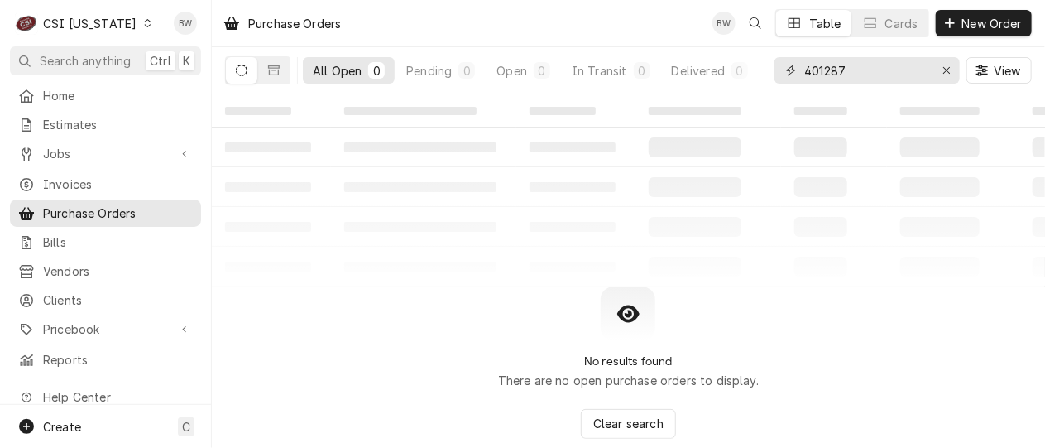
drag, startPoint x: 851, startPoint y: 74, endPoint x: 774, endPoint y: 70, distance: 77.1
click at [774, 70] on div "All Open 0 Pending 0 Open 0 In Transit 0 Delivered 0 Stocked 0 401287 View" at bounding box center [628, 70] width 807 height 46
drag, startPoint x: 870, startPoint y: 70, endPoint x: 782, endPoint y: 66, distance: 87.8
click at [782, 66] on div "150-578" at bounding box center [867, 70] width 185 height 26
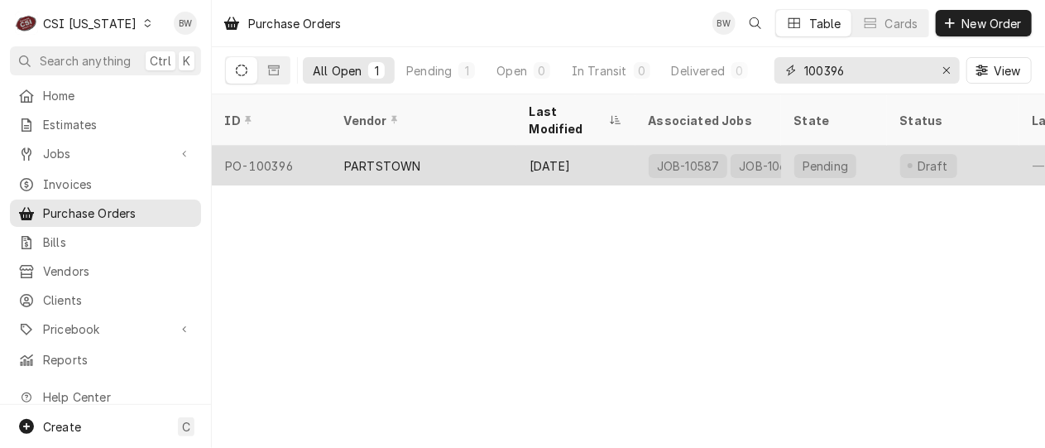
type input "100396"
click at [285, 146] on div "PO-100396" at bounding box center [271, 166] width 119 height 40
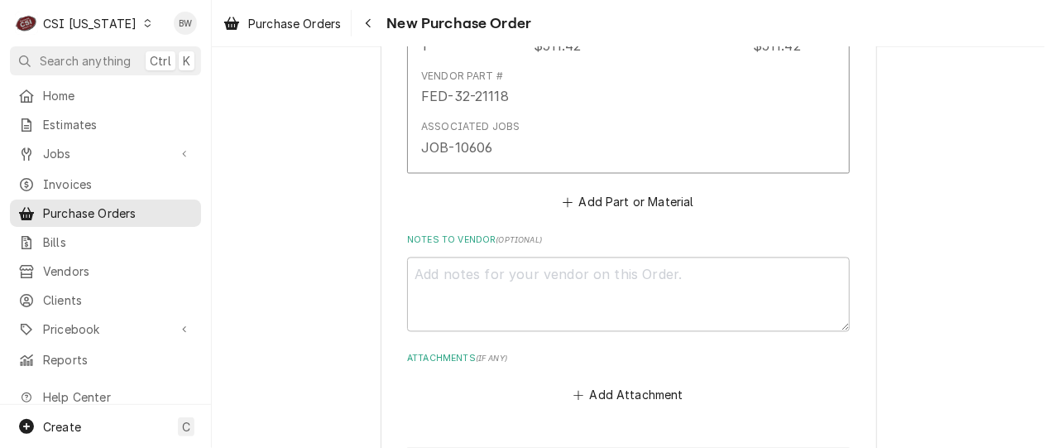
scroll to position [1407, 0]
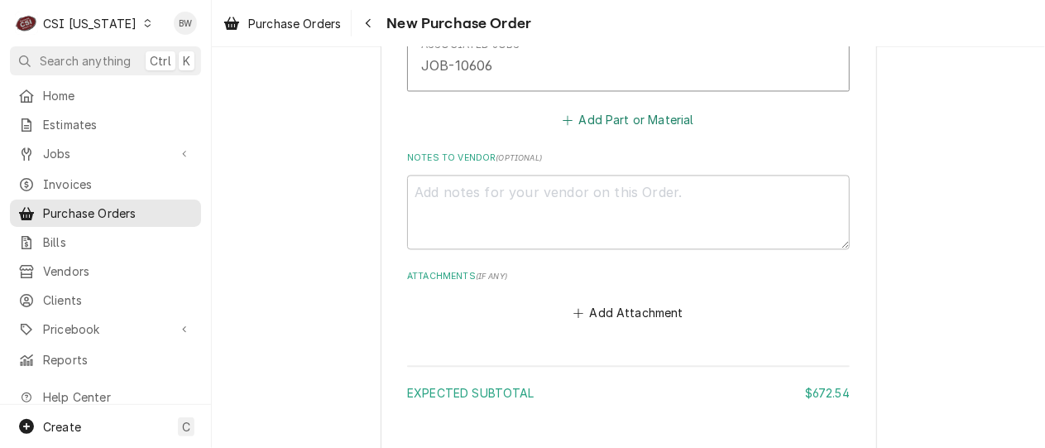
click at [599, 124] on button "Add Part or Material" at bounding box center [628, 119] width 137 height 23
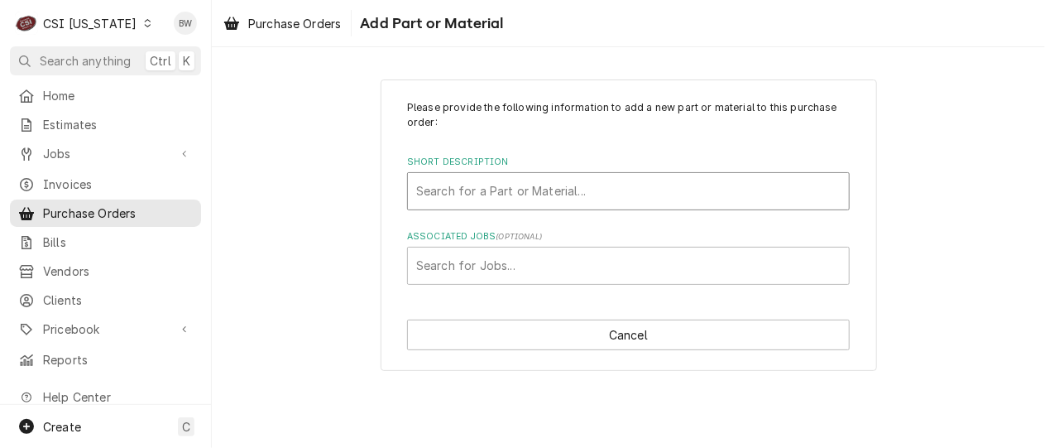
click at [461, 190] on div "Short Description" at bounding box center [628, 191] width 425 height 30
type input "misc serv"
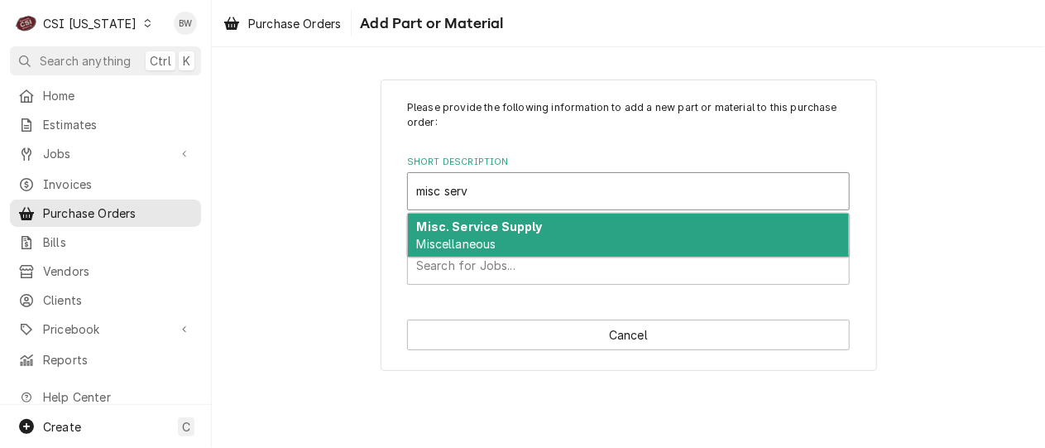
click at [481, 229] on strong "Misc. Service Supply" at bounding box center [480, 226] width 126 height 14
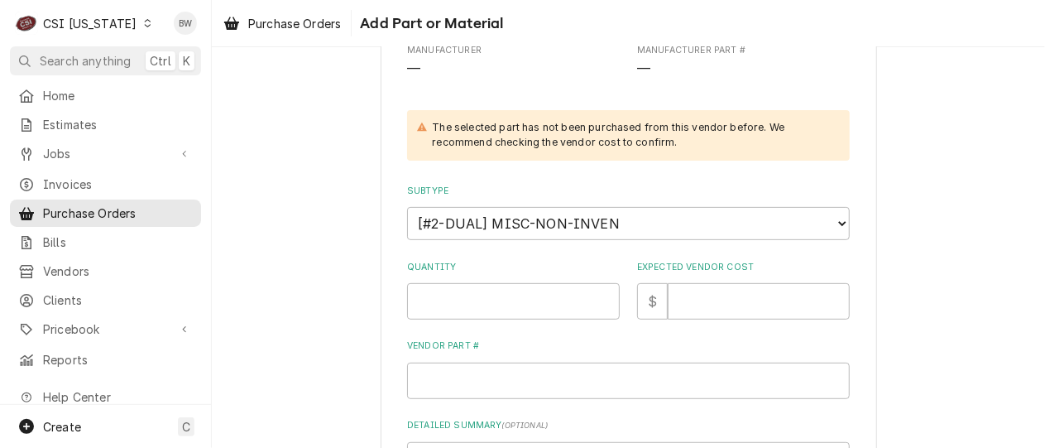
scroll to position [248, 0]
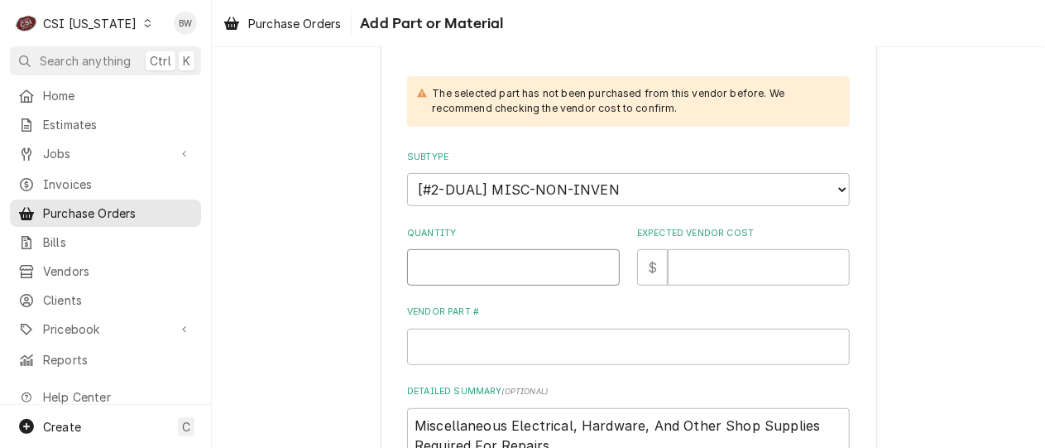
click at [451, 264] on input "Quantity" at bounding box center [513, 267] width 213 height 36
type textarea "x"
type input "3"
type textarea "x"
type input "6"
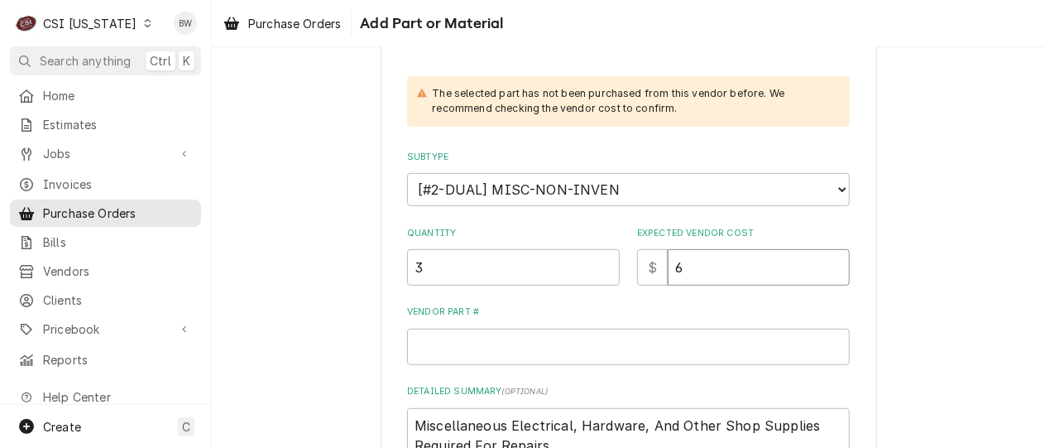
type textarea "x"
type input "6.6"
type textarea "x"
type input "6.60"
click at [424, 351] on input "Vendor Part #" at bounding box center [628, 347] width 443 height 36
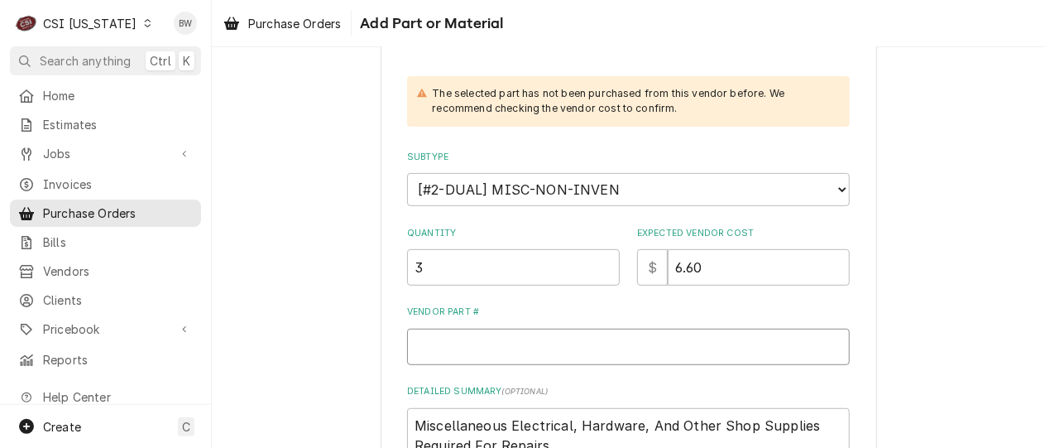
paste input "LBC Bakery Equipment 150-579 Step Gauge"
type textarea "x"
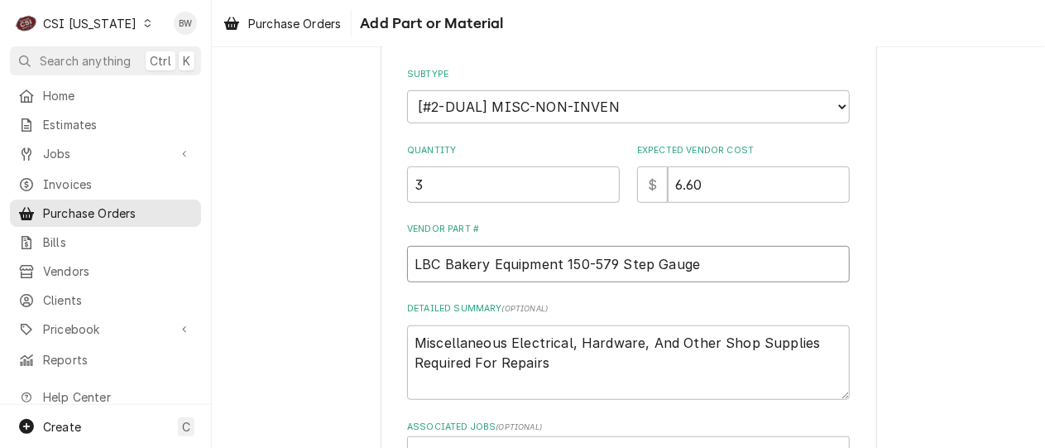
type input "LBC Bakery Equipment 150-579 Step Gauge"
drag, startPoint x: 554, startPoint y: 366, endPoint x: 404, endPoint y: 333, distance: 153.4
click at [407, 333] on textarea "Miscellaneous Electrical, Hardware, And Other Shop Supplies Required For Repairs" at bounding box center [628, 362] width 443 height 74
paste textarea "LBC Bakery Equipment 150-579 Step Gauge"
type textarea "x"
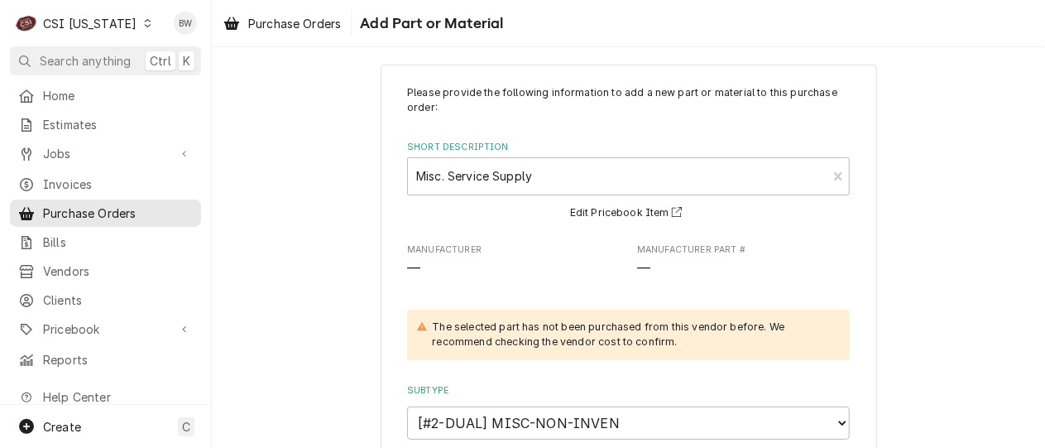
scroll to position [0, 0]
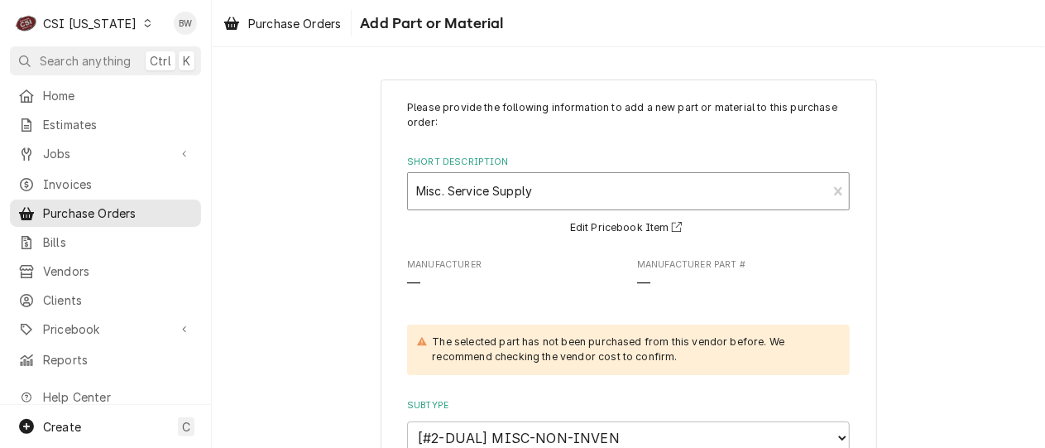
type textarea "LBC Bakery Equipment 150-579 Step Gauge"
click at [417, 191] on div "Short Description" at bounding box center [617, 191] width 402 height 30
type input "tool replace"
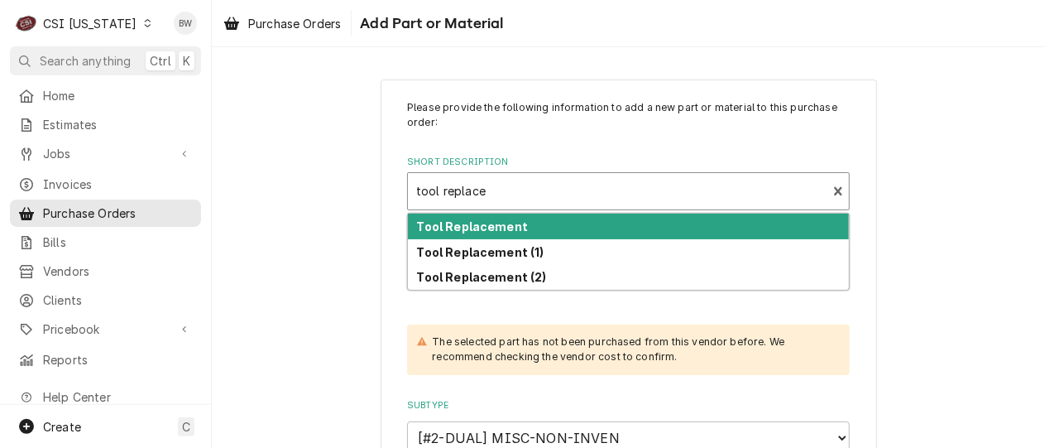
click at [489, 231] on strong "Tool Replacement" at bounding box center [473, 226] width 112 height 14
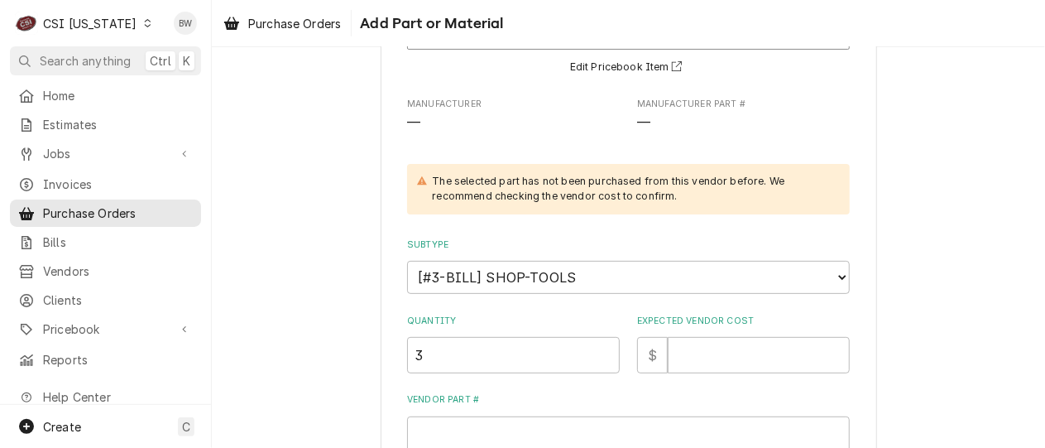
scroll to position [166, 0]
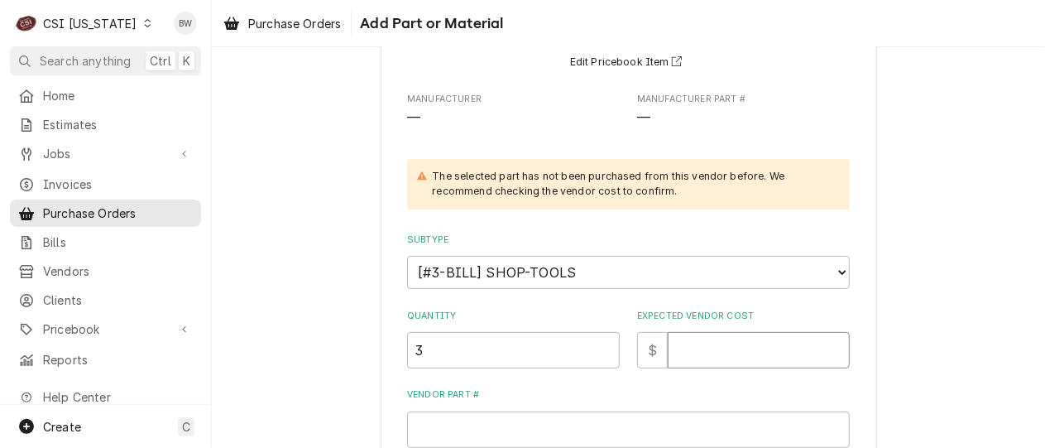
click at [675, 344] on input "Expected Vendor Cost" at bounding box center [759, 350] width 182 height 36
type textarea "x"
type input "6"
type textarea "x"
type input "6.6"
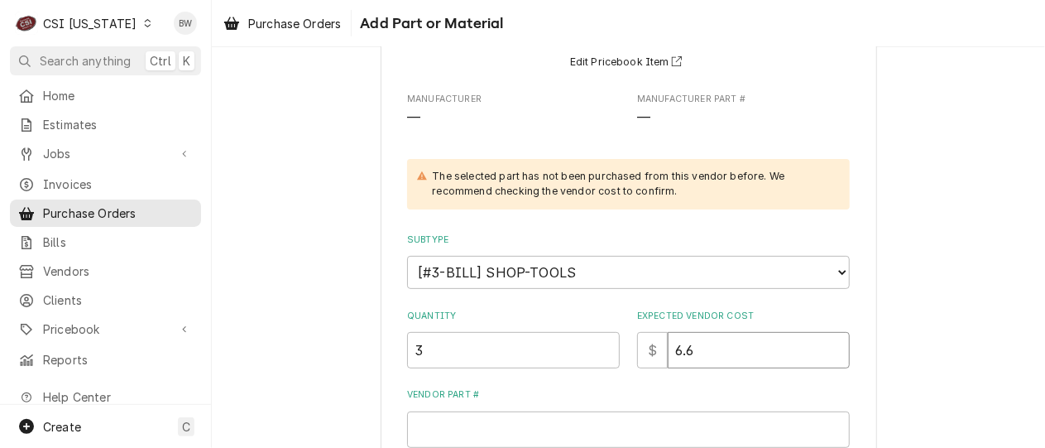
type textarea "x"
type input "6.60"
click at [449, 421] on input "Vendor Part #" at bounding box center [628, 429] width 443 height 36
paste input "LBC Bakery Equipment 150-579 Step Gauge"
type textarea "x"
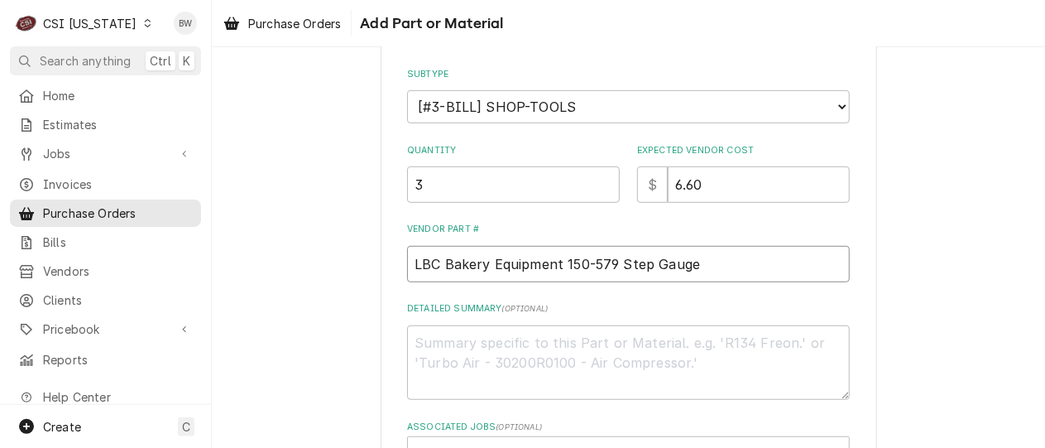
scroll to position [414, 0]
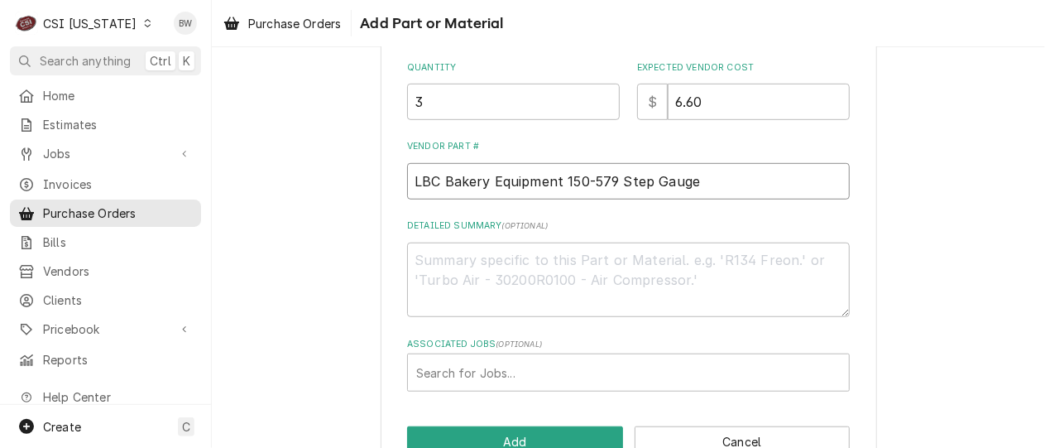
type input "LBC Bakery Equipment 150-579 Step Gauge"
click at [441, 266] on textarea "Detailed Summary ( optional )" at bounding box center [628, 279] width 443 height 74
type textarea "x"
type textarea "M"
type textarea "x"
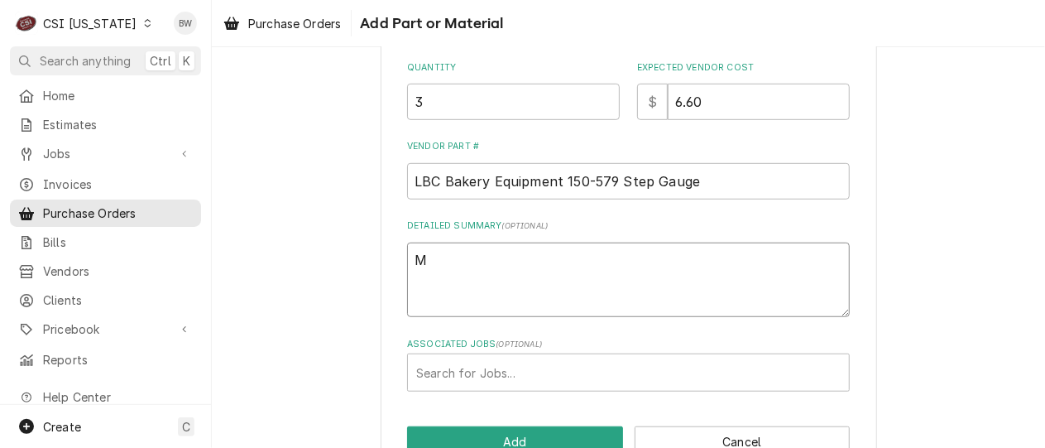
type textarea "MA"
type textarea "x"
type textarea "MAt"
type textarea "x"
type textarea "MAtt"
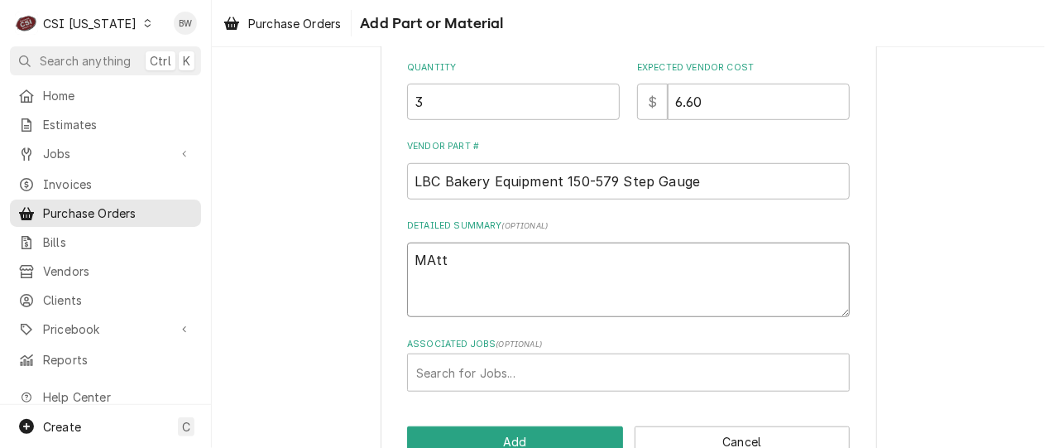
type textarea "x"
type textarea "MAt"
type textarea "x"
type textarea "MA"
type textarea "x"
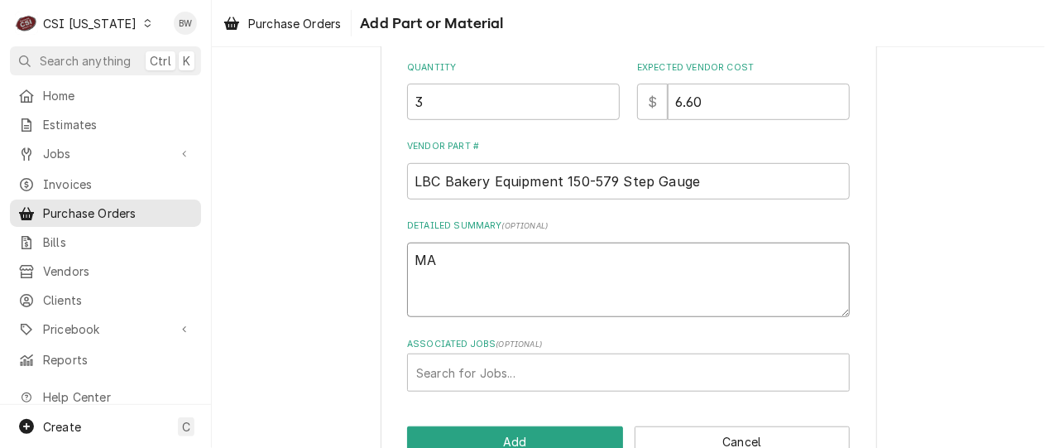
type textarea "M"
type textarea "x"
type textarea "Ma"
type textarea "x"
type textarea "Mat"
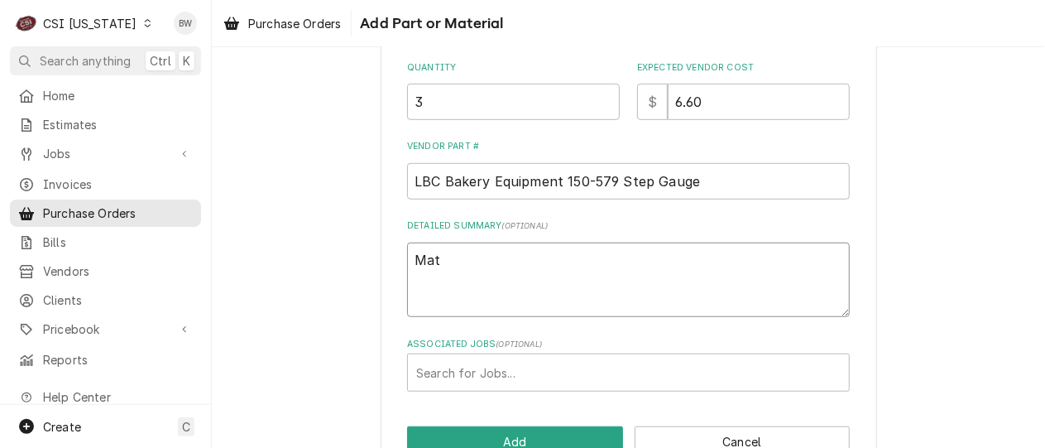
type textarea "x"
type textarea "Matt"
type textarea "x"
type textarea "Matt"
type textarea "x"
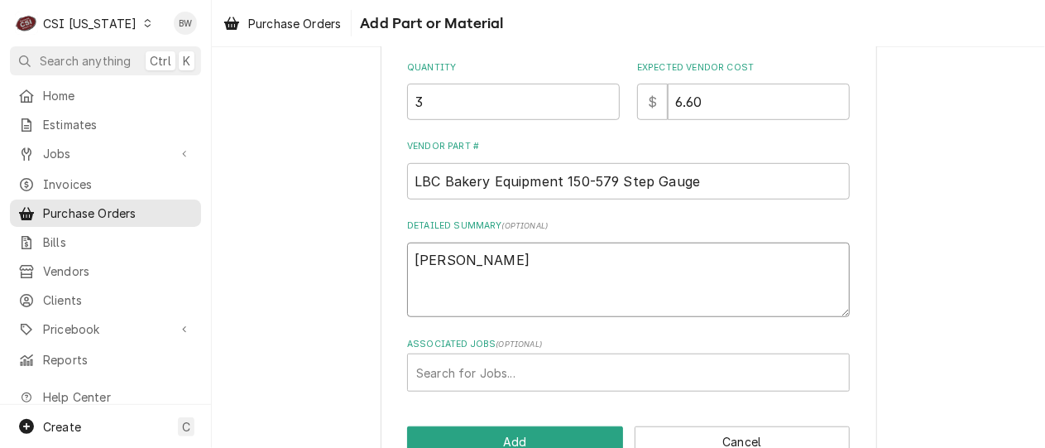
type textarea "Matt r"
type textarea "x"
type textarea "Matt re"
type textarea "x"
type textarea "Matt req"
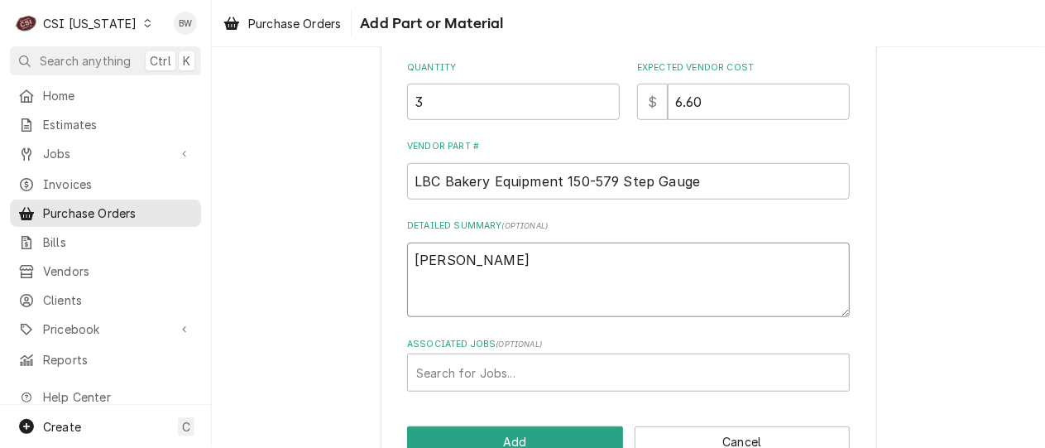
type textarea "x"
type textarea "Matt requ"
type textarea "x"
type textarea "Matt reque"
type textarea "x"
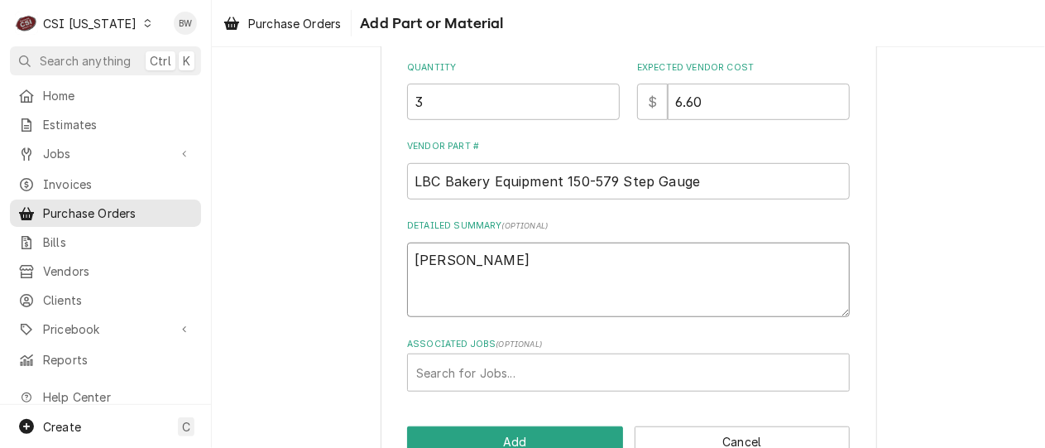
type textarea "Matt reques"
type textarea "x"
type textarea "Matt requeste"
type textarea "x"
type textarea "Matt requested"
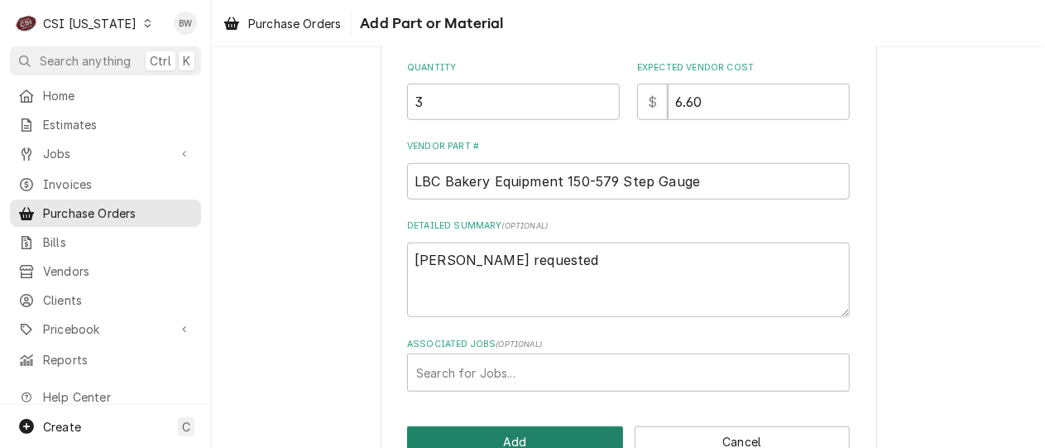
click at [503, 432] on button "Add" at bounding box center [515, 441] width 216 height 31
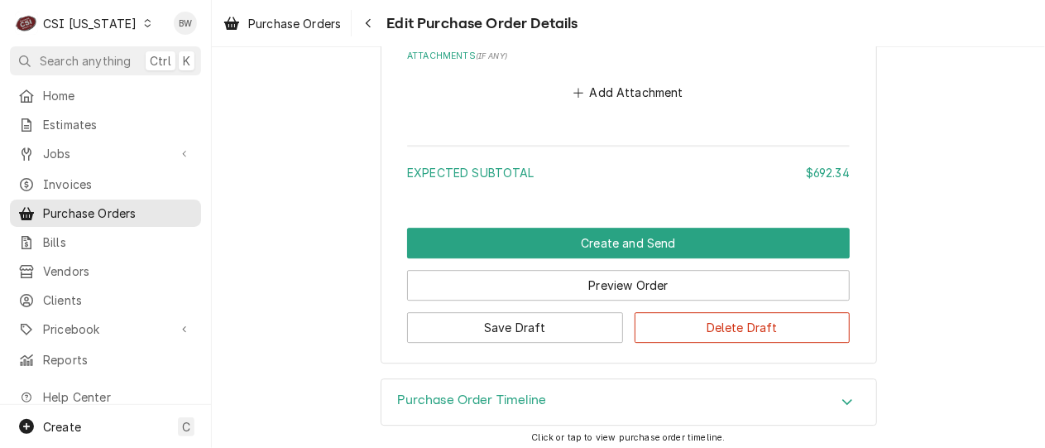
scroll to position [1970, 0]
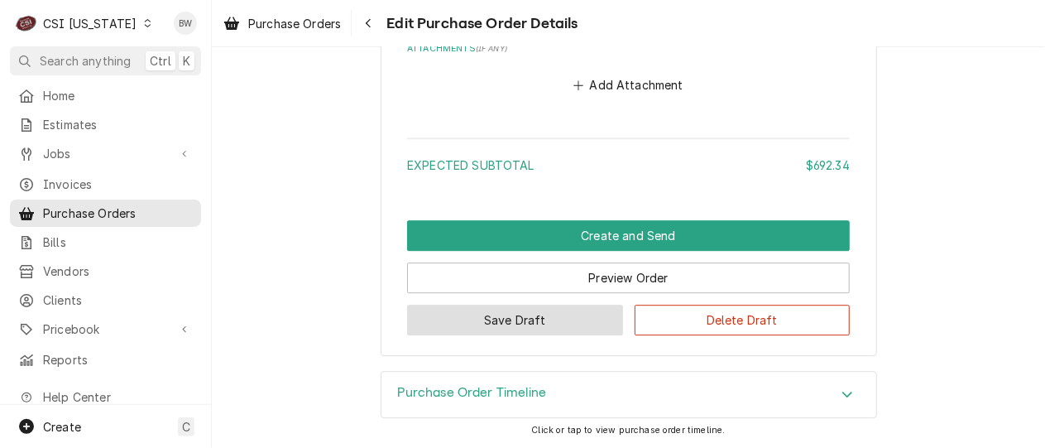
click at [497, 319] on button "Save Draft" at bounding box center [515, 320] width 216 height 31
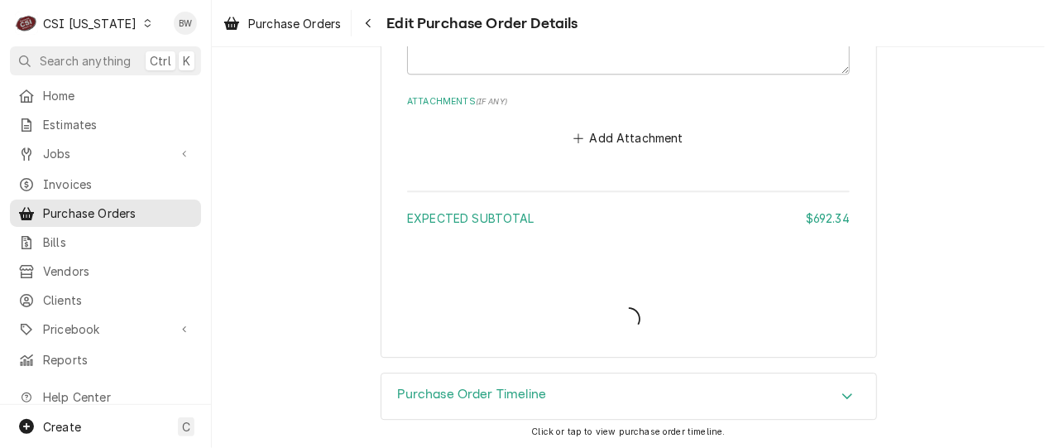
type textarea "x"
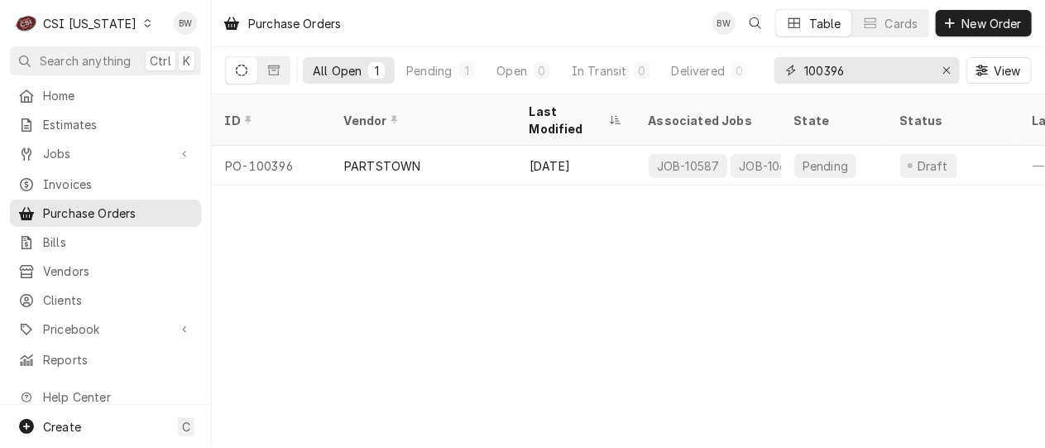
click at [848, 64] on input "100396" at bounding box center [866, 70] width 124 height 26
drag, startPoint x: 847, startPoint y: 64, endPoint x: 800, endPoint y: 75, distance: 47.8
click at [800, 75] on div "100396" at bounding box center [867, 70] width 185 height 26
click at [144, 26] on icon "Dynamic Content Wrapper" at bounding box center [147, 23] width 7 height 8
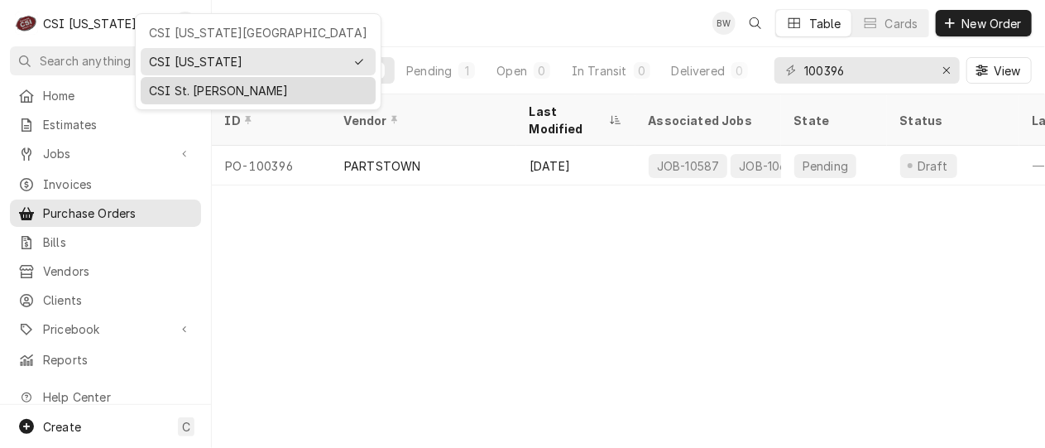
click at [157, 82] on div "CSI St. [PERSON_NAME]" at bounding box center [258, 90] width 218 height 17
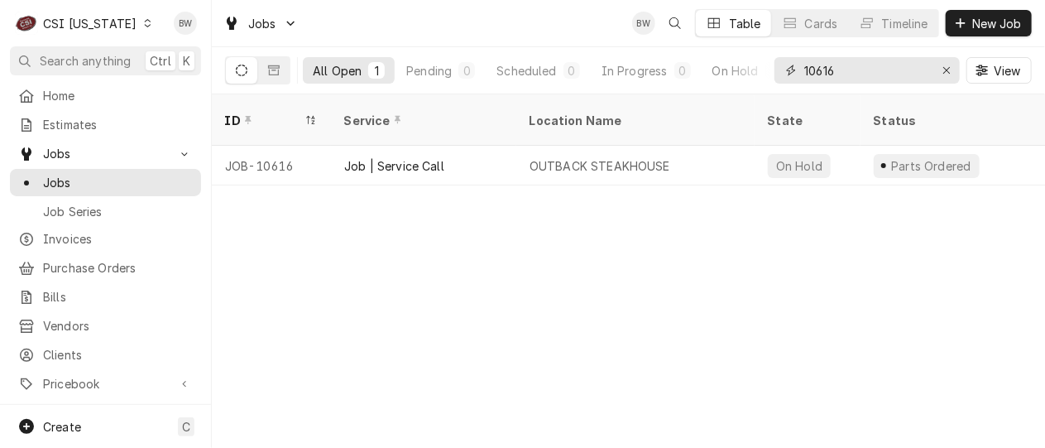
drag, startPoint x: 861, startPoint y: 78, endPoint x: 786, endPoint y: 74, distance: 74.6
click at [786, 74] on div "10616" at bounding box center [867, 70] width 185 height 26
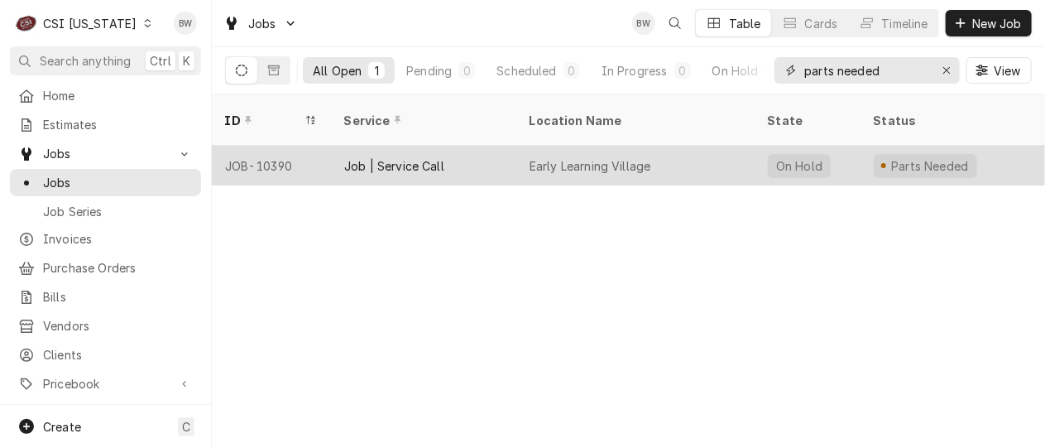
type input "parts needed"
click at [264, 146] on div "JOB-10390" at bounding box center [271, 166] width 119 height 40
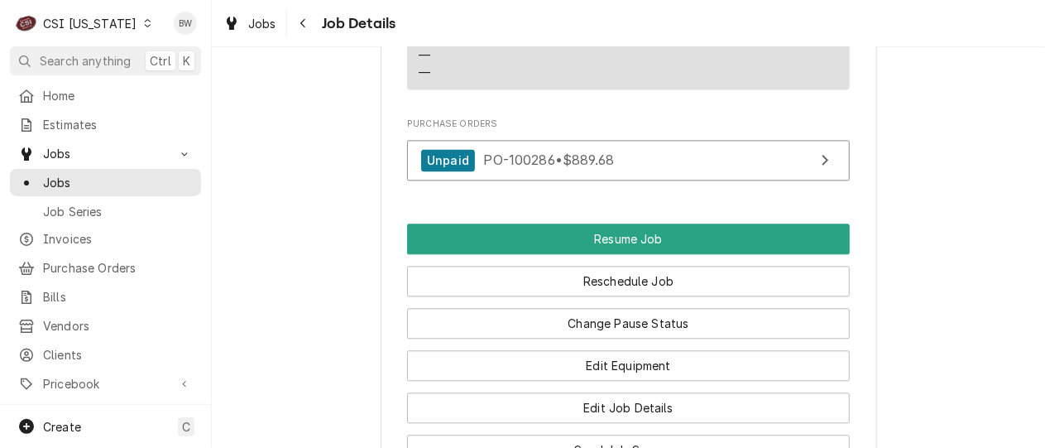
scroll to position [1655, 0]
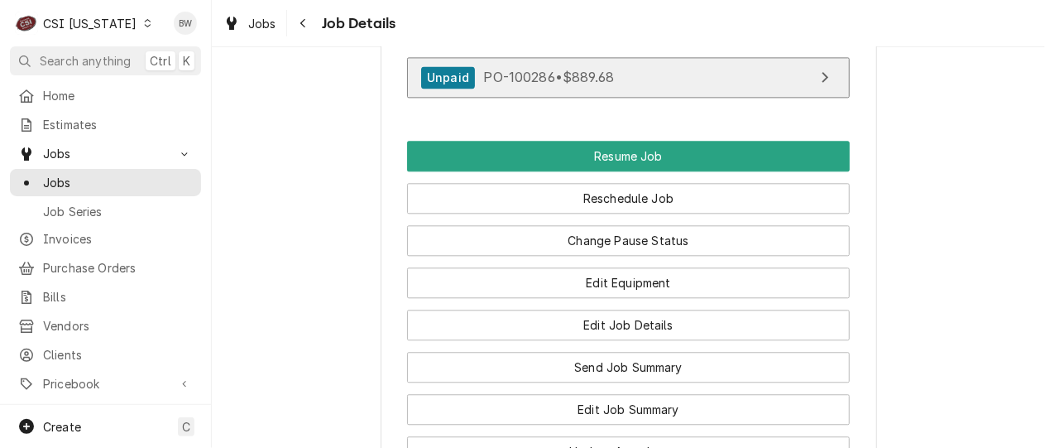
click at [516, 83] on span "PO-100286 • $889.68" at bounding box center [548, 77] width 131 height 17
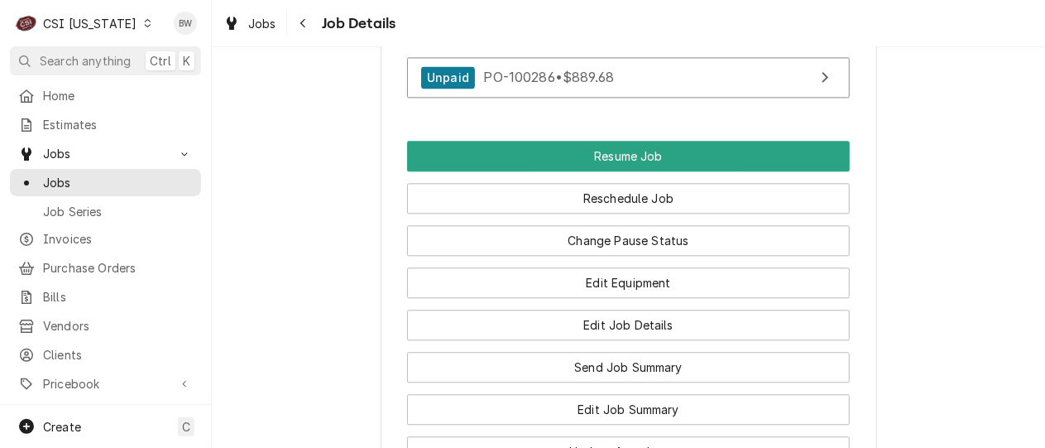
click at [144, 26] on icon "Dynamic Content Wrapper" at bounding box center [147, 23] width 7 height 8
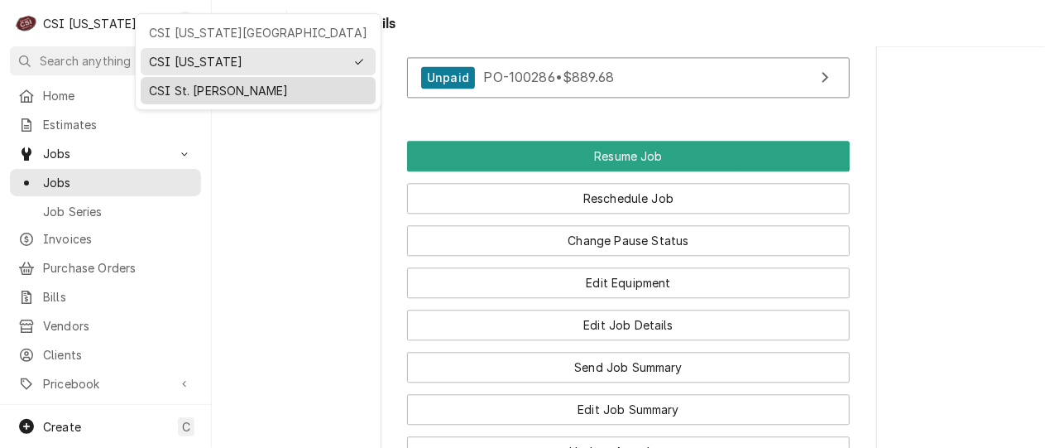
click at [161, 84] on div "CSI St. [PERSON_NAME]" at bounding box center [258, 90] width 218 height 17
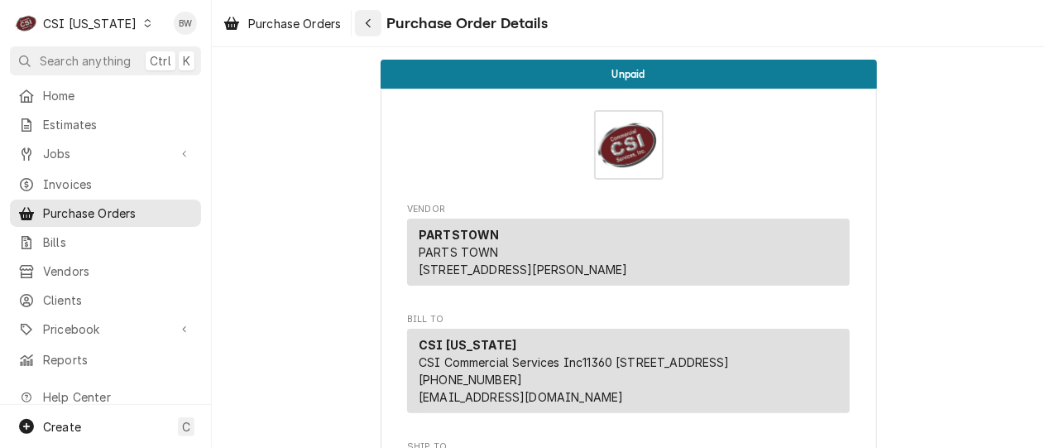
click at [362, 26] on div "Navigate back" at bounding box center [368, 23] width 17 height 17
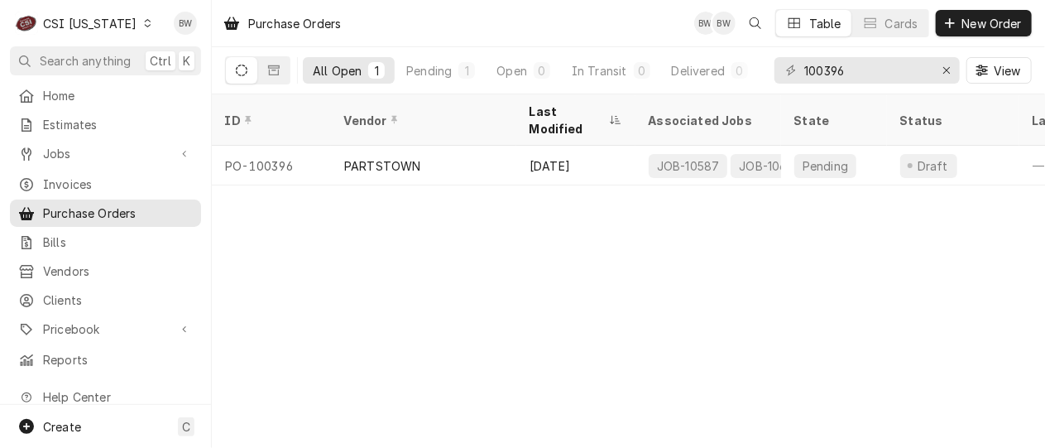
click at [144, 22] on icon "Dynamic Content Wrapper" at bounding box center [147, 23] width 7 height 8
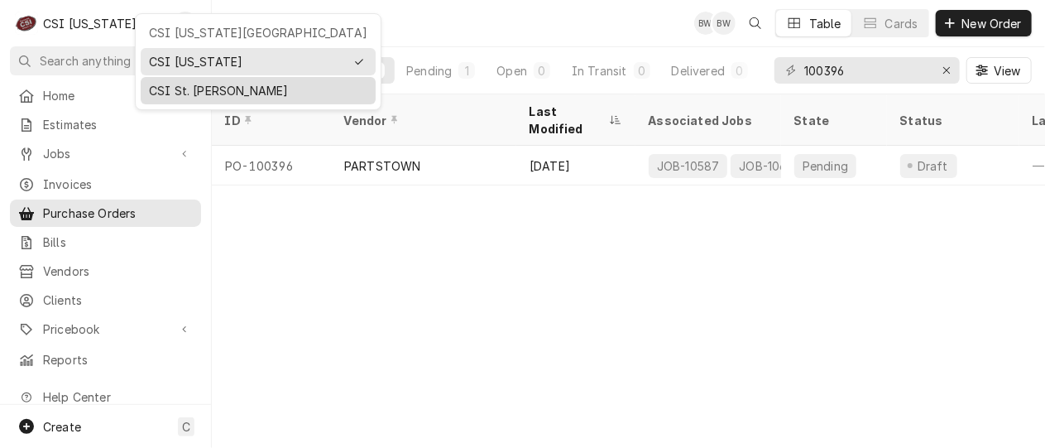
click at [176, 87] on div "CSI St. [PERSON_NAME]" at bounding box center [258, 90] width 218 height 17
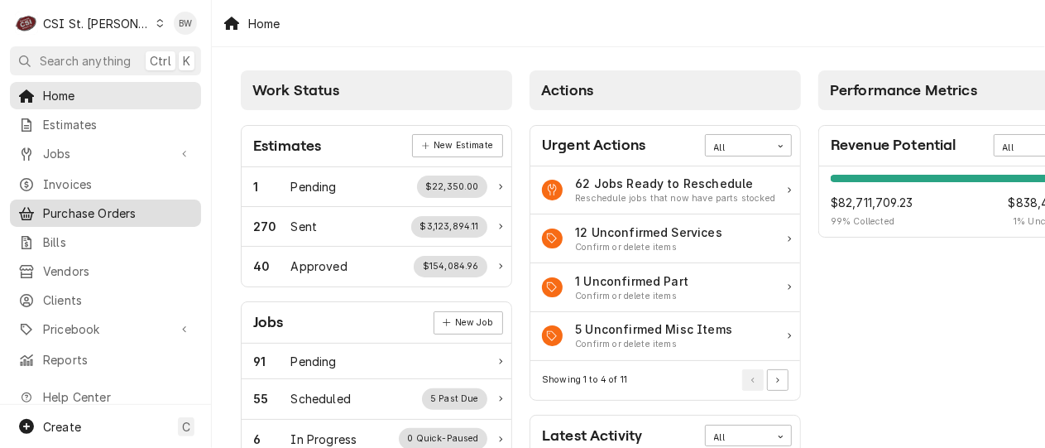
click at [101, 208] on span "Purchase Orders" at bounding box center [118, 212] width 150 height 17
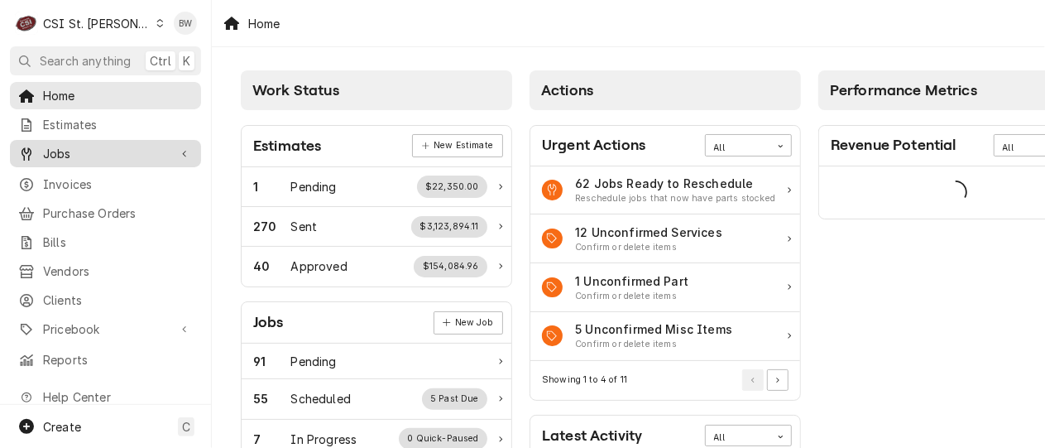
click at [105, 149] on span "Jobs" at bounding box center [105, 153] width 125 height 17
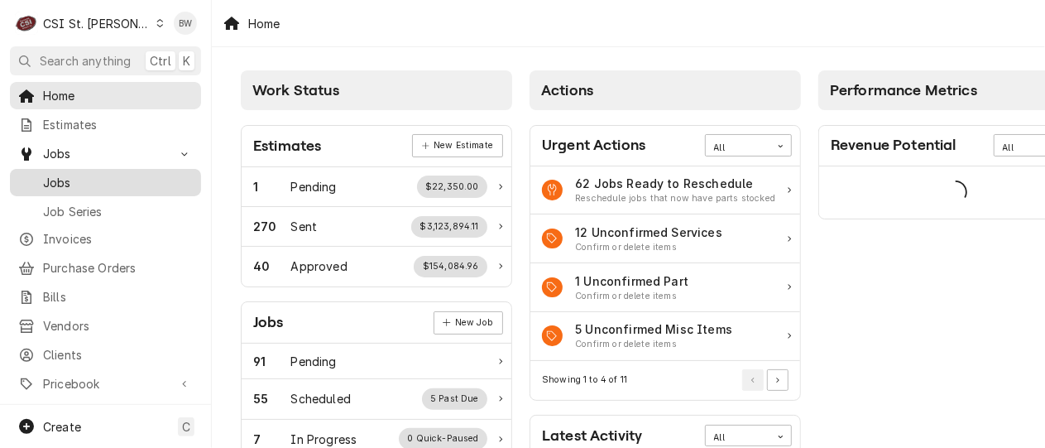
click at [102, 174] on span "Jobs" at bounding box center [118, 182] width 150 height 17
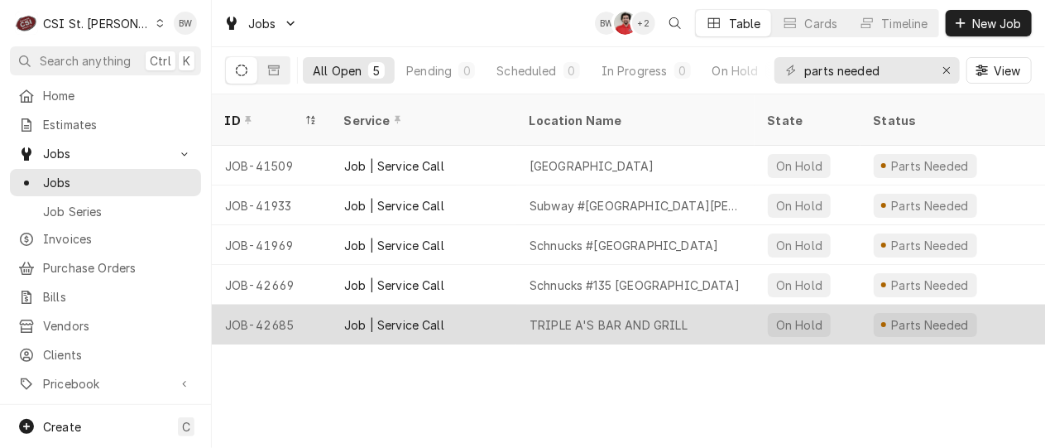
click at [290, 305] on div "JOB-42685" at bounding box center [271, 325] width 119 height 40
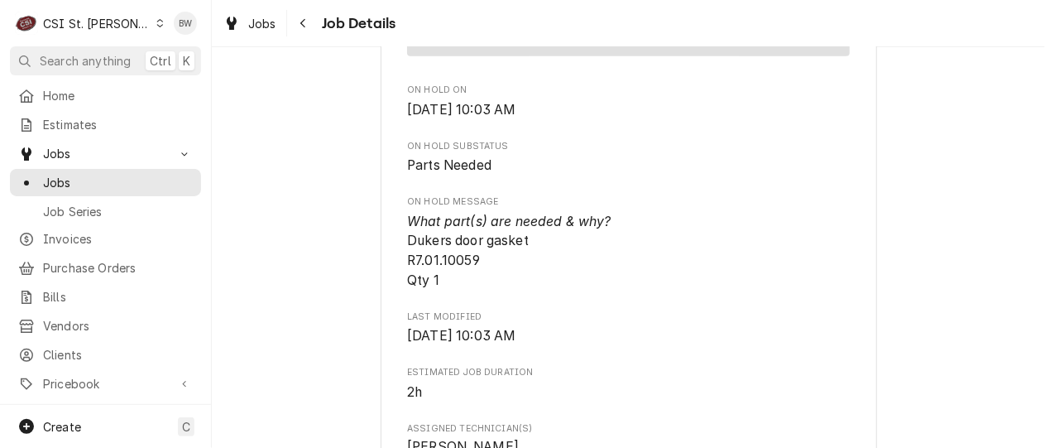
scroll to position [993, 0]
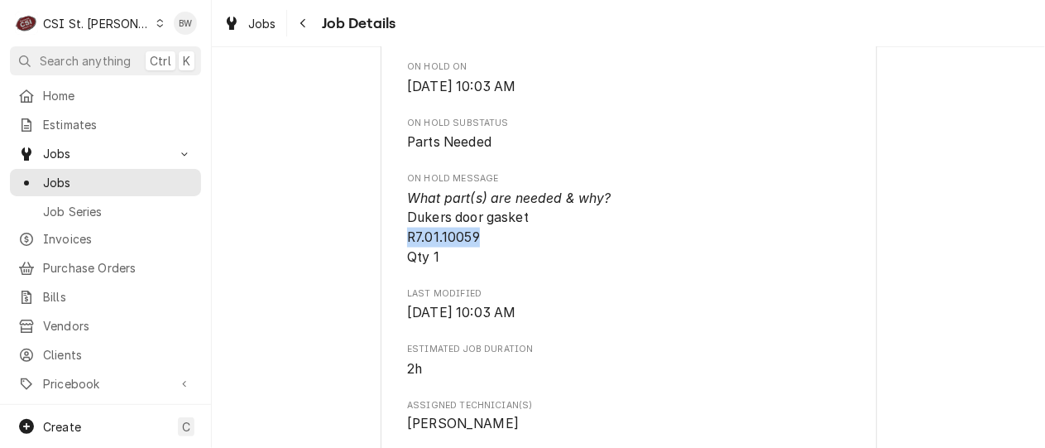
drag, startPoint x: 470, startPoint y: 257, endPoint x: 400, endPoint y: 255, distance: 70.4
click at [400, 255] on div "DUKERS APPLIANCE USA TRIPLE A'S BAR AND GRILL / 4203 N St Peters Pkwy, St Peter…" at bounding box center [629, 321] width 497 height 2417
copy span "R7.01.10059"
click at [353, 209] on div "Parts Needed DUKERS APPLIANCE USA TRIPLE A'S BAR AND GRILL / 4203 N St Peters P…" at bounding box center [628, 307] width 833 height 2473
click at [300, 25] on icon "Navigate back" at bounding box center [303, 23] width 7 height 12
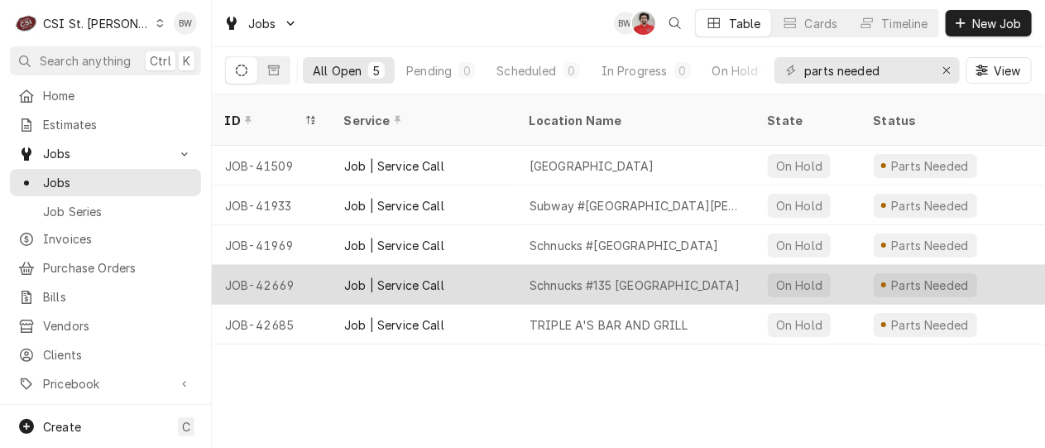
click at [288, 265] on div "JOB-42669" at bounding box center [271, 285] width 119 height 40
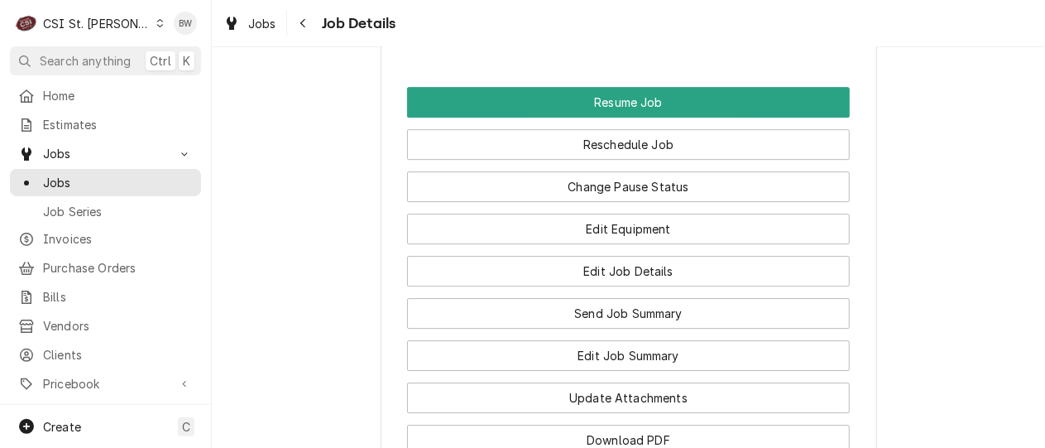
scroll to position [2152, 0]
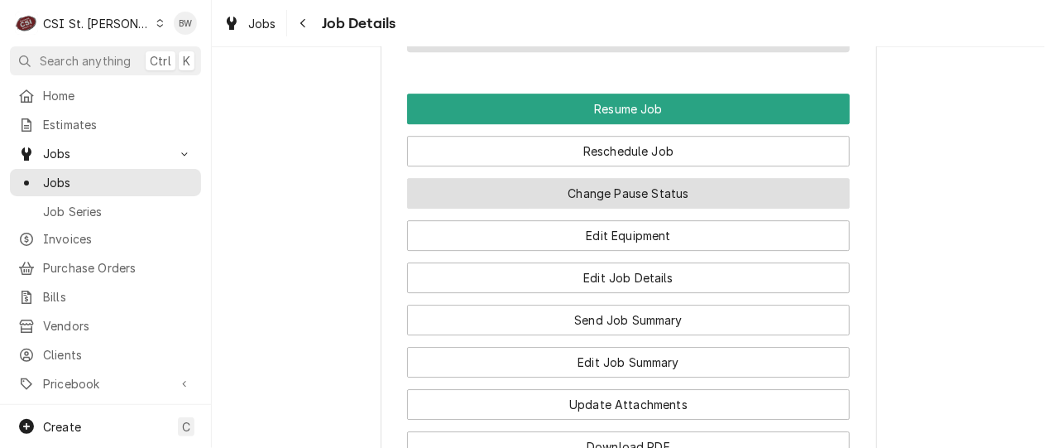
click at [649, 178] on button "Change Pause Status" at bounding box center [628, 193] width 443 height 31
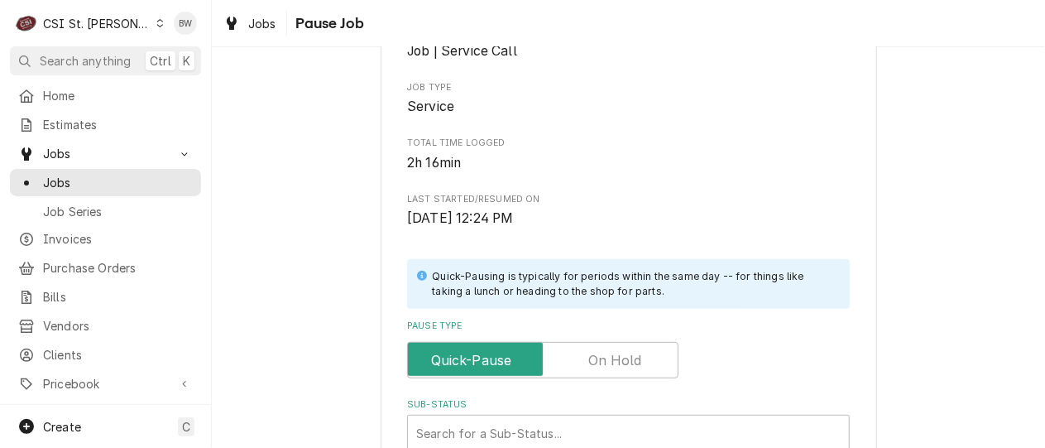
scroll to position [248, 0]
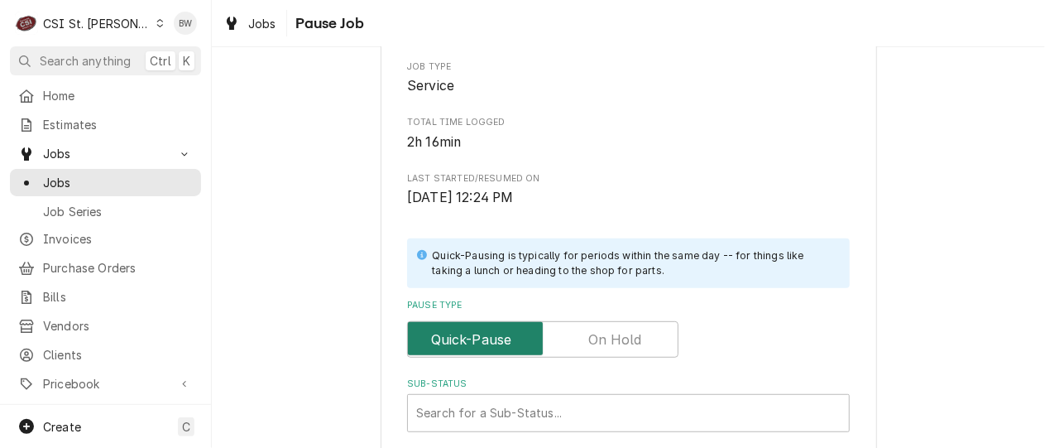
click at [573, 329] on input "Pause Type" at bounding box center [543, 339] width 257 height 36
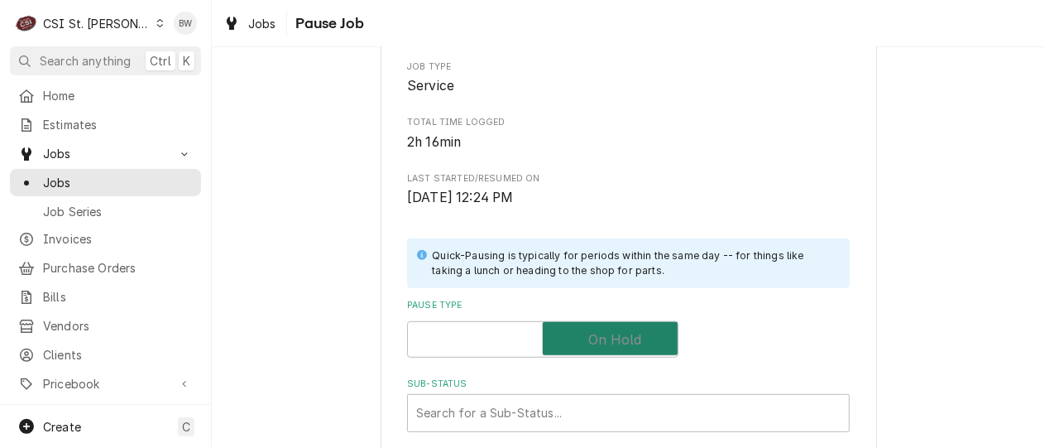
checkbox input "true"
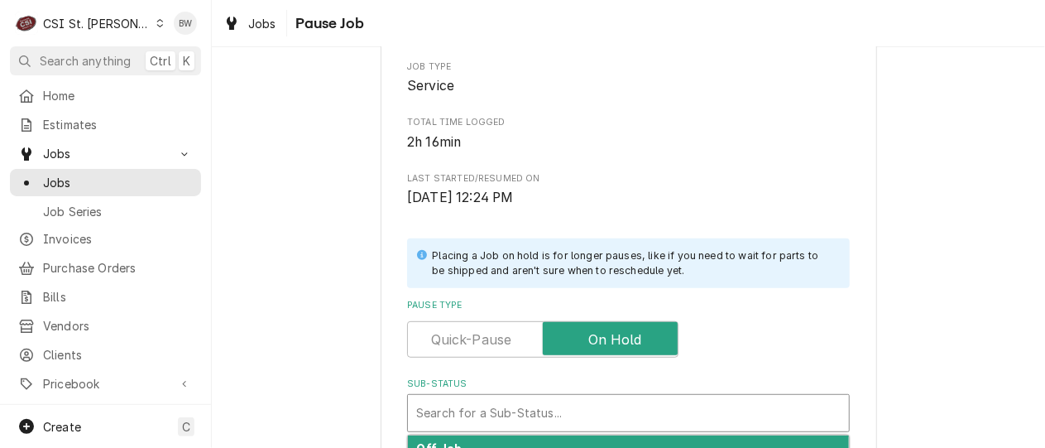
click at [468, 406] on div "Sub-Status" at bounding box center [628, 413] width 425 height 30
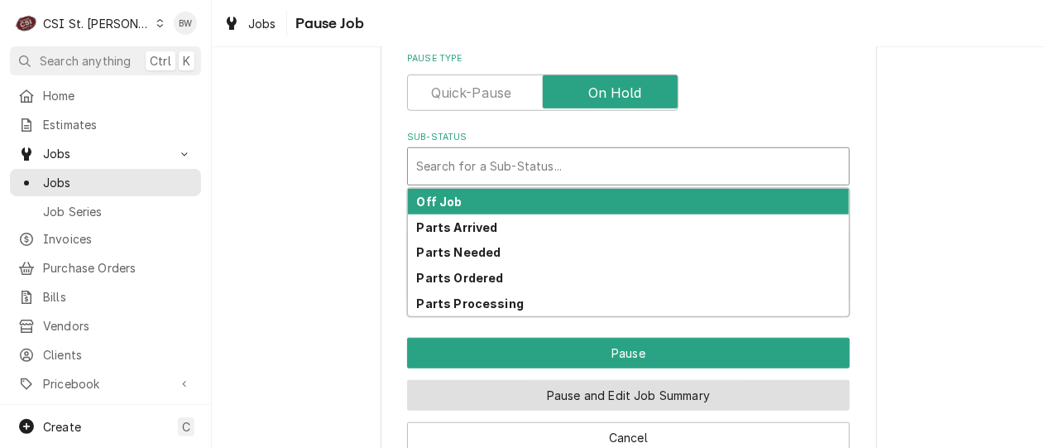
scroll to position [497, 0]
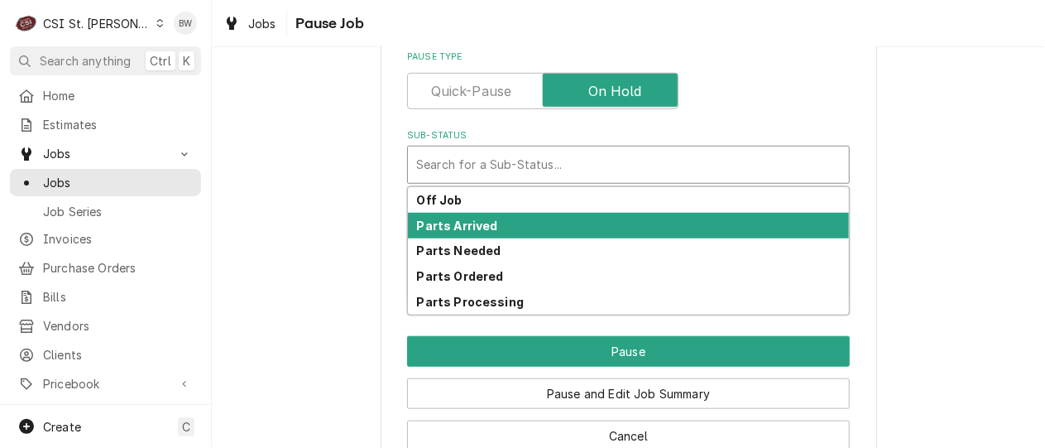
click at [475, 227] on strong "Parts Arrived" at bounding box center [457, 225] width 81 height 14
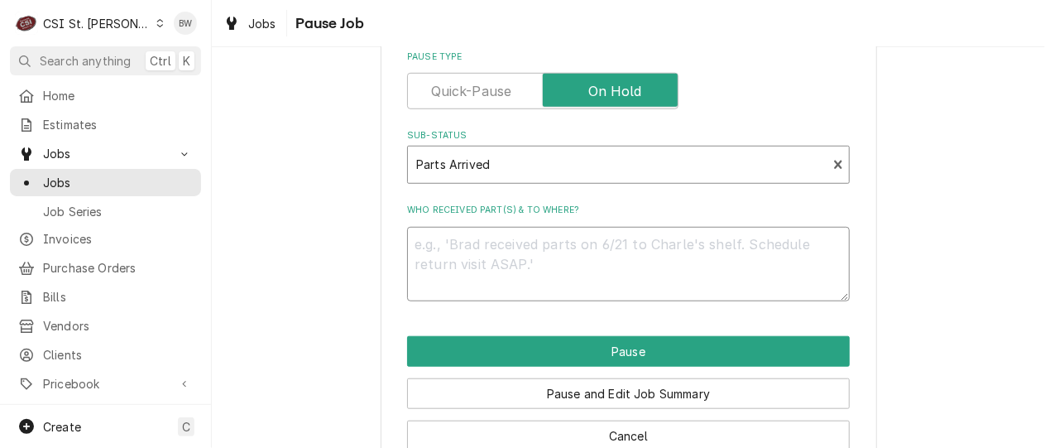
click at [442, 260] on textarea "Who received part(s) & to where?" at bounding box center [628, 264] width 443 height 74
type textarea "x"
type textarea "P"
type textarea "x"
type textarea "PD"
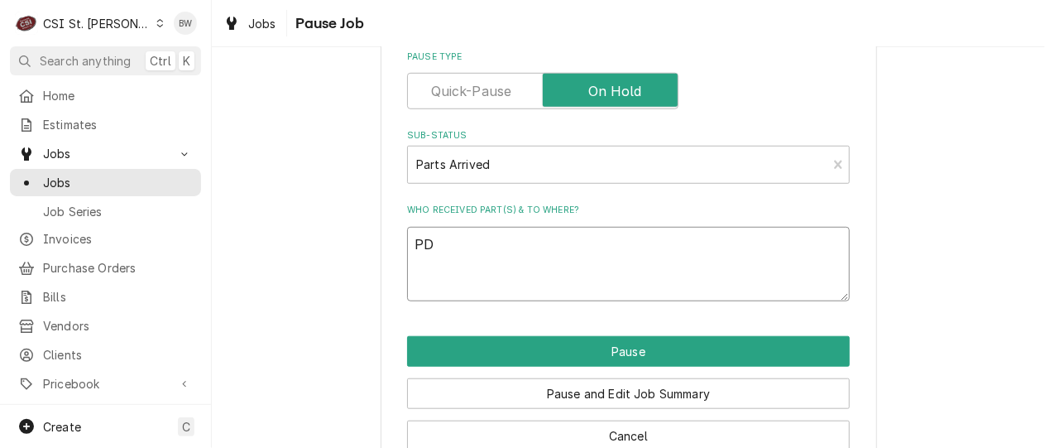
type textarea "x"
type textarea "P"
type textarea "x"
type textarea "PS"
type textarea "x"
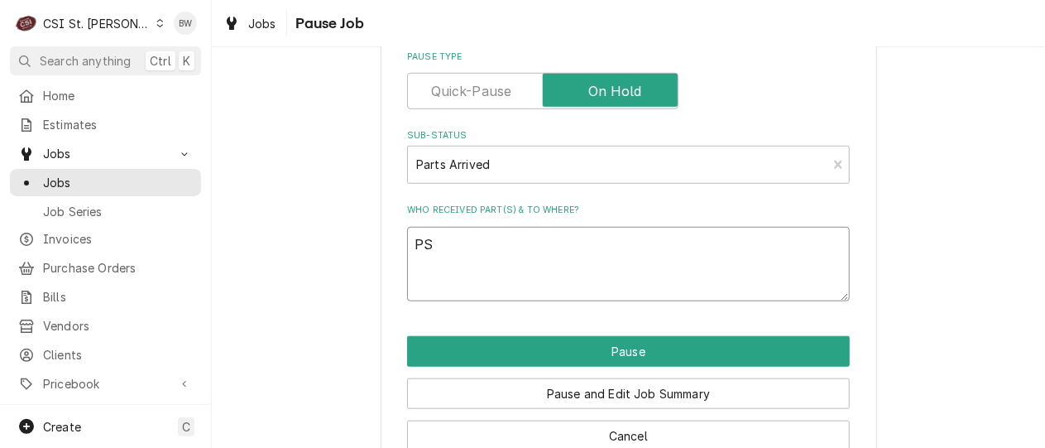
type textarea "PSA"
type textarea "x"
type textarea "PSA3"
type textarea "x"
type textarea "PSA31"
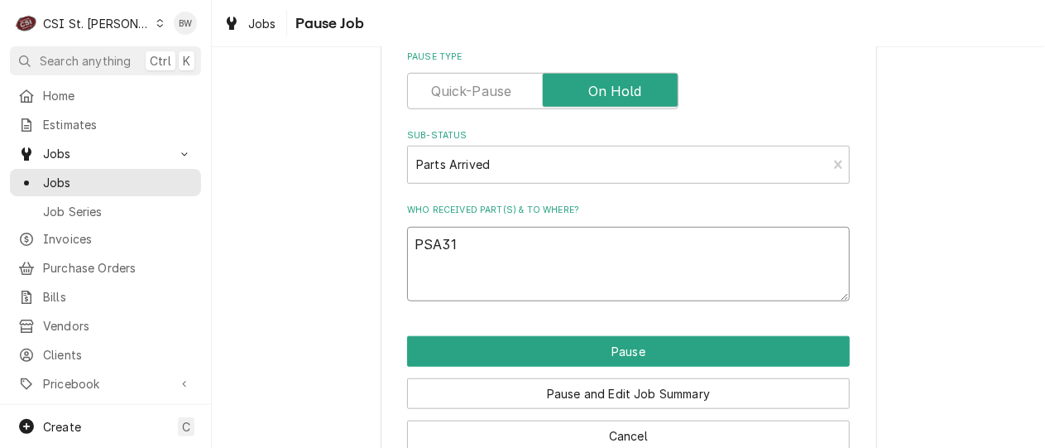
type textarea "x"
type textarea "PSA311"
type textarea "x"
type textarea "PSA3113"
type textarea "x"
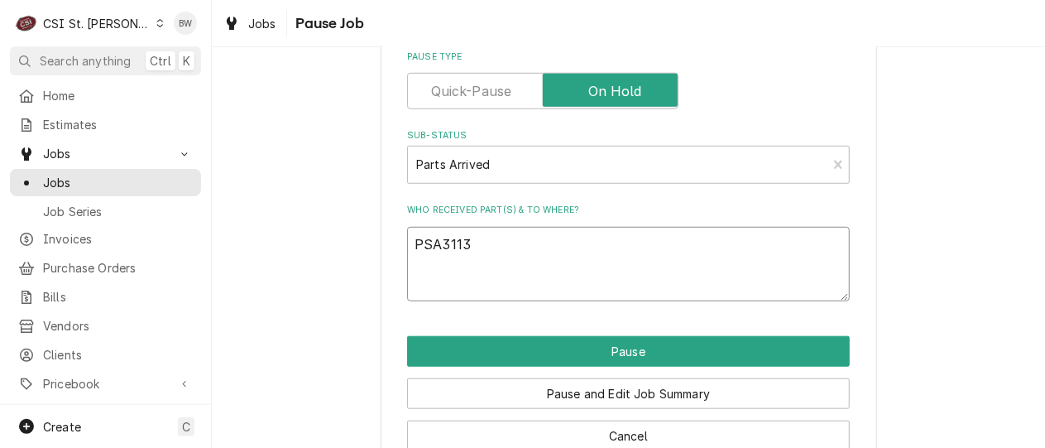
type textarea "PSA3113"
type textarea "x"
type textarea "PSA3113 f"
type textarea "x"
type textarea "PSA3113 fo"
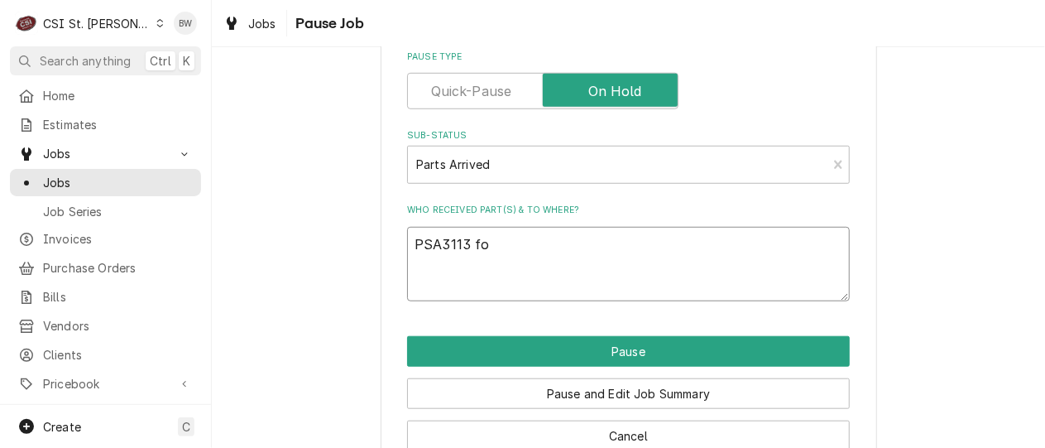
type textarea "x"
type textarea "PSA3113 for"
type textarea "x"
type textarea "PSA3113 form"
type textarea "x"
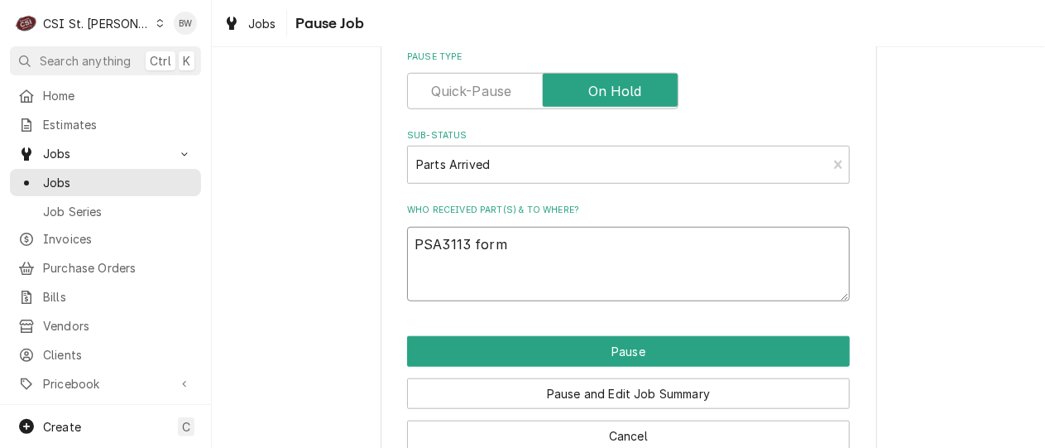
type textarea "PSA3113 form"
type textarea "x"
type textarea "PSA3113 form s"
type textarea "x"
type textarea "PSA3113 form st"
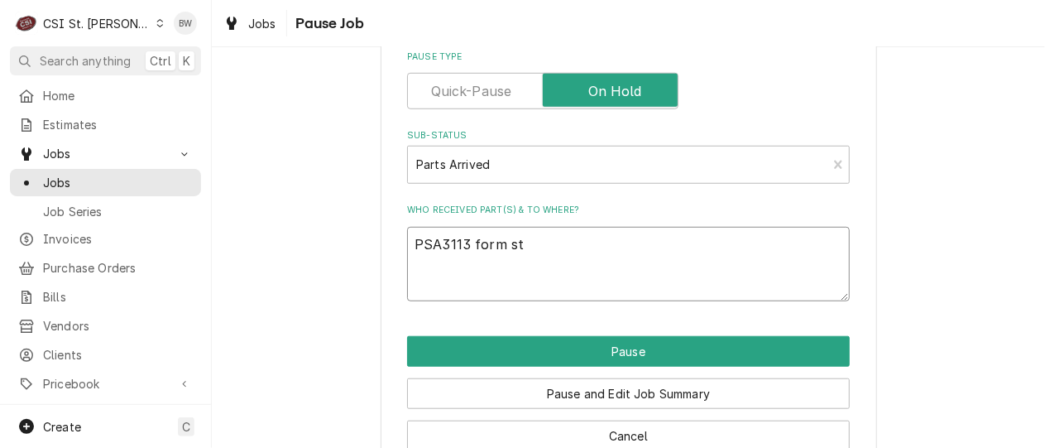
type textarea "x"
type textarea "PSA3113 form sto"
type textarea "x"
type textarea "PSA3113 form stoc"
type textarea "x"
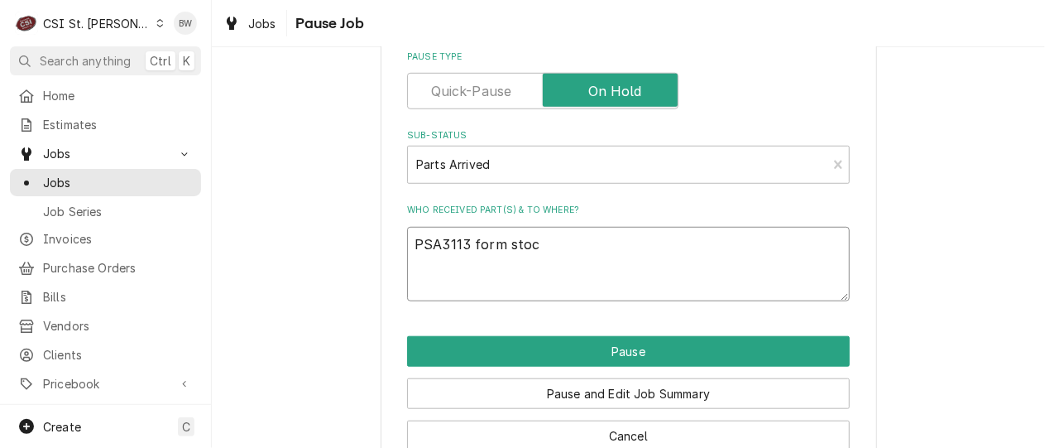
type textarea "PSA3113 form stock"
type textarea "x"
type textarea "PSA3113 form stock"
type textarea "x"
type textarea "PSA3113 form stock o"
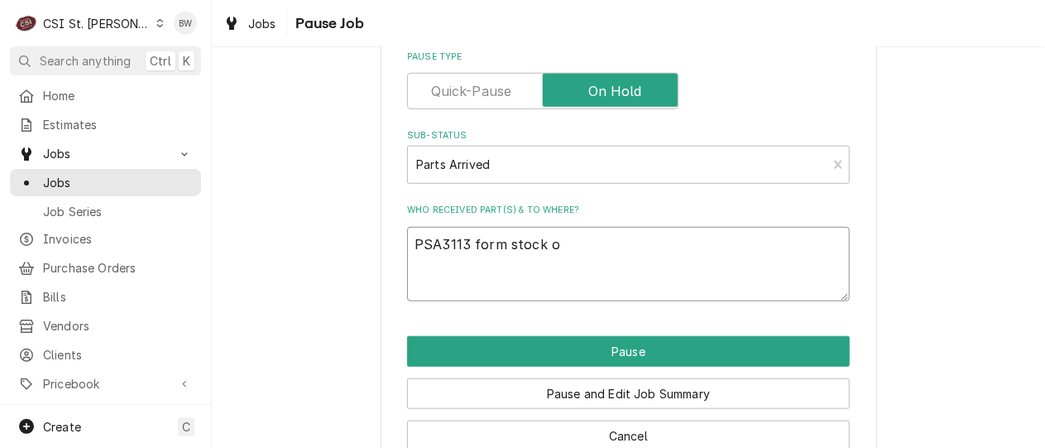
type textarea "x"
type textarea "PSA3113 form stock on"
type textarea "x"
type textarea "PSA3113 form stock onCh"
type textarea "x"
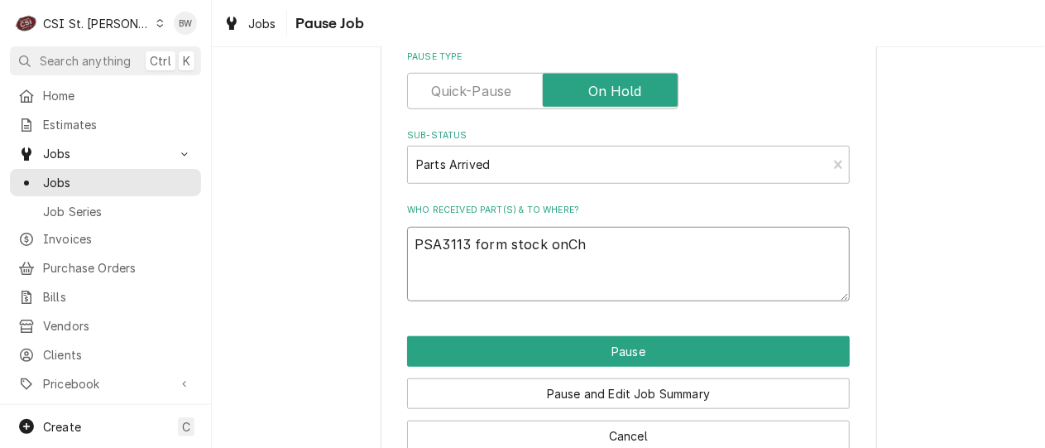
type textarea "PSA3113 form stock onChu"
type textarea "x"
type textarea "PSA3113 form stock onChuc"
type textarea "x"
type textarea "PSA3113 form stock onChuck"
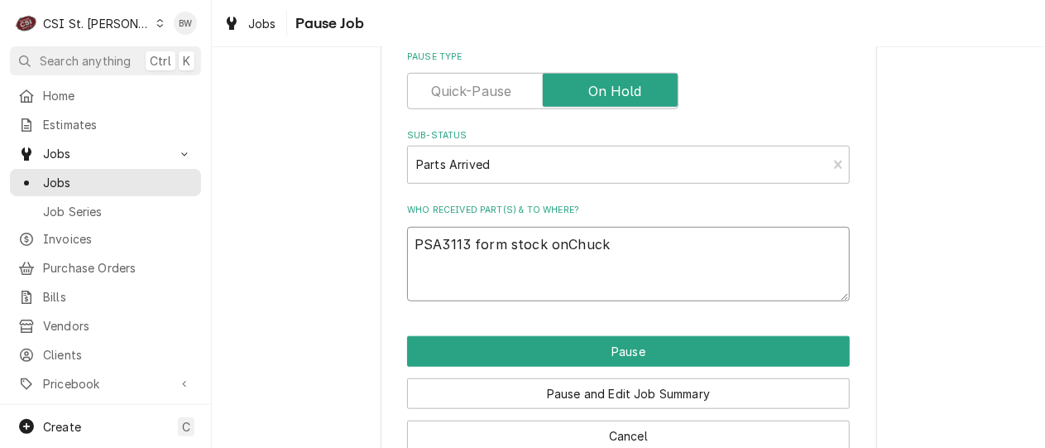
type textarea "x"
type textarea "PSA3113 form stock onChuck'"
type textarea "x"
type textarea "PSA3113 form stock onChuck's"
type textarea "x"
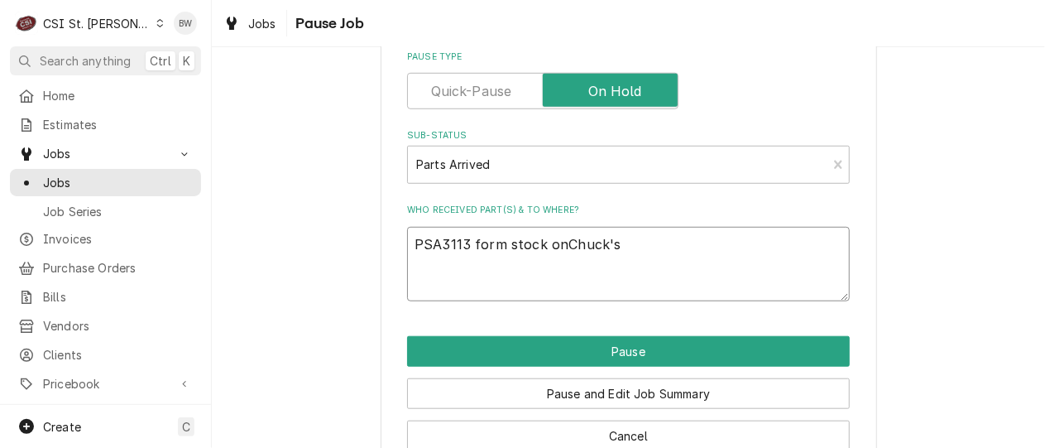
type textarea "PSA3113 form stock onChuck'ss"
type textarea "x"
type textarea "PSA3113 form stock onChuck'ssh"
type textarea "x"
type textarea "PSA3113 form stock onChuck'sshe"
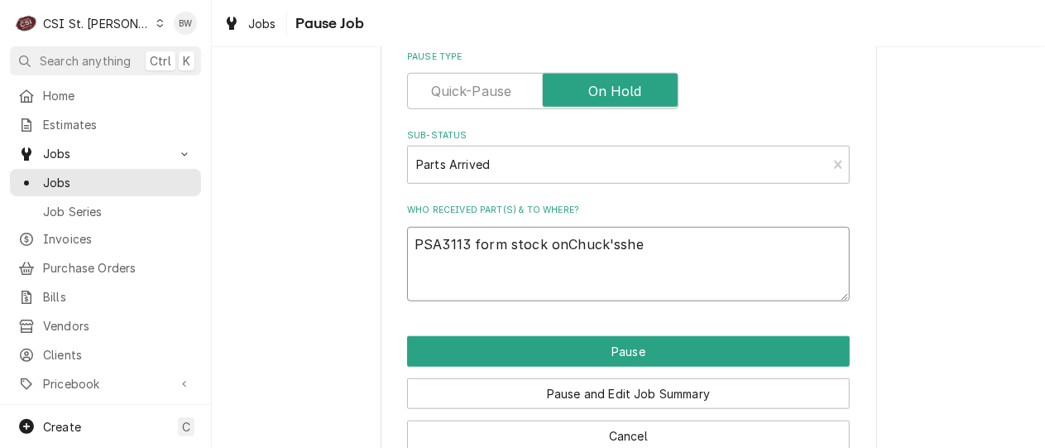
type textarea "x"
type textarea "PSA3113 form stock onChuck'sshel"
type textarea "x"
type textarea "PSA3113 form stock onChuck'sshelf"
type textarea "x"
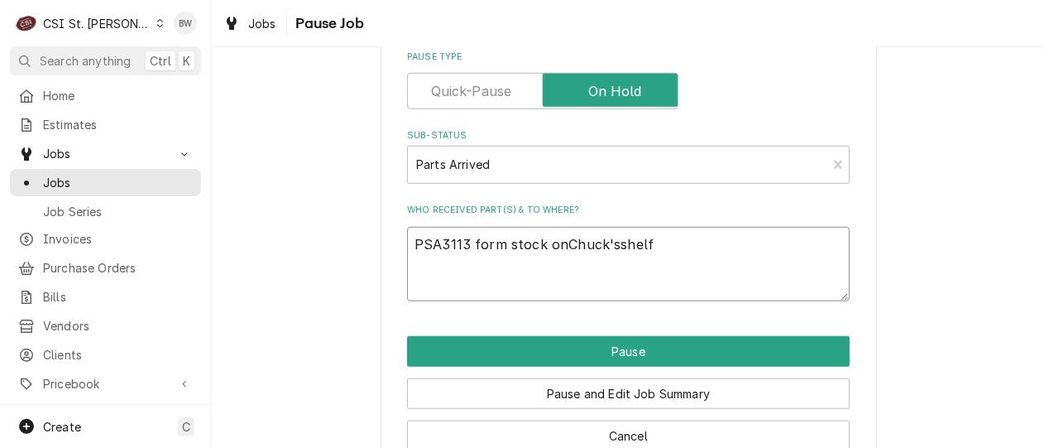
type textarea "PSA3113 form stock on Chuck'sshelf"
type textarea "x"
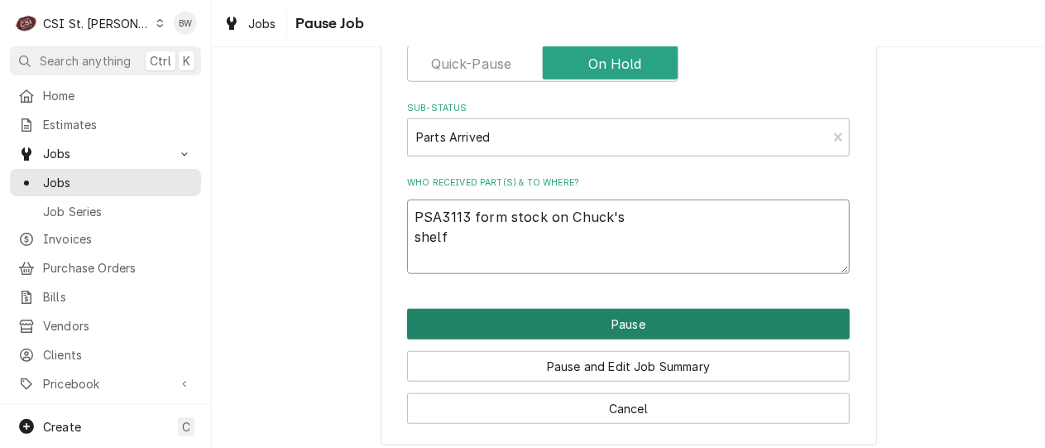
scroll to position [535, 0]
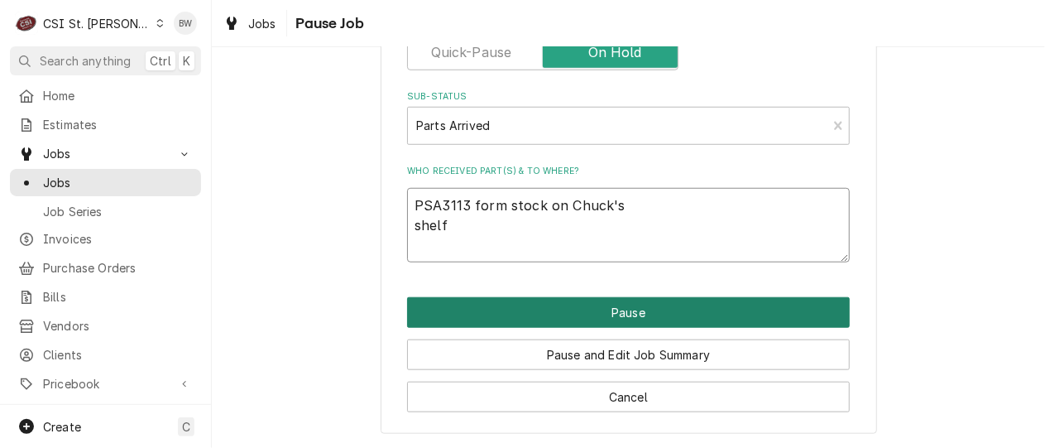
type textarea "PSA3113 form stock on Chuck's shelf"
drag, startPoint x: 535, startPoint y: 309, endPoint x: 523, endPoint y: 325, distance: 20.7
click at [523, 325] on button "Pause" at bounding box center [628, 312] width 443 height 31
type textarea "x"
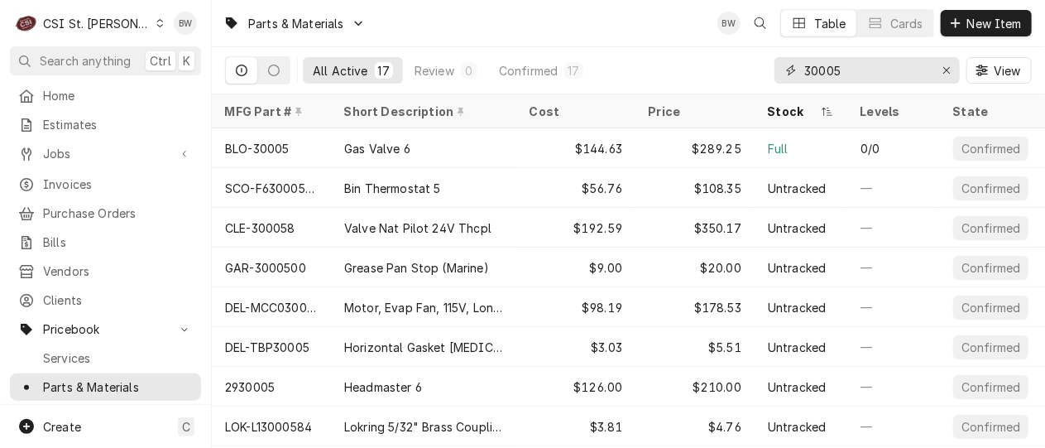
drag, startPoint x: 862, startPoint y: 68, endPoint x: 792, endPoint y: 65, distance: 70.4
click at [792, 65] on div "30005" at bounding box center [867, 70] width 185 height 26
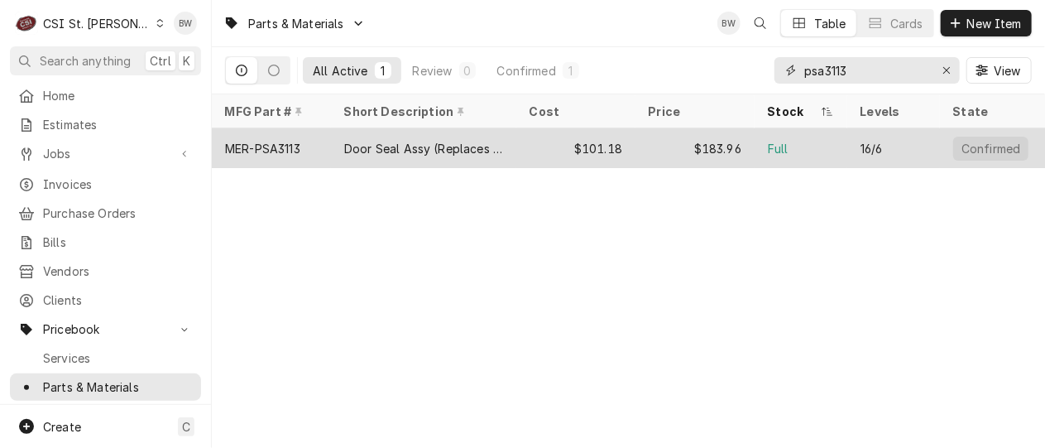
type input "psa3113"
click at [304, 142] on div "MER-PSA3113" at bounding box center [271, 148] width 119 height 40
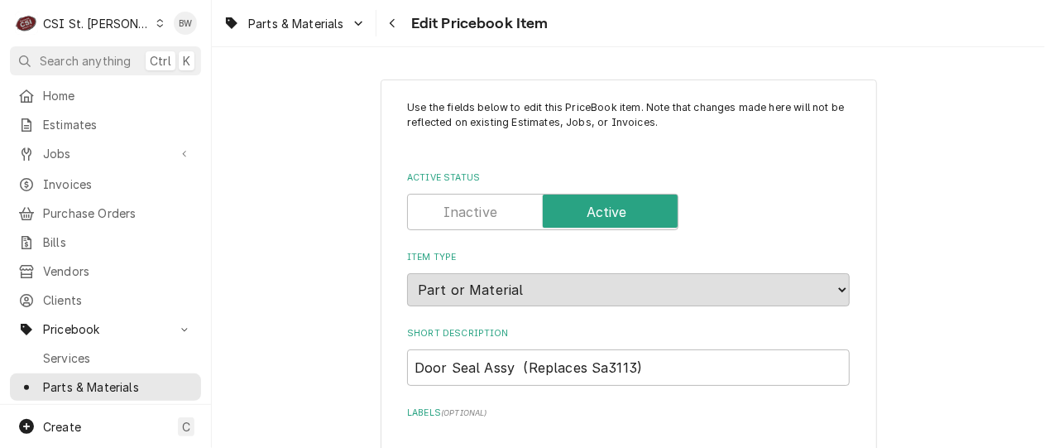
type textarea "x"
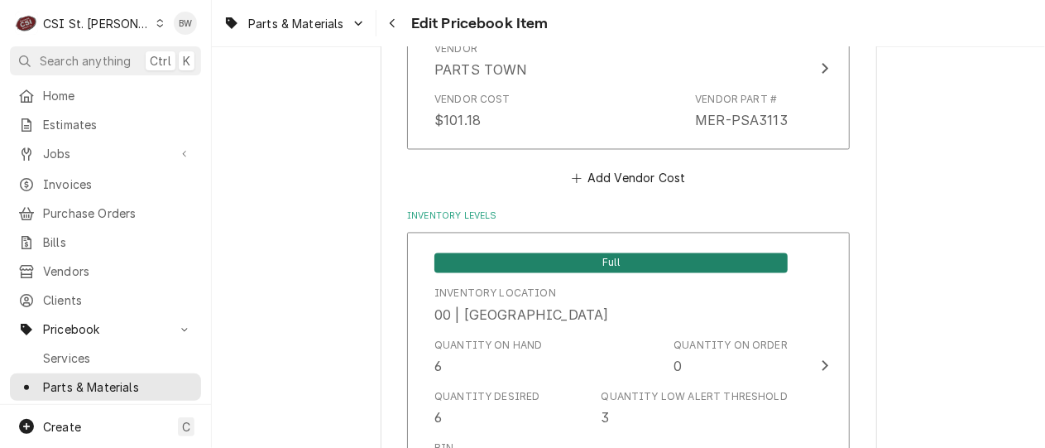
scroll to position [1407, 0]
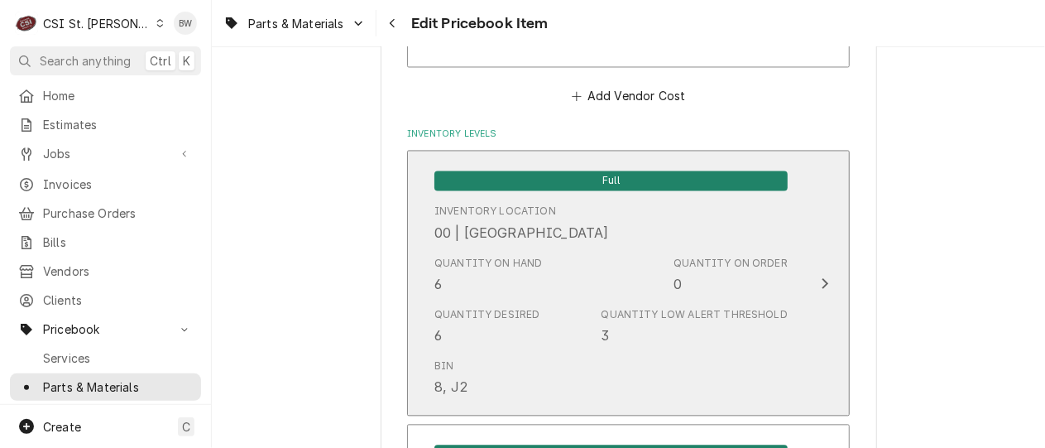
click at [485, 278] on div "Quantity on Hand 6" at bounding box center [488, 275] width 108 height 38
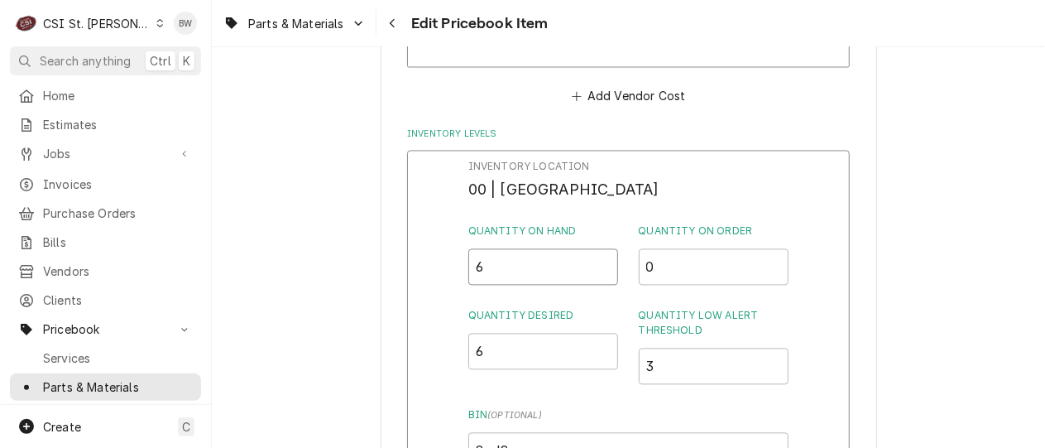
drag, startPoint x: 487, startPoint y: 271, endPoint x: 473, endPoint y: 271, distance: 13.2
click at [473, 271] on input "6" at bounding box center [543, 266] width 151 height 36
type input "5"
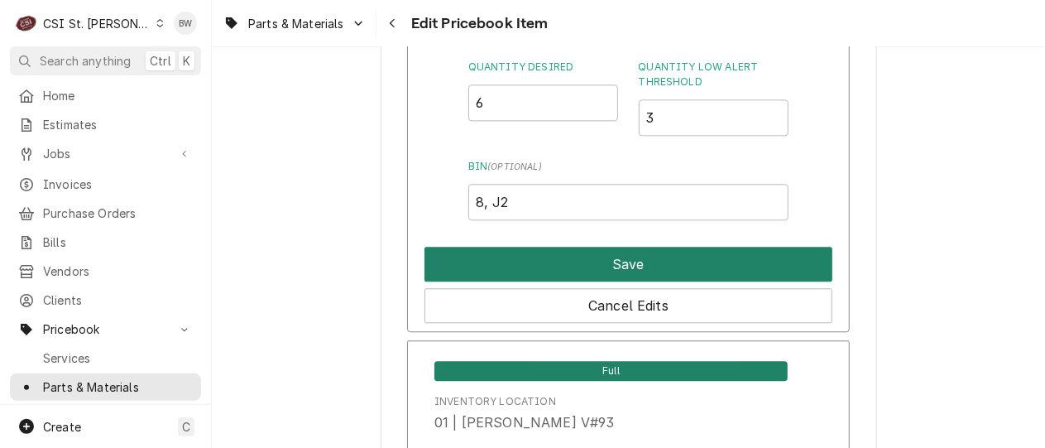
click at [595, 269] on button "Save" at bounding box center [629, 264] width 408 height 35
type textarea "x"
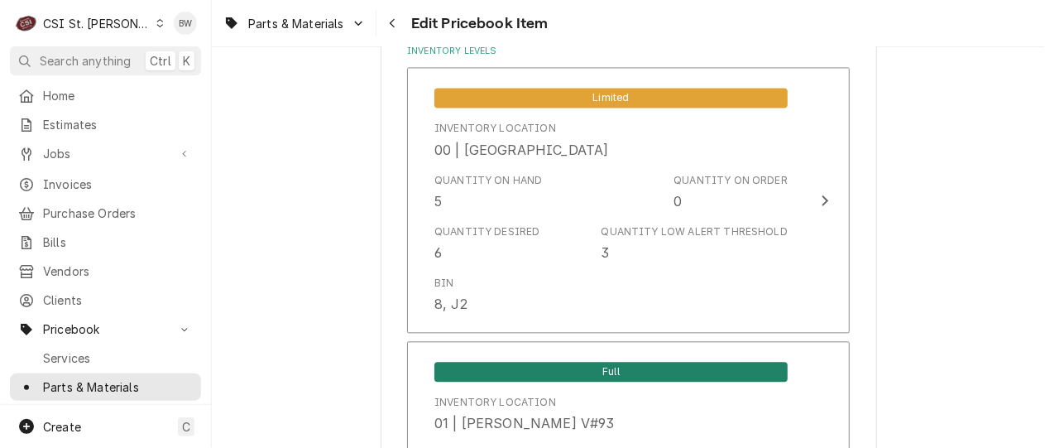
click at [658, 46] on div "Parts & Materials Edit Pricebook Item" at bounding box center [628, 23] width 833 height 46
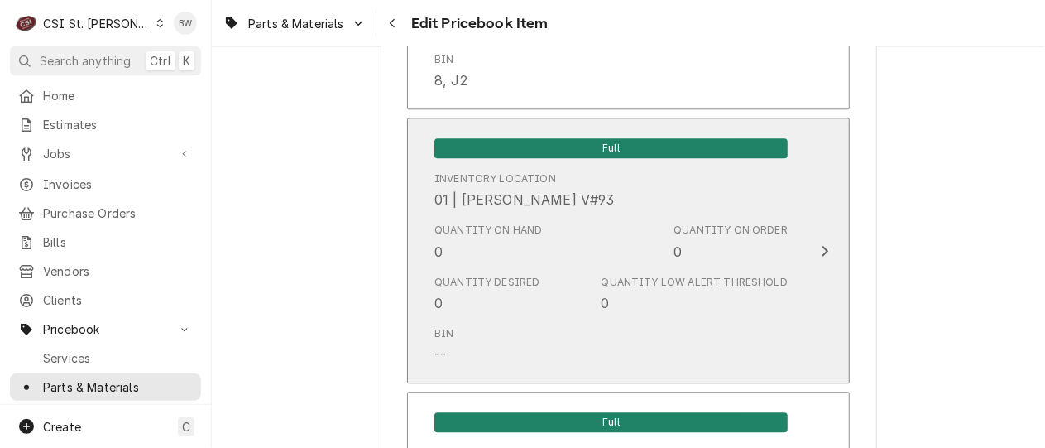
scroll to position [1738, 0]
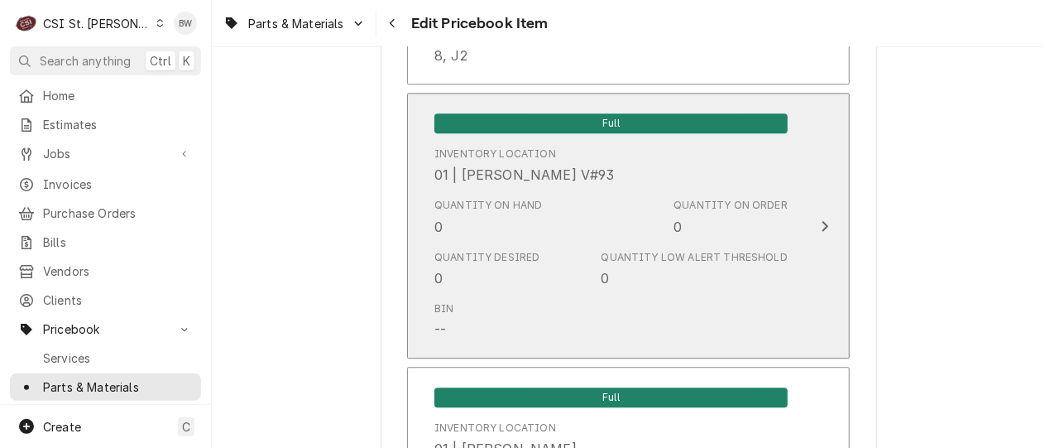
click at [480, 230] on div "Quantity on Hand 0" at bounding box center [488, 217] width 108 height 38
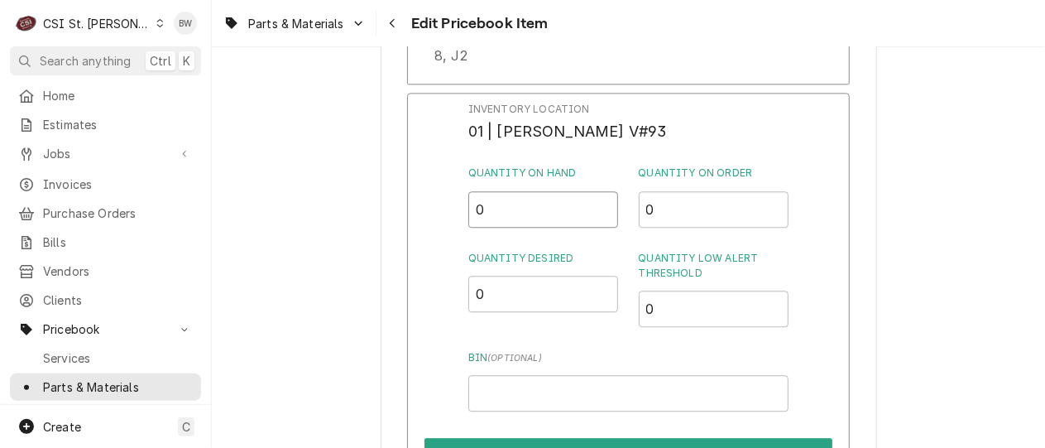
drag, startPoint x: 510, startPoint y: 208, endPoint x: 449, endPoint y: 203, distance: 60.6
click at [449, 203] on div "Inventory Location 01 | CHUCK WAMBOLDT V#93 Quantity on Hand 0 Quantity on Orde…" at bounding box center [628, 308] width 443 height 430
type input "1"
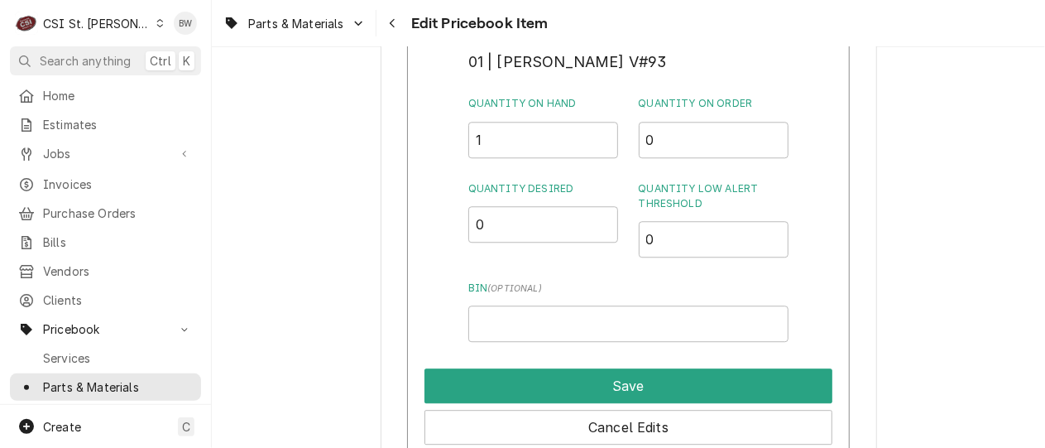
scroll to position [1821, 0]
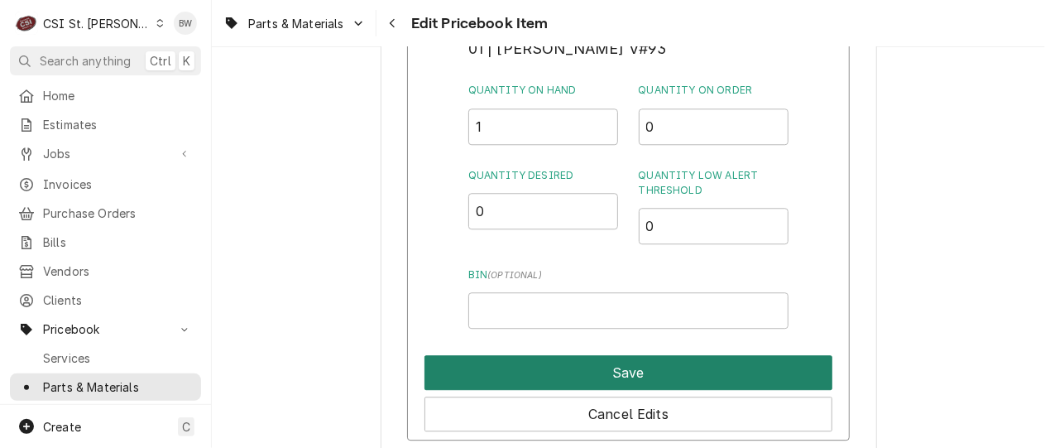
click at [621, 370] on button "Save" at bounding box center [629, 372] width 408 height 35
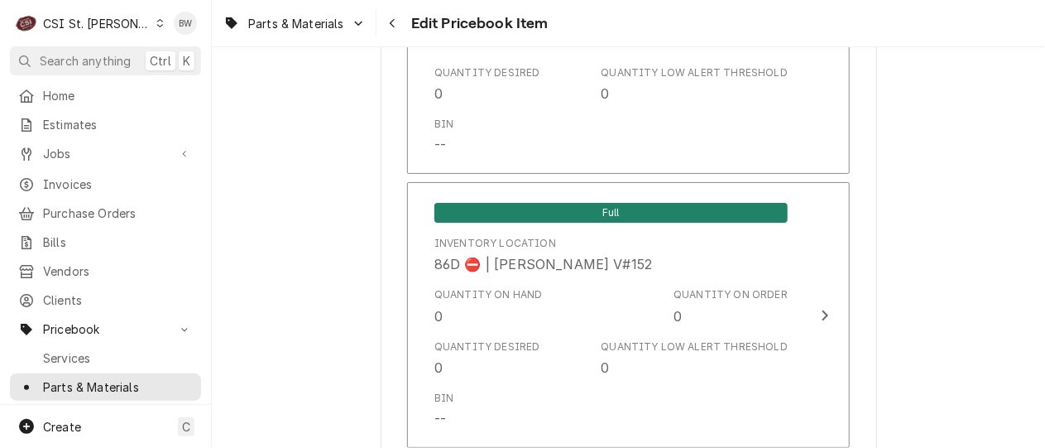
scroll to position [14341, 0]
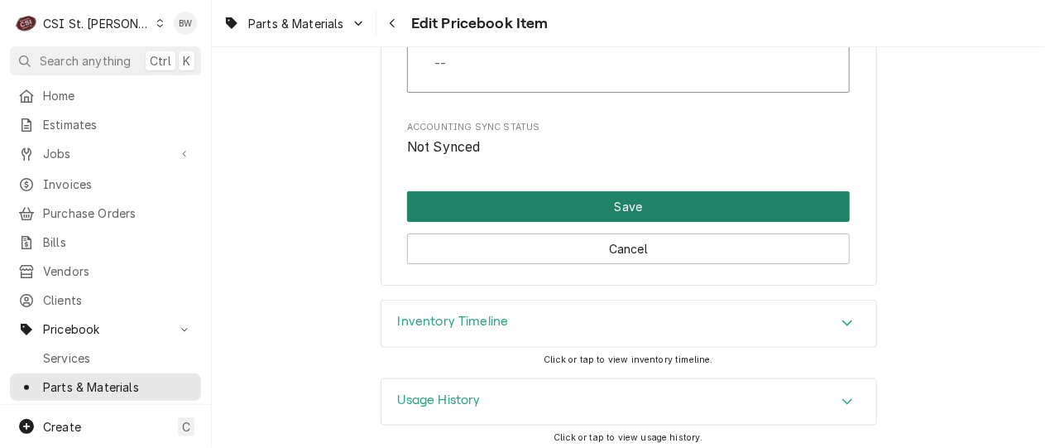
click at [613, 204] on button "Save" at bounding box center [628, 206] width 443 height 31
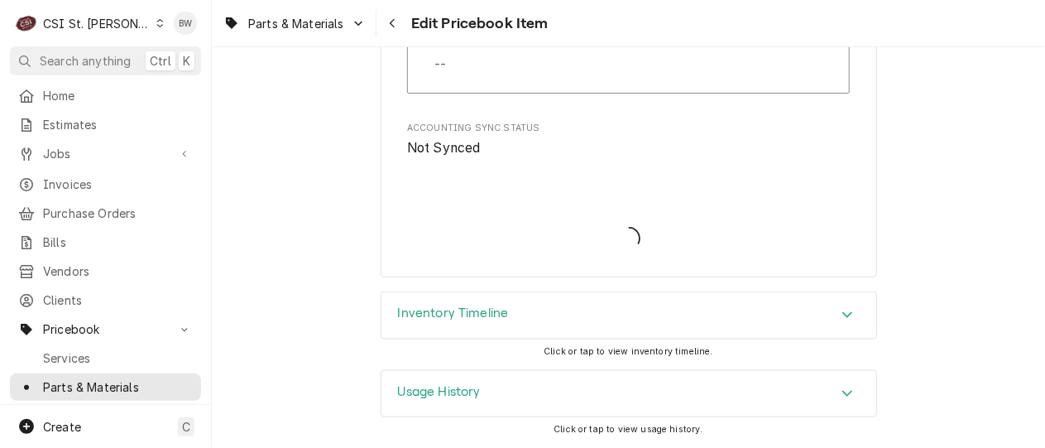
scroll to position [14332, 0]
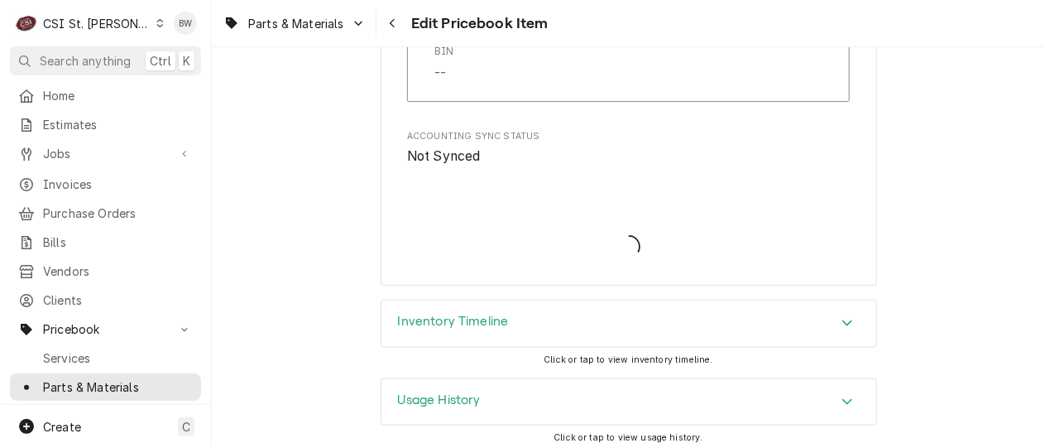
type textarea "x"
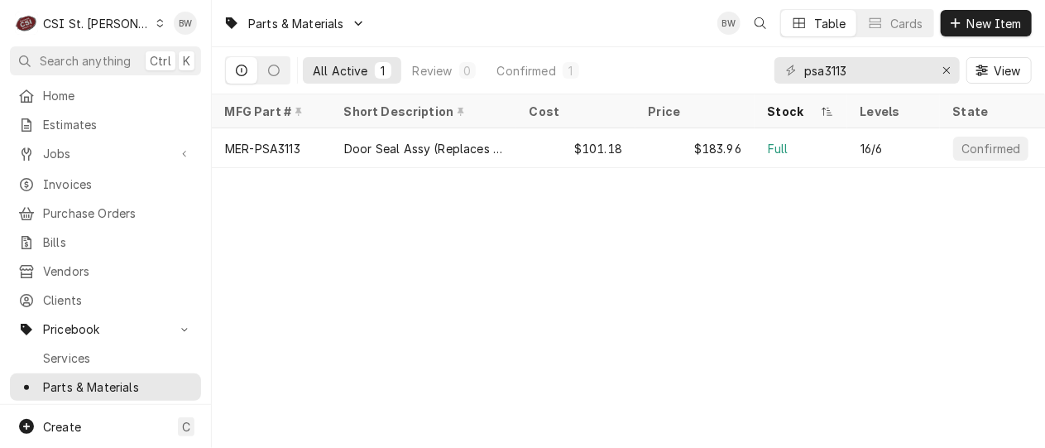
click at [428, 252] on div "Parts & Materials BW Table Cards New Item All Active 1 Review 0 Confirmed 1 psa…" at bounding box center [628, 224] width 833 height 448
drag, startPoint x: 866, startPoint y: 74, endPoint x: 772, endPoint y: 73, distance: 93.5
click at [772, 73] on div "All Active 1 Review 0 Confirmed 1 psa3113 View" at bounding box center [628, 70] width 807 height 46
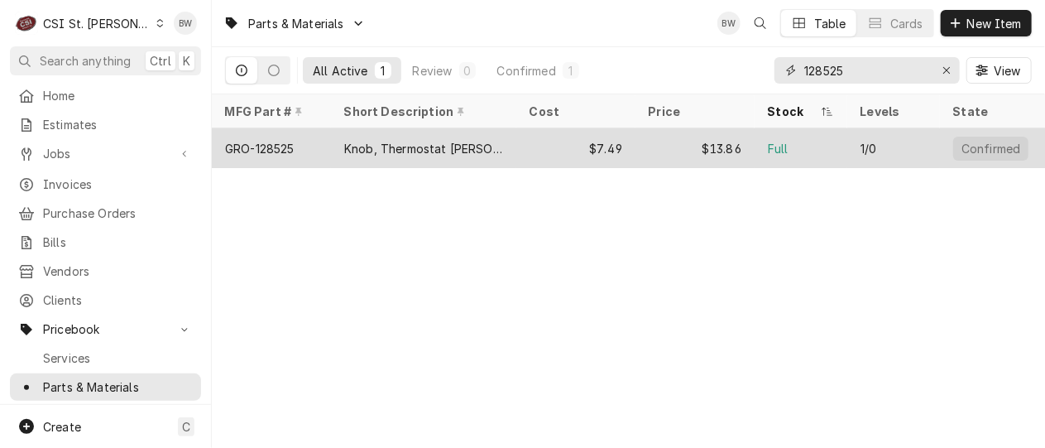
type input "128525"
click at [301, 141] on div "GRO-128525" at bounding box center [271, 148] width 119 height 40
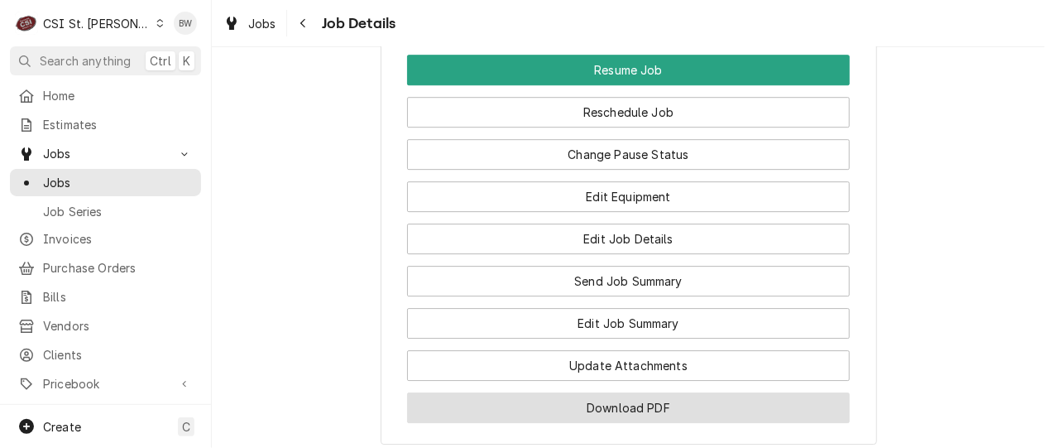
scroll to position [2317, 0]
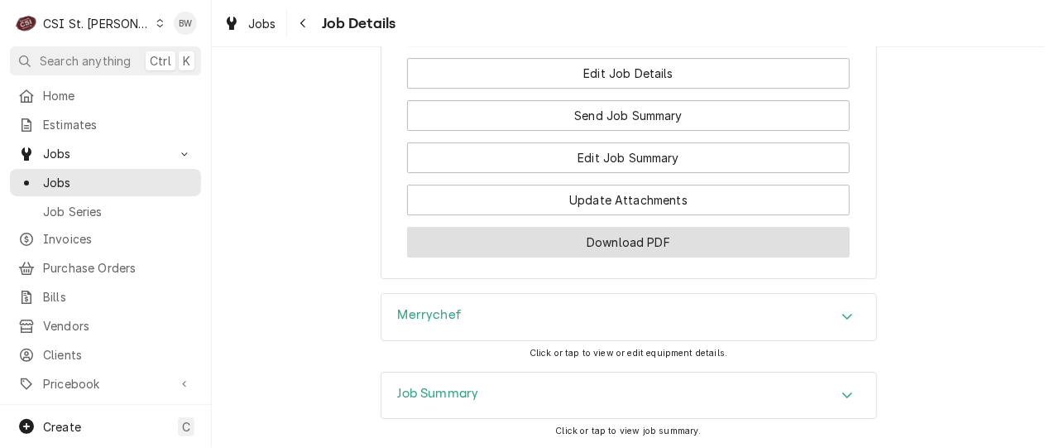
click at [566, 227] on button "Download PDF" at bounding box center [628, 242] width 443 height 31
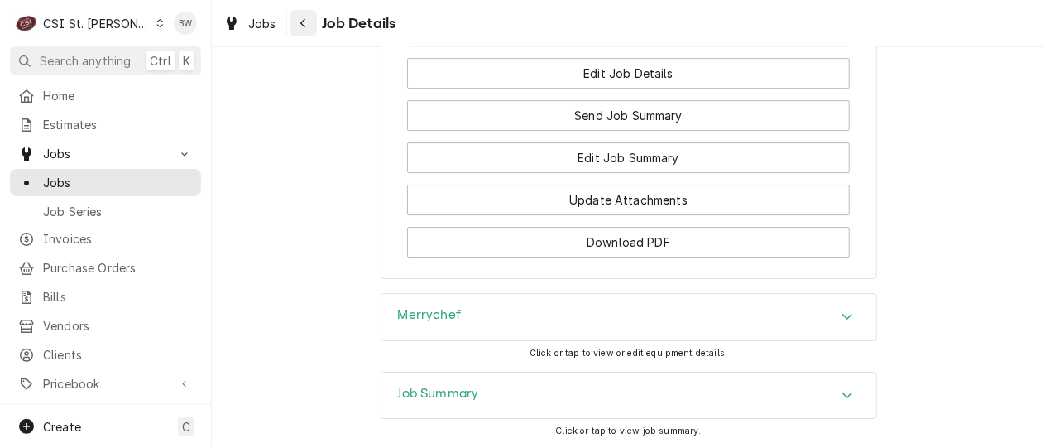
click at [304, 26] on icon "Navigate back" at bounding box center [302, 23] width 5 height 9
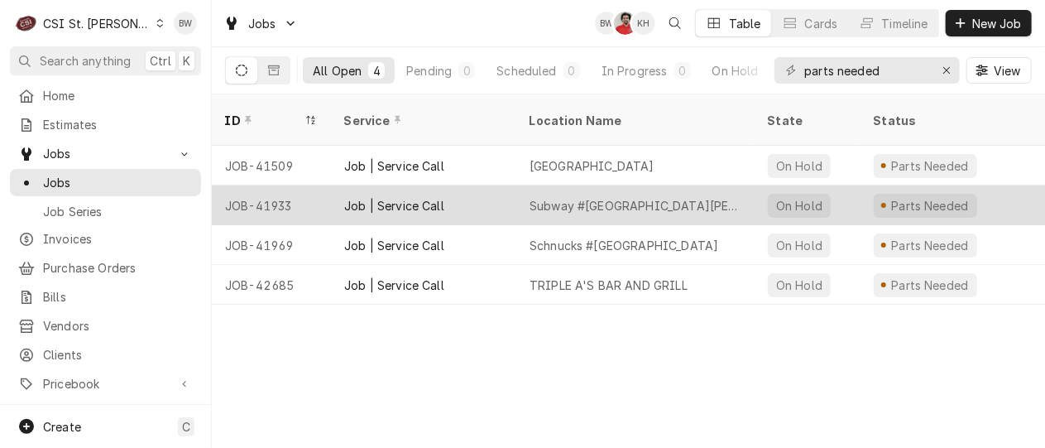
click at [285, 185] on div "JOB-41933" at bounding box center [271, 205] width 119 height 40
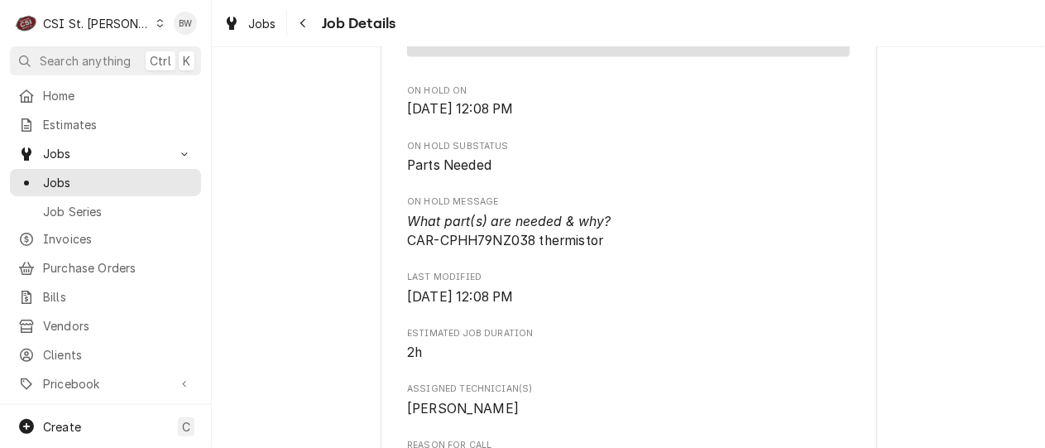
scroll to position [1324, 0]
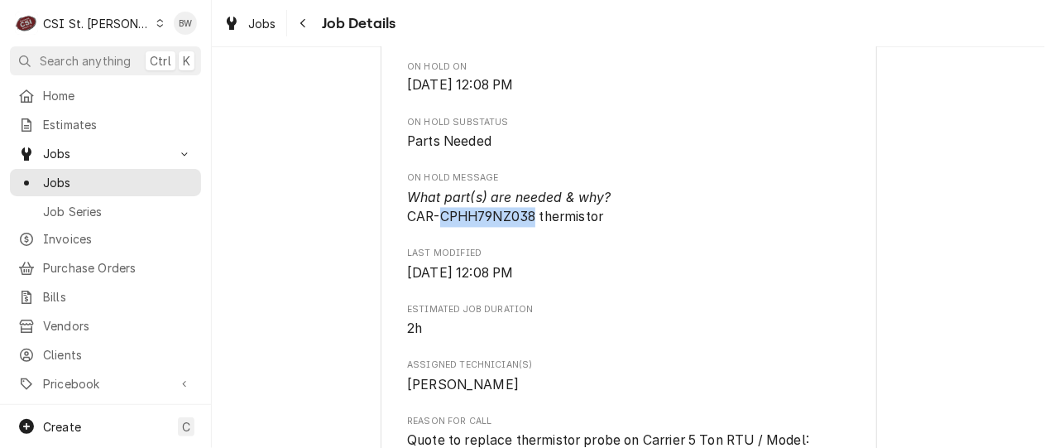
drag, startPoint x: 531, startPoint y: 244, endPoint x: 436, endPoint y: 239, distance: 95.3
click at [436, 226] on span "What part(s) are needed & why? CAR-CPHH79NZ038 thermistor" at bounding box center [509, 208] width 204 height 36
copy span "CPHH79NZ038"
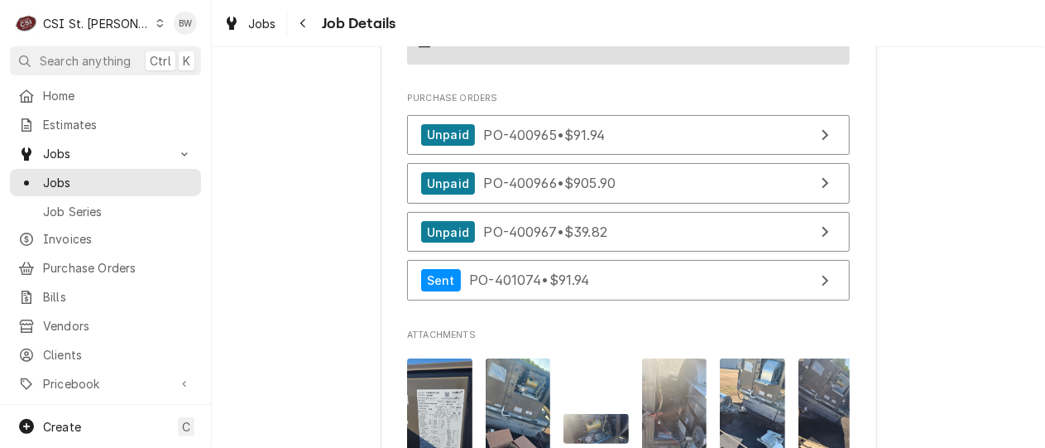
scroll to position [2814, 0]
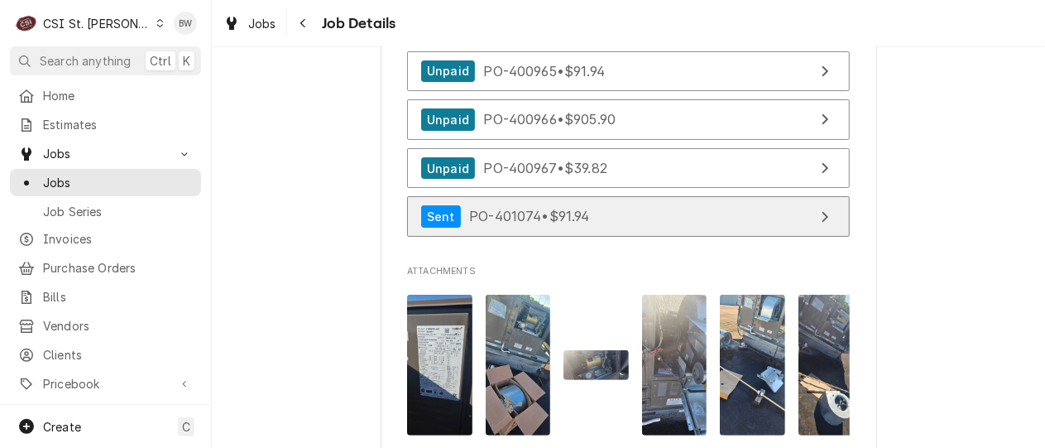
click at [500, 221] on span "PO-401074 • $91.94" at bounding box center [529, 216] width 121 height 17
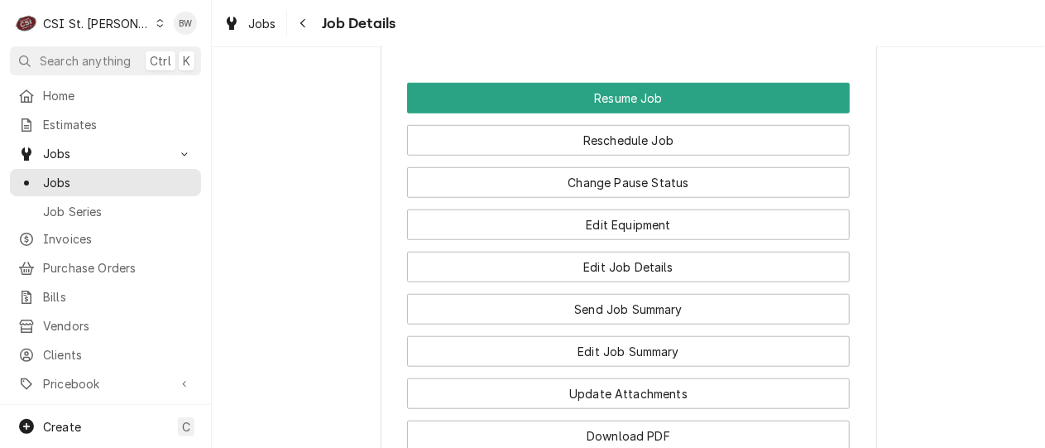
scroll to position [3310, 0]
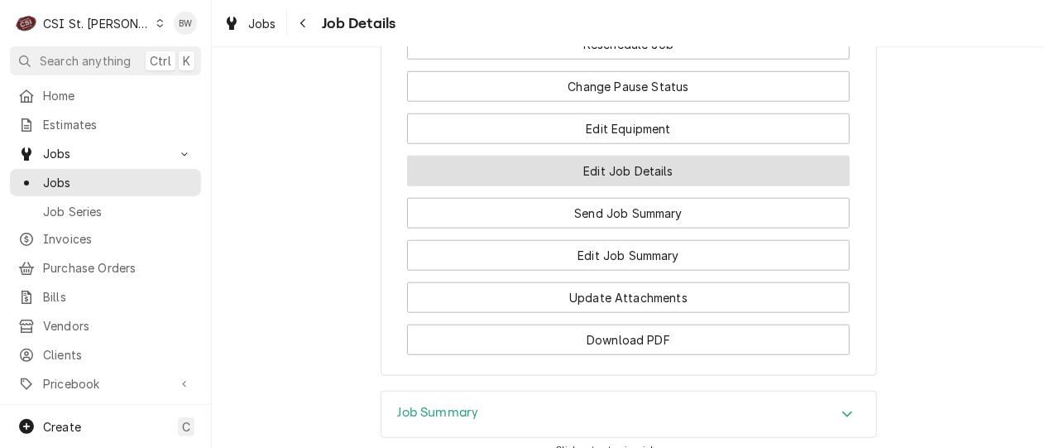
click at [602, 180] on button "Edit Job Details" at bounding box center [628, 171] width 443 height 31
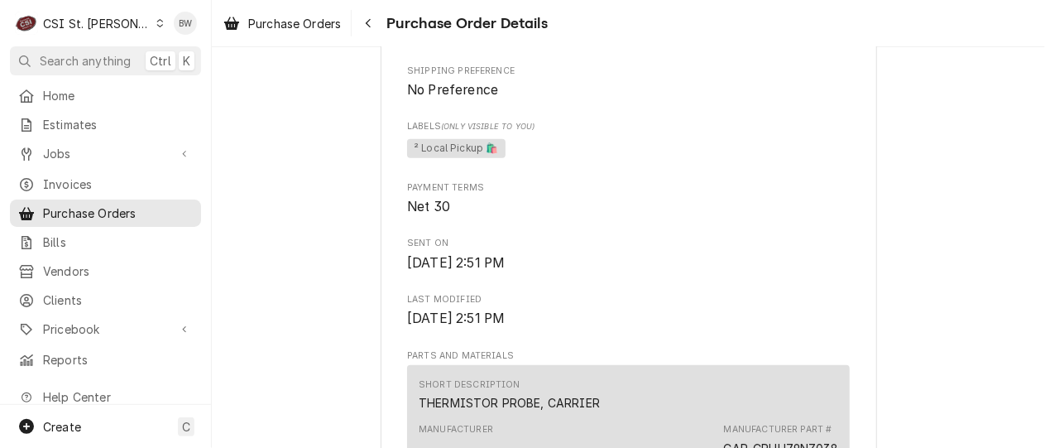
scroll to position [662, 0]
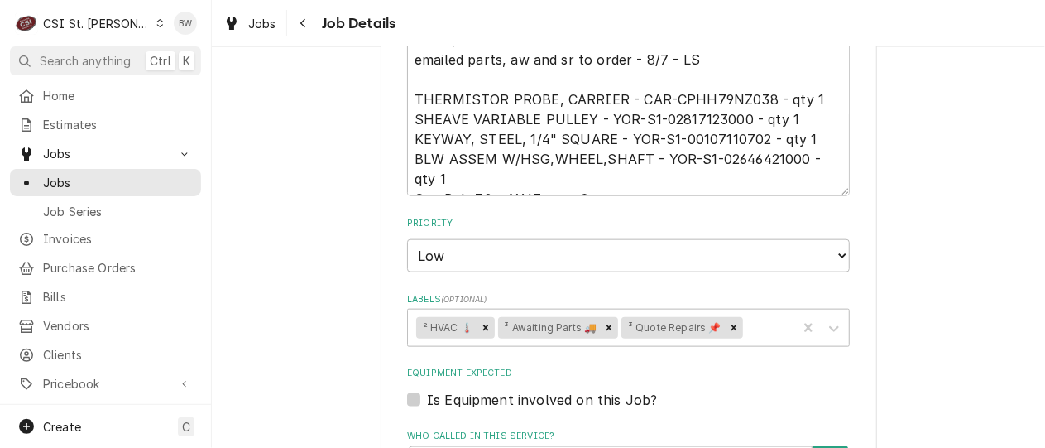
scroll to position [745, 0]
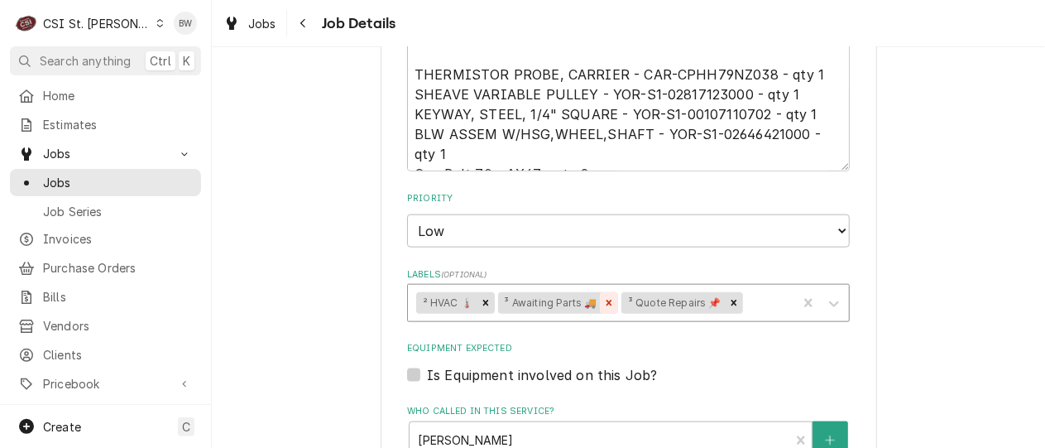
click at [607, 300] on icon "Remove ³ Awaiting Parts 🚚" at bounding box center [610, 303] width 6 height 6
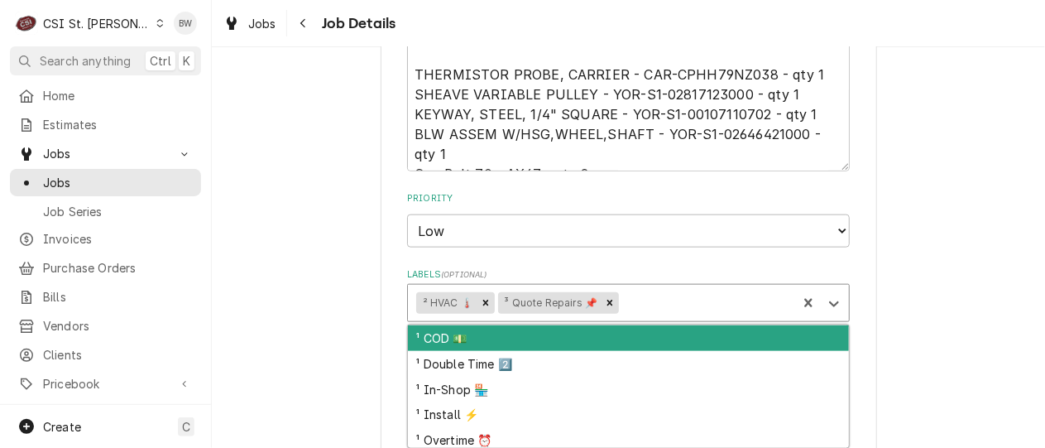
click at [640, 300] on div "Labels" at bounding box center [705, 303] width 166 height 30
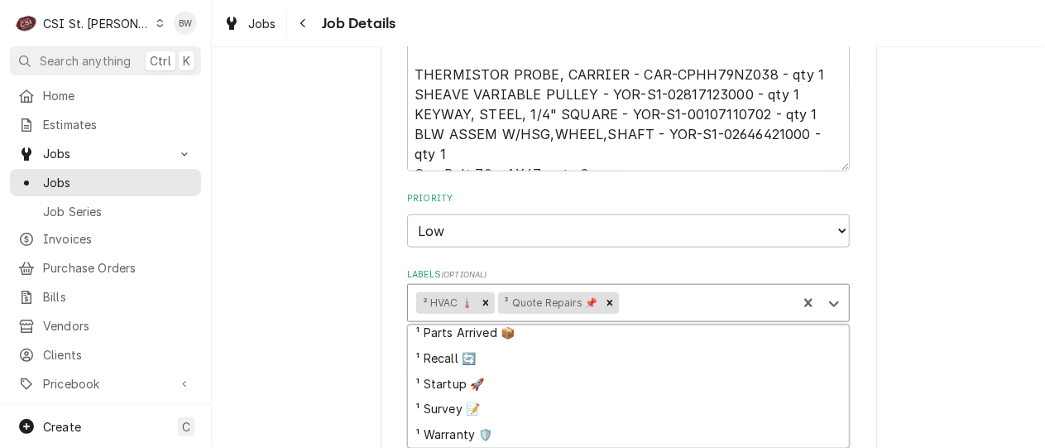
scroll to position [83, 0]
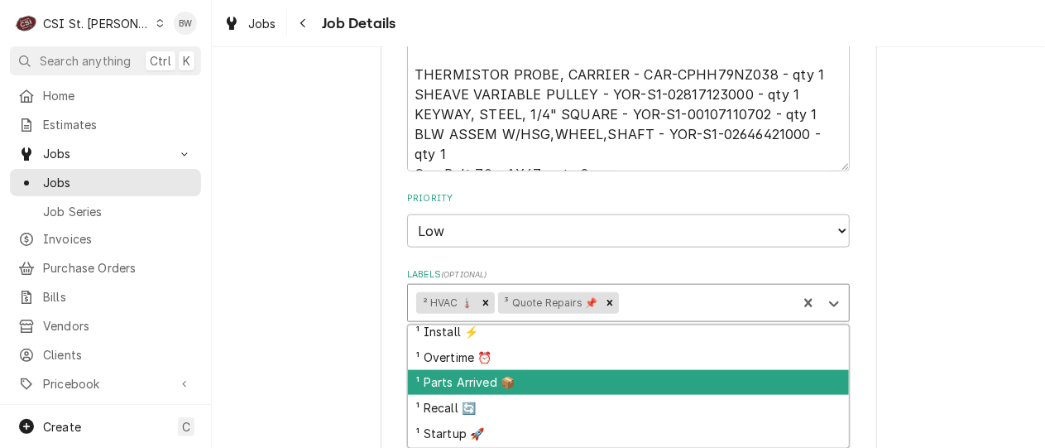
click at [485, 375] on div "¹ Parts Arrived 📦" at bounding box center [628, 383] width 441 height 26
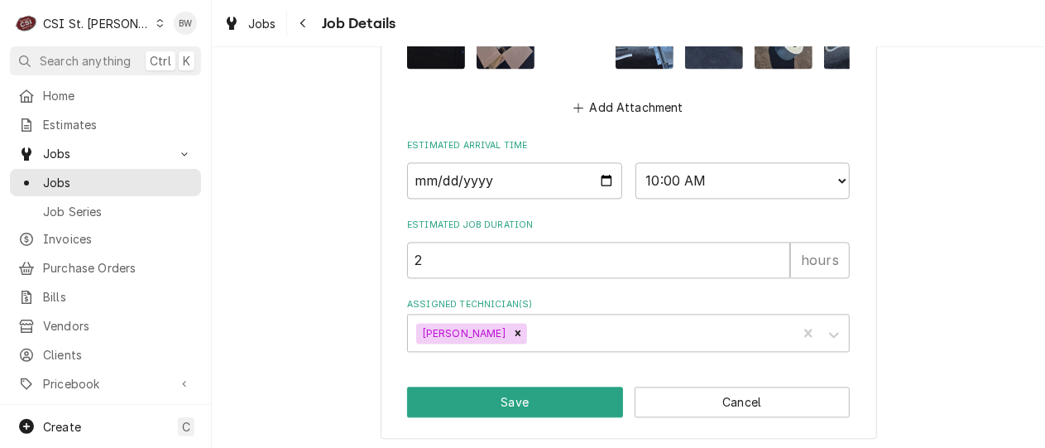
scroll to position [1399, 0]
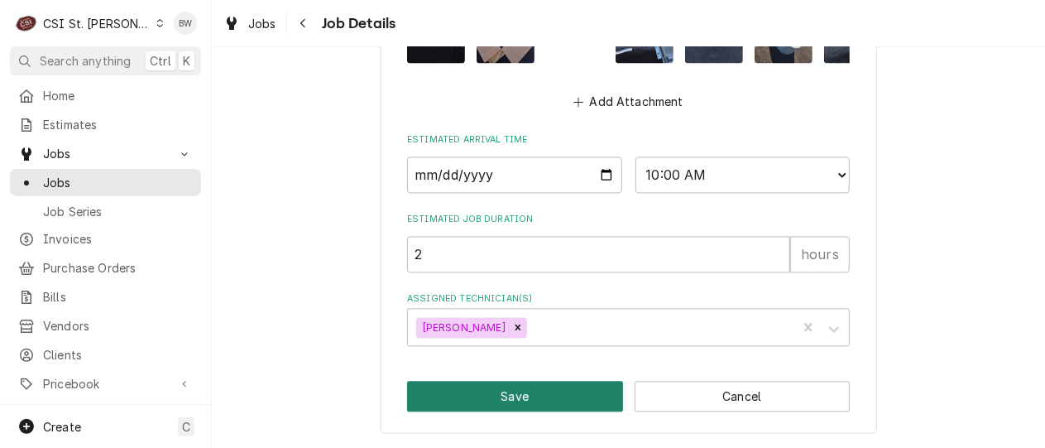
click at [564, 390] on button "Save" at bounding box center [515, 397] width 216 height 31
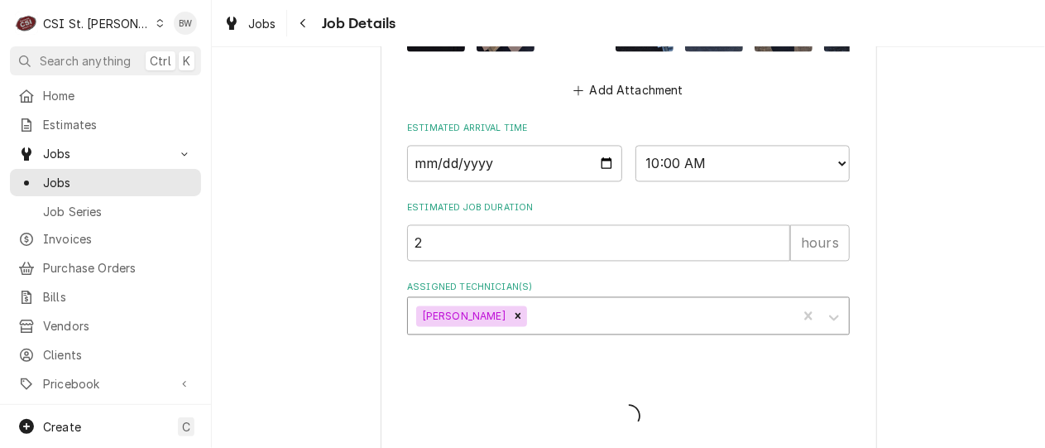
type textarea "x"
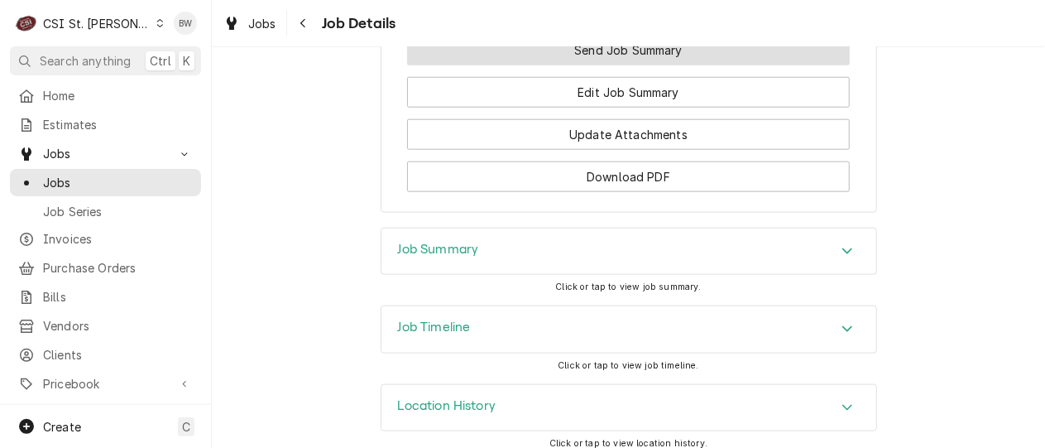
scroll to position [3501, 0]
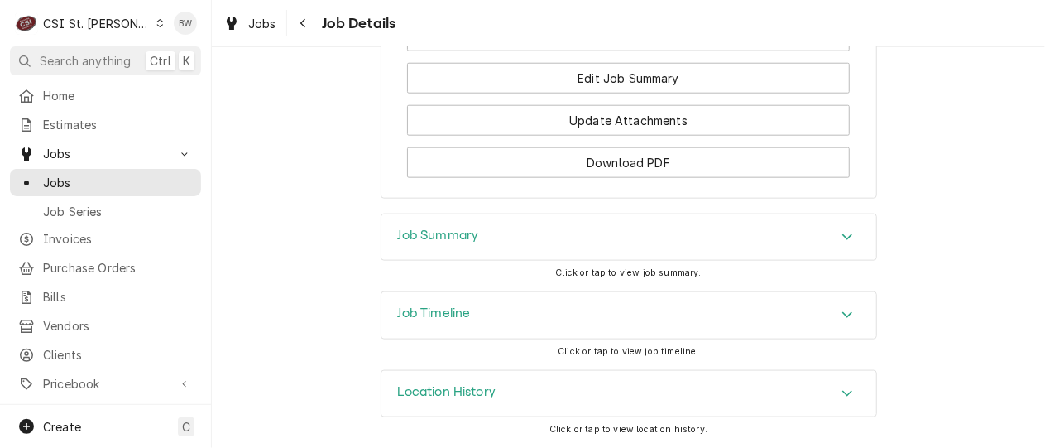
click at [430, 314] on h3 "Job Timeline" at bounding box center [434, 313] width 73 height 16
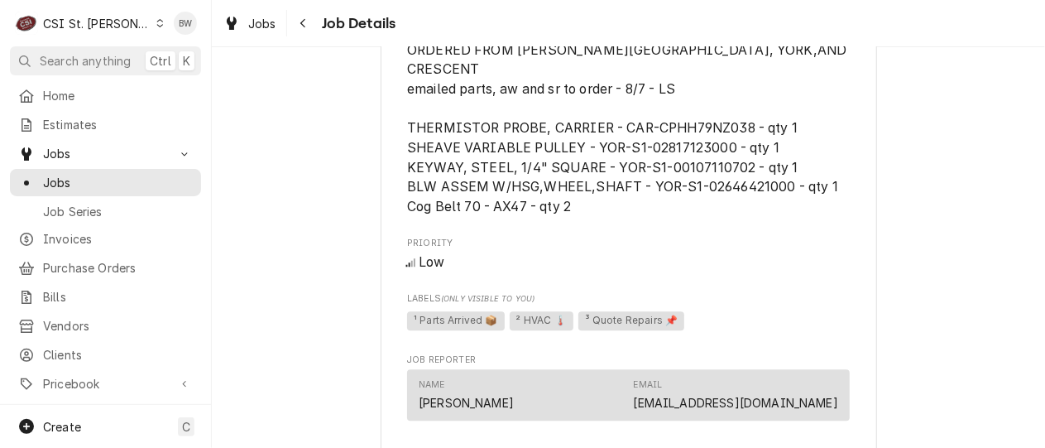
scroll to position [2069, 0]
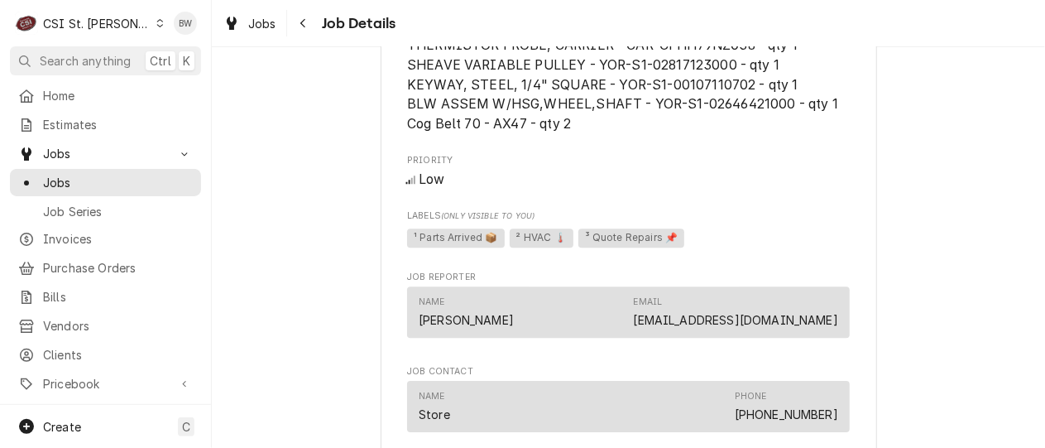
click at [466, 240] on span "¹ Parts Arrived 📦" at bounding box center [456, 238] width 98 height 20
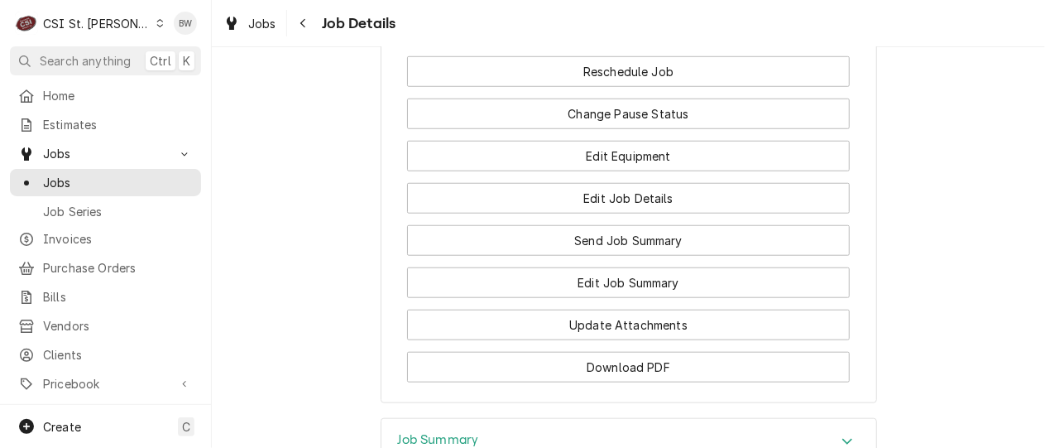
scroll to position [3310, 0]
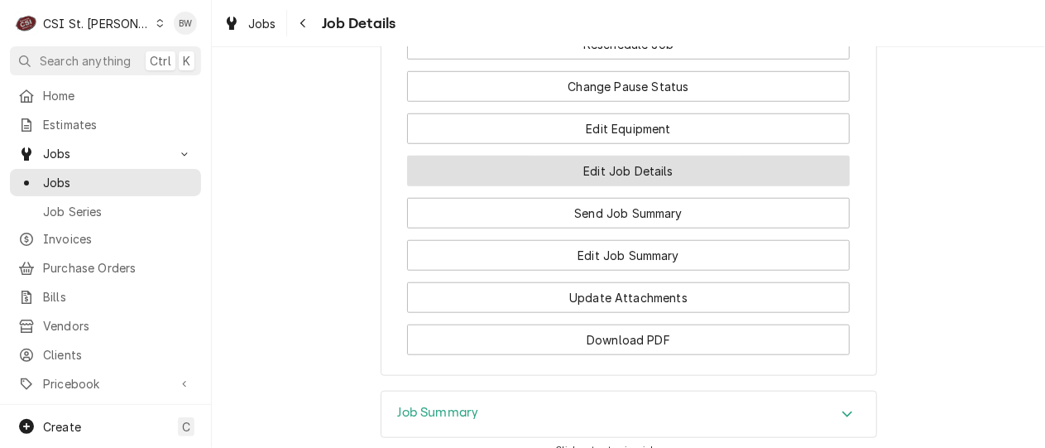
click at [568, 186] on button "Edit Job Details" at bounding box center [628, 171] width 443 height 31
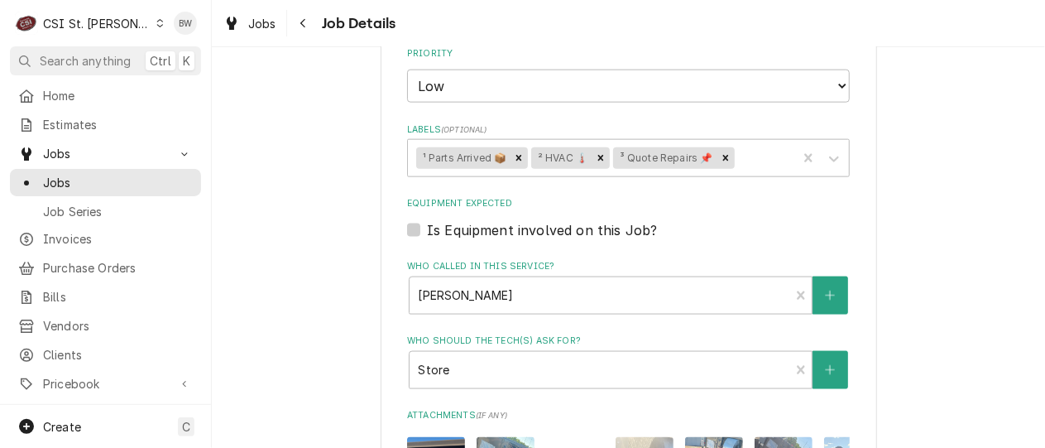
scroll to position [910, 0]
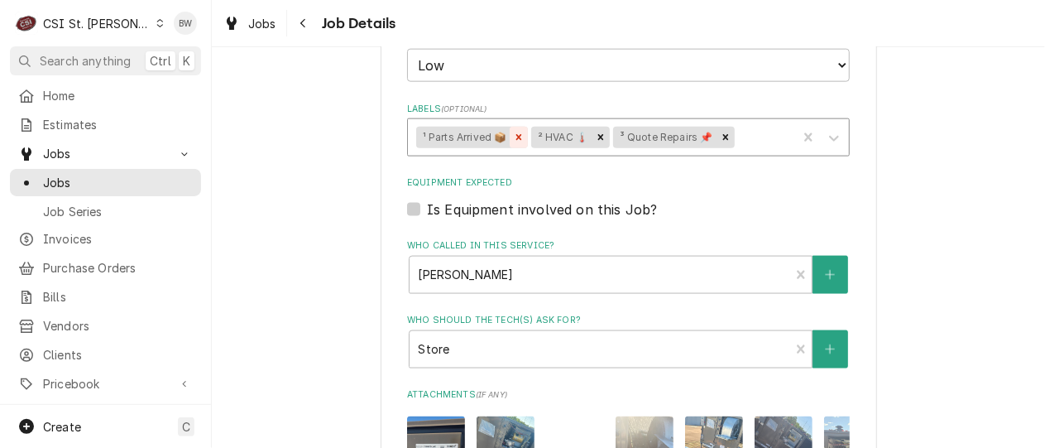
click at [513, 144] on div "Remove ¹ Parts Arrived 📦" at bounding box center [519, 138] width 18 height 22
click at [645, 137] on div "Labels" at bounding box center [705, 137] width 166 height 30
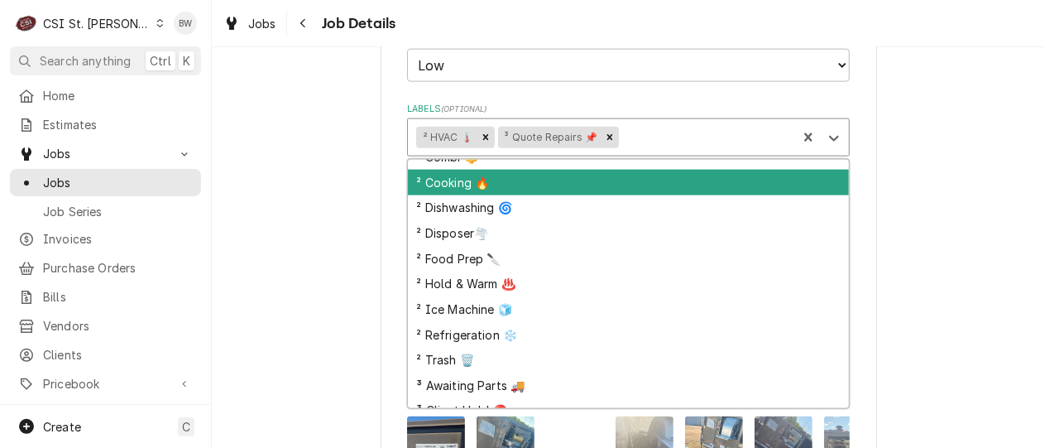
scroll to position [331, 0]
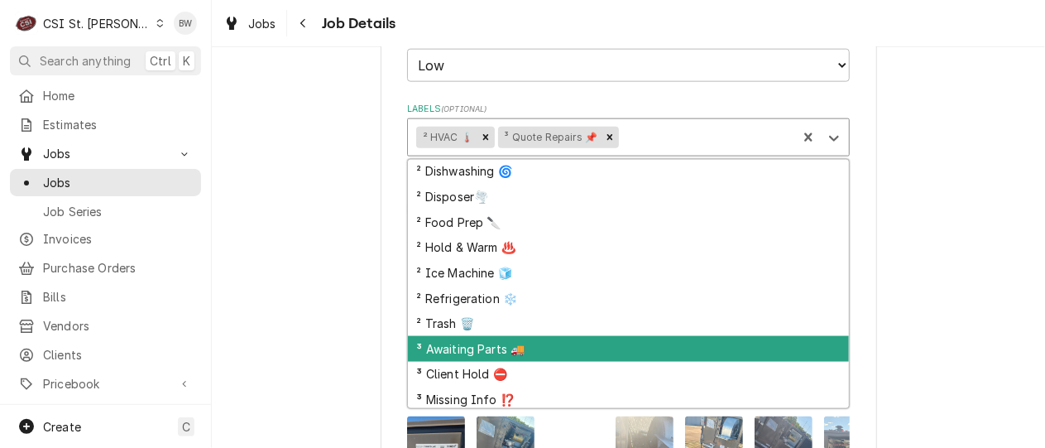
click at [535, 343] on div "³ Awaiting Parts 🚚" at bounding box center [628, 349] width 441 height 26
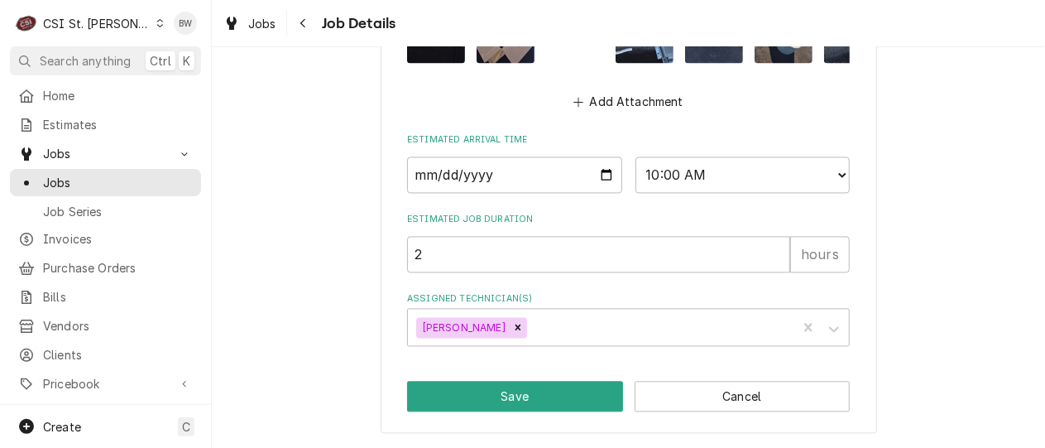
scroll to position [1399, 0]
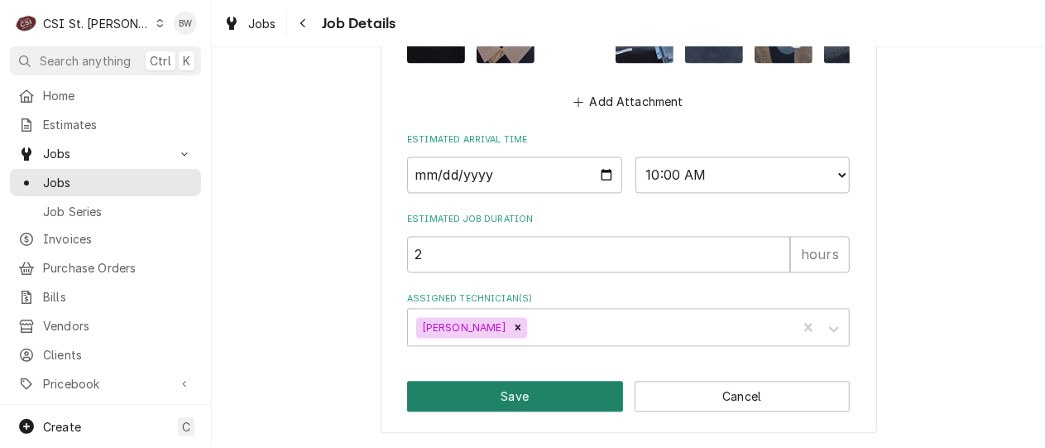
click at [506, 398] on button "Save" at bounding box center [515, 397] width 216 height 31
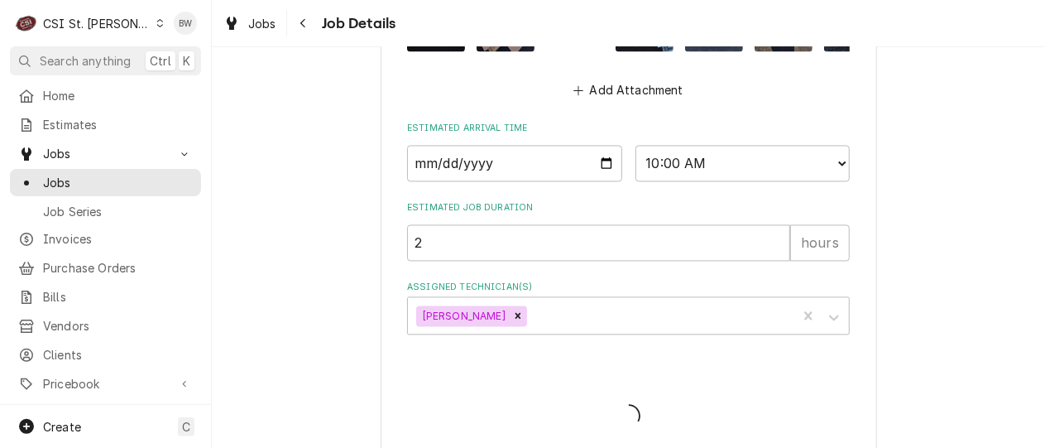
type textarea "x"
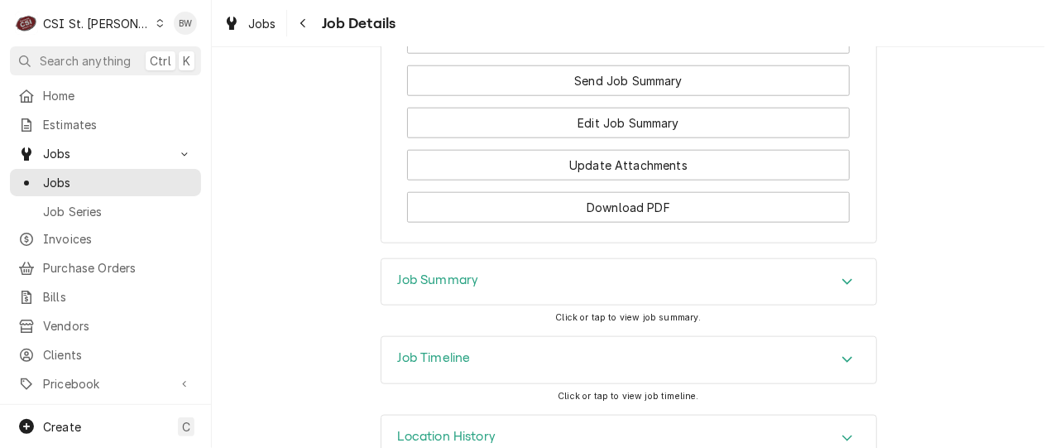
scroll to position [3501, 0]
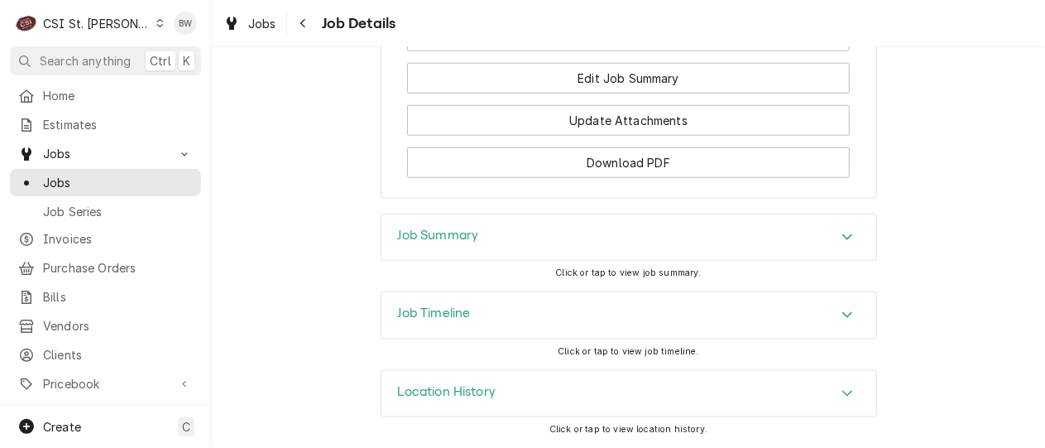
click at [427, 316] on h3 "Job Timeline" at bounding box center [434, 313] width 73 height 16
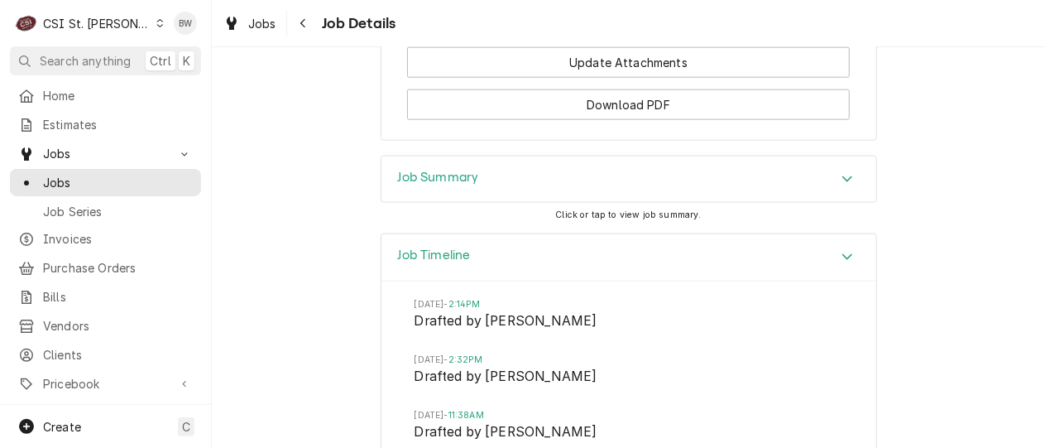
scroll to position [3419, 0]
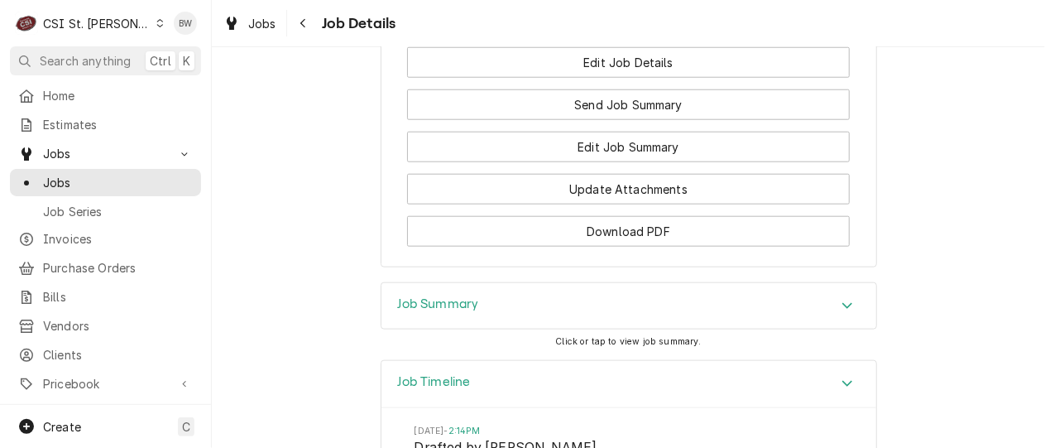
click at [438, 312] on h3 "Job Summary" at bounding box center [438, 304] width 81 height 16
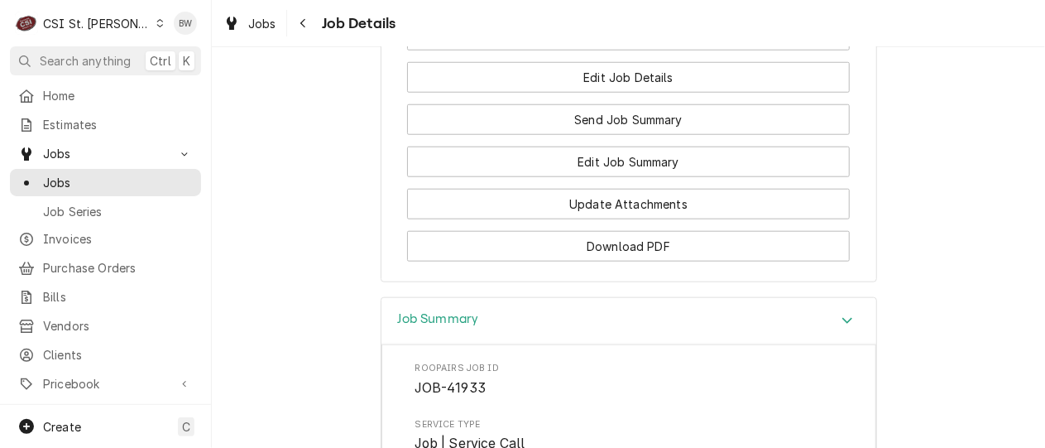
scroll to position [3369, 0]
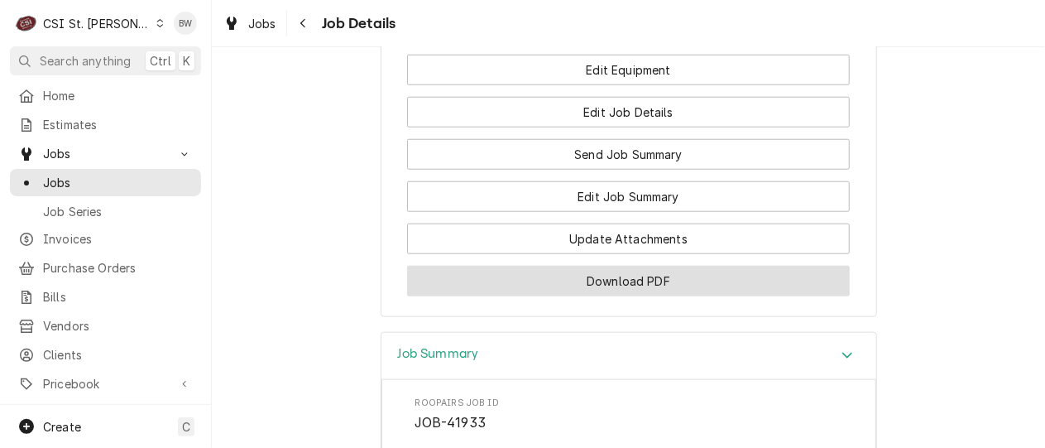
click at [544, 296] on button "Download PDF" at bounding box center [628, 281] width 443 height 31
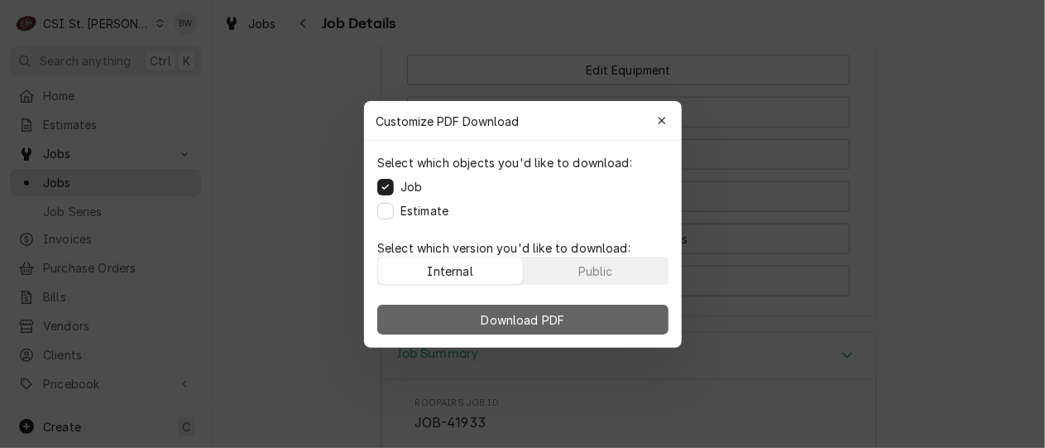
click at [502, 314] on span "Download PDF" at bounding box center [523, 318] width 90 height 17
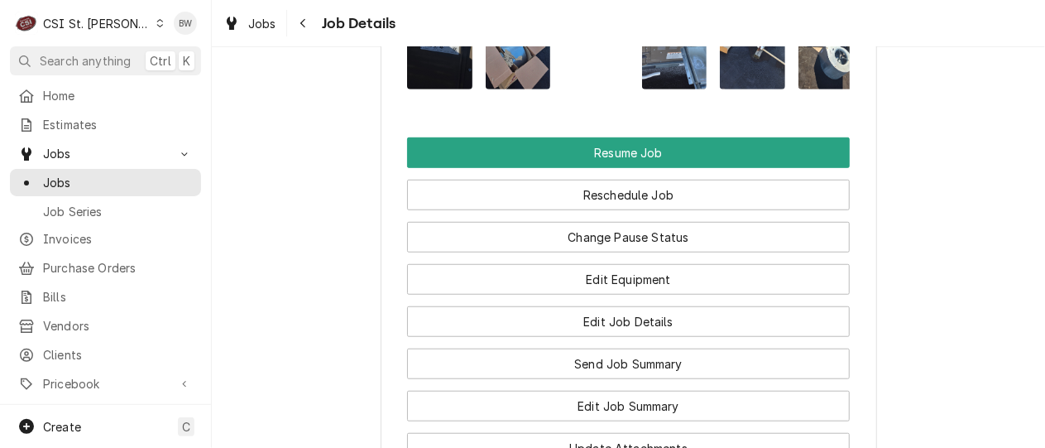
scroll to position [3121, 0]
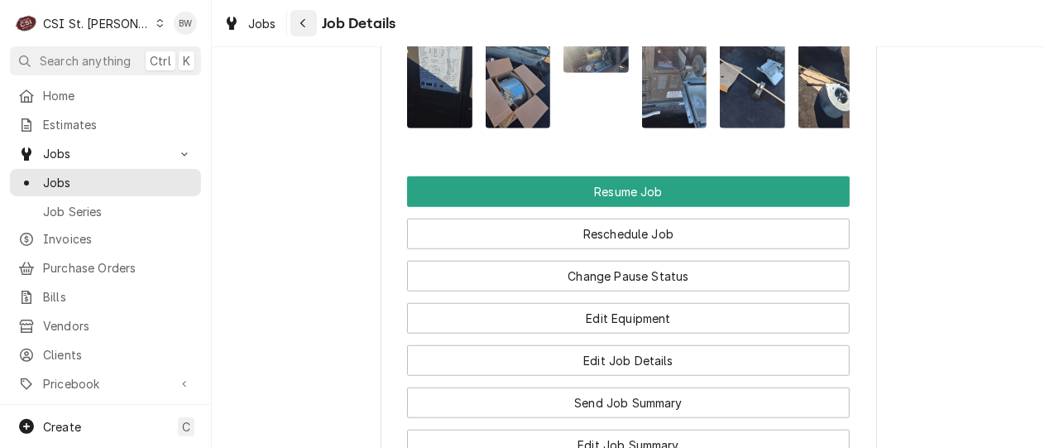
click at [295, 22] on div "Navigate back" at bounding box center [303, 23] width 17 height 17
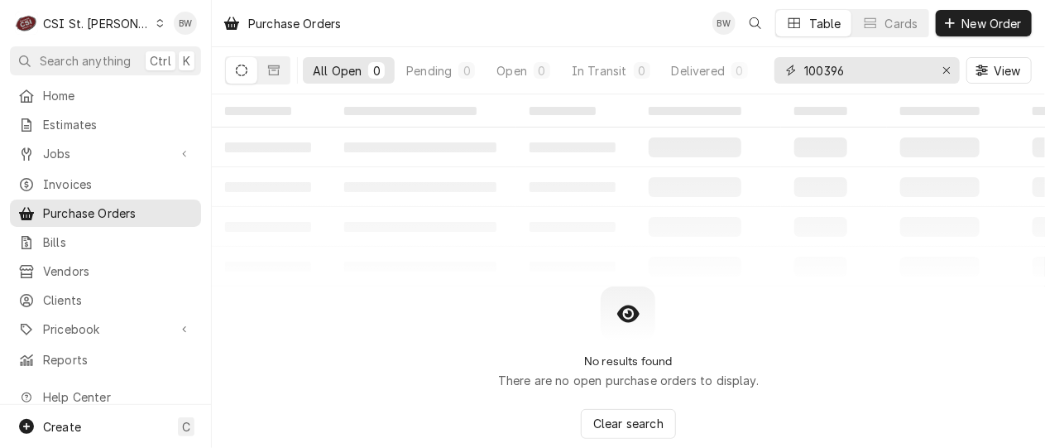
drag, startPoint x: 855, startPoint y: 78, endPoint x: 773, endPoint y: 74, distance: 82.0
click at [774, 74] on div "All Open 0 Pending 0 Open 0 In Transit 0 Delivered 0 Stocked 0 100396 View" at bounding box center [628, 70] width 807 height 46
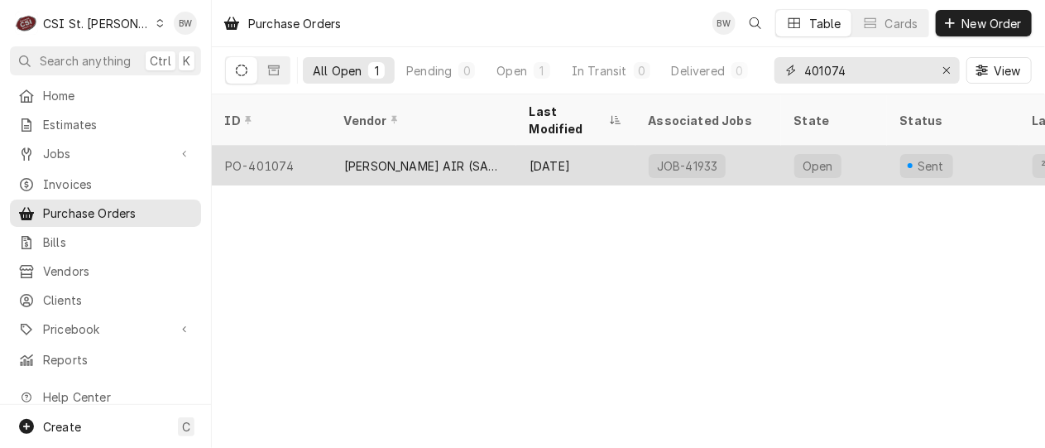
type input "401074"
click at [300, 147] on div "PO-401074" at bounding box center [271, 166] width 119 height 40
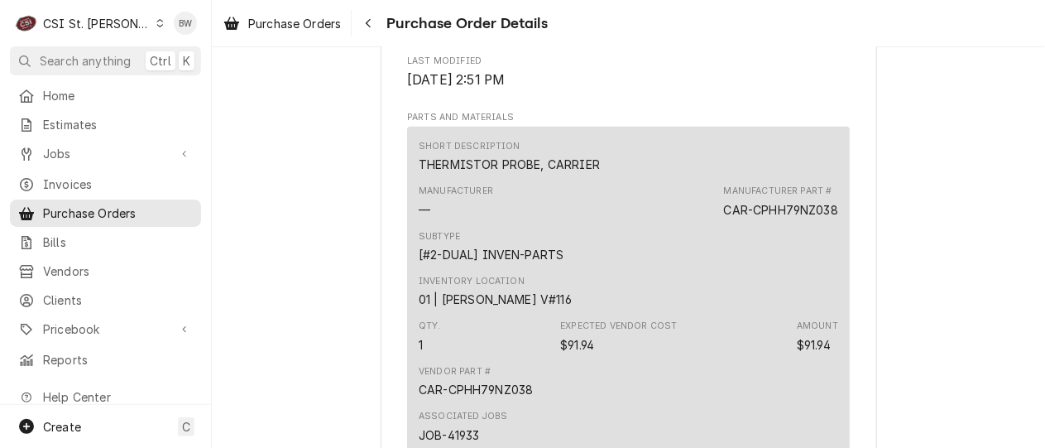
scroll to position [993, 0]
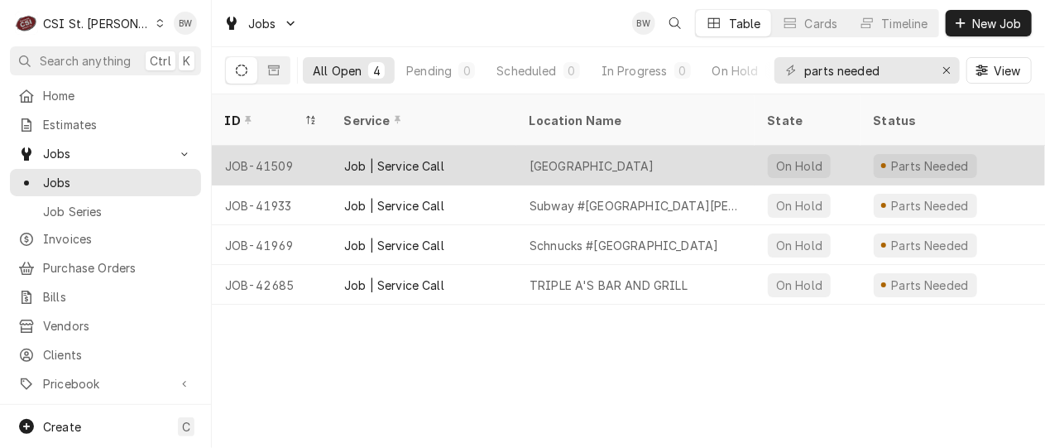
click at [295, 146] on div "JOB-41509" at bounding box center [271, 166] width 119 height 40
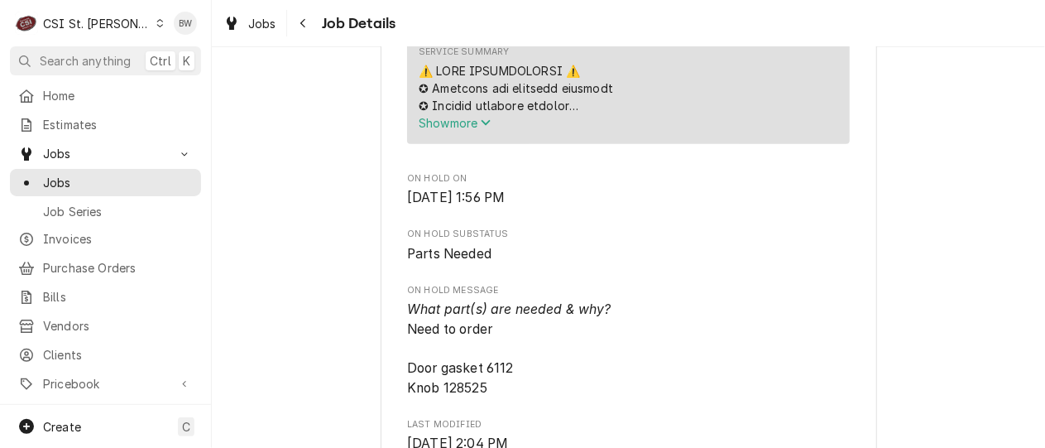
scroll to position [745, 0]
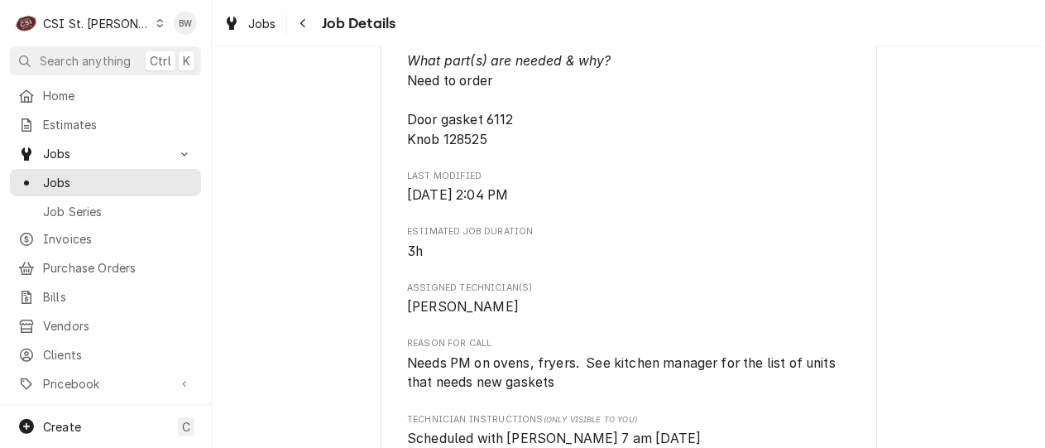
scroll to position [828, 0]
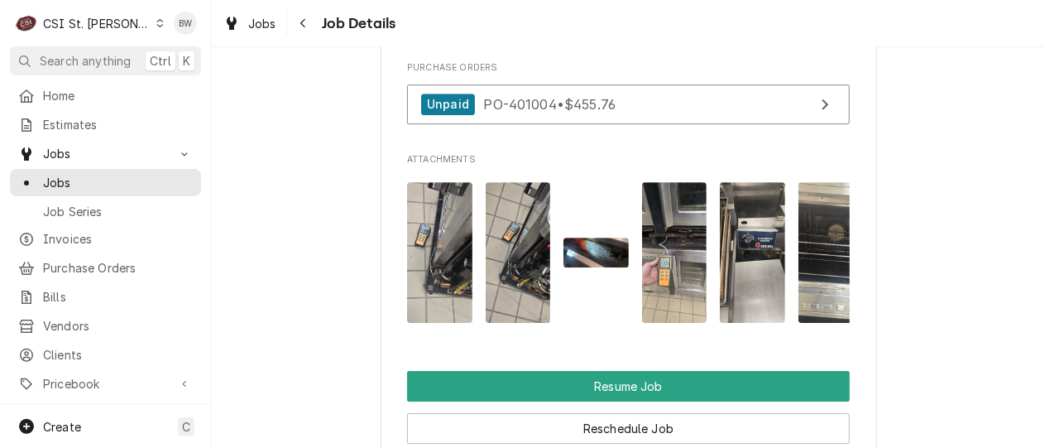
scroll to position [2069, 0]
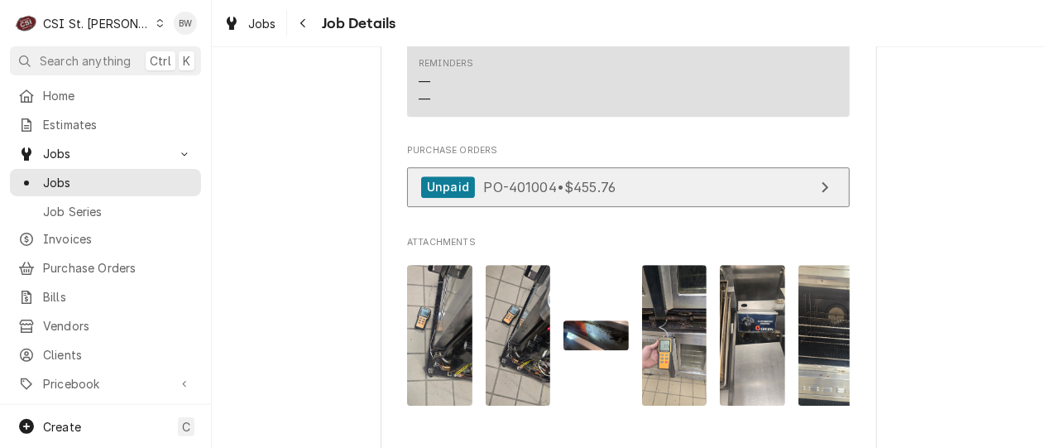
click at [525, 194] on span "PO-401004 • $455.76" at bounding box center [549, 186] width 132 height 17
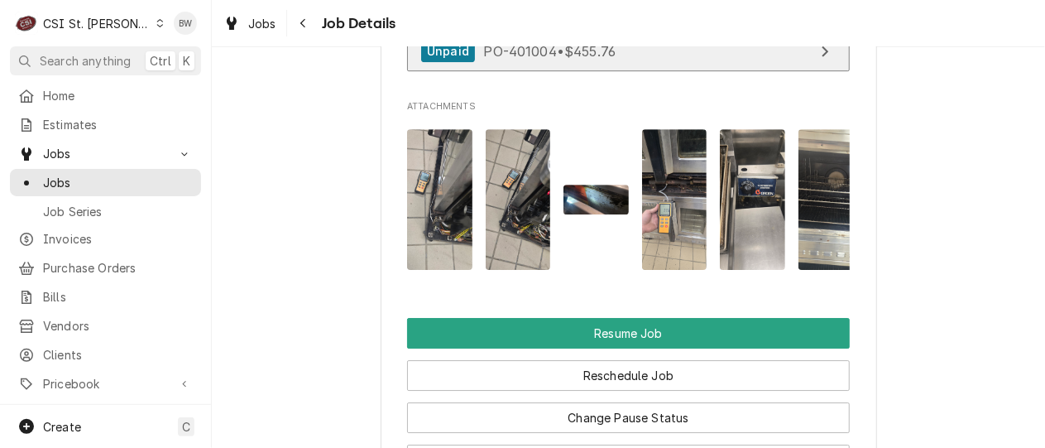
scroll to position [2400, 0]
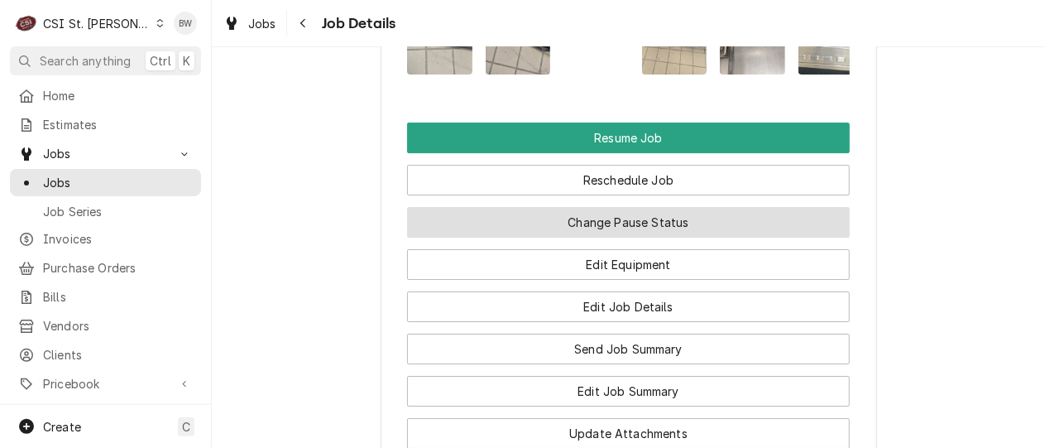
click at [550, 238] on button "Change Pause Status" at bounding box center [628, 222] width 443 height 31
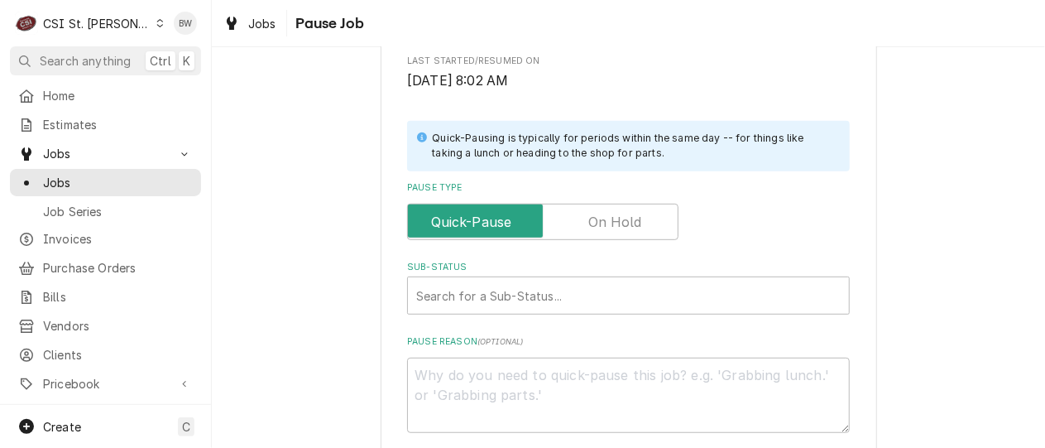
scroll to position [331, 0]
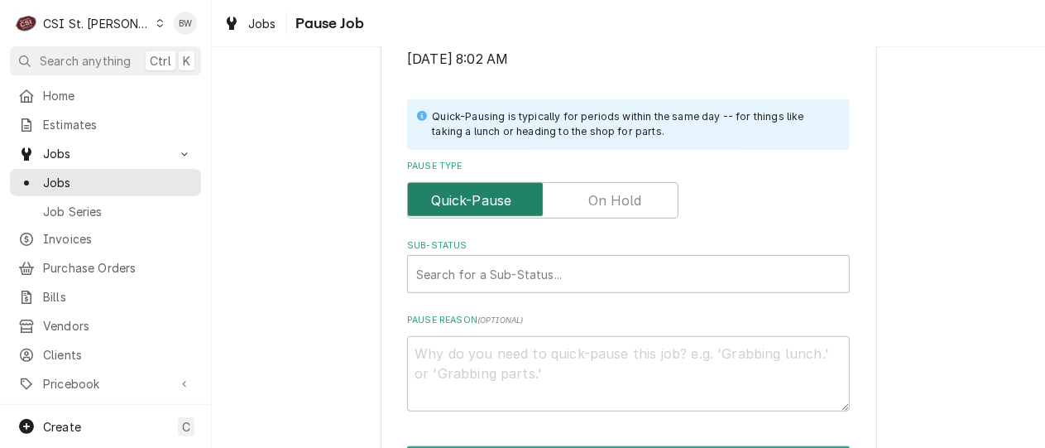
click at [575, 209] on input "Pause Type" at bounding box center [543, 200] width 257 height 36
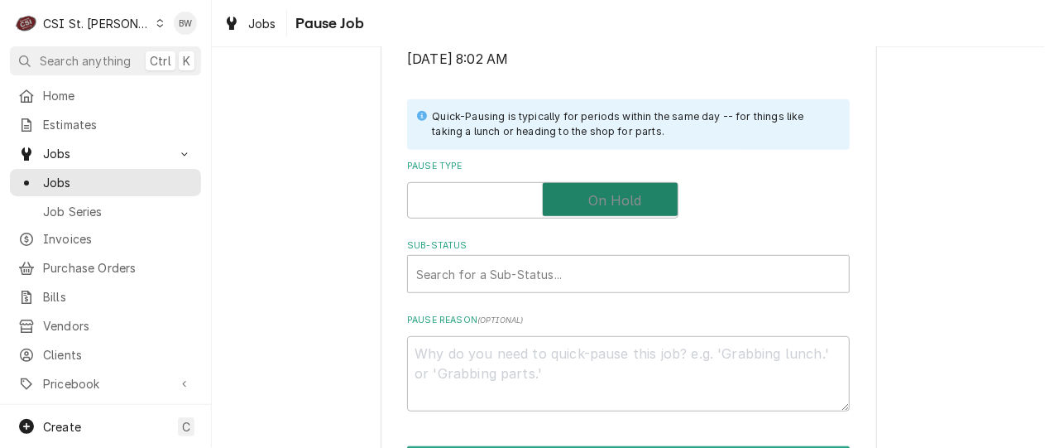
checkbox input "true"
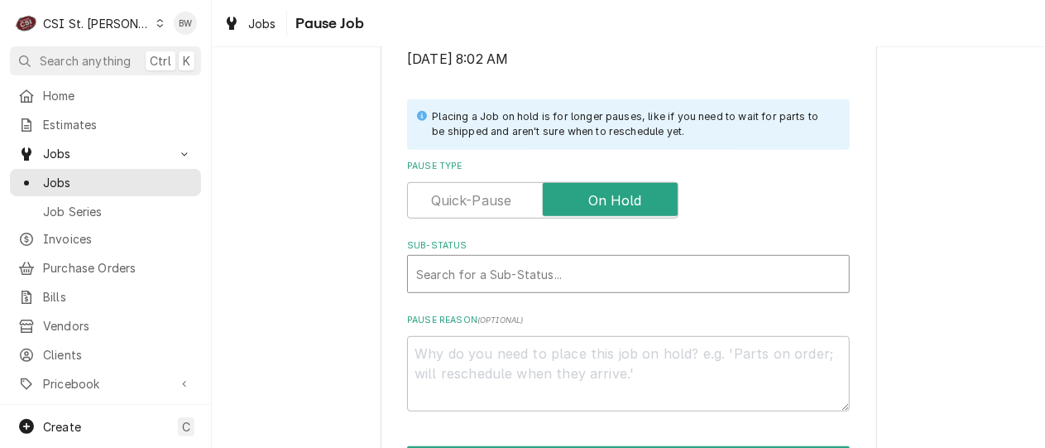
click at [514, 265] on div "Sub-Status" at bounding box center [628, 274] width 425 height 30
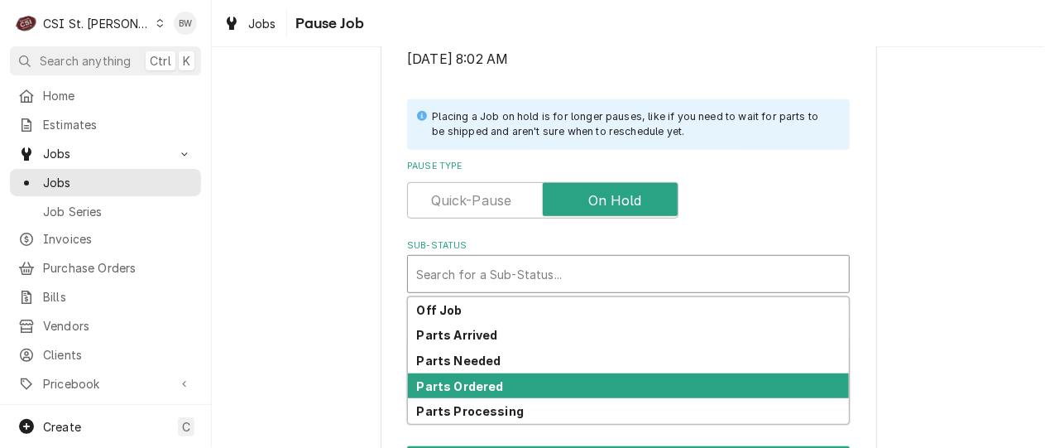
click at [468, 386] on strong "Parts Ordered" at bounding box center [460, 386] width 87 height 14
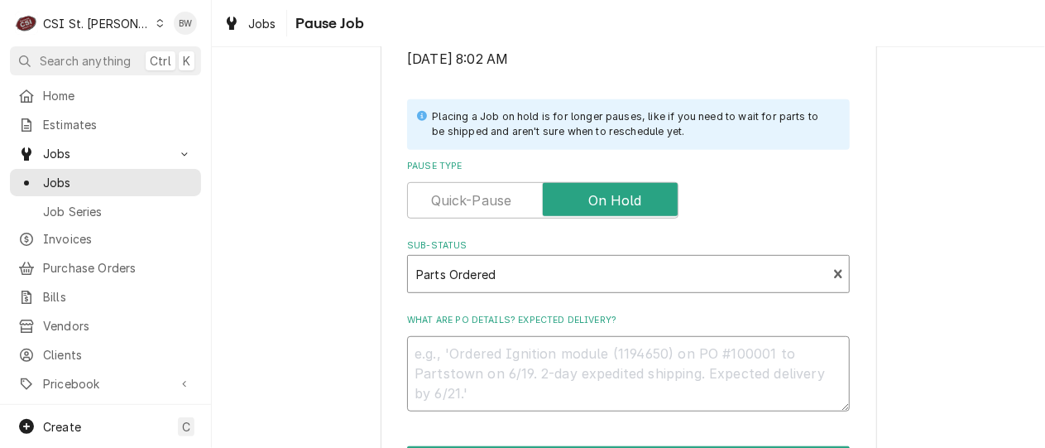
click at [457, 361] on textarea "What are PO details? Expected delivery?" at bounding box center [628, 373] width 443 height 74
type textarea "x"
type textarea "P"
type textarea "x"
type textarea "Pa"
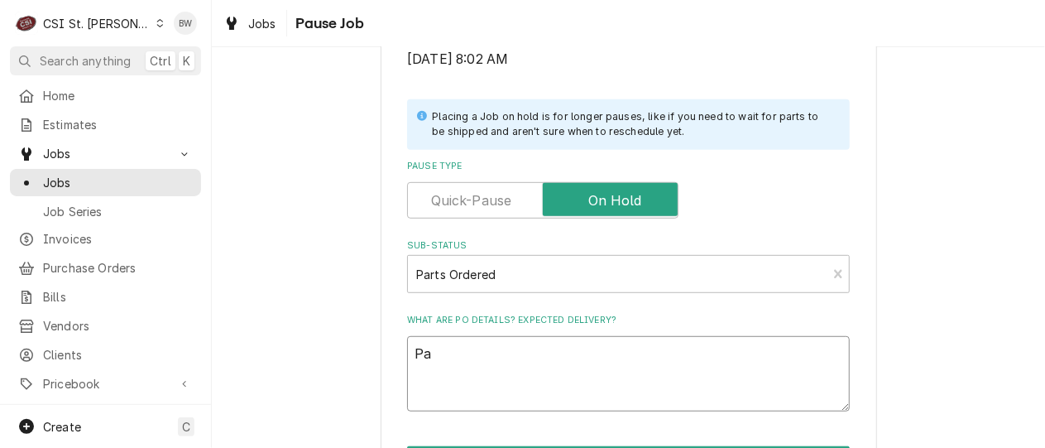
type textarea "x"
type textarea "Par"
type textarea "x"
type textarea "Part"
type textarea "x"
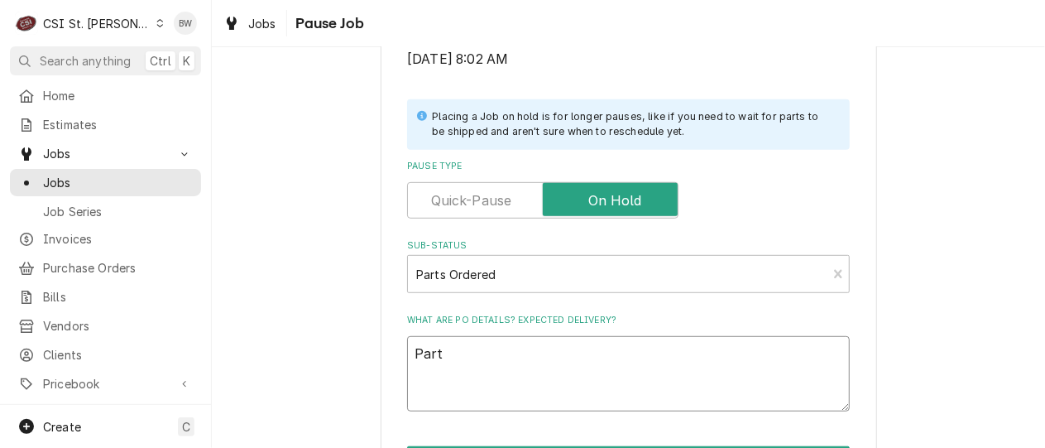
type textarea "Parts"
type textarea "x"
type textarea "Partst"
type textarea "x"
type textarea "Partsto"
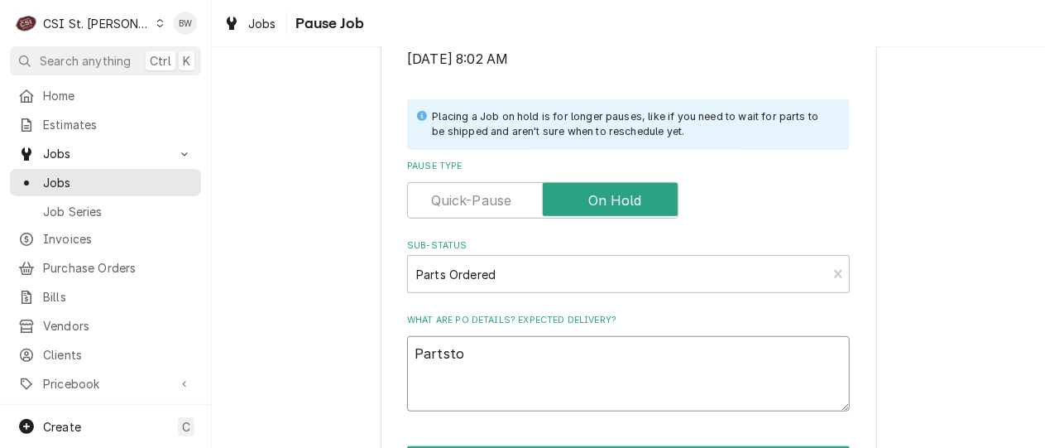
type textarea "x"
type textarea "Partstown"
type textarea "x"
type textarea "Partstown"
type textarea "x"
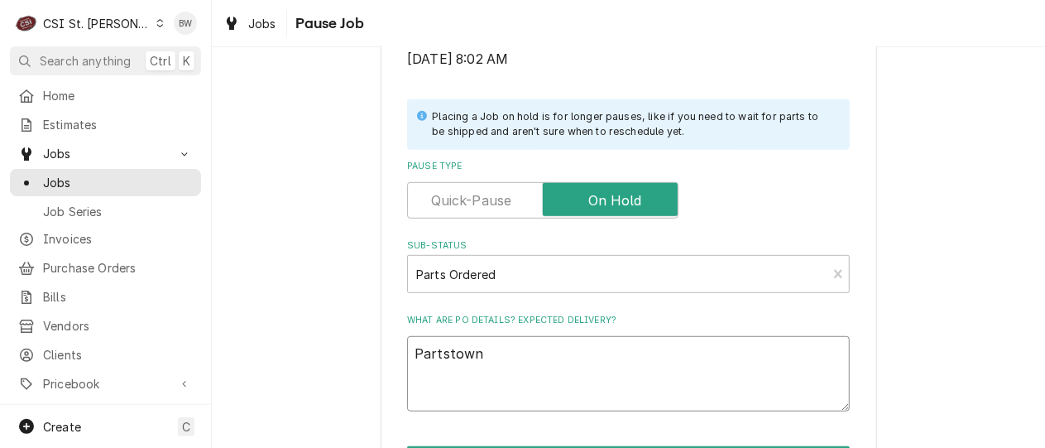
type textarea "Partstown s"
type textarea "x"
type textarea "Partstown se"
type textarea "x"
type textarea "Partstown sen"
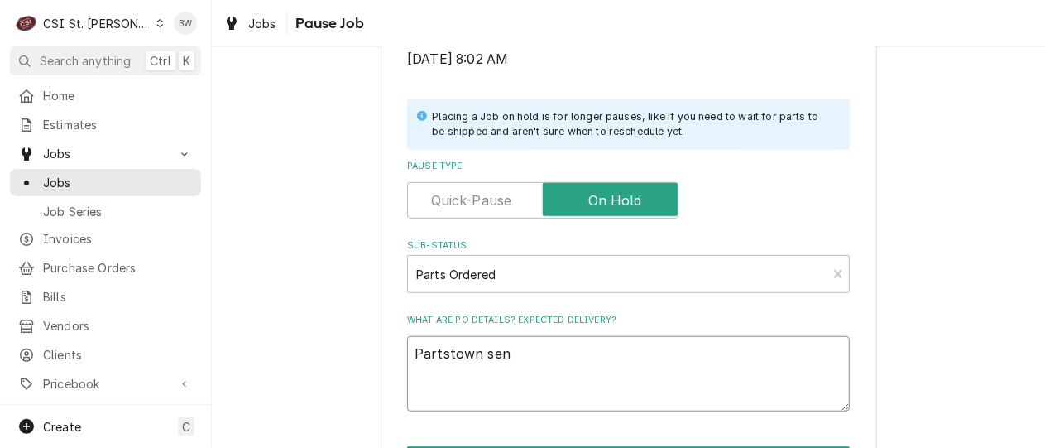
type textarea "x"
type textarea "Partstown send"
type textarea "x"
type textarea "Partstown sendi"
type textarea "x"
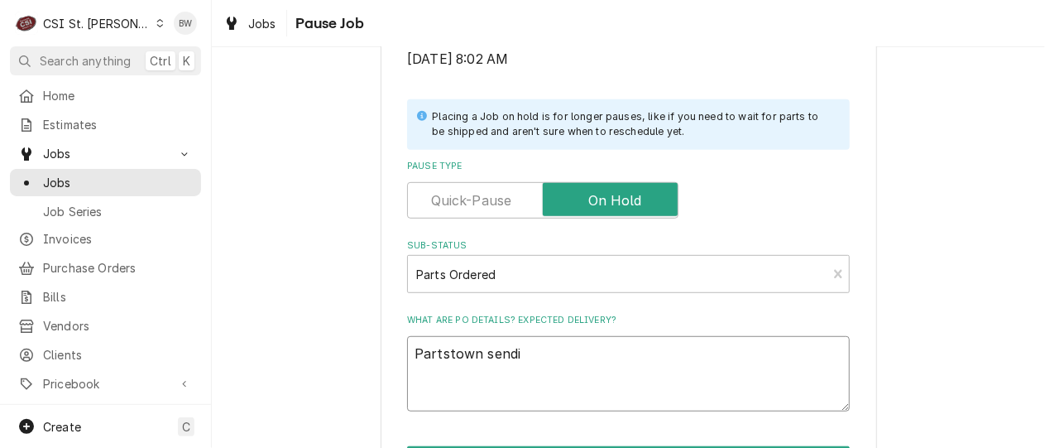
type textarea "Partstown sendin"
type textarea "x"
type textarea "Partstown sending"
type textarea "x"
type textarea "Partstown sending"
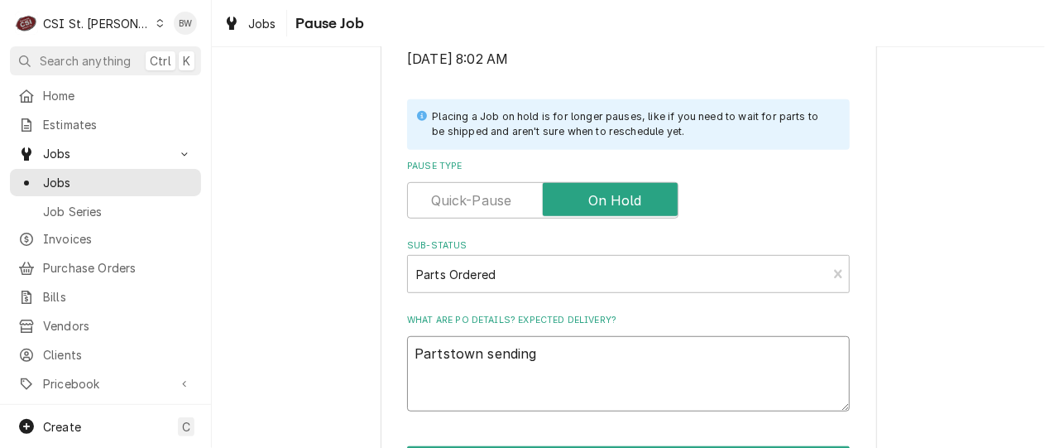
type textarea "x"
type textarea "Partstown sending r"
type textarea "x"
type textarea "Partstown sending re"
type textarea "x"
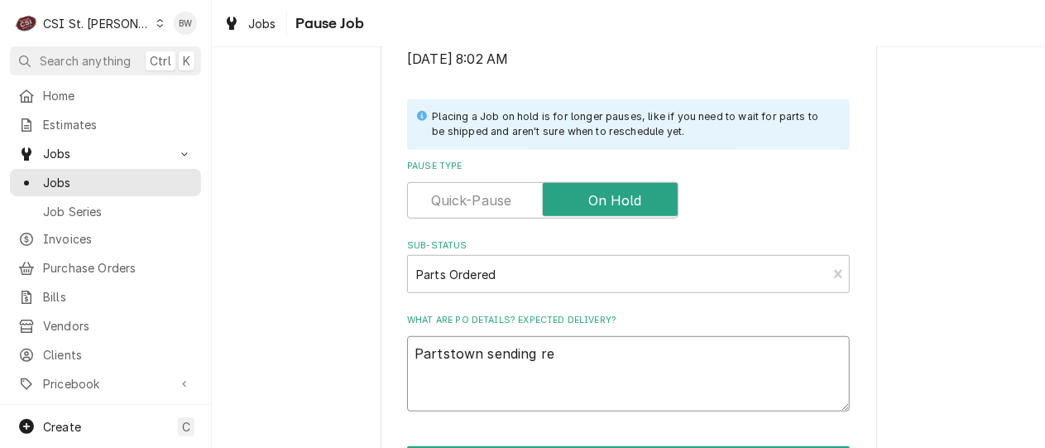
type textarea "Partstown sending rep"
type textarea "x"
type textarea "Partstown sending repla"
type textarea "x"
type textarea "Partstown sending replac"
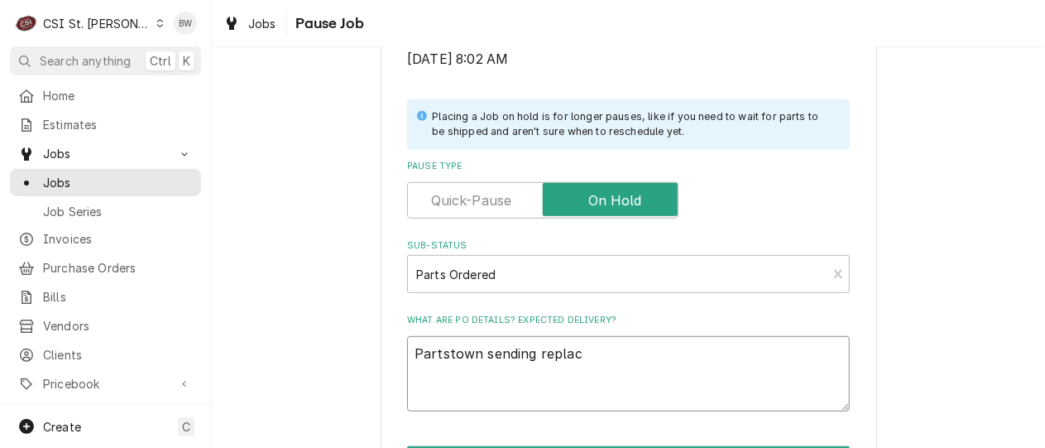
type textarea "x"
type textarea "Partstown sending replace"
type textarea "x"
type textarea "Partstown sending replacem"
type textarea "x"
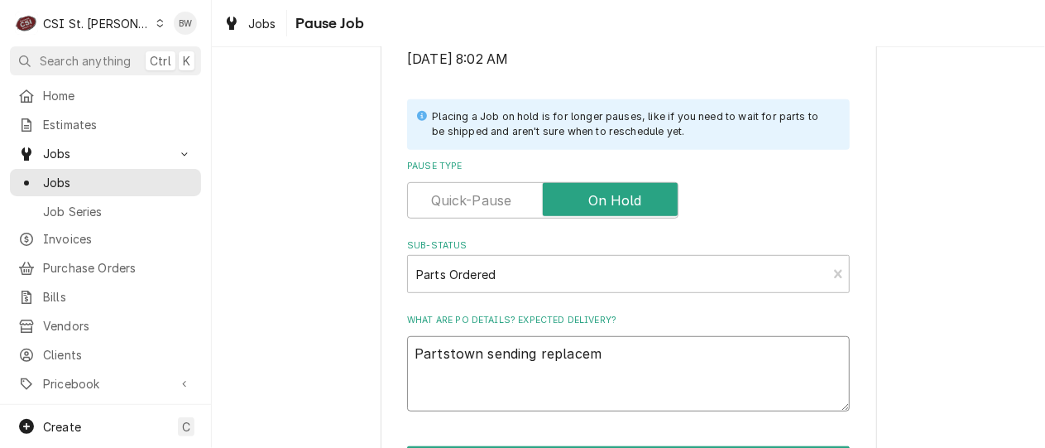
type textarea "Partstown sending replaceme"
type textarea "x"
type textarea "Partstown sending replacemen"
type textarea "x"
type textarea "Partstown sending replacement"
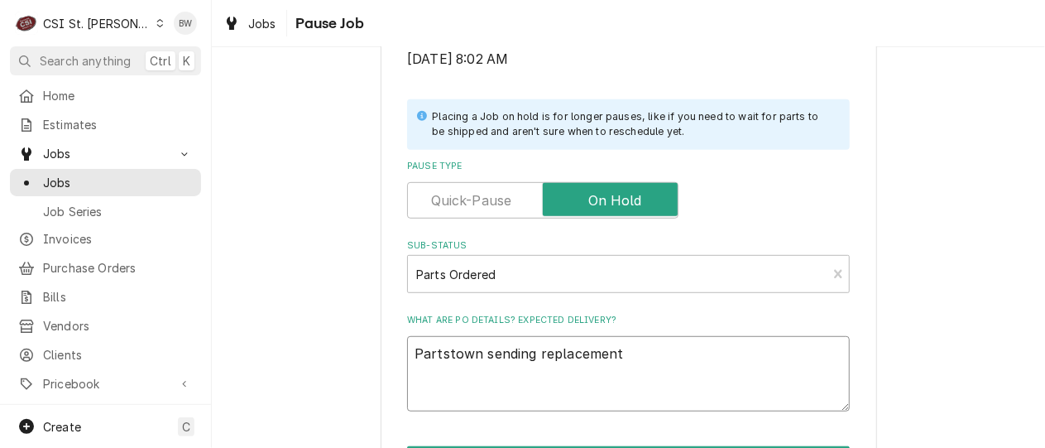
type textarea "x"
type textarea "Partstown sending replacement"
type textarea "x"
type textarea "Partstown sending replacement k"
type textarea "x"
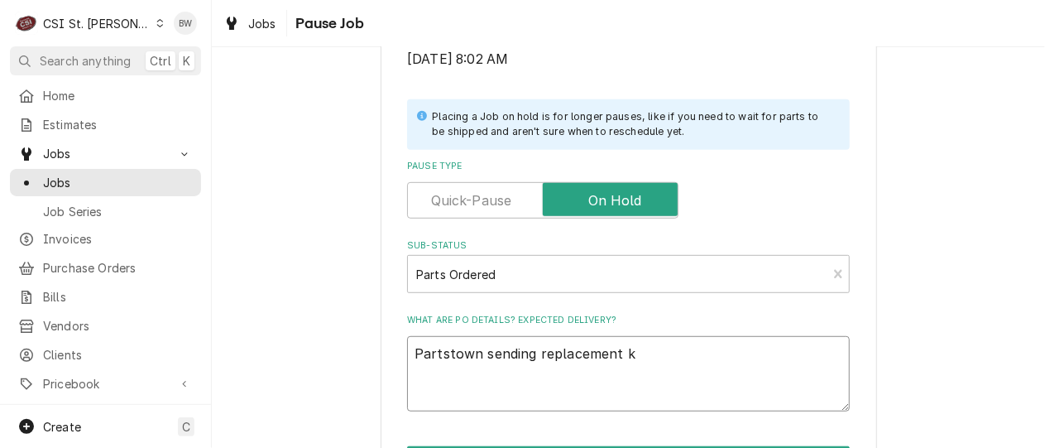
type textarea "Partstown sending replacement kn"
type textarea "x"
type textarea "Partstown sending replacement kno"
type textarea "x"
type textarea "Partstown sending replacement knob"
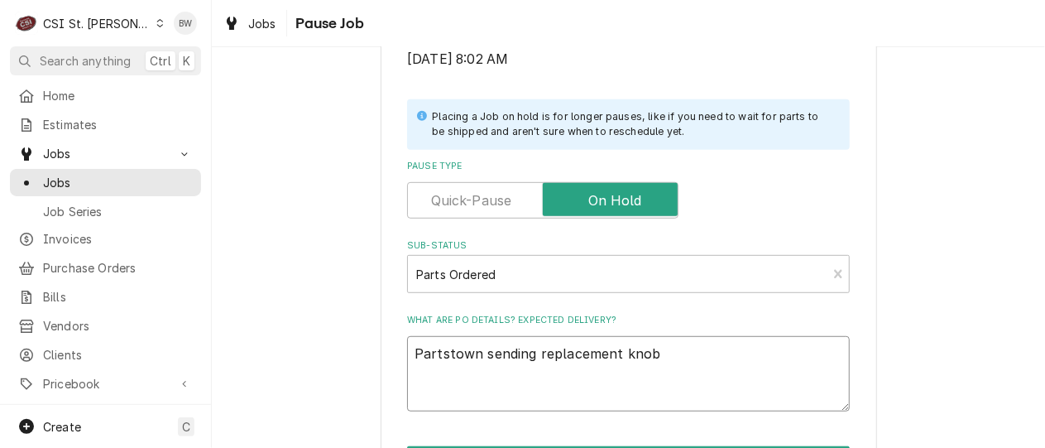
type textarea "x"
type textarea "Partstown sending replacement knob"
type textarea "x"
type textarea "Partstown sending replacement knob 1"
type textarea "x"
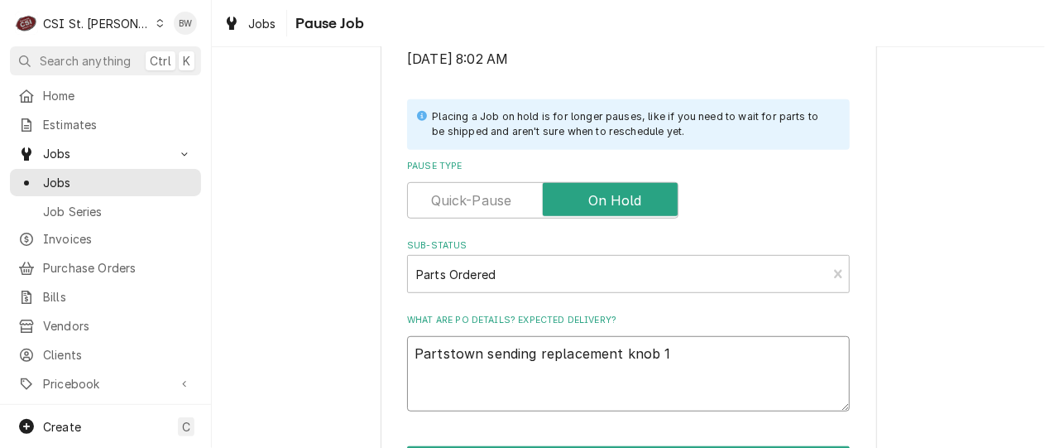
type textarea "Partstown sending replacement knob 12"
type textarea "x"
type textarea "Partstown sending replacement knob 128"
type textarea "x"
type textarea "Partstown sending replacement knob 1285"
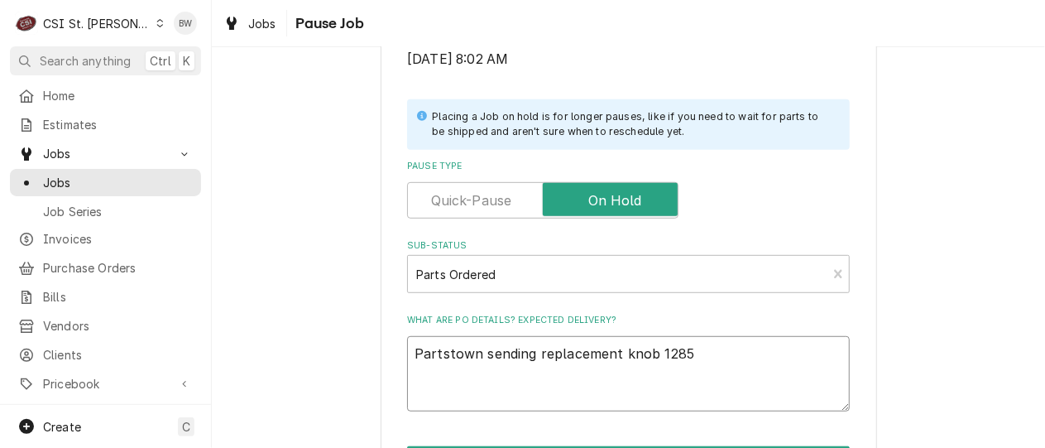
type textarea "x"
type textarea "Partstown sending replacement knob 12852"
type textarea "x"
type textarea "Partstown sending replacement knob 128525"
type textarea "x"
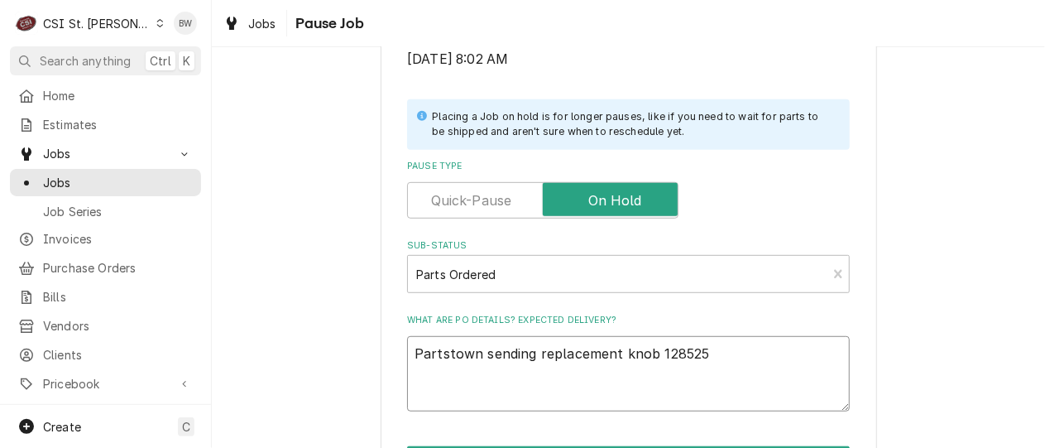
type textarea "Partstown sending replacement knob 128525,"
type textarea "x"
type textarea "Partstown sending replacement knob 128525,"
type textarea "x"
type textarea "Partstown sending replacement knob 128525, re"
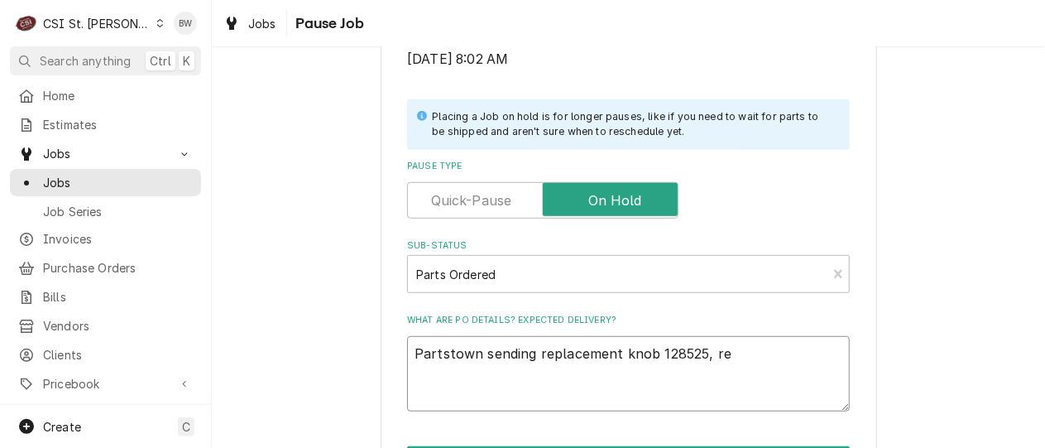
type textarea "x"
type textarea "Partstown sending replacement knob 128525, rec"
type textarea "x"
type textarea "Partstown sending replacement knob 128525, rece"
type textarea "x"
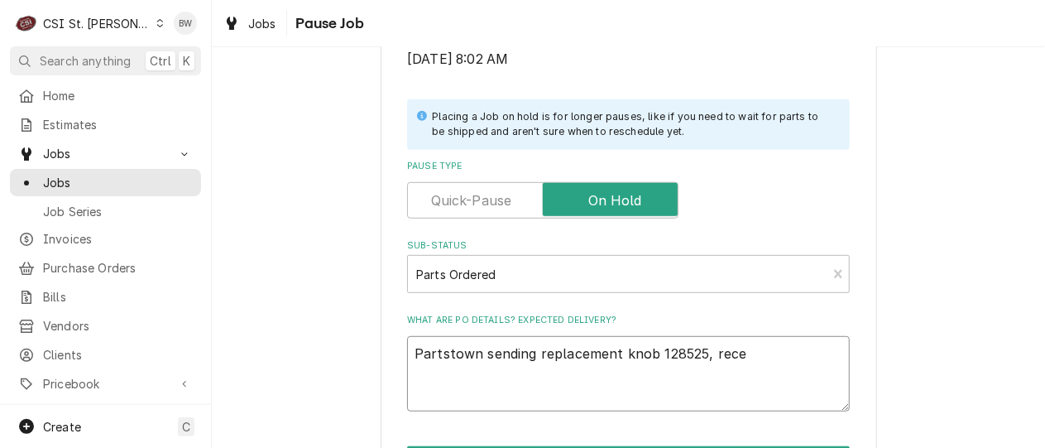
type textarea "Partstown sending replacement knob 128525, recei"
type textarea "x"
type textarea "Partstown sending replacement knob 128525, receiv"
type textarea "x"
type textarea "Partstown sending replacement knob 128525, receive"
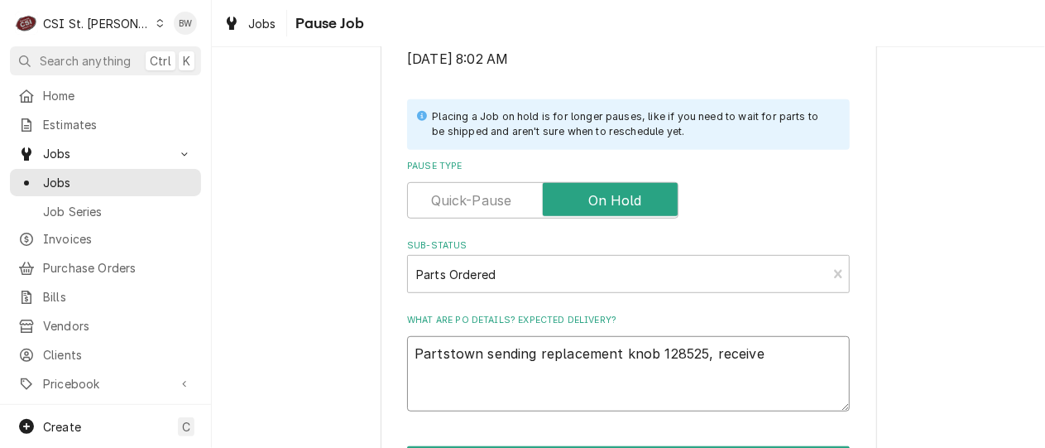
type textarea "x"
type textarea "Partstown sending replacement knob 128525, received"
type textarea "x"
type textarea "Partstown sending replacement knob 128525, received"
type textarea "x"
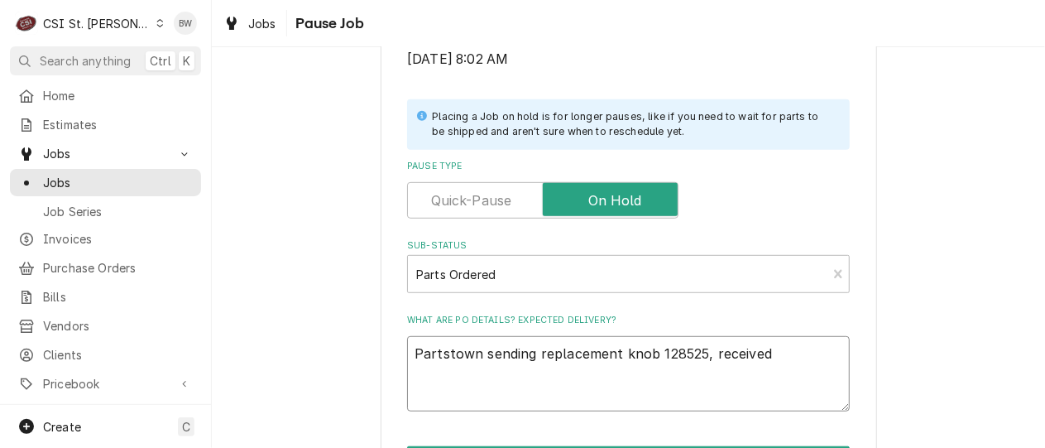
type textarea "Partstown sending replacement knob 128525, received d"
type textarea "x"
type textarea "Partstown sending replacement knob 128525, received da"
type textarea "x"
type textarea "Partstown sending replacement knob 128525, received dam"
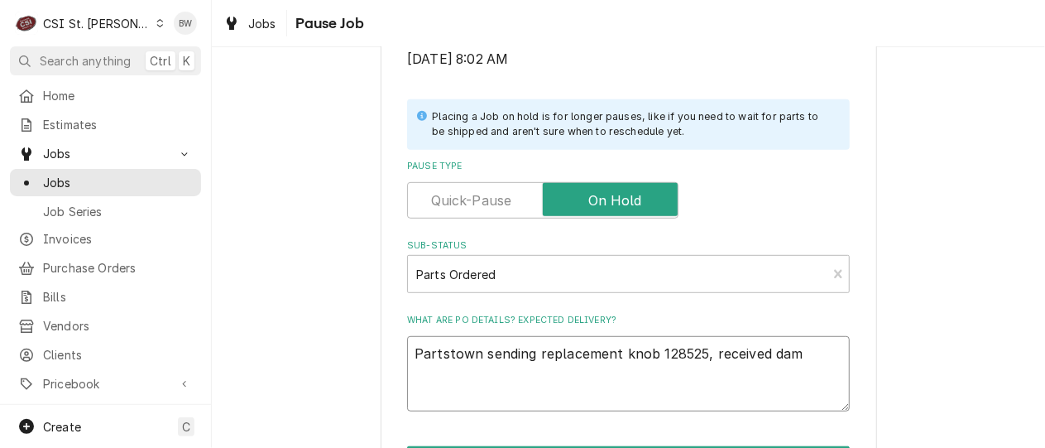
type textarea "x"
type textarea "Partstown sending replacement knob 128525, received dama"
type textarea "x"
type textarea "Partstown sending replacement knob 128525, received damag"
type textarea "x"
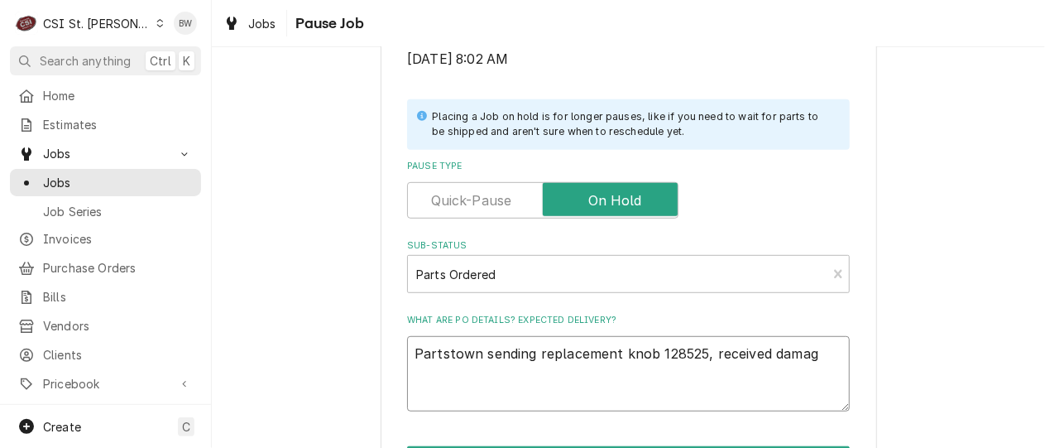
type textarea "Partstown sending replacement knob 128525, received damage"
type textarea "x"
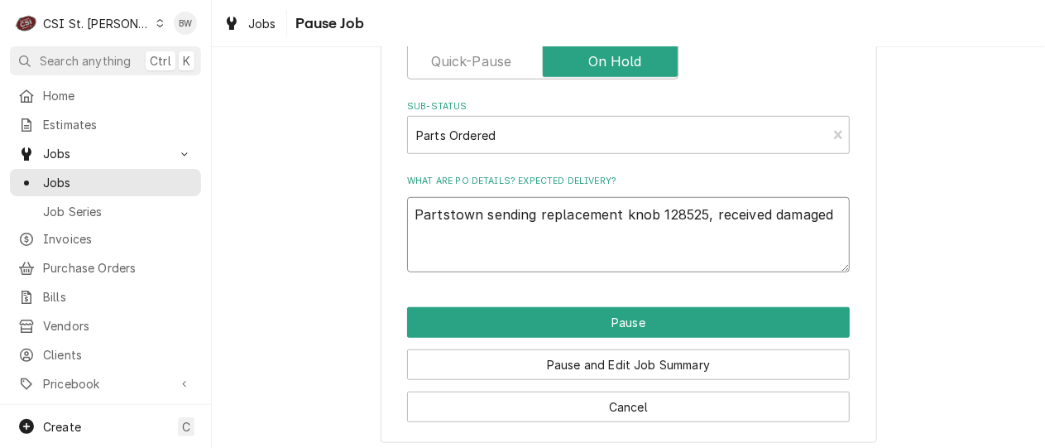
scroll to position [479, 0]
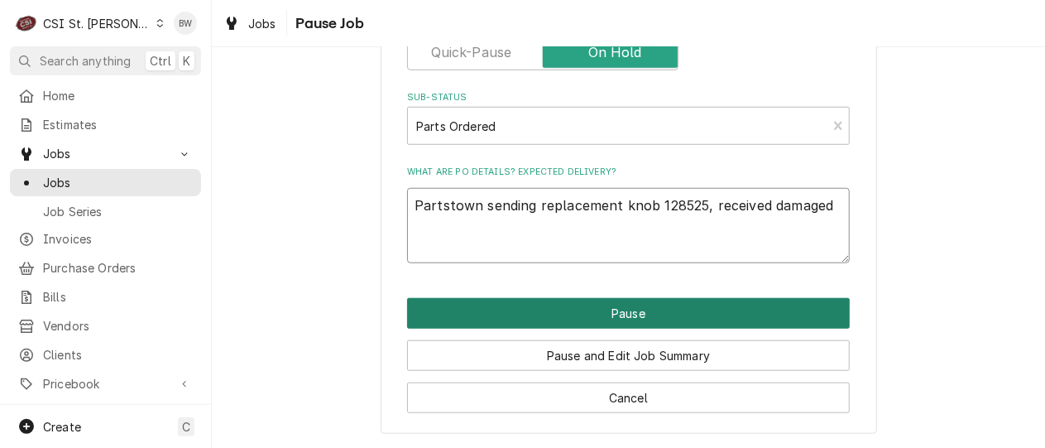
type textarea "Partstown sending replacement knob 128525, received damaged"
click at [498, 322] on button "Pause" at bounding box center [628, 313] width 443 height 31
type textarea "x"
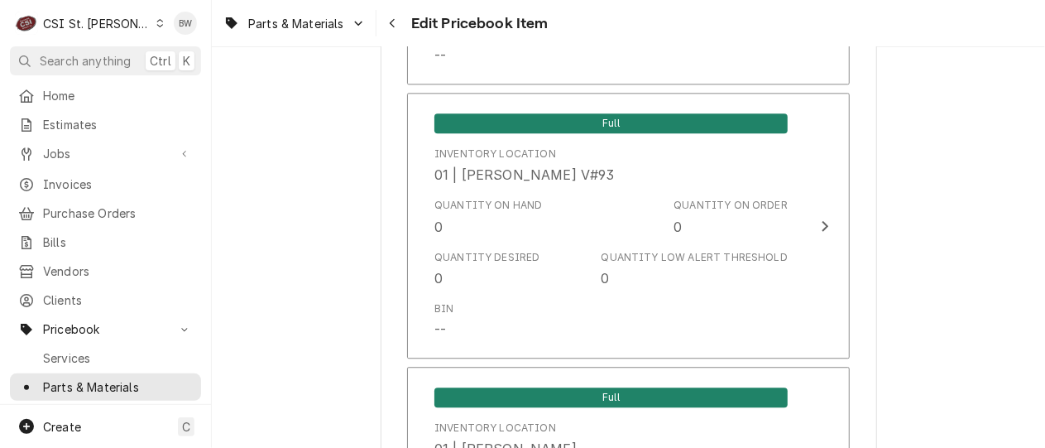
scroll to position [1076, 0]
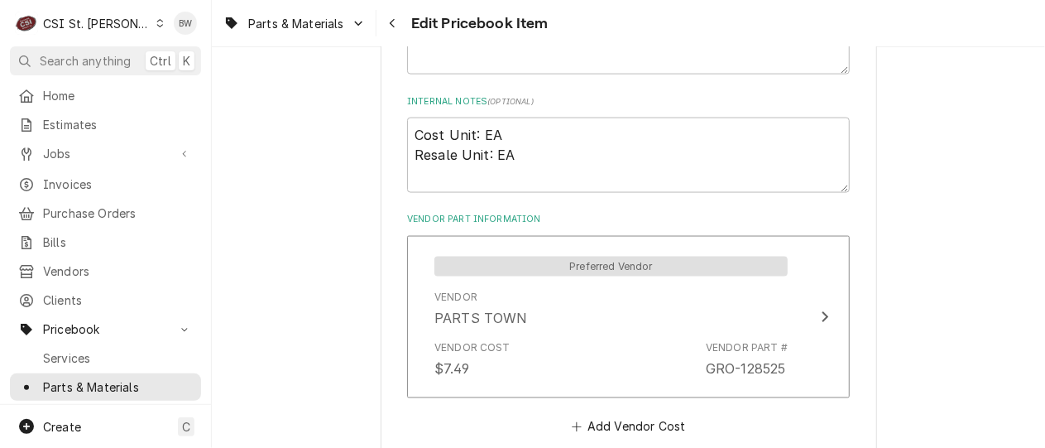
type textarea "x"
click at [90, 262] on span "Vendors" at bounding box center [118, 270] width 150 height 17
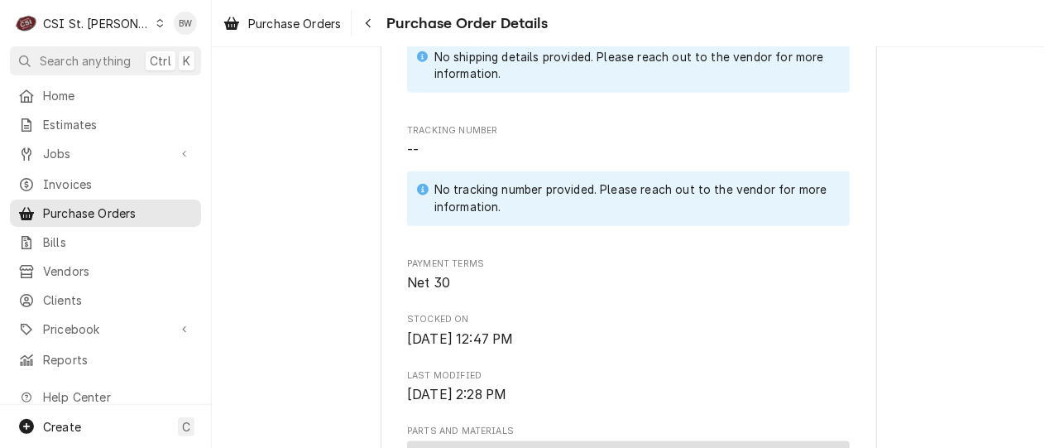
scroll to position [745, 0]
click at [309, 26] on span "Purchase Orders" at bounding box center [294, 23] width 93 height 17
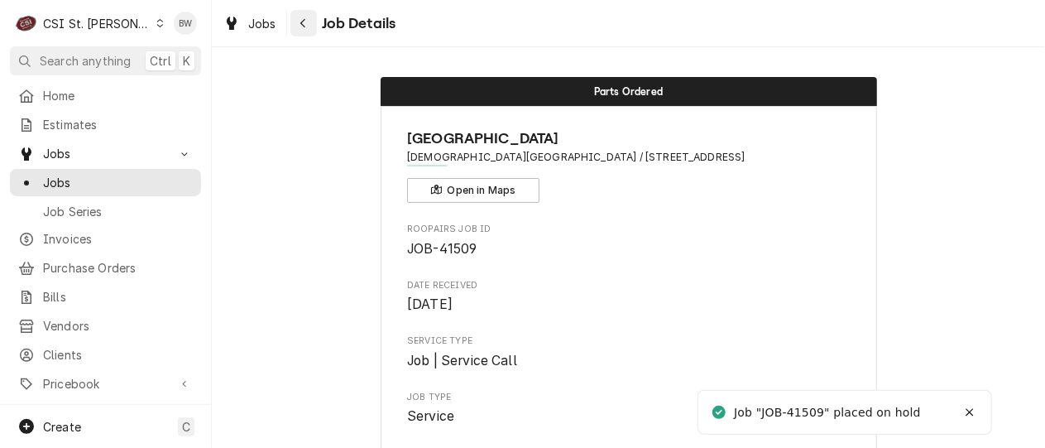
click at [302, 26] on icon "Navigate back" at bounding box center [303, 23] width 7 height 12
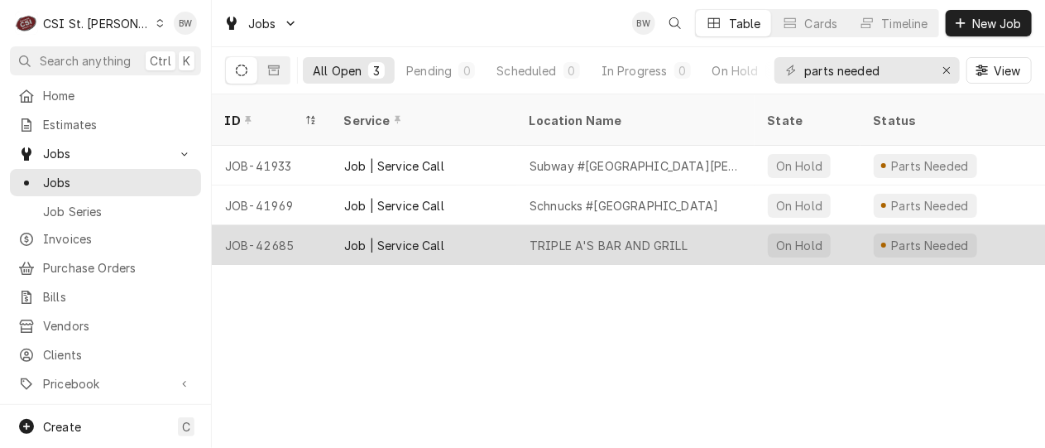
click at [300, 225] on div "JOB-42685" at bounding box center [271, 245] width 119 height 40
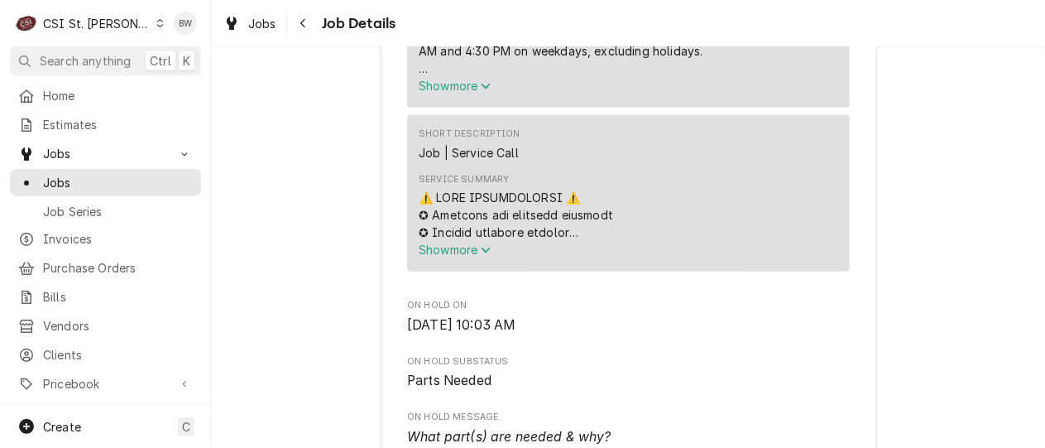
scroll to position [745, 0]
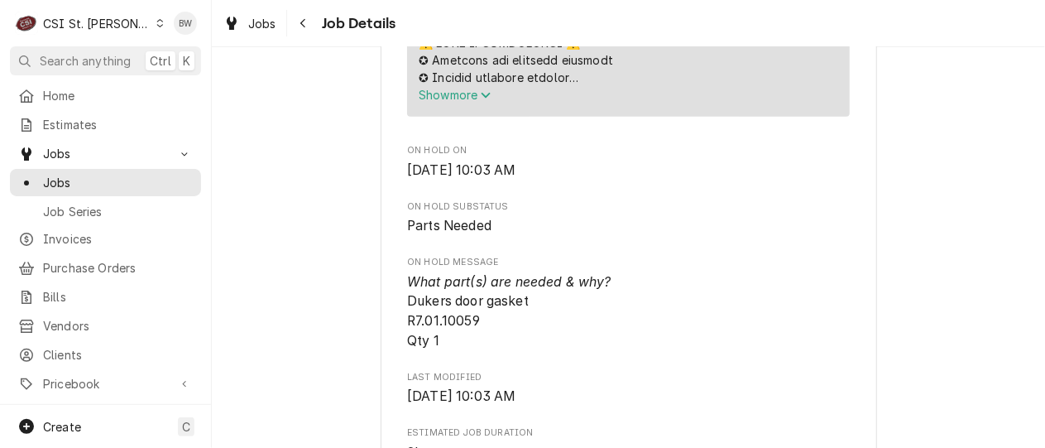
scroll to position [910, 0]
drag, startPoint x: 474, startPoint y: 337, endPoint x: 403, endPoint y: 335, distance: 71.2
click at [407, 335] on span "What part(s) are needed & why? Dukers door gasket R7.01.10059 Qty 1" at bounding box center [509, 310] width 204 height 74
copy span "R7.01.10059"
click at [338, 92] on div "Parts Needed DUKERS APPLIANCE USA TRIPLE A'S BAR AND GRILL / 4203 N St Peters P…" at bounding box center [628, 386] width 833 height 2464
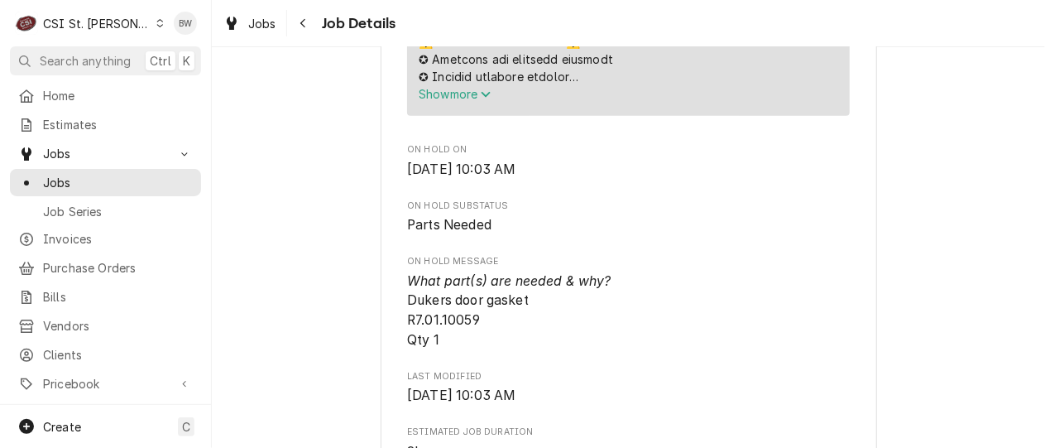
click at [294, 257] on div "Parts Needed DUKERS APPLIANCE USA TRIPLE A'S BAR AND GRILL / 4203 N St Peters P…" at bounding box center [628, 386] width 833 height 2464
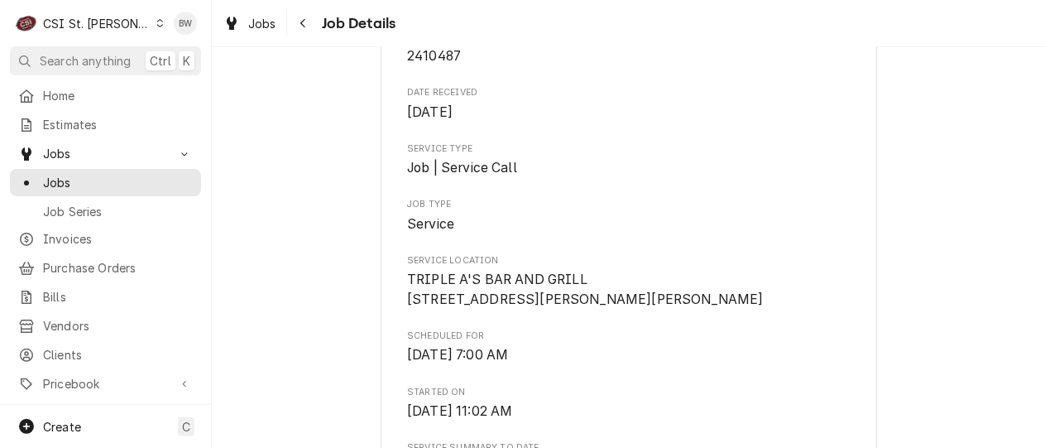
scroll to position [0, 0]
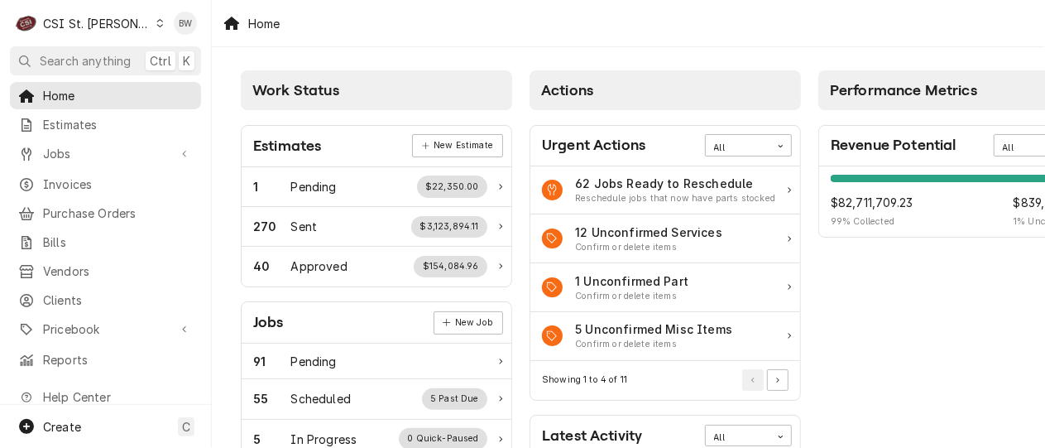
click at [454, 10] on div "Home" at bounding box center [628, 23] width 833 height 46
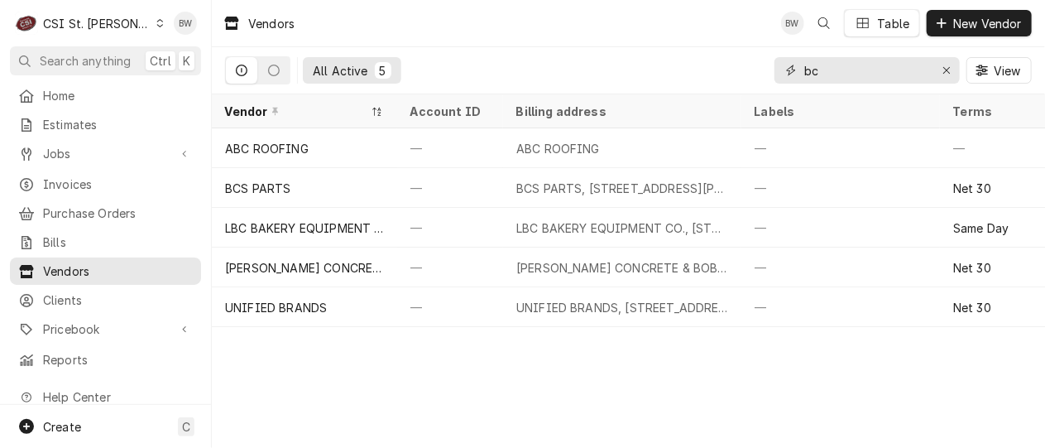
drag, startPoint x: 858, startPoint y: 68, endPoint x: 787, endPoint y: 73, distance: 71.3
click at [787, 73] on div "bc" at bounding box center [867, 70] width 185 height 26
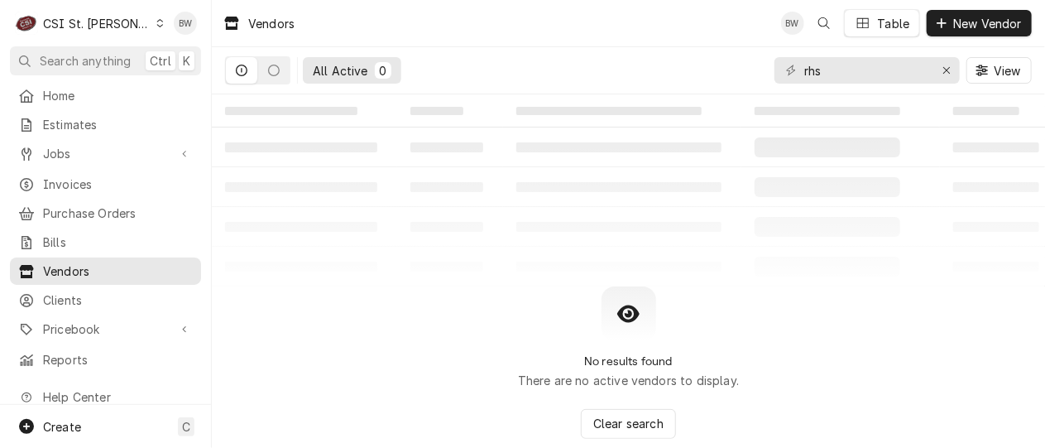
click at [476, 90] on div "All Active 0 rhs View" at bounding box center [628, 70] width 807 height 46
drag, startPoint x: 820, startPoint y: 76, endPoint x: 792, endPoint y: 79, distance: 28.3
click at [792, 79] on div "rhs" at bounding box center [867, 70] width 185 height 26
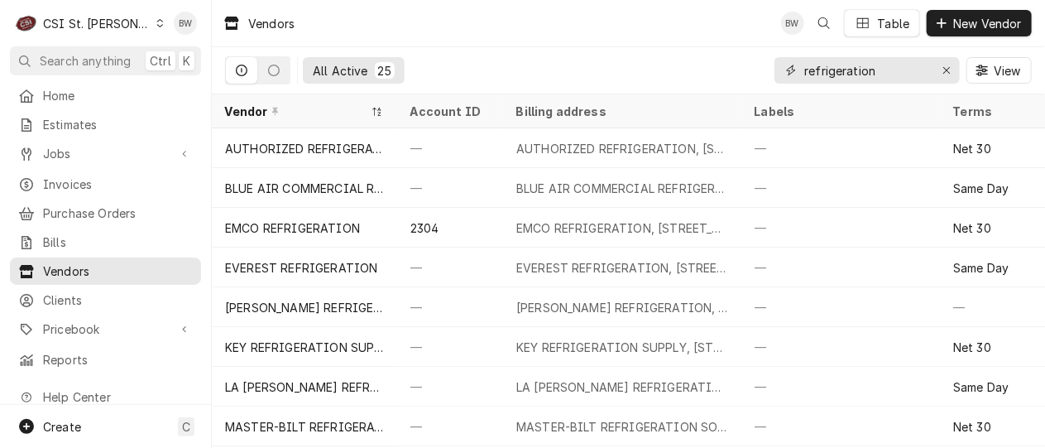
drag, startPoint x: 893, startPoint y: 75, endPoint x: 783, endPoint y: 82, distance: 110.3
click at [783, 82] on div "refrigeration" at bounding box center [867, 70] width 185 height 26
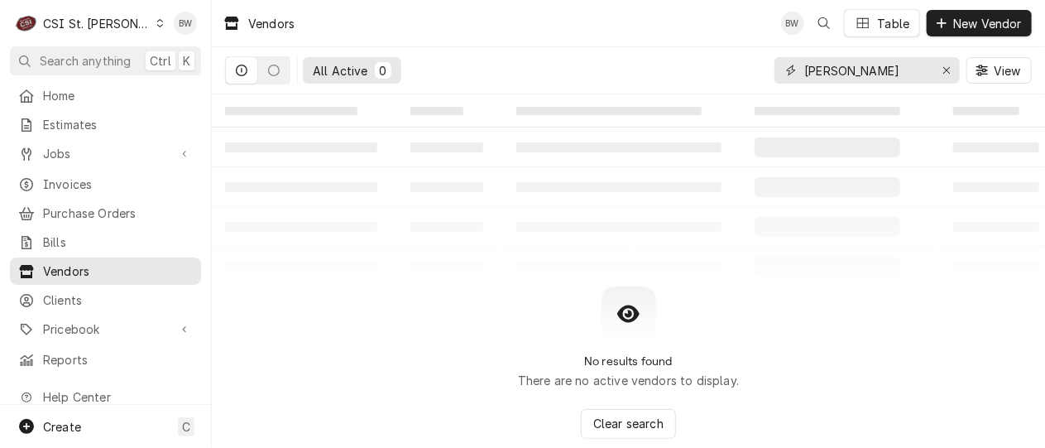
type input "[PERSON_NAME]"
click at [433, 300] on div "No results found There are no active vendors to display. Clear search" at bounding box center [628, 362] width 833 height 152
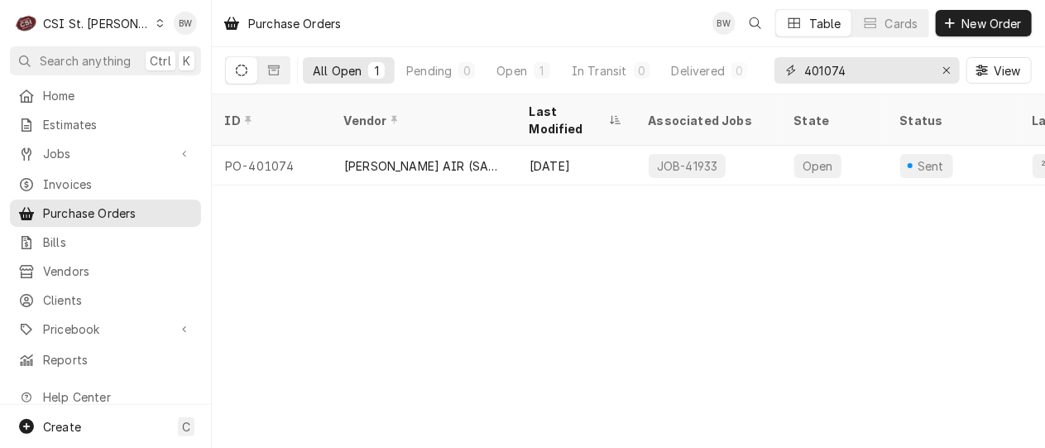
drag, startPoint x: 864, startPoint y: 75, endPoint x: 794, endPoint y: 70, distance: 70.6
click at [794, 70] on div "401074" at bounding box center [867, 70] width 185 height 26
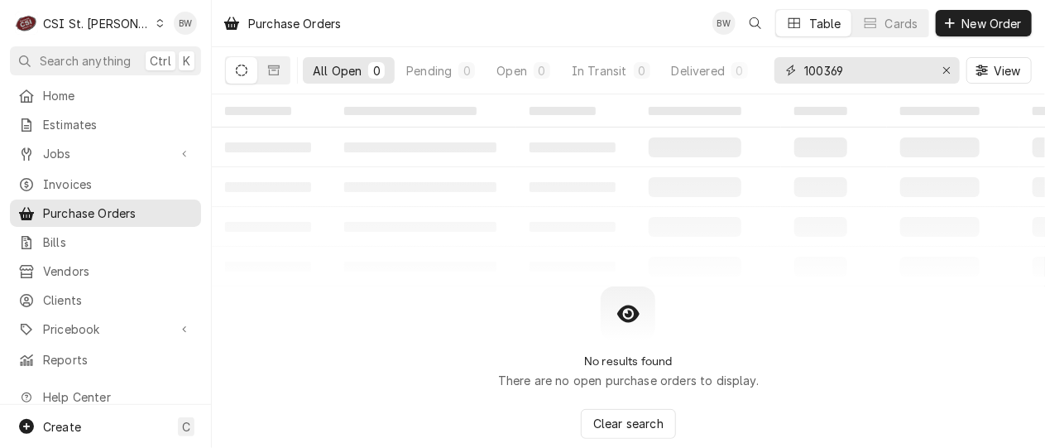
type input "100369"
click at [156, 25] on icon "Dynamic Content Wrapper" at bounding box center [159, 23] width 7 height 8
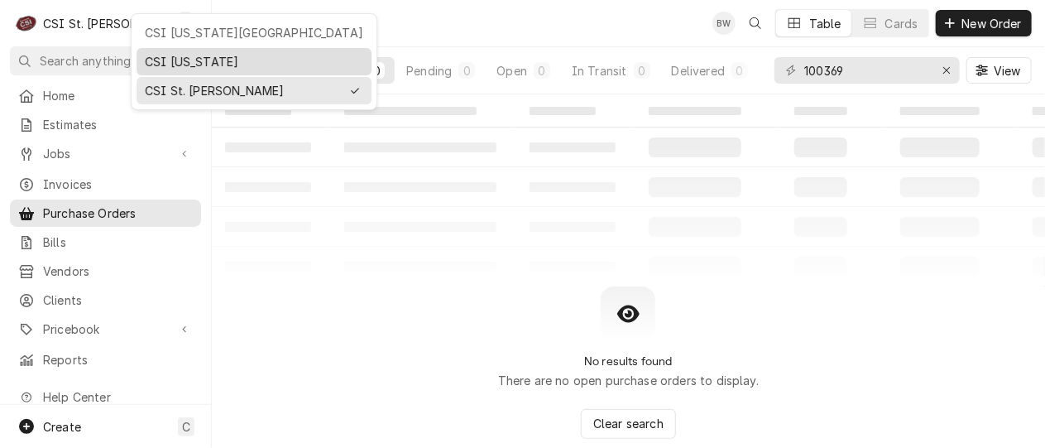
click at [161, 55] on div "CSI [US_STATE]" at bounding box center [254, 61] width 218 height 17
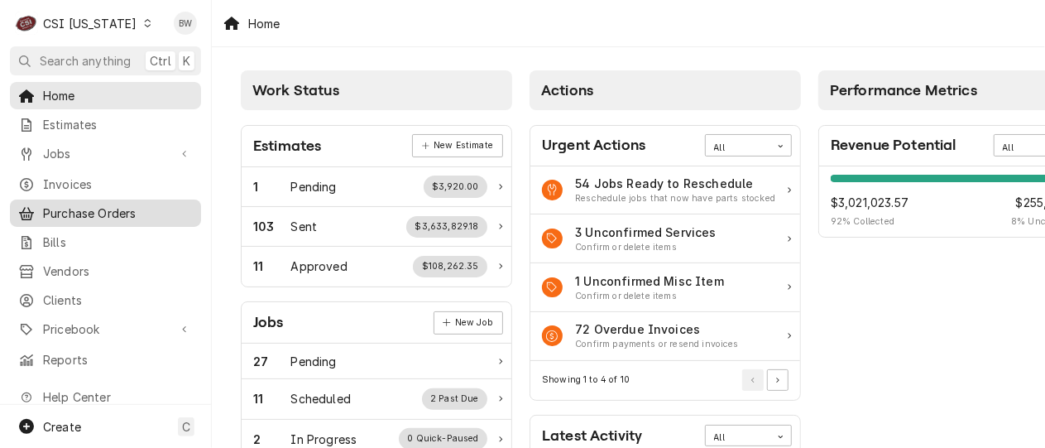
click at [87, 199] on link "Purchase Orders" at bounding box center [105, 212] width 191 height 27
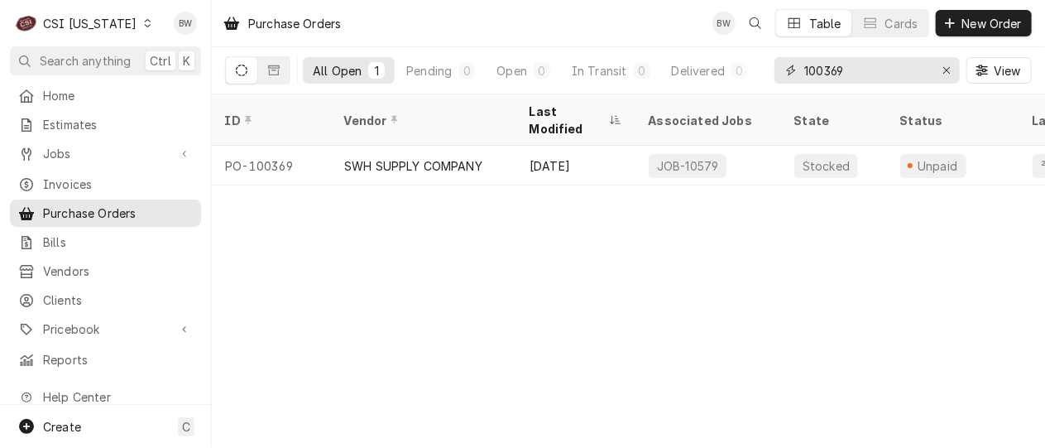
click at [848, 73] on input "100369" at bounding box center [866, 70] width 124 height 26
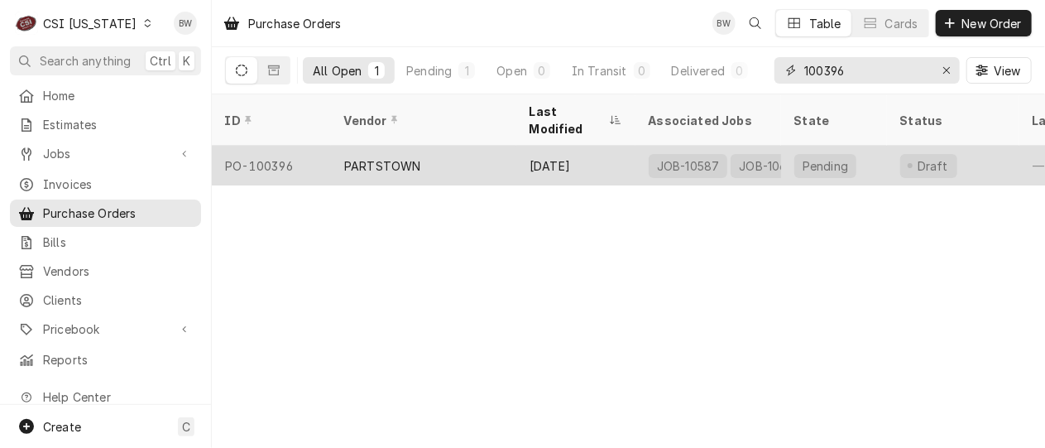
type input "100396"
click at [301, 146] on div "PO-100396" at bounding box center [271, 166] width 119 height 40
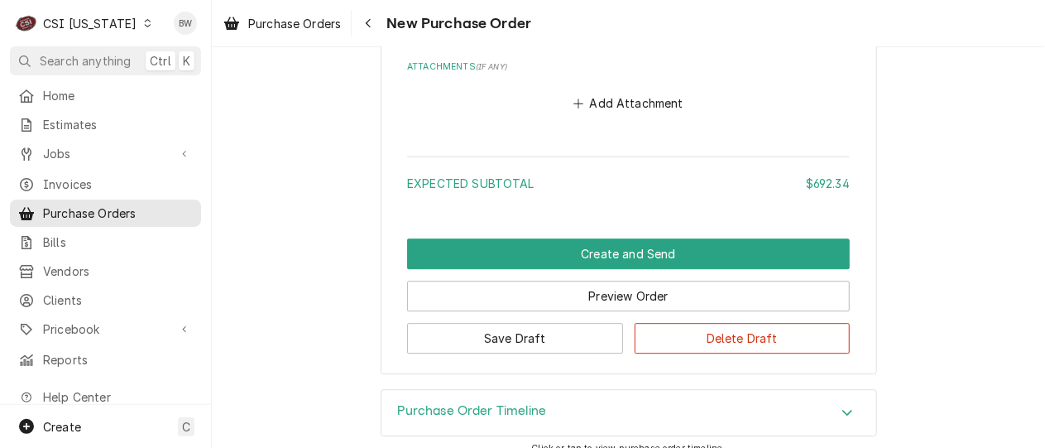
scroll to position [1970, 0]
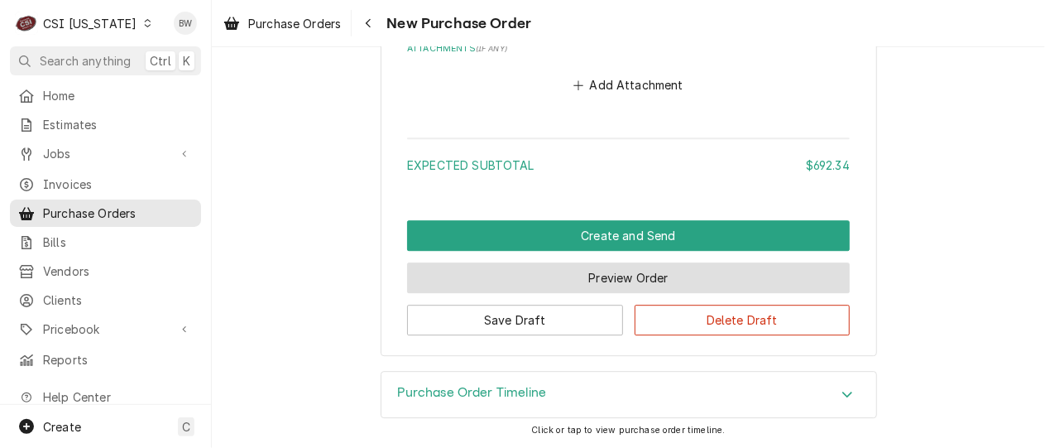
click at [478, 277] on button "Preview Order" at bounding box center [628, 277] width 443 height 31
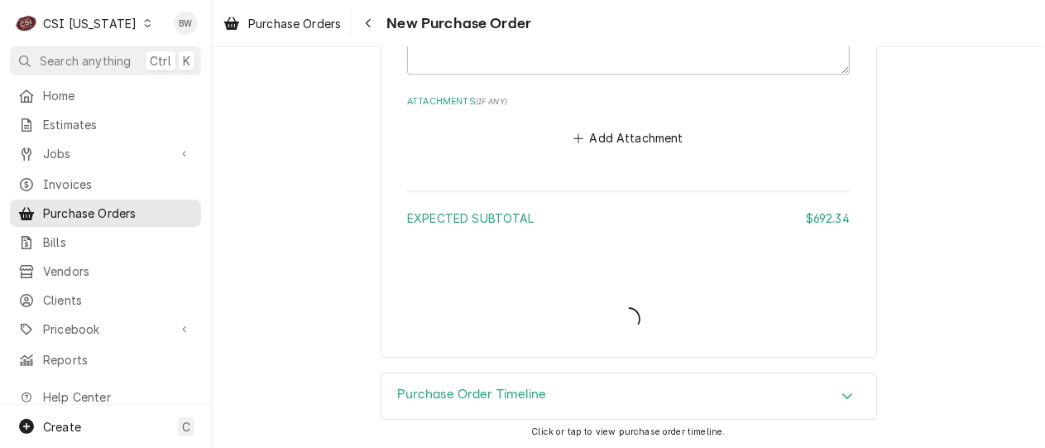
type textarea "x"
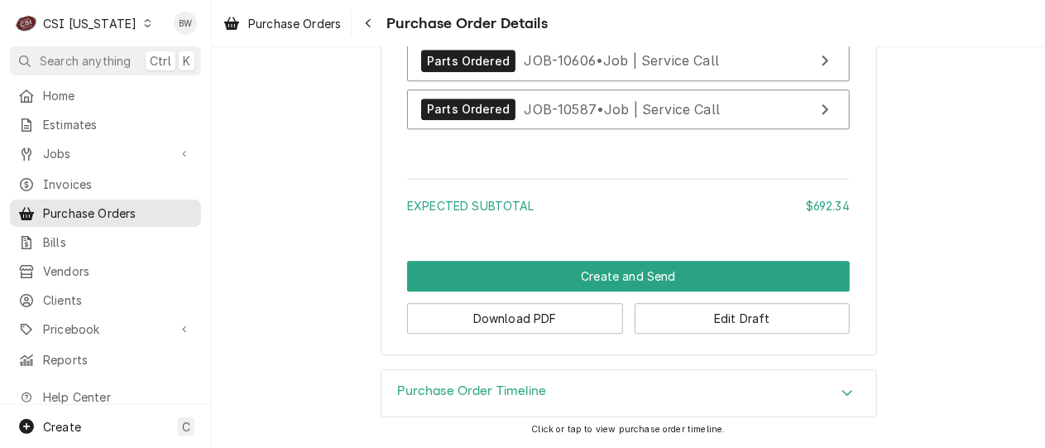
scroll to position [1921, 0]
click at [516, 313] on button "Download PDF" at bounding box center [515, 318] width 216 height 31
click at [112, 26] on div "CSI Kentucky" at bounding box center [90, 23] width 94 height 17
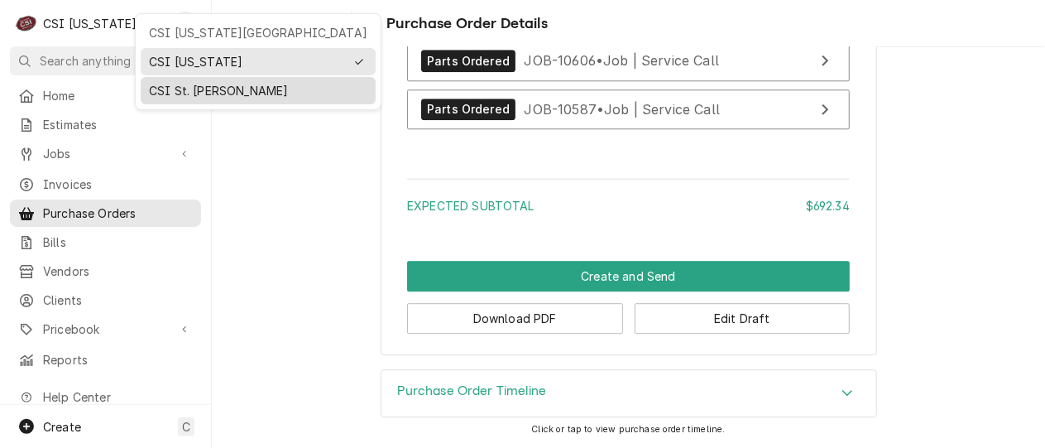
click at [169, 86] on div "CSI St. [PERSON_NAME]" at bounding box center [258, 90] width 218 height 17
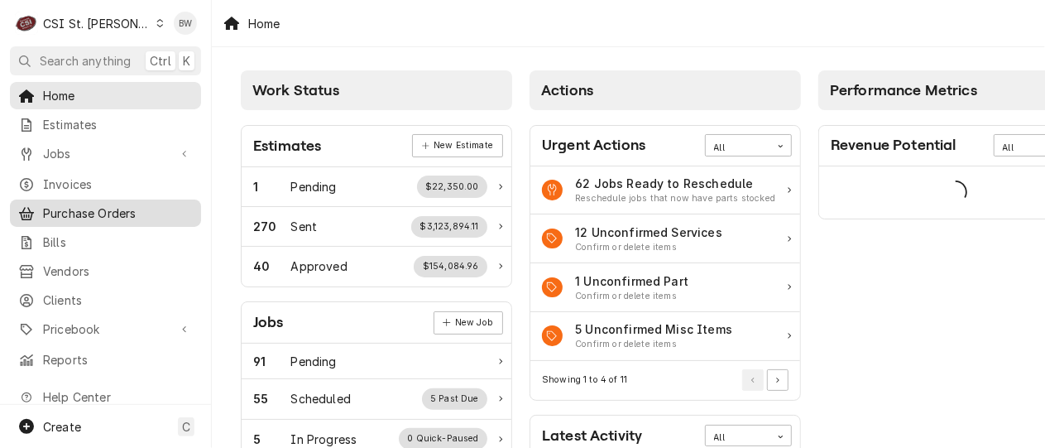
click at [99, 208] on span "Purchase Orders" at bounding box center [118, 212] width 150 height 17
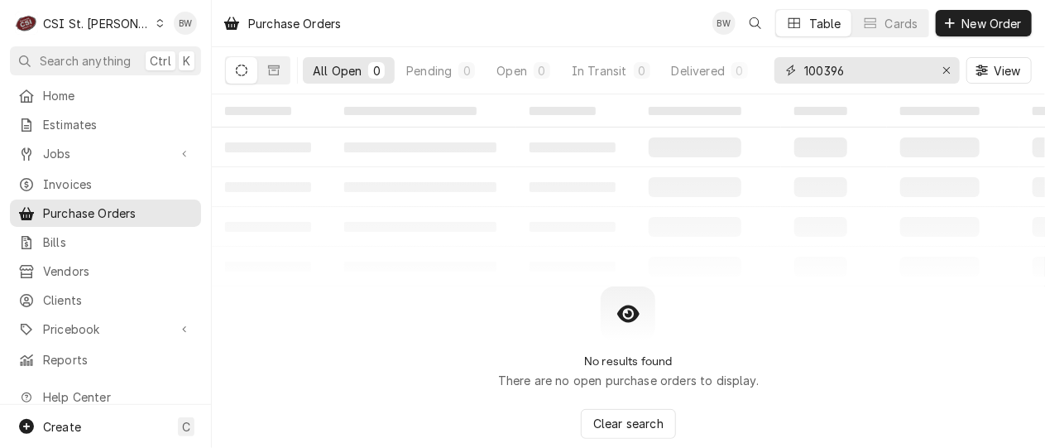
drag, startPoint x: 849, startPoint y: 73, endPoint x: 816, endPoint y: 73, distance: 33.1
click at [816, 73] on input "100396" at bounding box center [866, 70] width 124 height 26
type input "1"
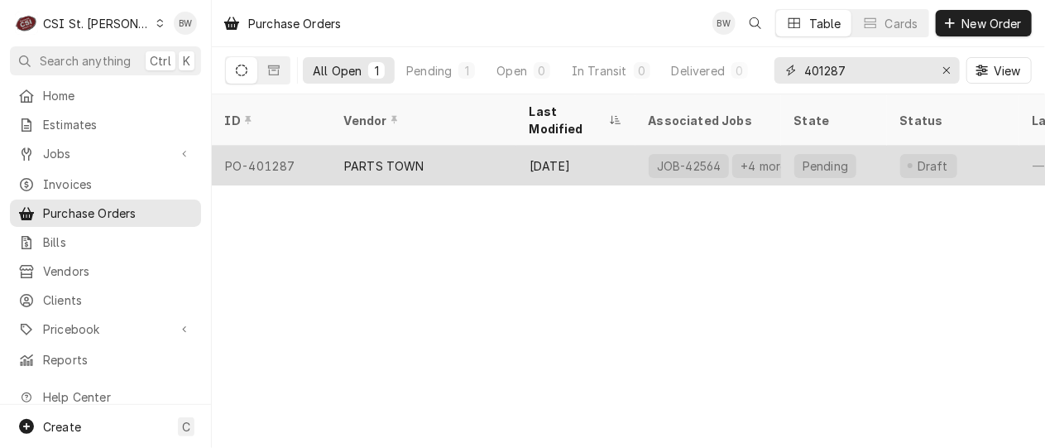
type input "401287"
click at [280, 146] on div "PO-401287" at bounding box center [271, 166] width 119 height 40
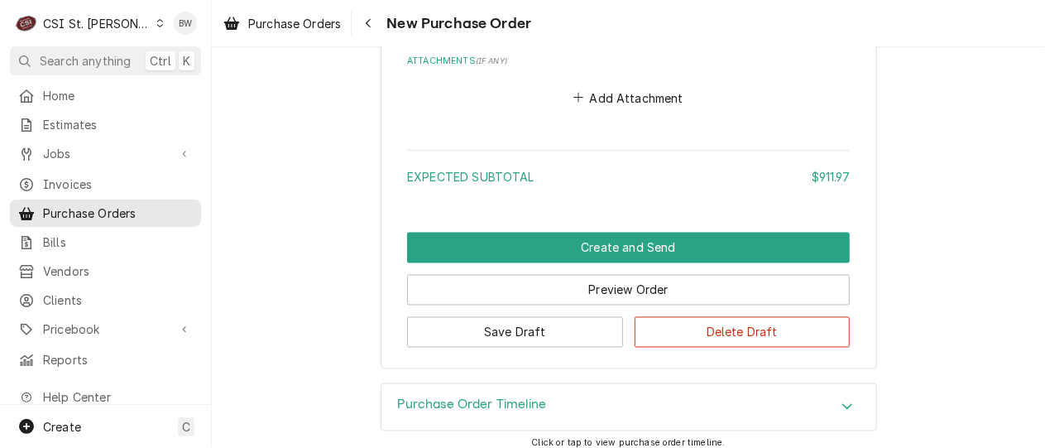
scroll to position [3962, 0]
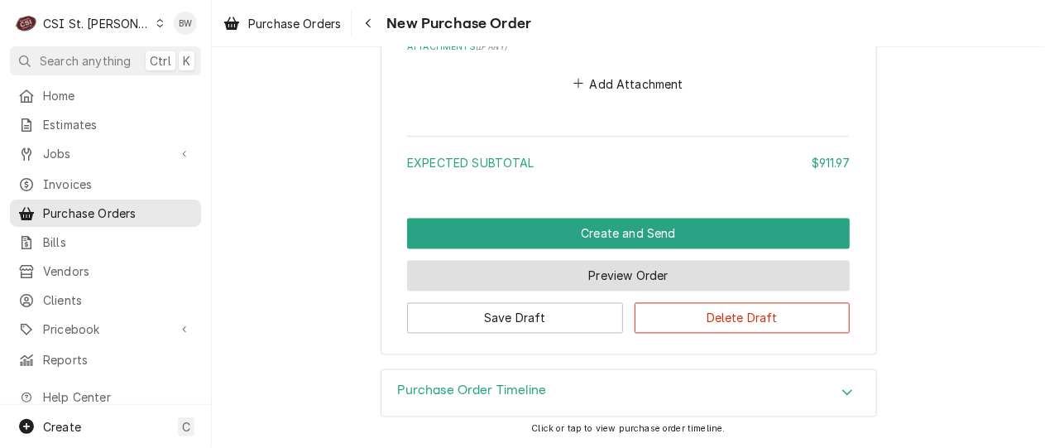
click at [470, 272] on button "Preview Order" at bounding box center [628, 276] width 443 height 31
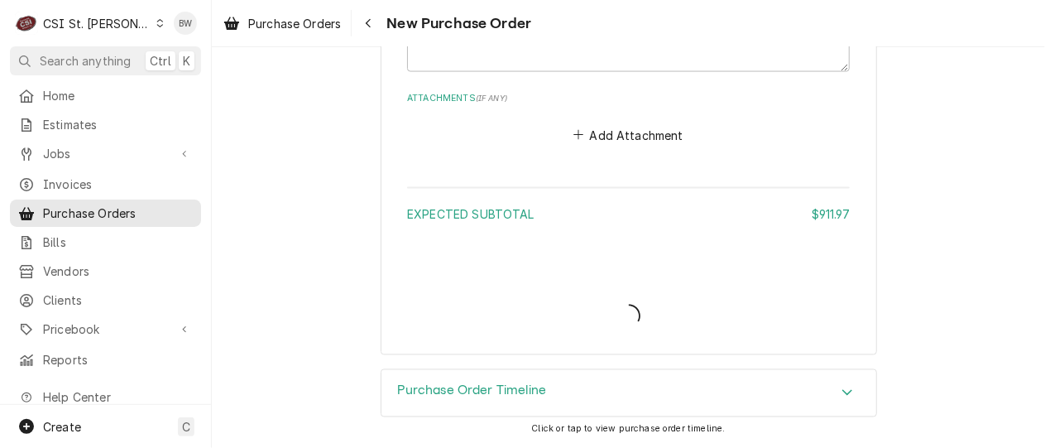
scroll to position [3909, 0]
type textarea "x"
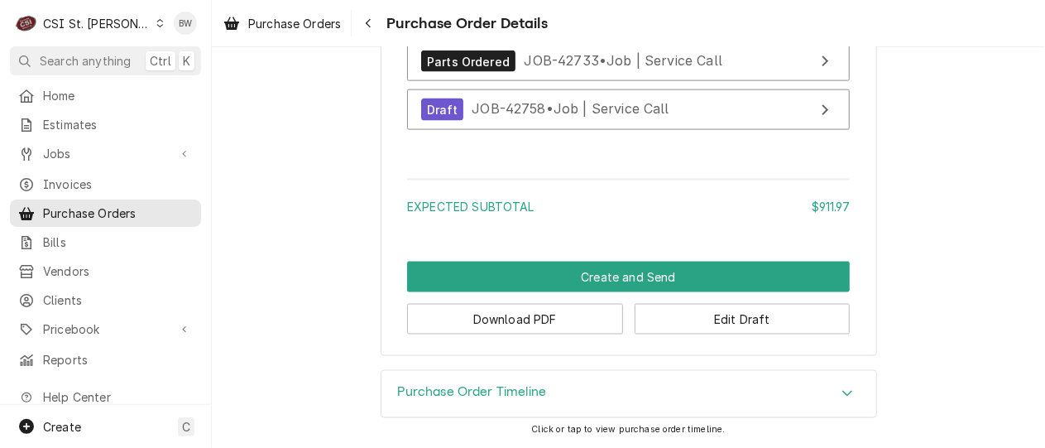
scroll to position [3724, 0]
click at [489, 334] on button "Download PDF" at bounding box center [515, 319] width 216 height 31
click at [477, 327] on button "Download PDF" at bounding box center [515, 319] width 216 height 31
